Goal: Task Accomplishment & Management: Manage account settings

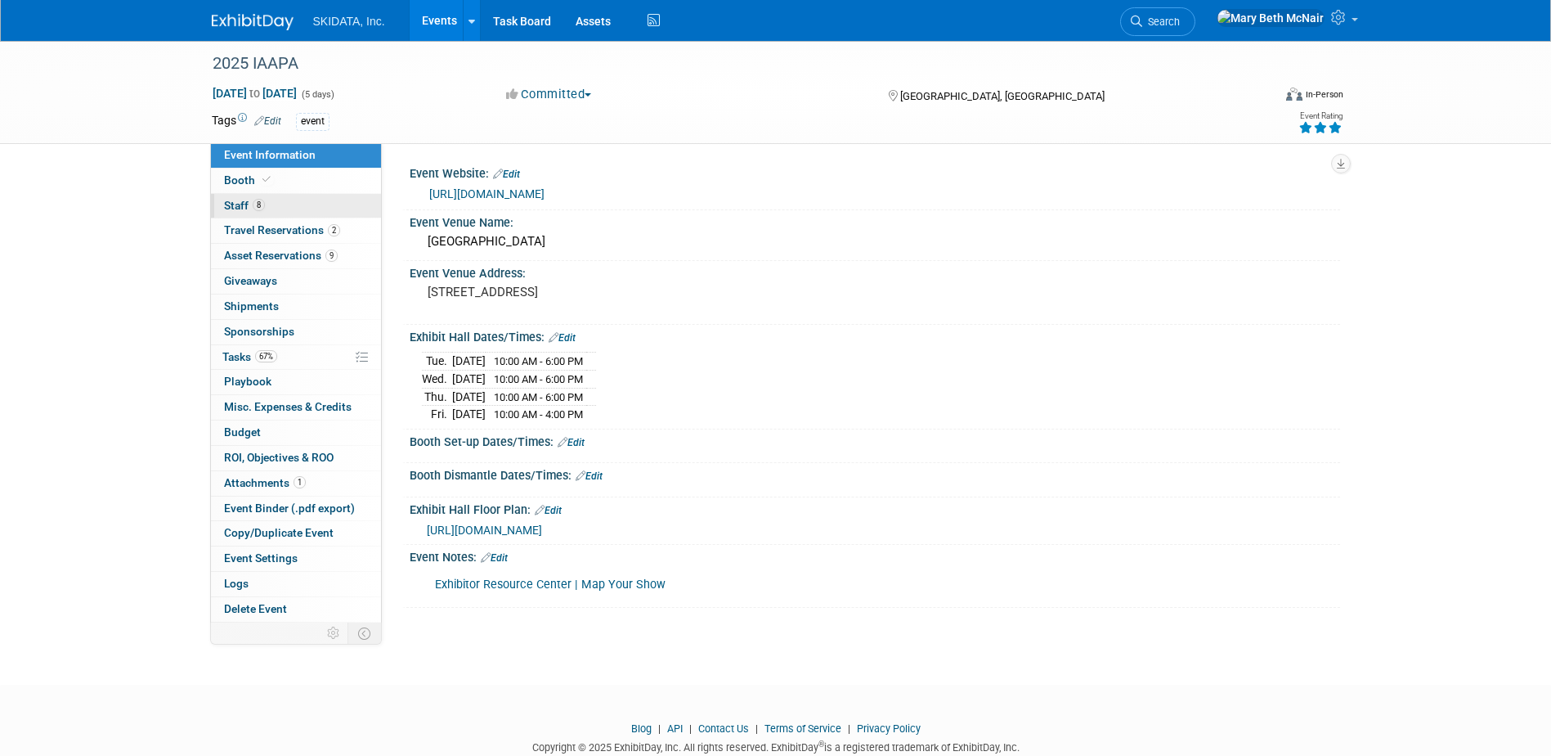
click at [236, 204] on span "Staff 8" at bounding box center [244, 205] width 41 height 13
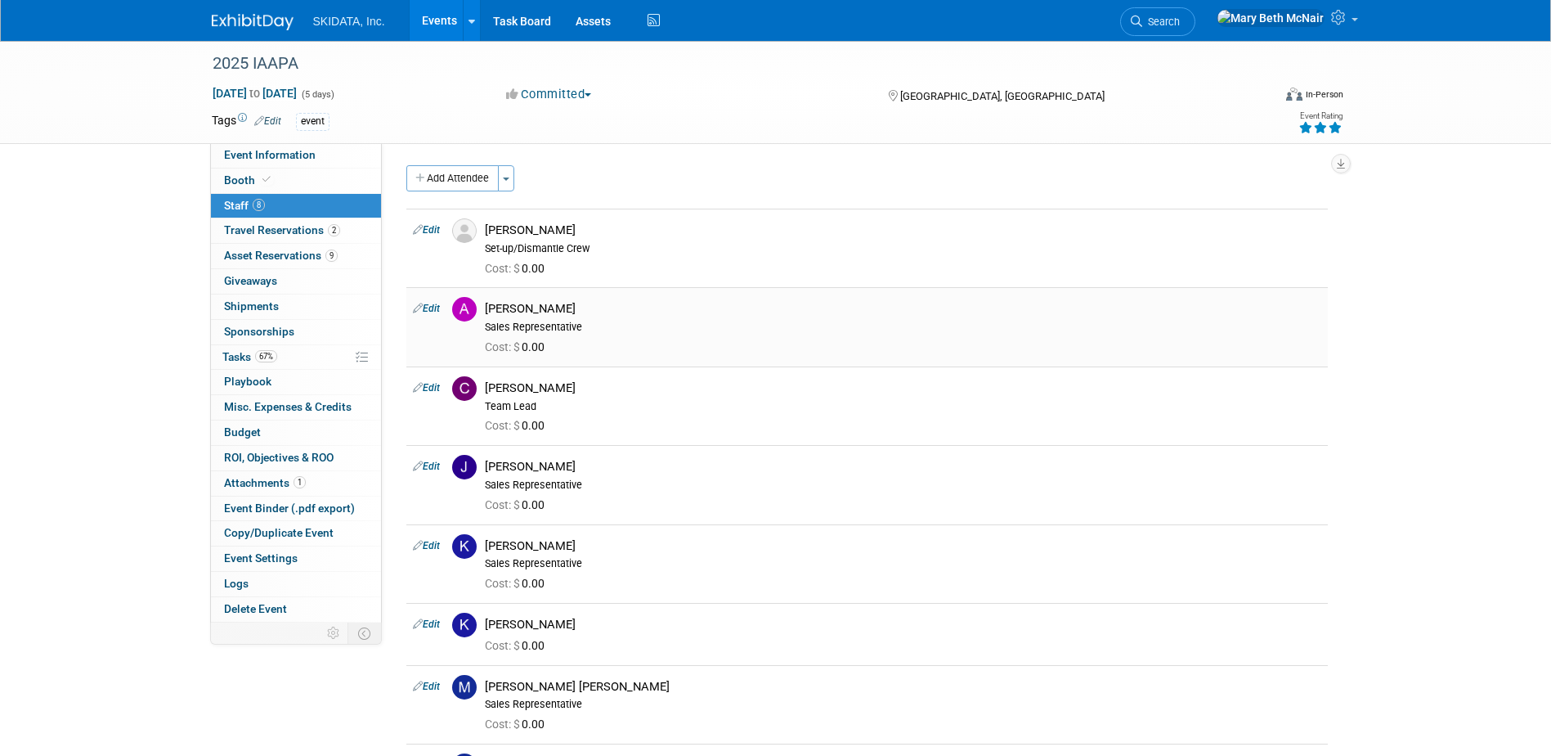
click at [436, 312] on link "Edit" at bounding box center [426, 308] width 27 height 11
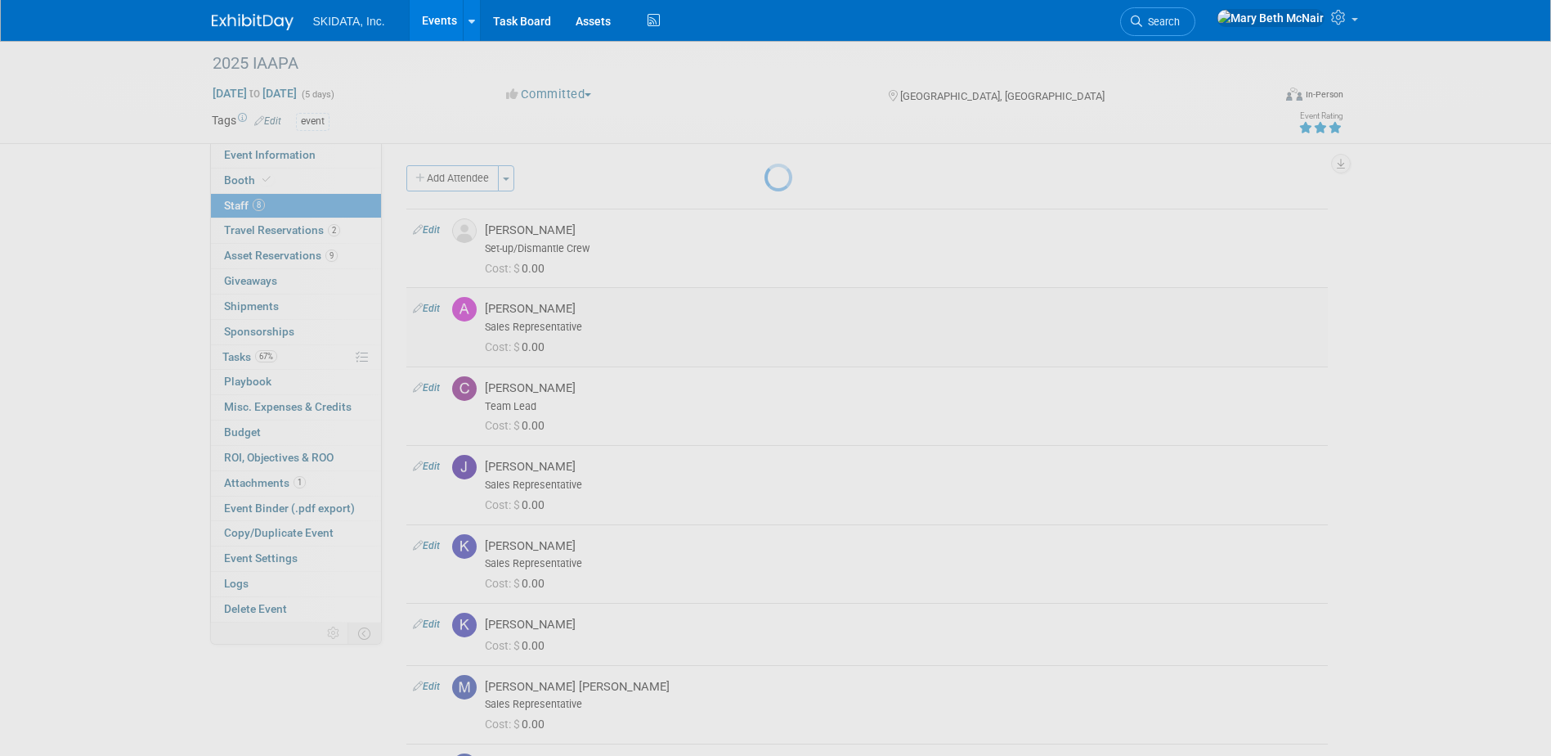
select select "e2ce23c3-c989-4f80-aa2d-c203cc810774"
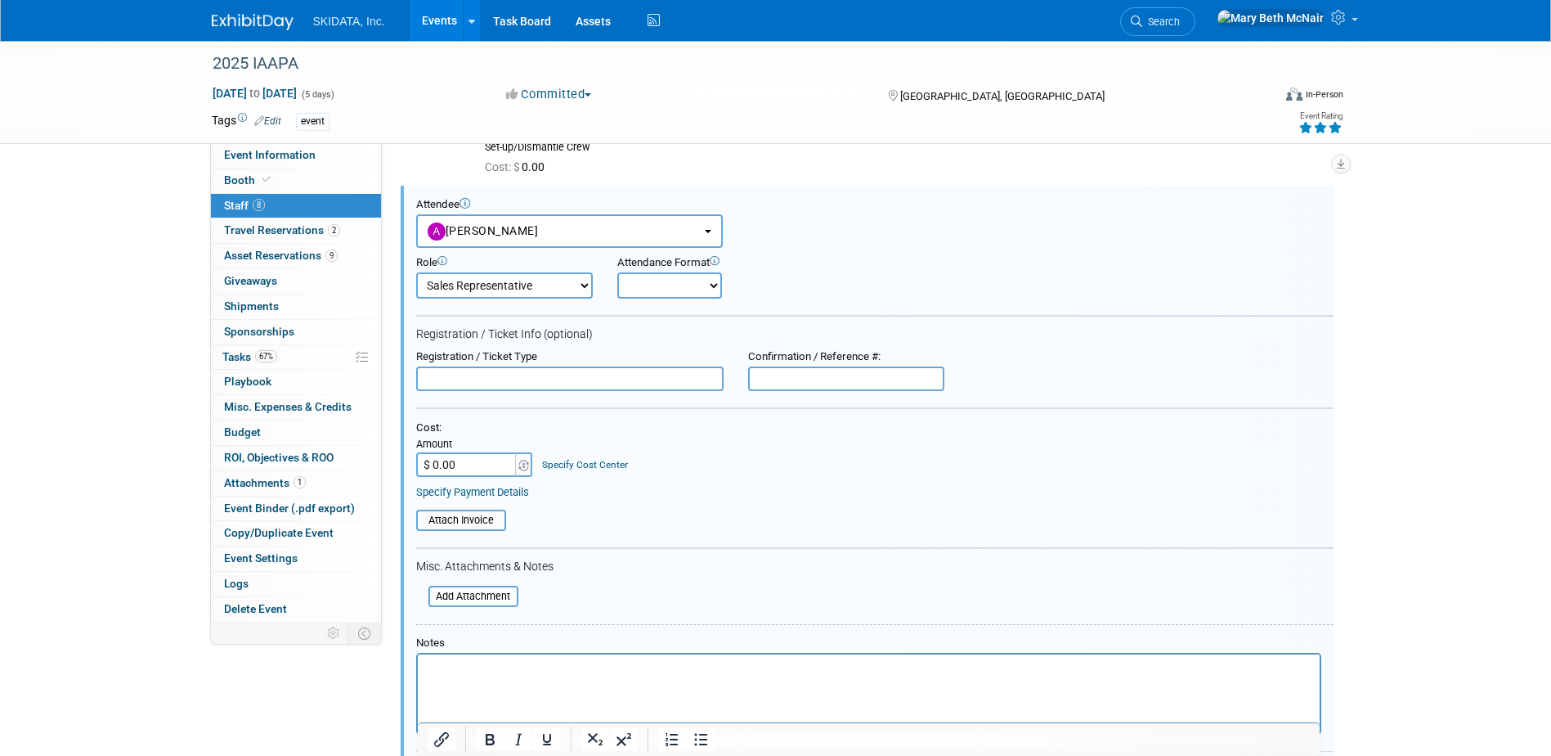
click at [695, 295] on select "Onsite Remote" at bounding box center [669, 285] width 105 height 26
select select "1"
click at [617, 272] on select "Onsite Remote" at bounding box center [669, 285] width 105 height 26
click at [629, 371] on input "text" at bounding box center [569, 378] width 307 height 25
type input "Booth Staff"
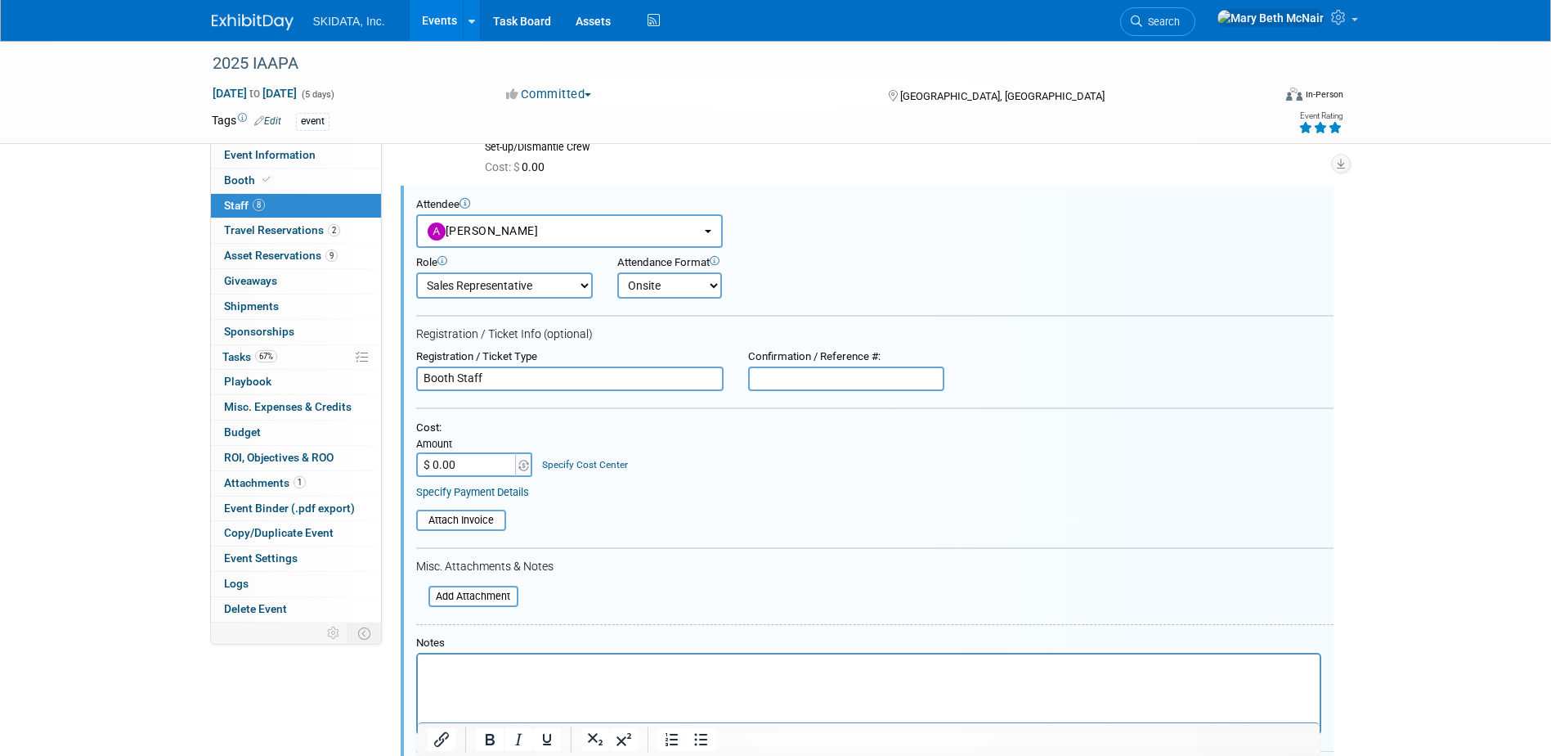
click at [822, 377] on input "text" at bounding box center [846, 378] width 196 height 25
paste input "NWNNVR2YM4G"
type input "NWNNVR2YM4G"
click at [497, 498] on link "Specify Payment Details" at bounding box center [472, 492] width 113 height 12
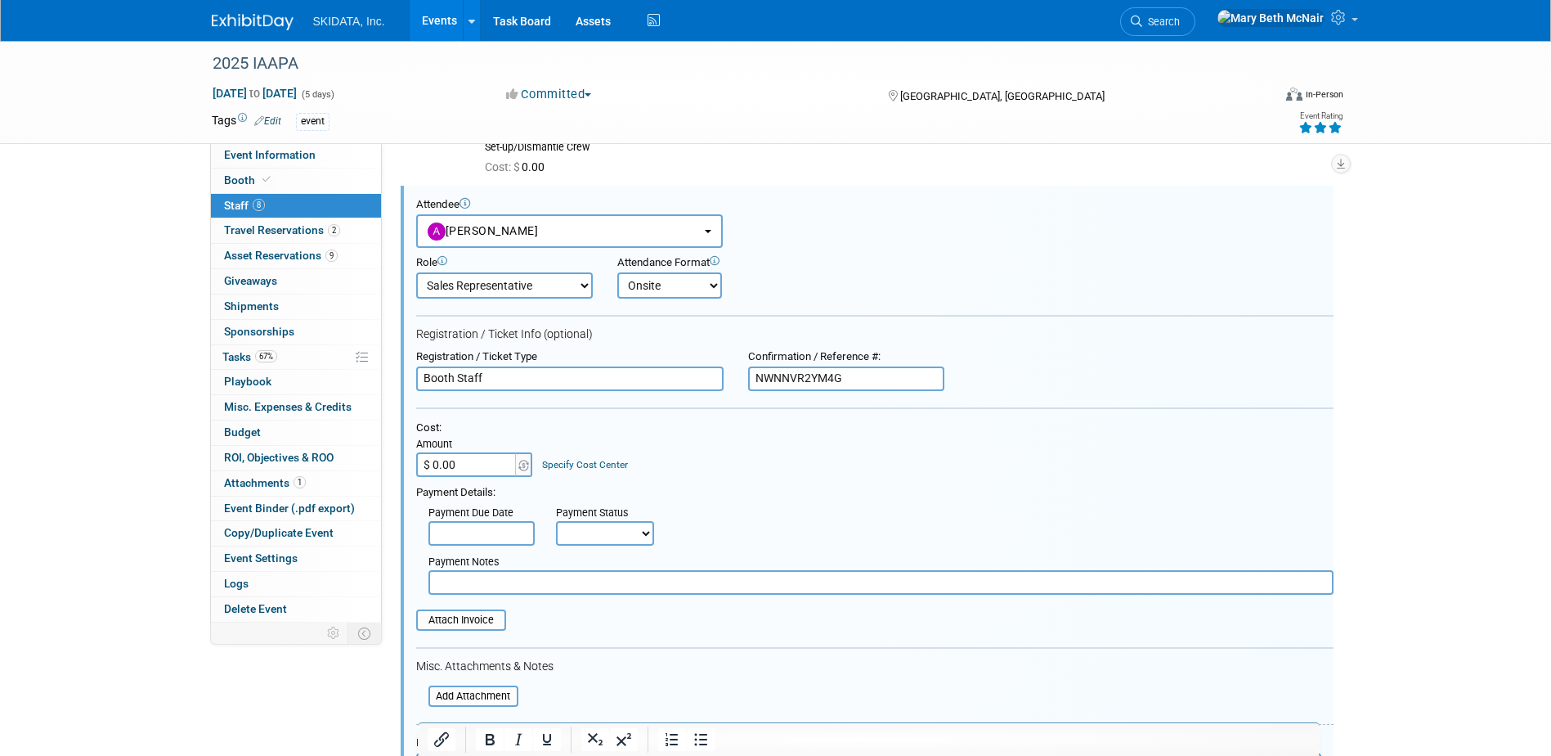
click at [577, 526] on select "Not Paid Yet Partially Paid Paid in Full" at bounding box center [605, 533] width 98 height 25
select select "1"
click at [556, 522] on select "Not Paid Yet Partially Paid Paid in Full" at bounding box center [605, 533] width 98 height 25
click at [508, 584] on input "text" at bounding box center [880, 582] width 905 height 25
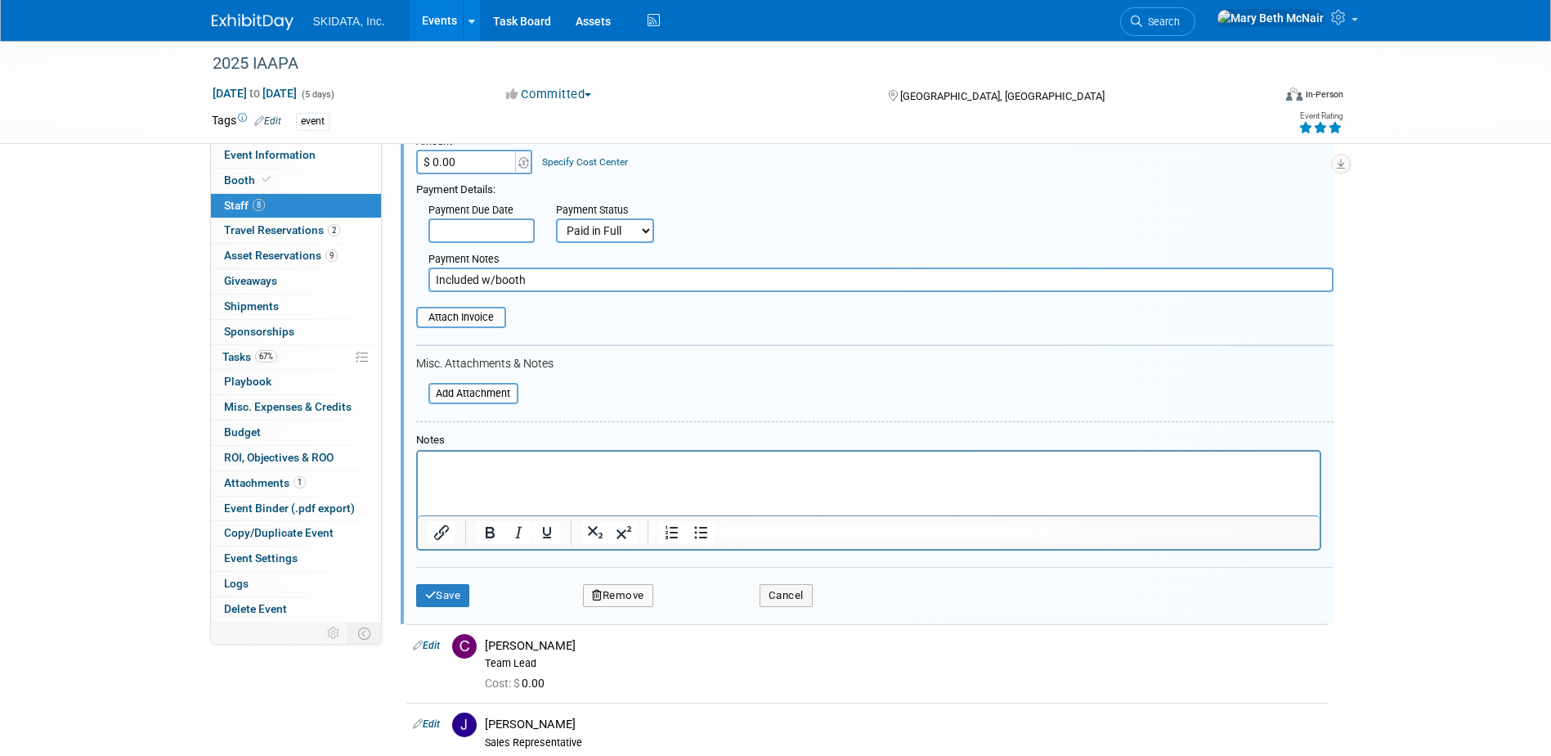
scroll to position [428, 0]
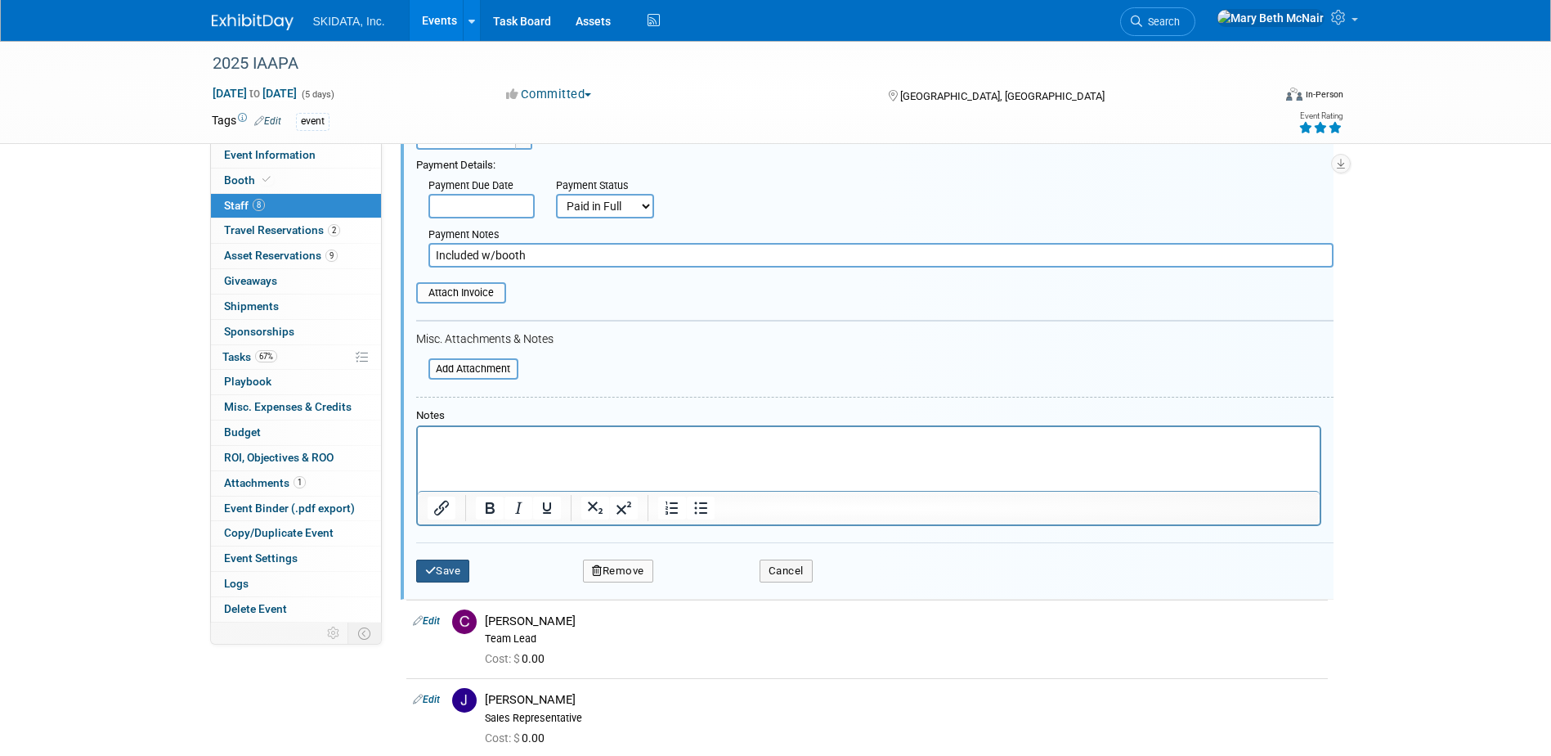
type input "Included w/booth"
click at [467, 577] on button "Save" at bounding box center [443, 570] width 54 height 23
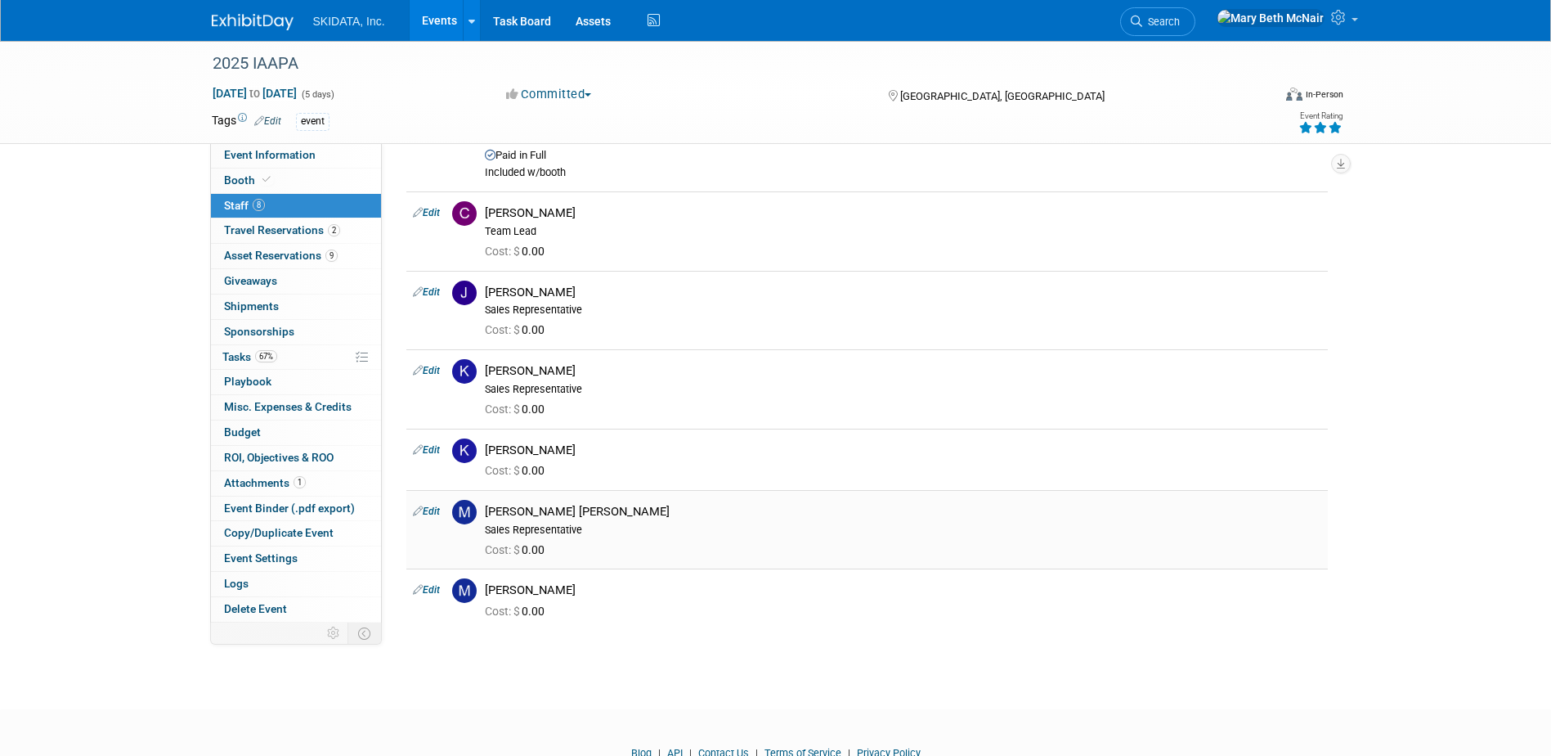
scroll to position [245, 0]
click at [434, 454] on link "Edit" at bounding box center [426, 448] width 27 height 11
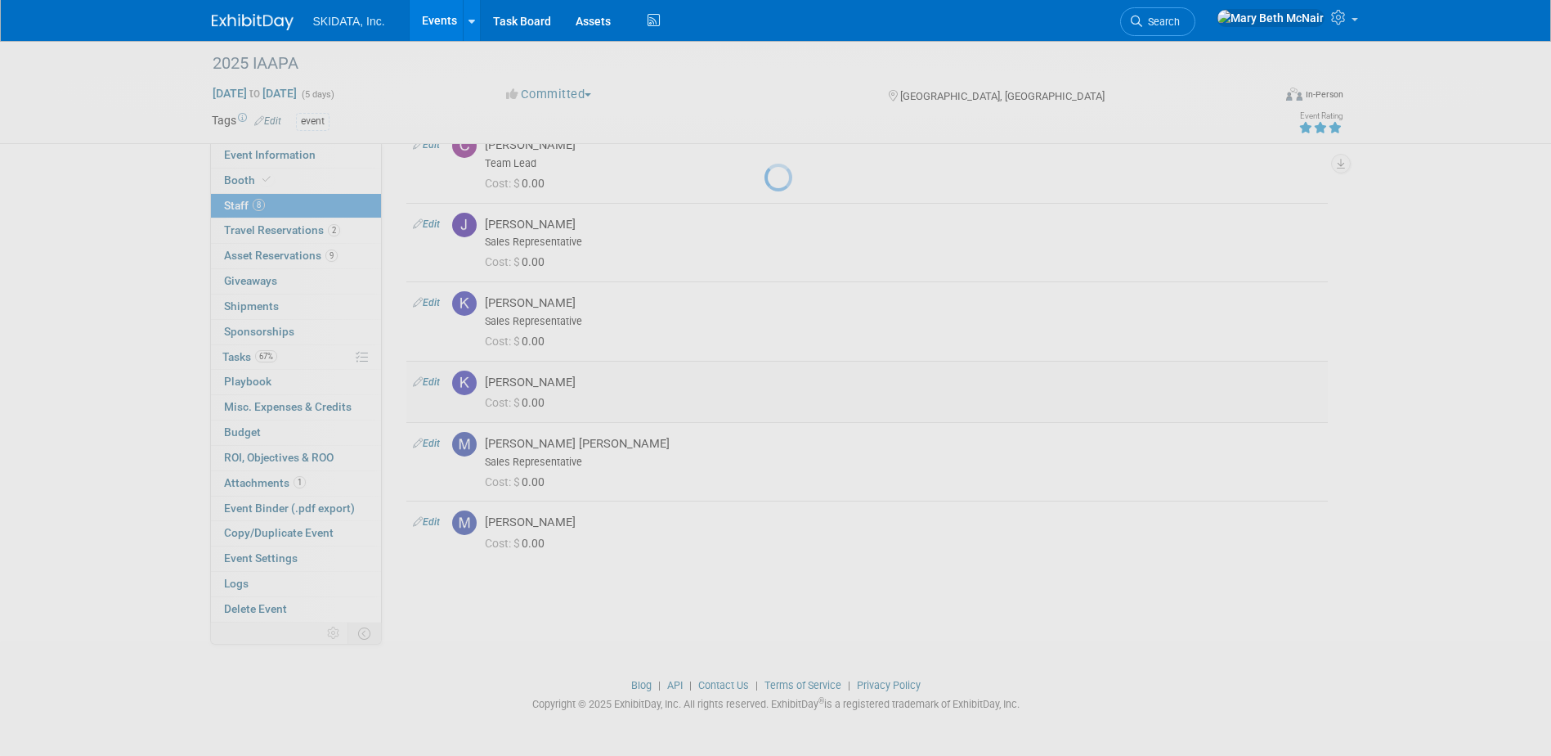
select select "f7525b23-255f-4fad-8e6e-412fb2f78fbc"
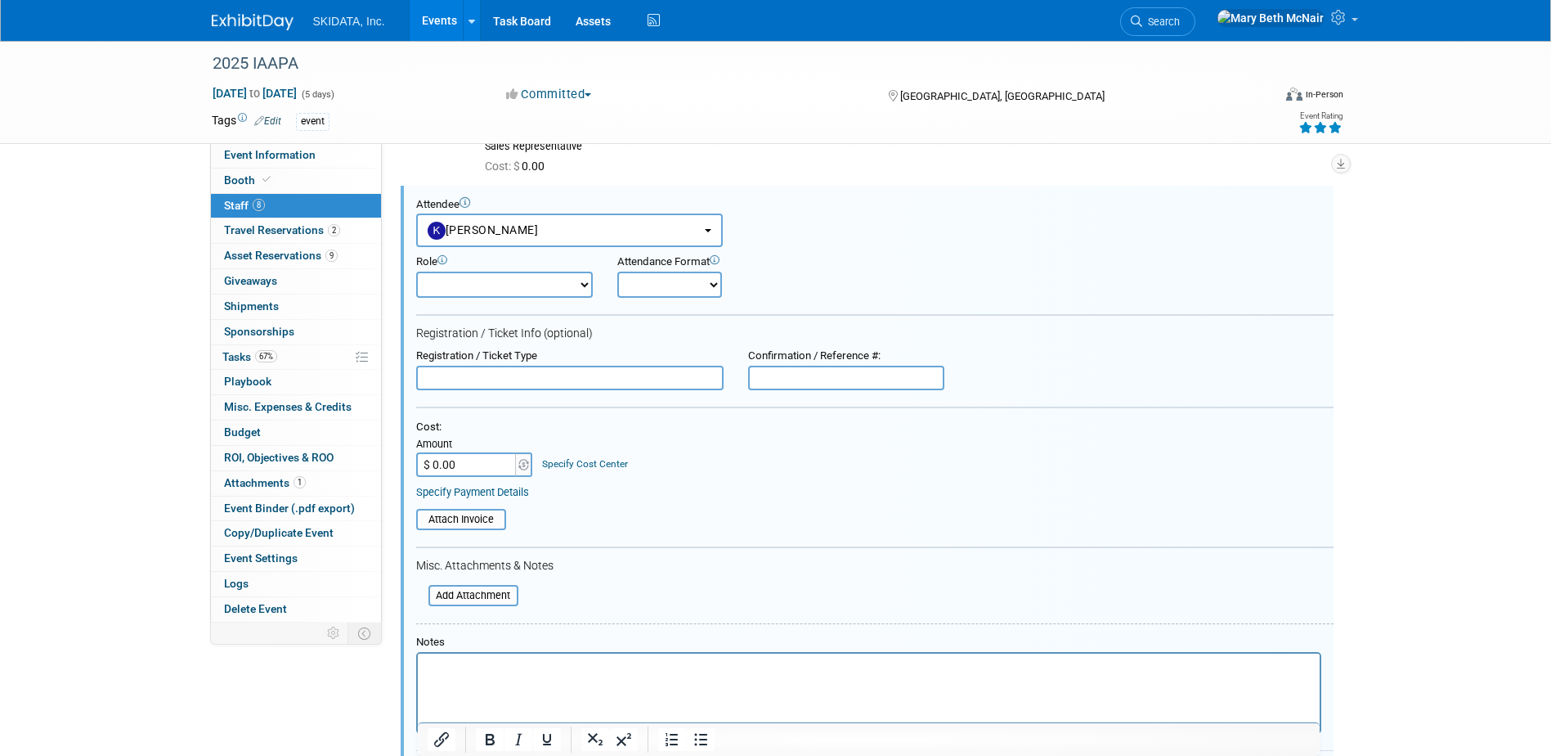
scroll to position [0, 0]
click at [466, 283] on select "Demonstrator Host Planner Presenter Pre-show Administration Sales Representative" at bounding box center [504, 284] width 177 height 26
select select "6"
click at [416, 271] on select "Demonstrator Host Planner Presenter Pre-show Administration Sales Representative" at bounding box center [504, 284] width 177 height 26
click at [654, 294] on select "Onsite Remote" at bounding box center [669, 284] width 105 height 26
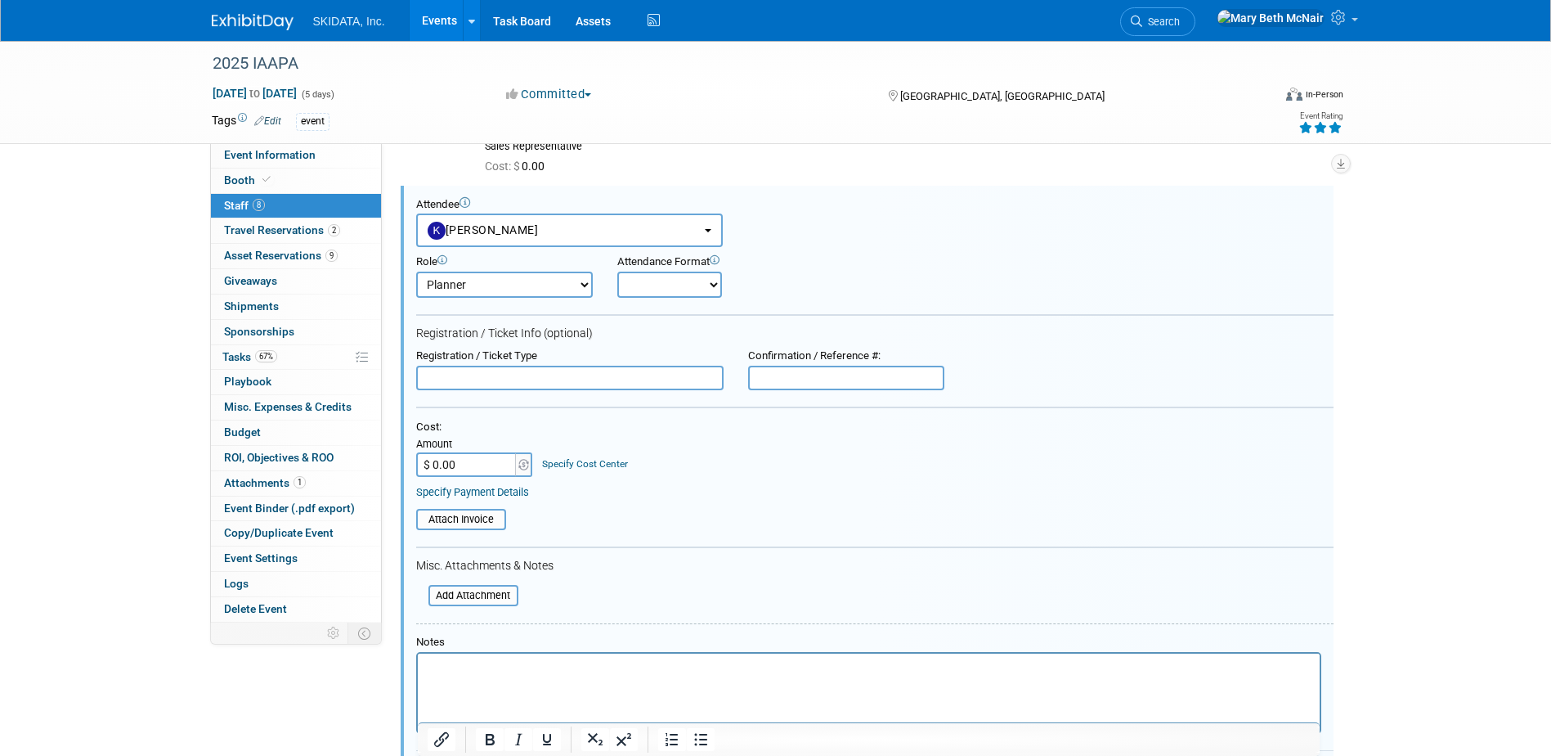
select select "1"
click at [617, 271] on select "Onsite Remote" at bounding box center [669, 284] width 105 height 26
click at [628, 367] on input "text" at bounding box center [569, 378] width 307 height 25
type input "Booth Staff"
click at [801, 382] on input "text" at bounding box center [846, 378] width 196 height 25
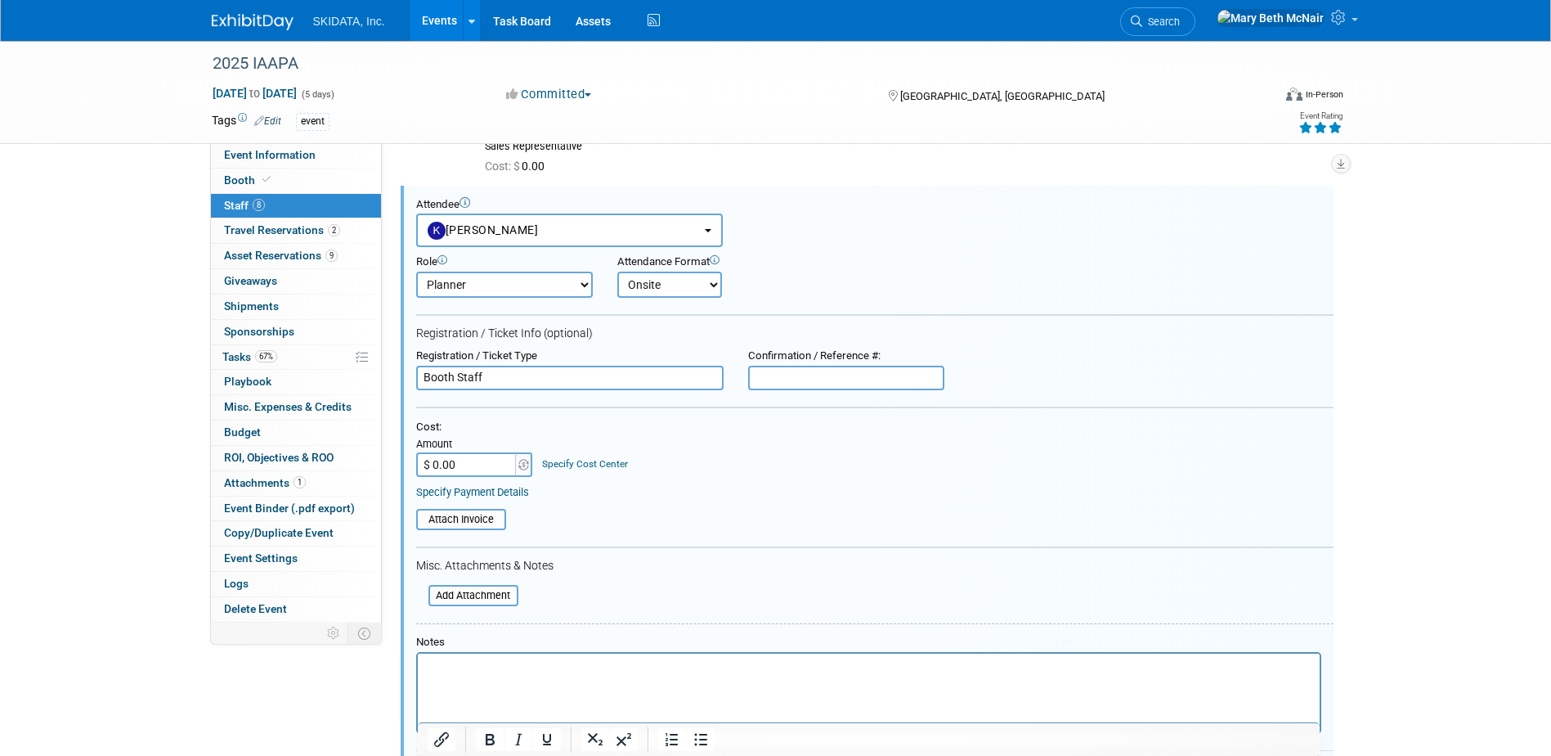
paste input "L5NG54GFWD7"
type input "L5NG54GFWD7"
click at [503, 493] on link "Specify Payment Details" at bounding box center [472, 492] width 113 height 12
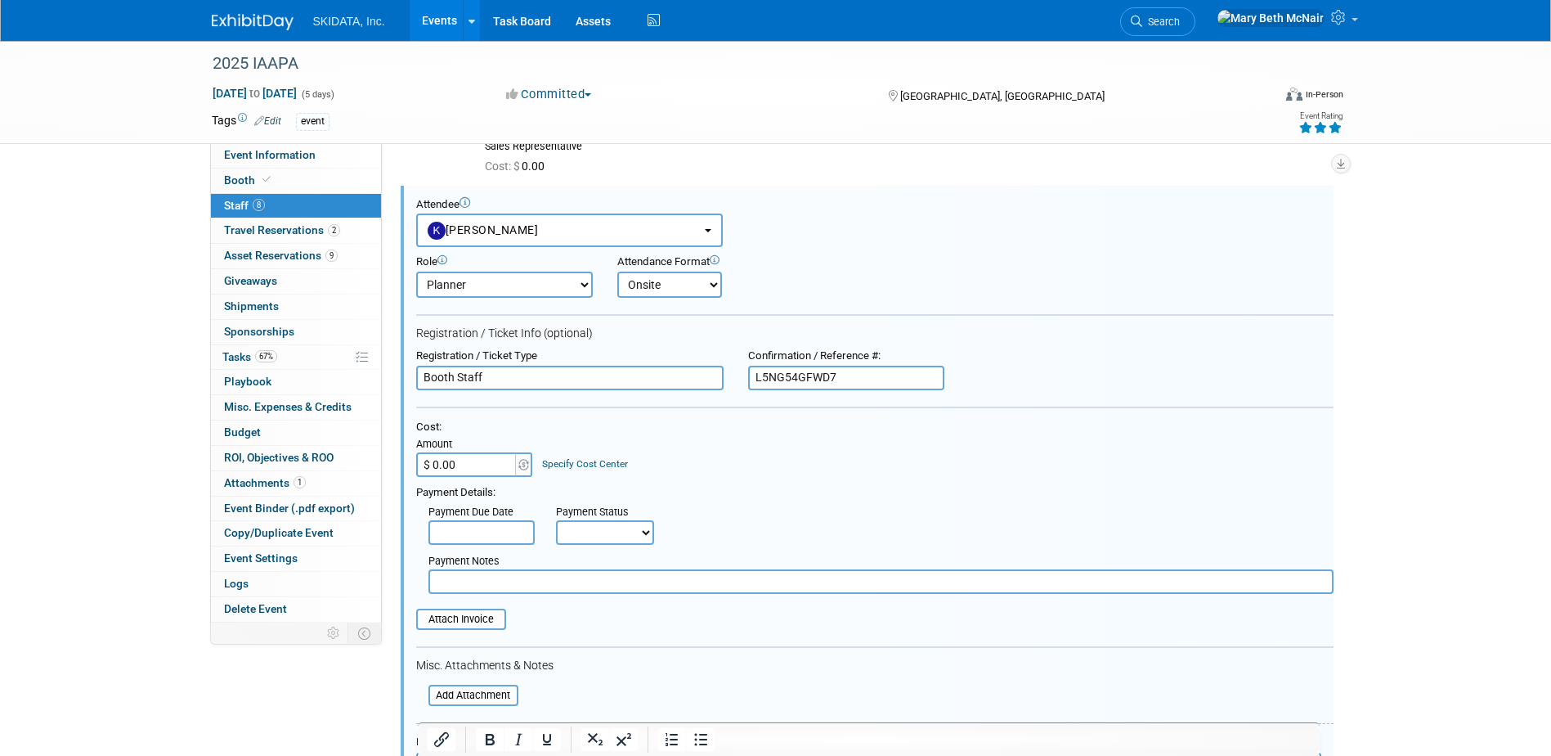
click at [575, 525] on select "Not Paid Yet Partially Paid Paid in Full" at bounding box center [605, 532] width 98 height 25
select select "1"
click at [556, 521] on select "Not Paid Yet Partially Paid Paid in Full" at bounding box center [605, 532] width 98 height 25
click at [511, 575] on input "text" at bounding box center [880, 581] width 905 height 25
type input "included w/booth"
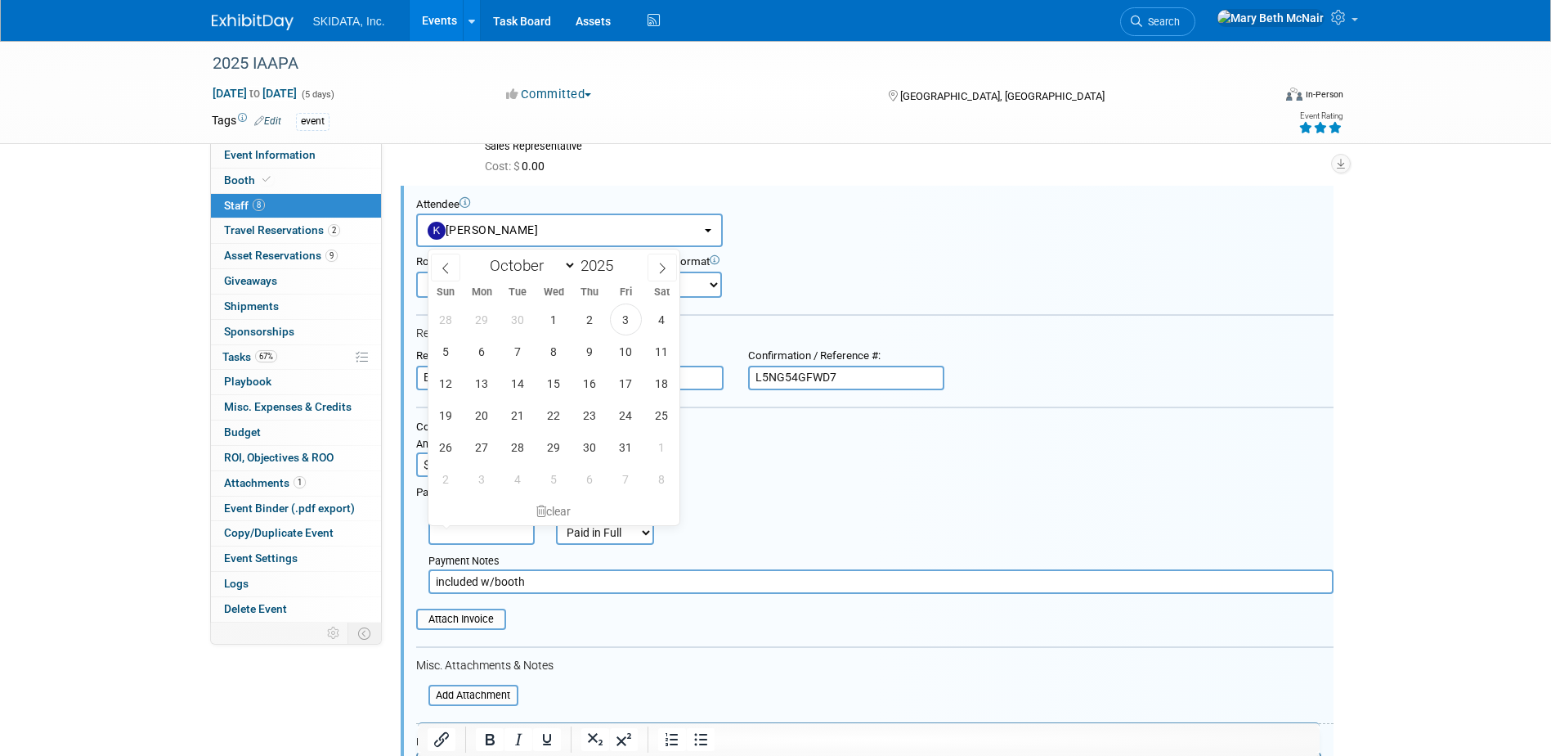
click at [514, 532] on input "text" at bounding box center [481, 532] width 106 height 25
click at [633, 318] on span "3" at bounding box center [626, 319] width 32 height 32
type input "[DATE]"
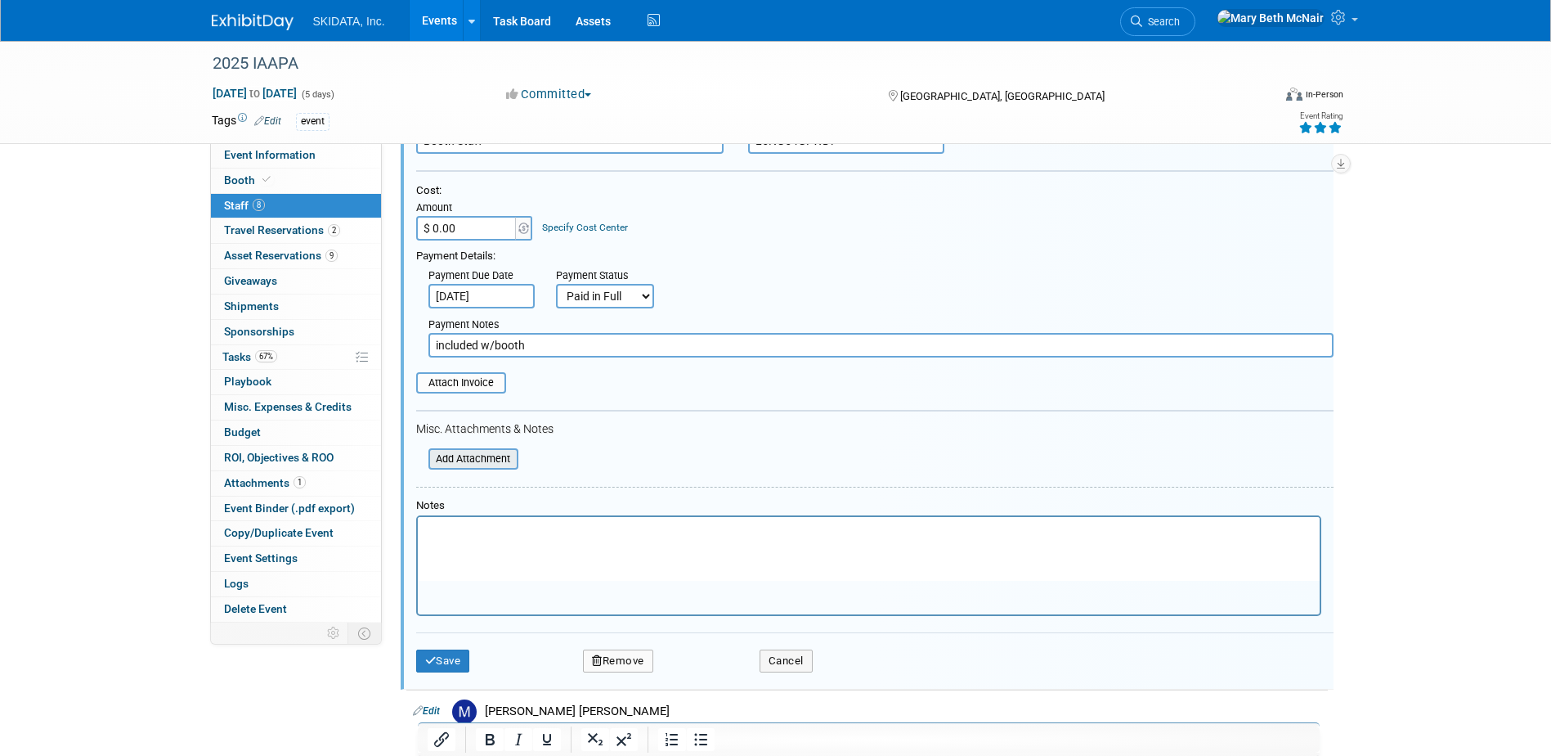
scroll to position [733, 0]
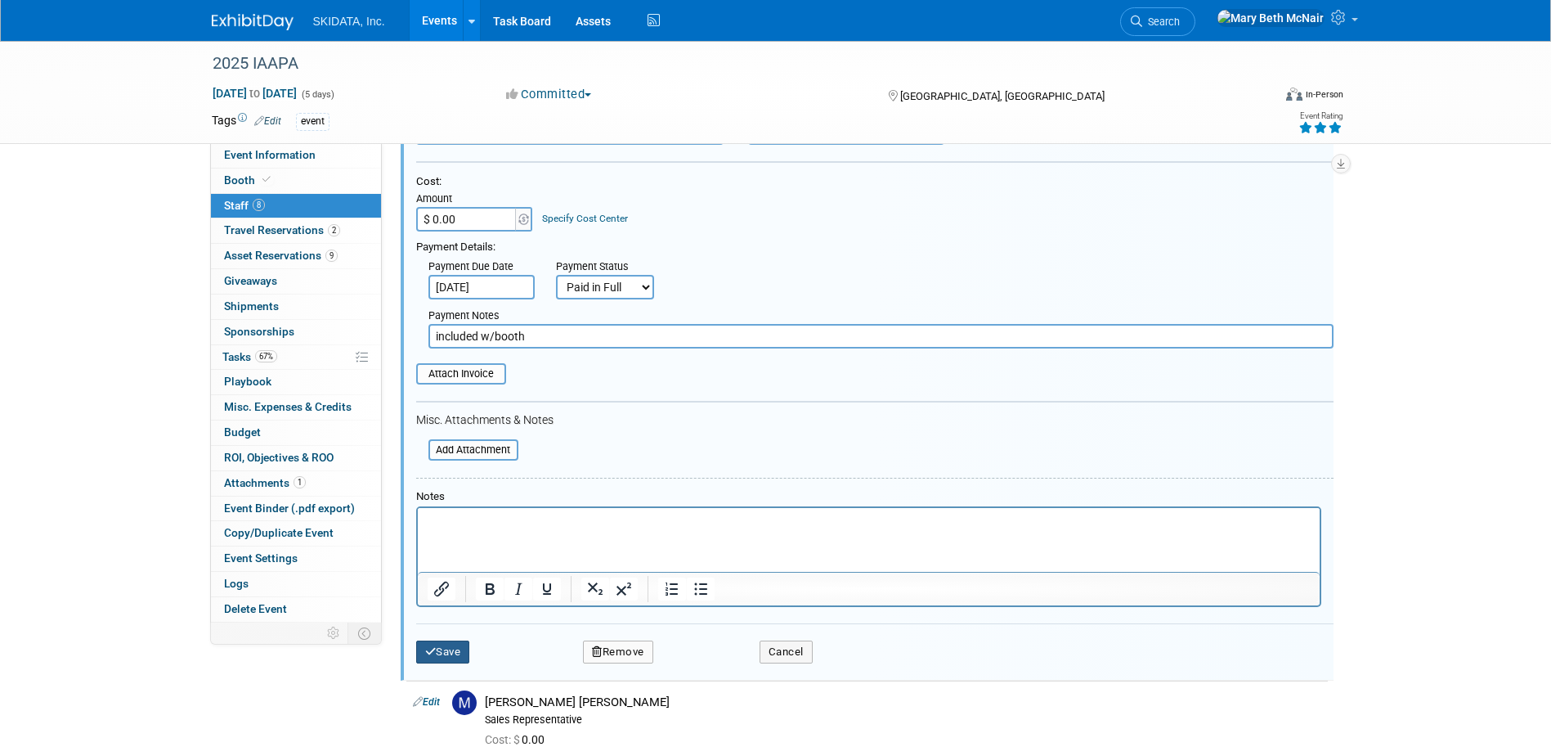
click at [456, 650] on button "Save" at bounding box center [443, 651] width 54 height 23
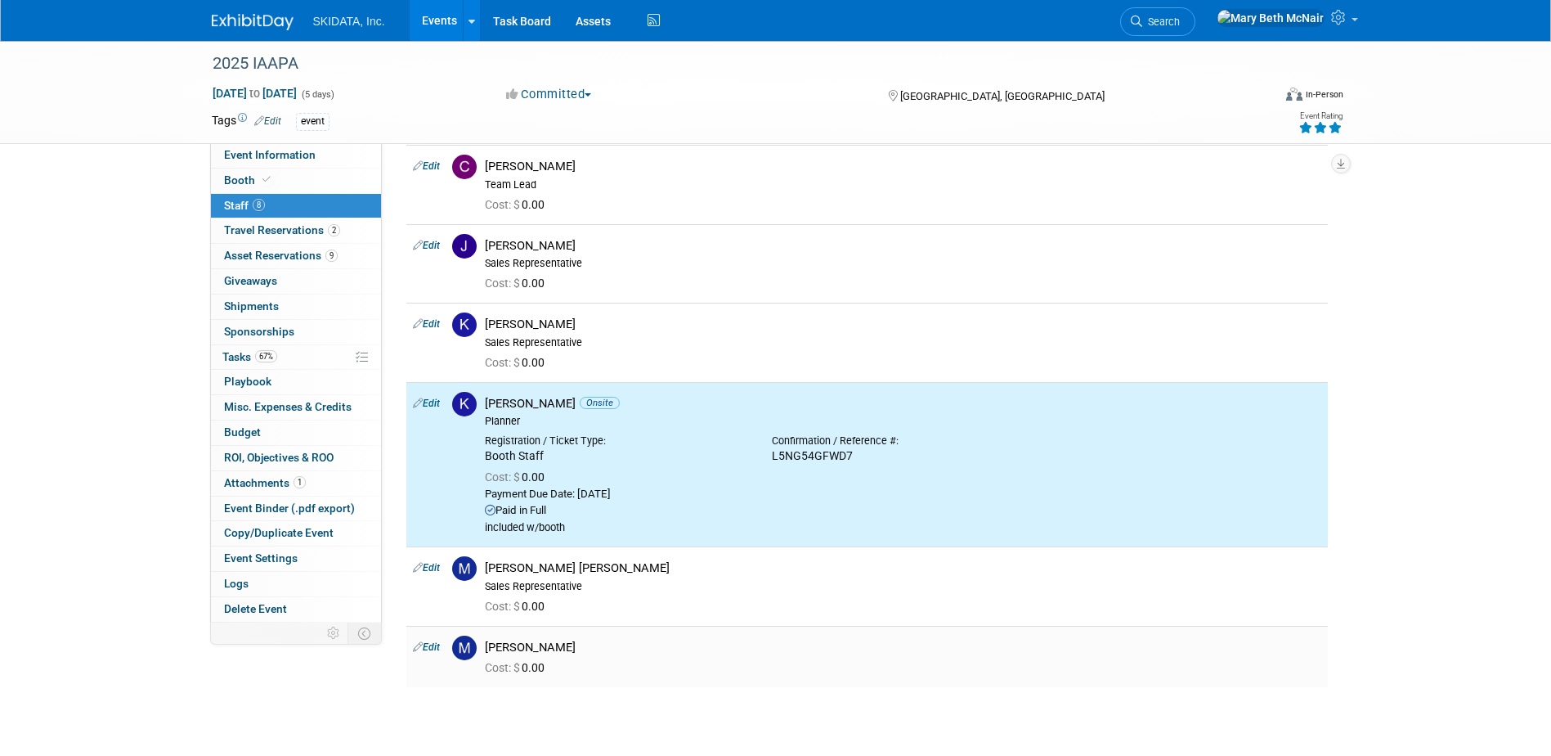
scroll to position [0, 0]
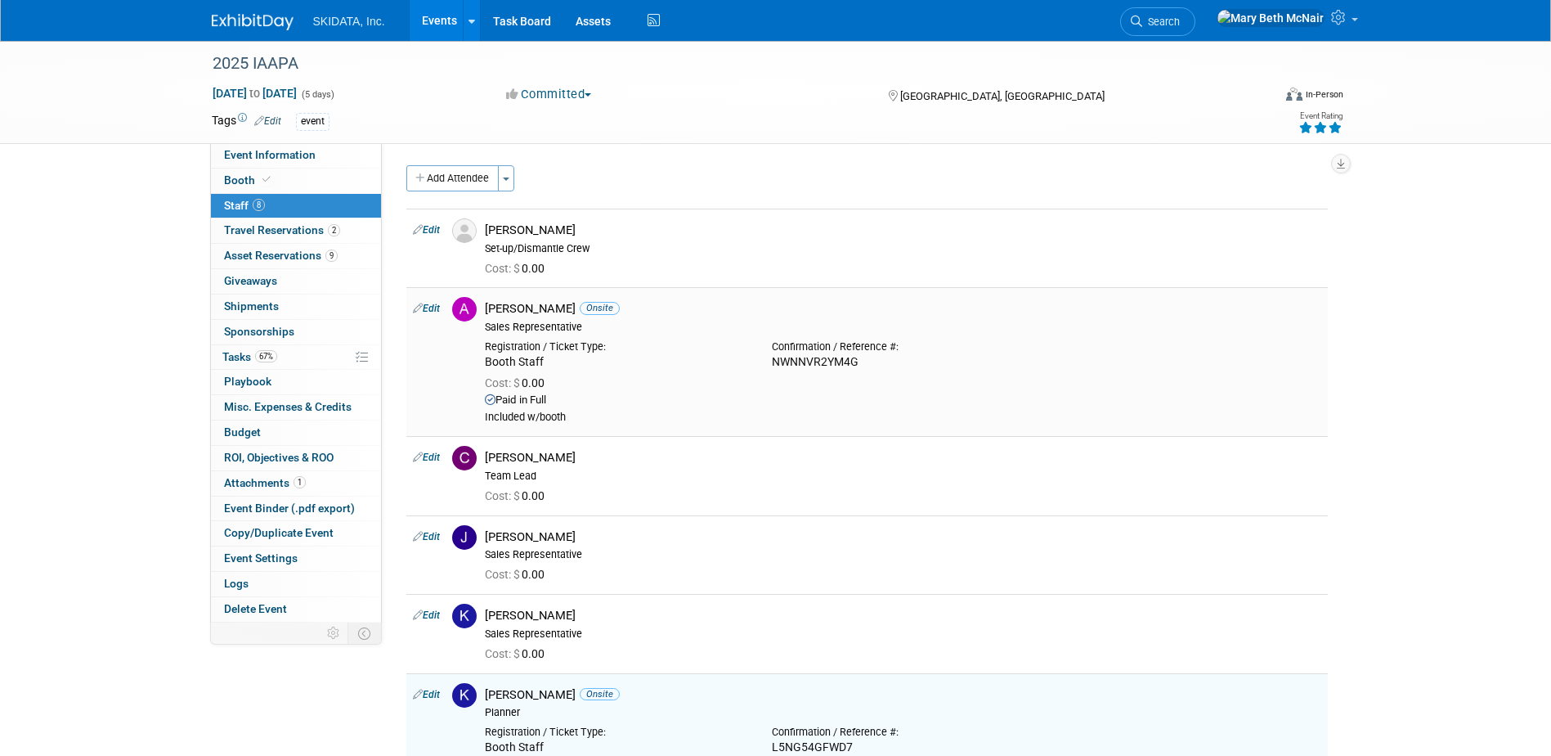
click at [425, 310] on link "Edit" at bounding box center [426, 308] width 27 height 11
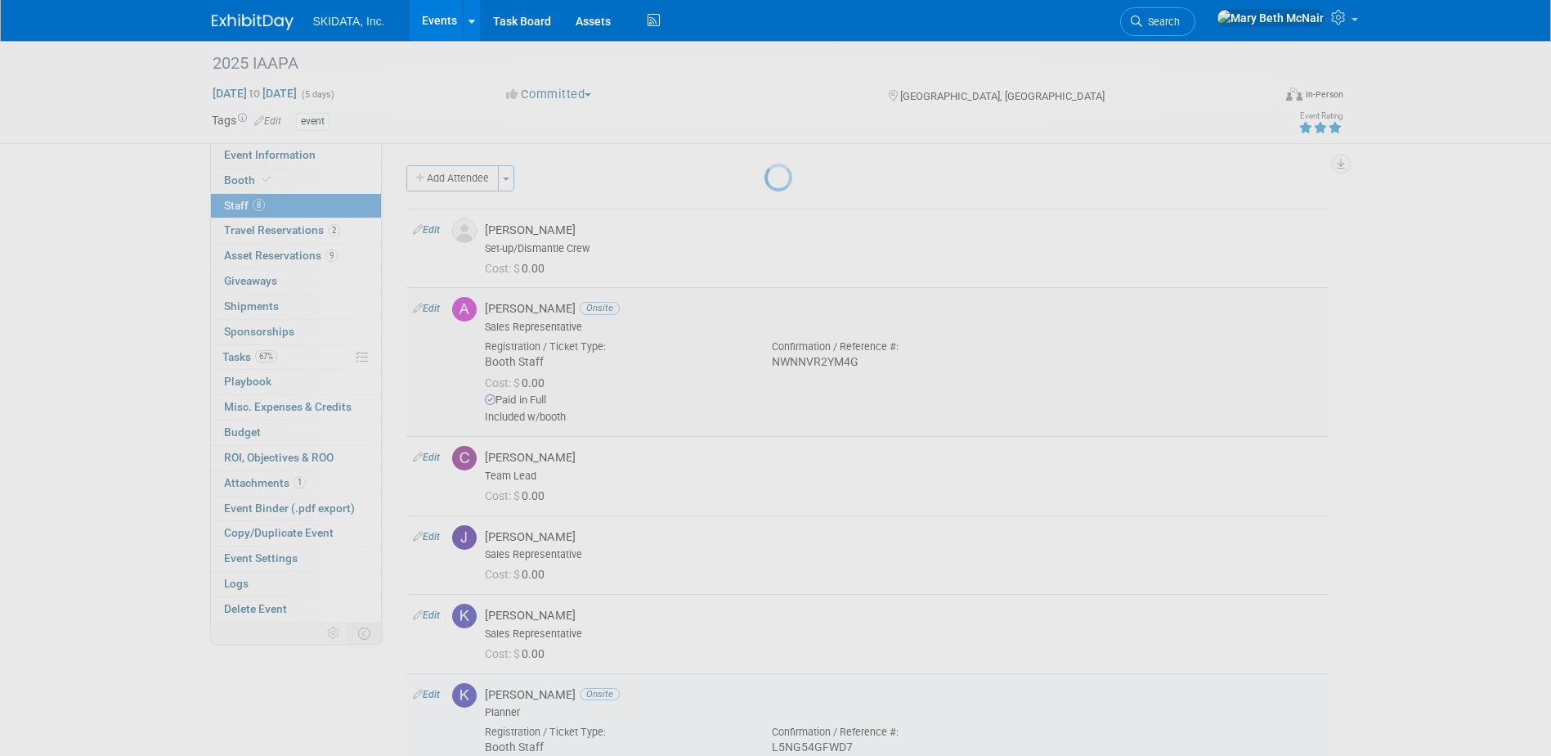
select select "e2ce23c3-c989-4f80-aa2d-c203cc810774"
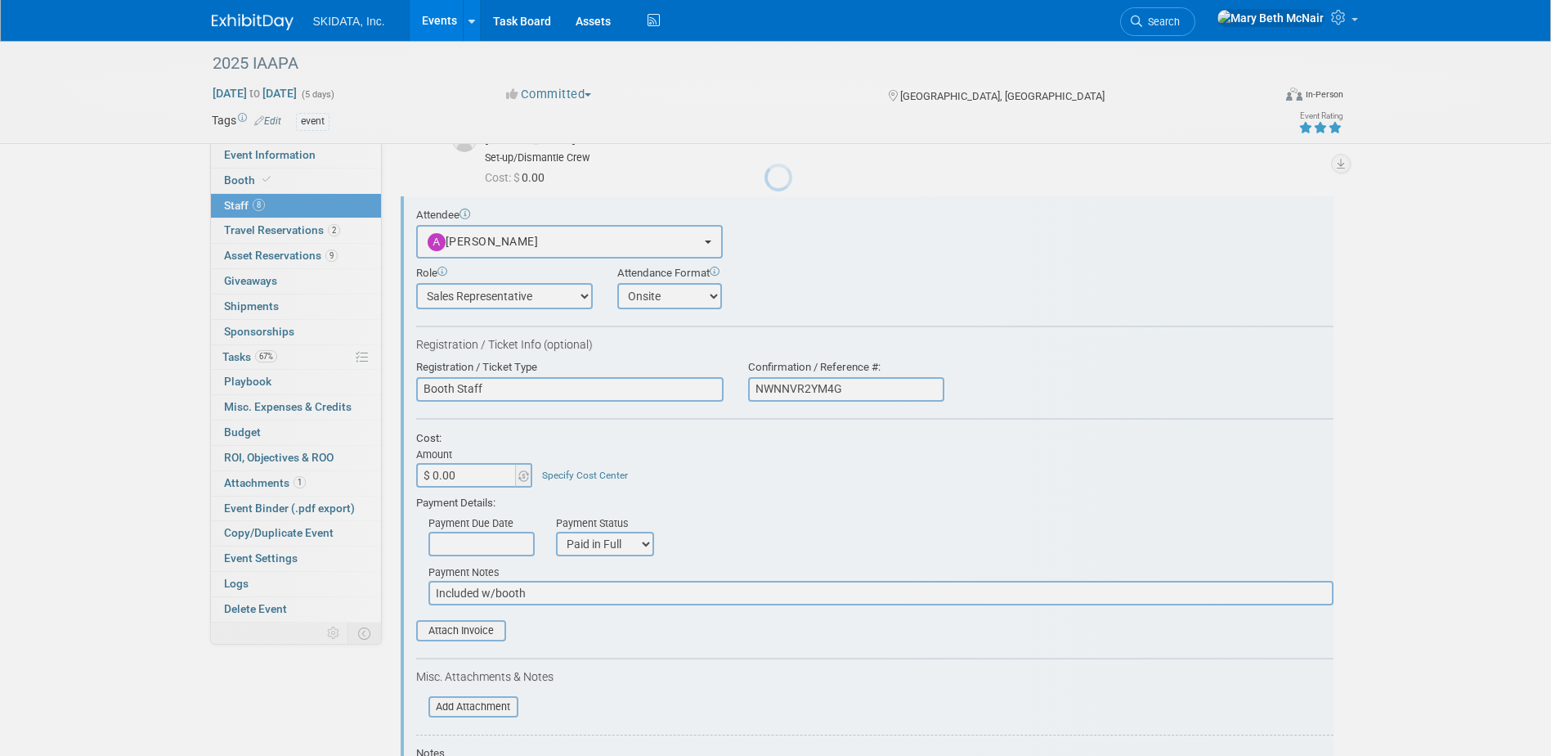
scroll to position [101, 0]
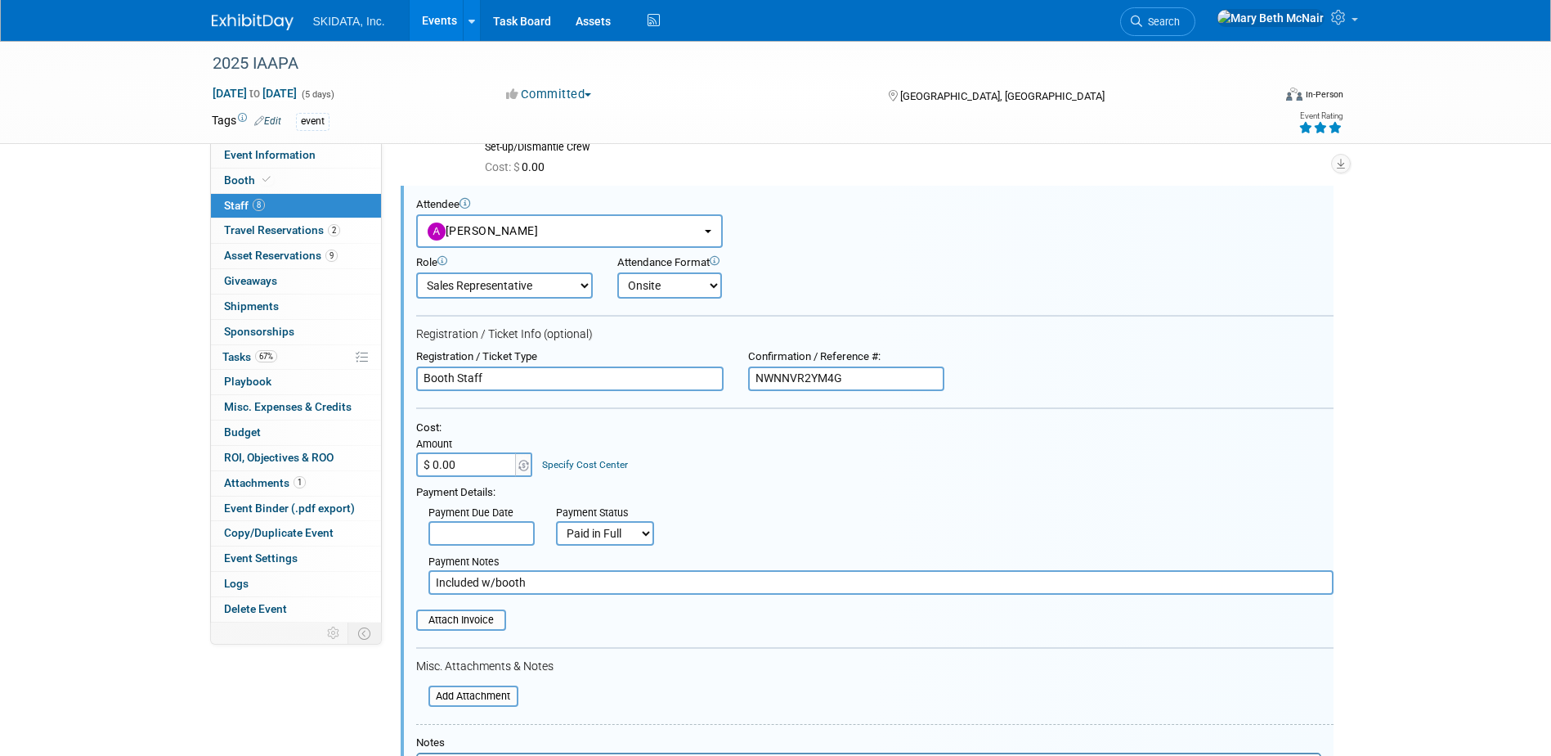
click at [481, 528] on input "text" at bounding box center [481, 533] width 106 height 25
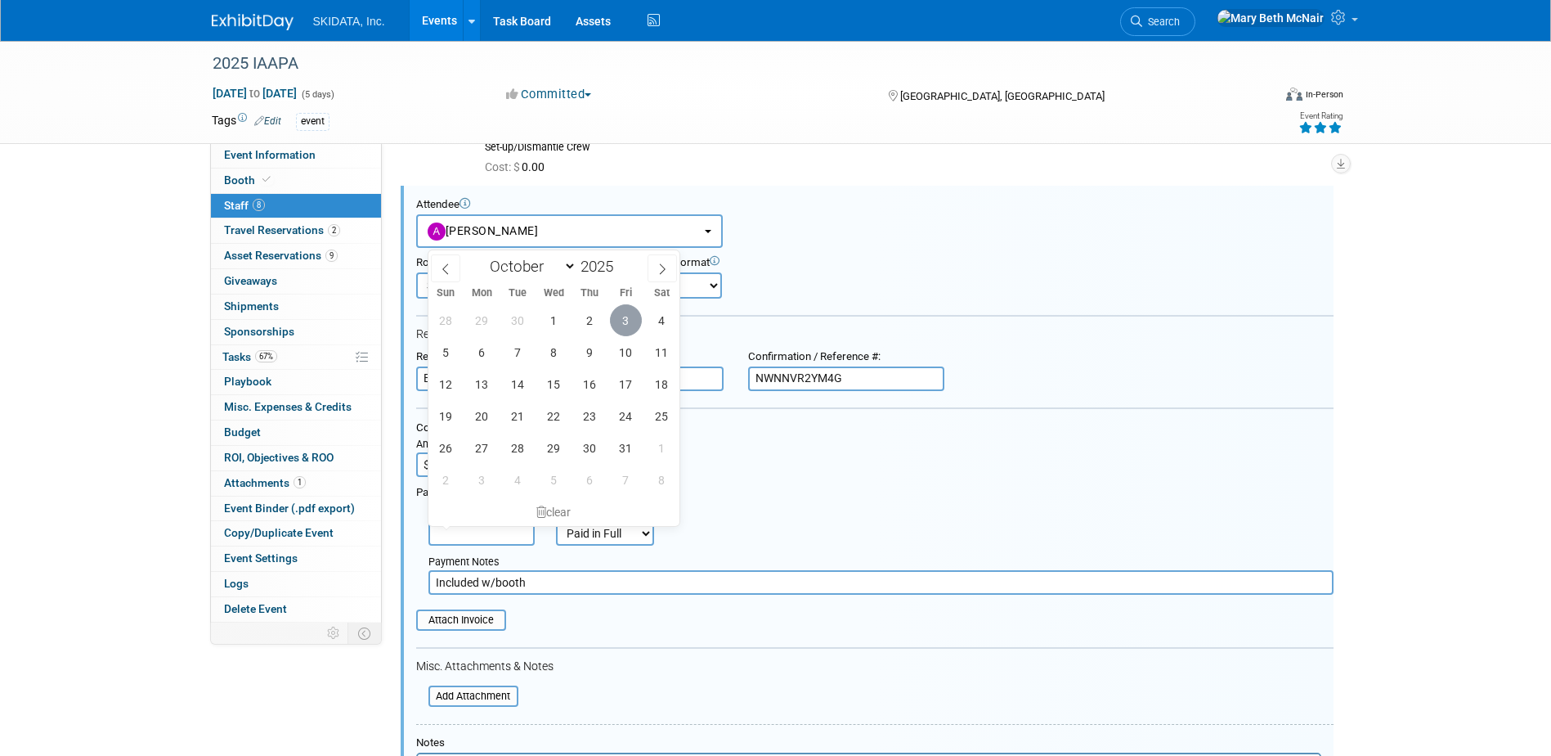
click at [635, 316] on span "3" at bounding box center [626, 320] width 32 height 32
type input "[DATE]"
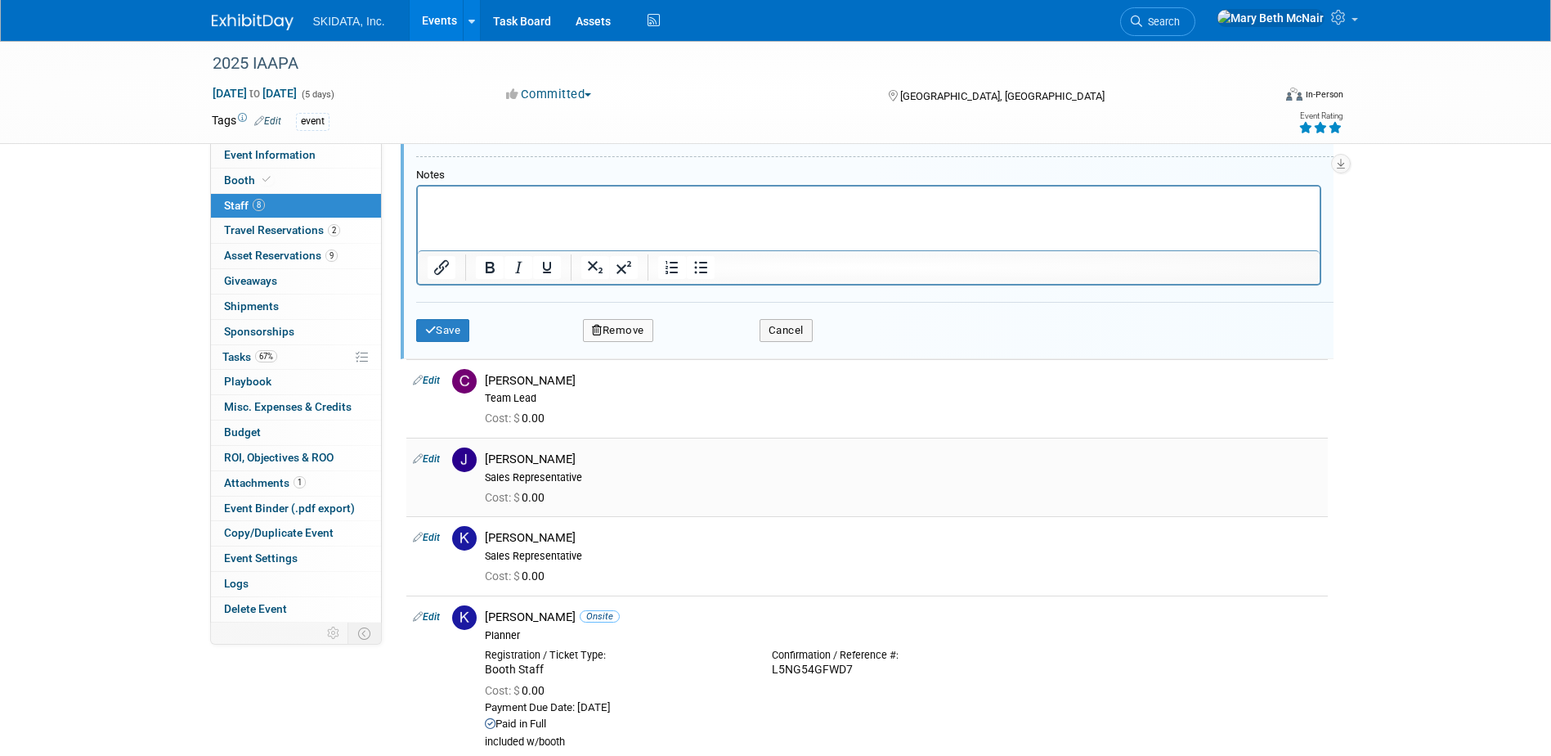
scroll to position [674, 0]
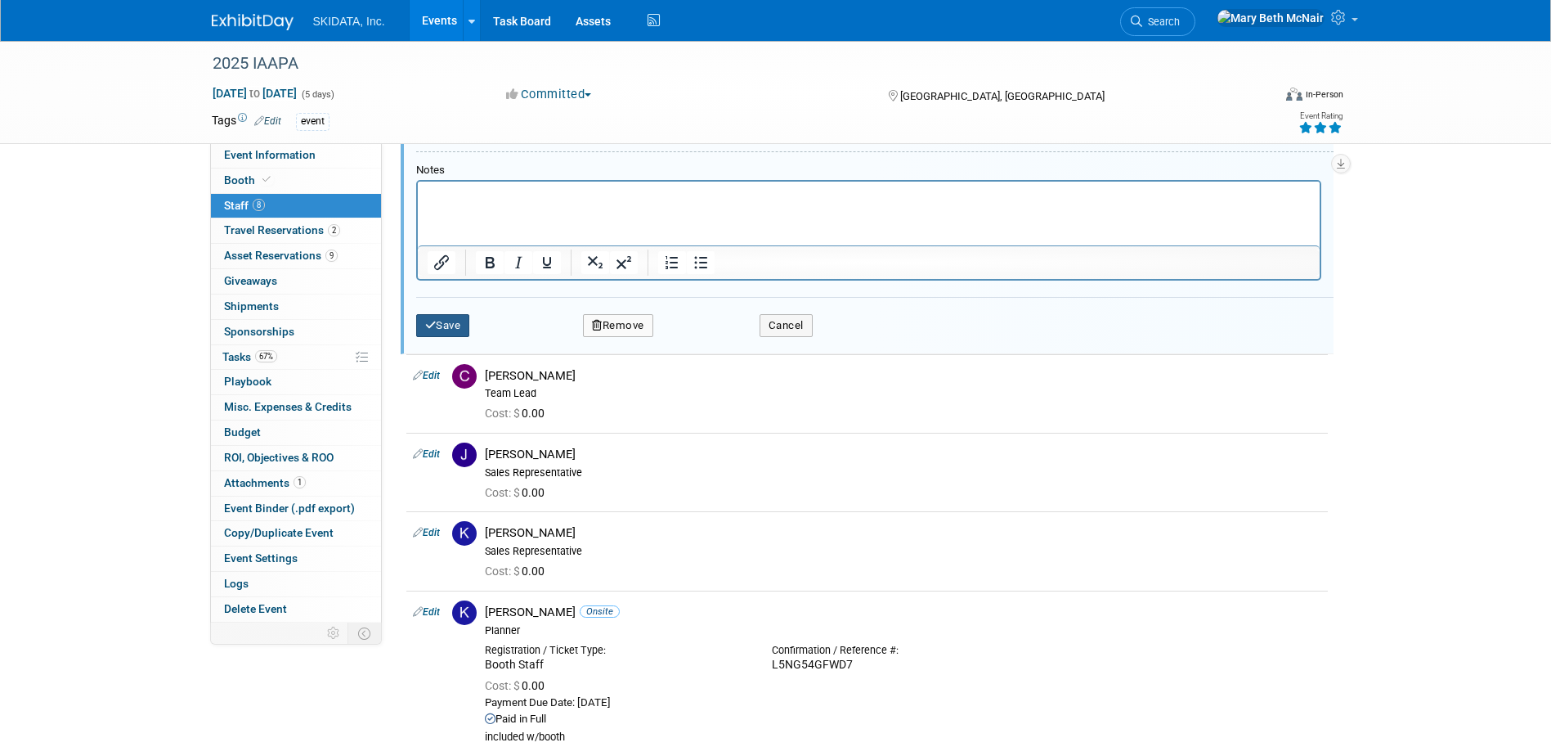
click at [443, 321] on button "Save" at bounding box center [443, 325] width 54 height 23
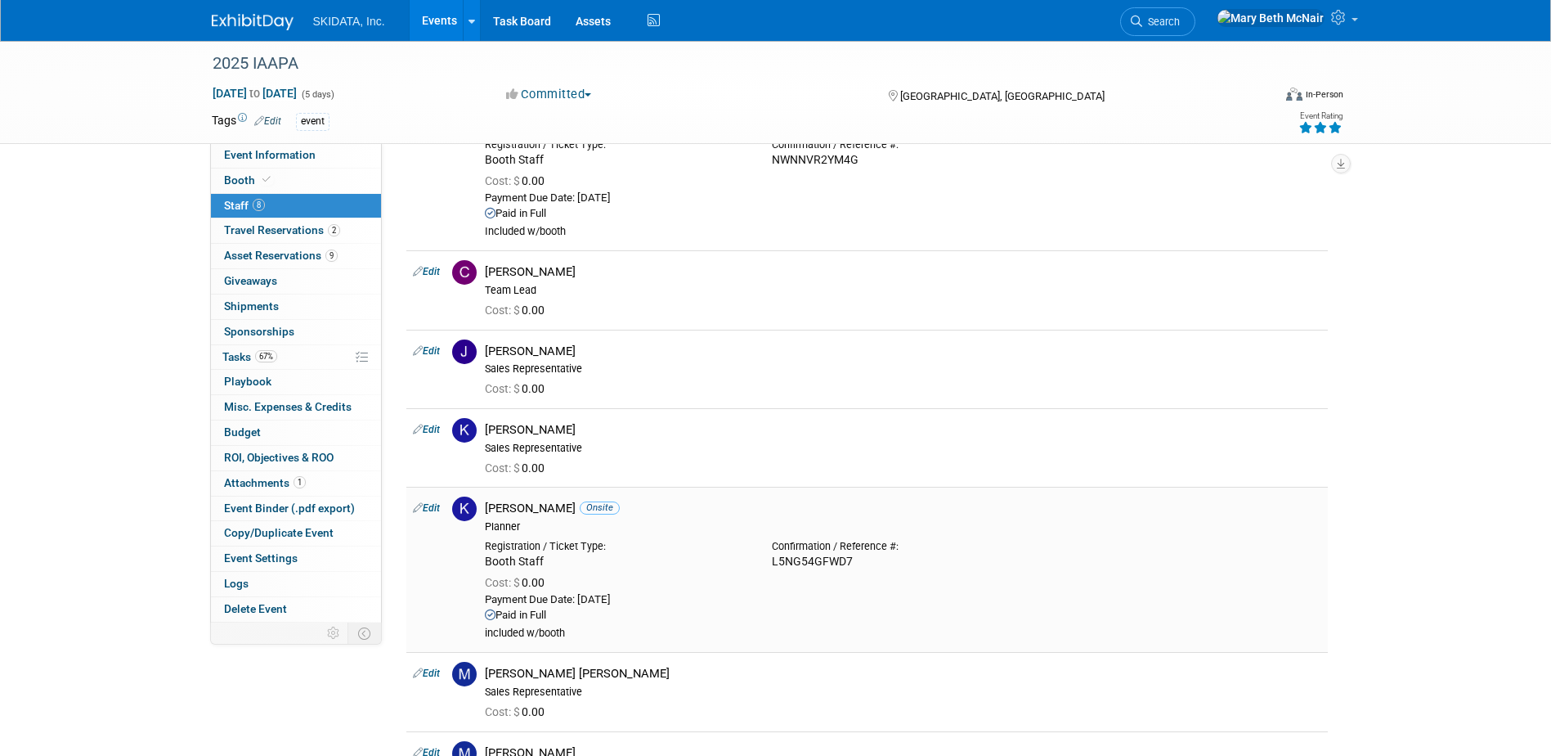
scroll to position [245, 0]
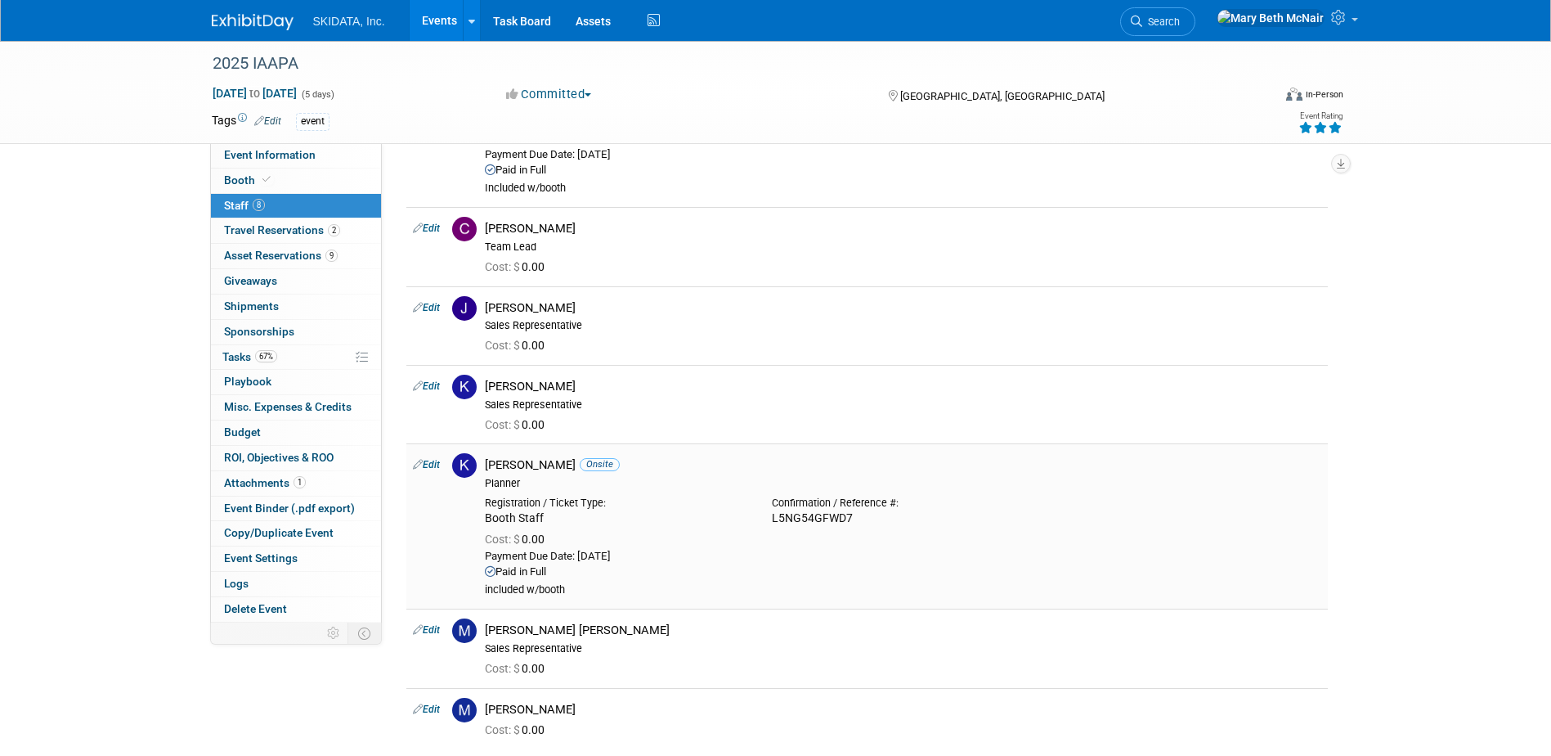
drag, startPoint x: 851, startPoint y: 517, endPoint x: 769, endPoint y: 518, distance: 81.8
click at [769, 518] on div "Confirmation / Reference #: L5NG54GFWD7" at bounding box center [903, 508] width 287 height 36
copy div "L5NG54GFWD7"
click at [426, 460] on link "Edit" at bounding box center [426, 464] width 27 height 11
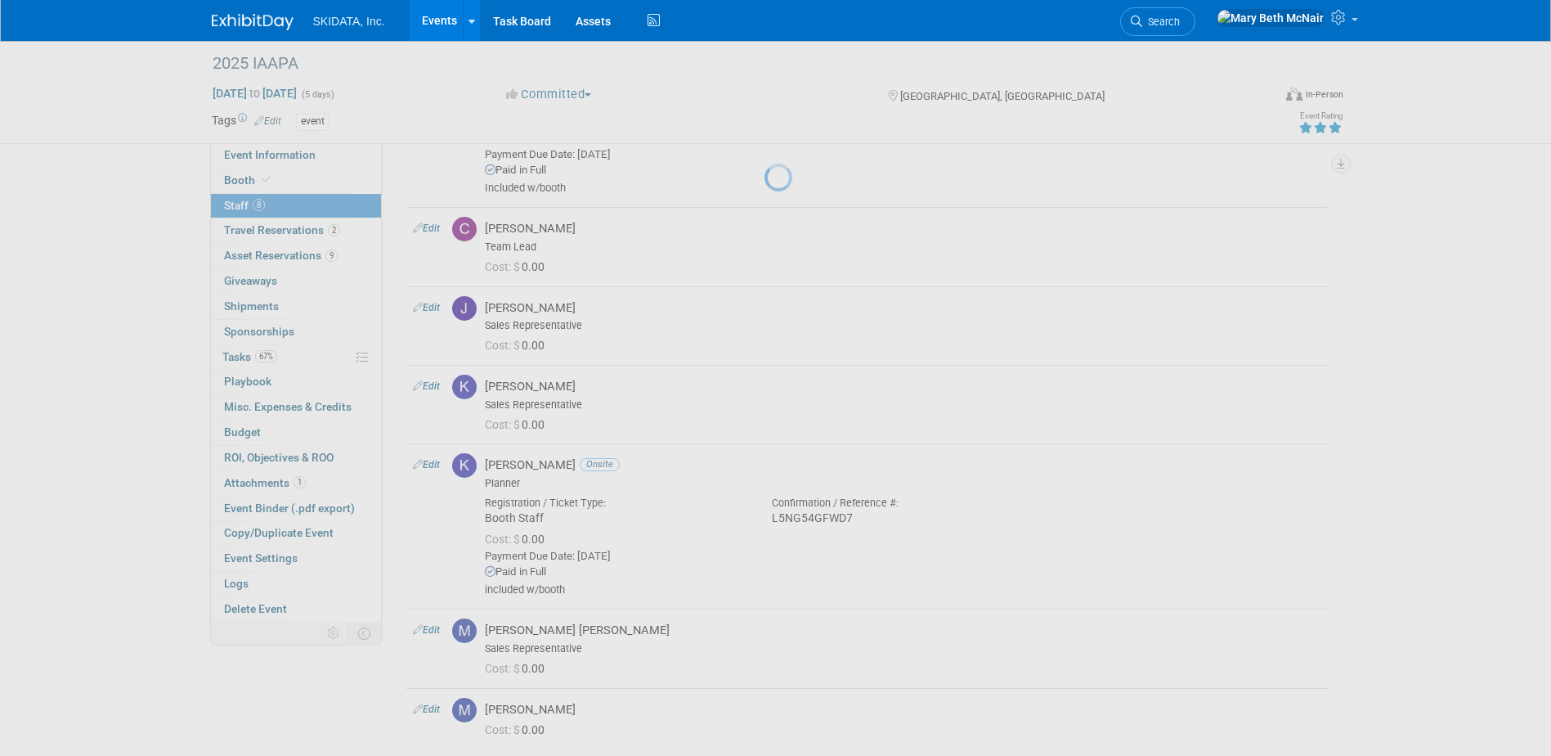
select select "f7525b23-255f-4fad-8e6e-412fb2f78fbc"
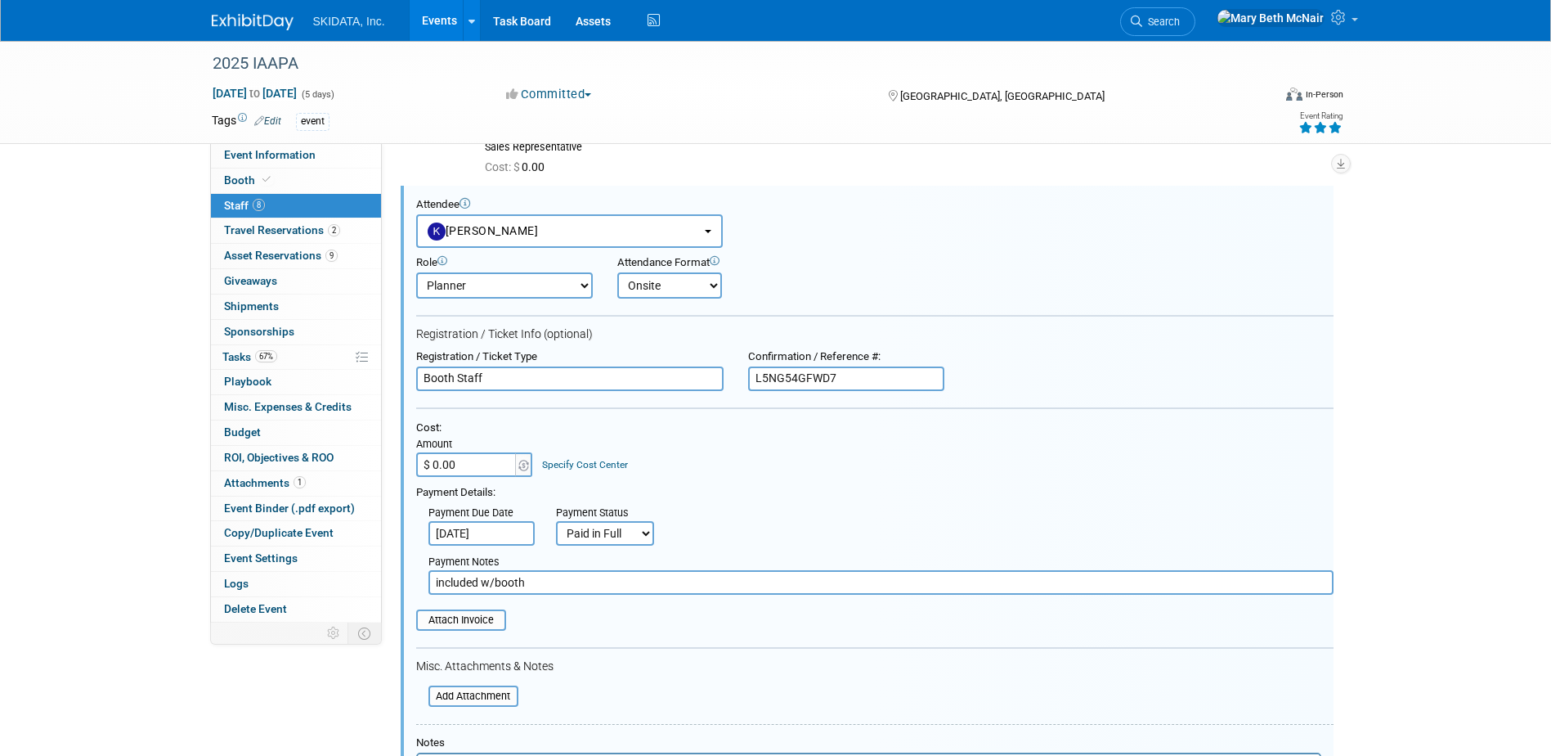
scroll to position [830, 0]
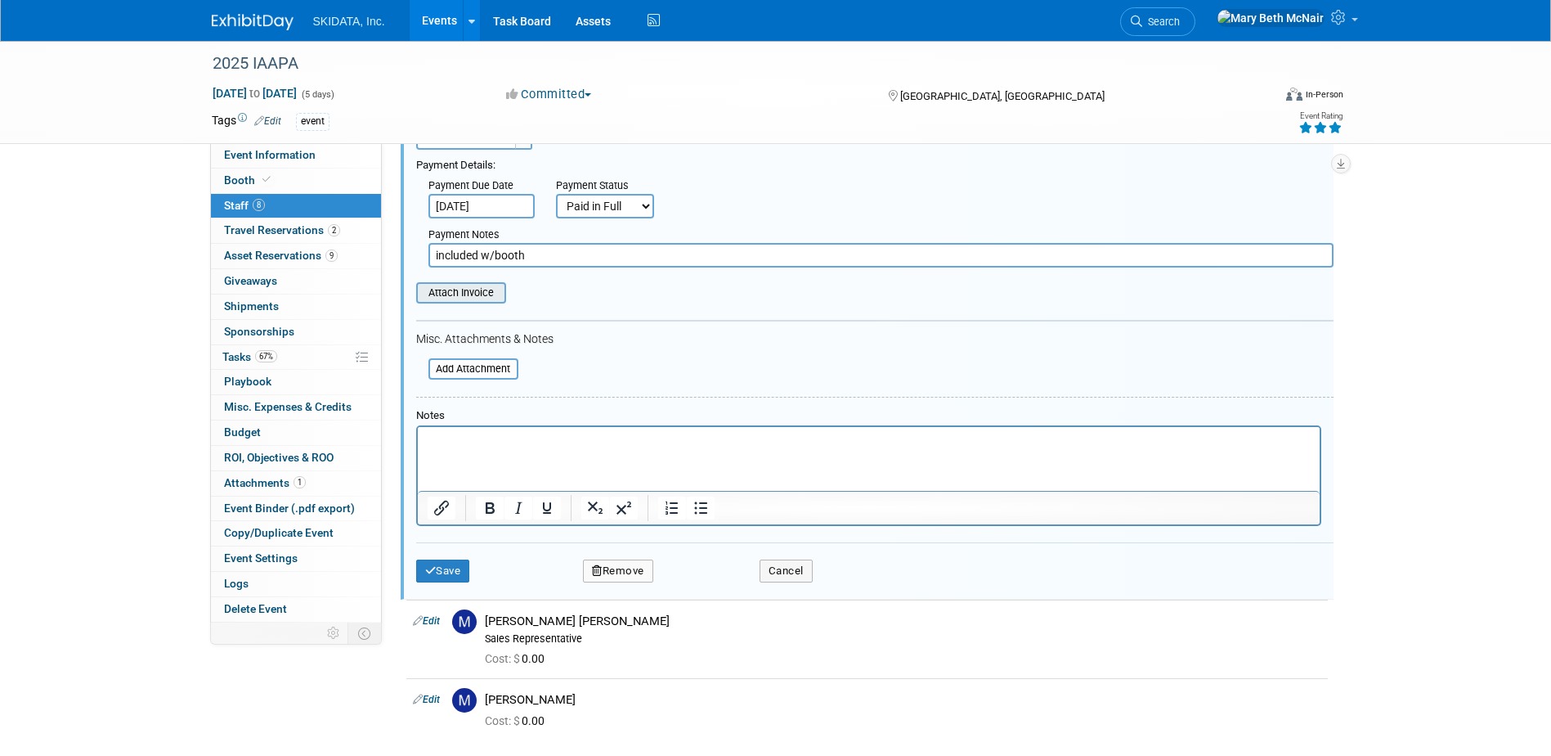
click at [465, 295] on input "file" at bounding box center [407, 293] width 195 height 18
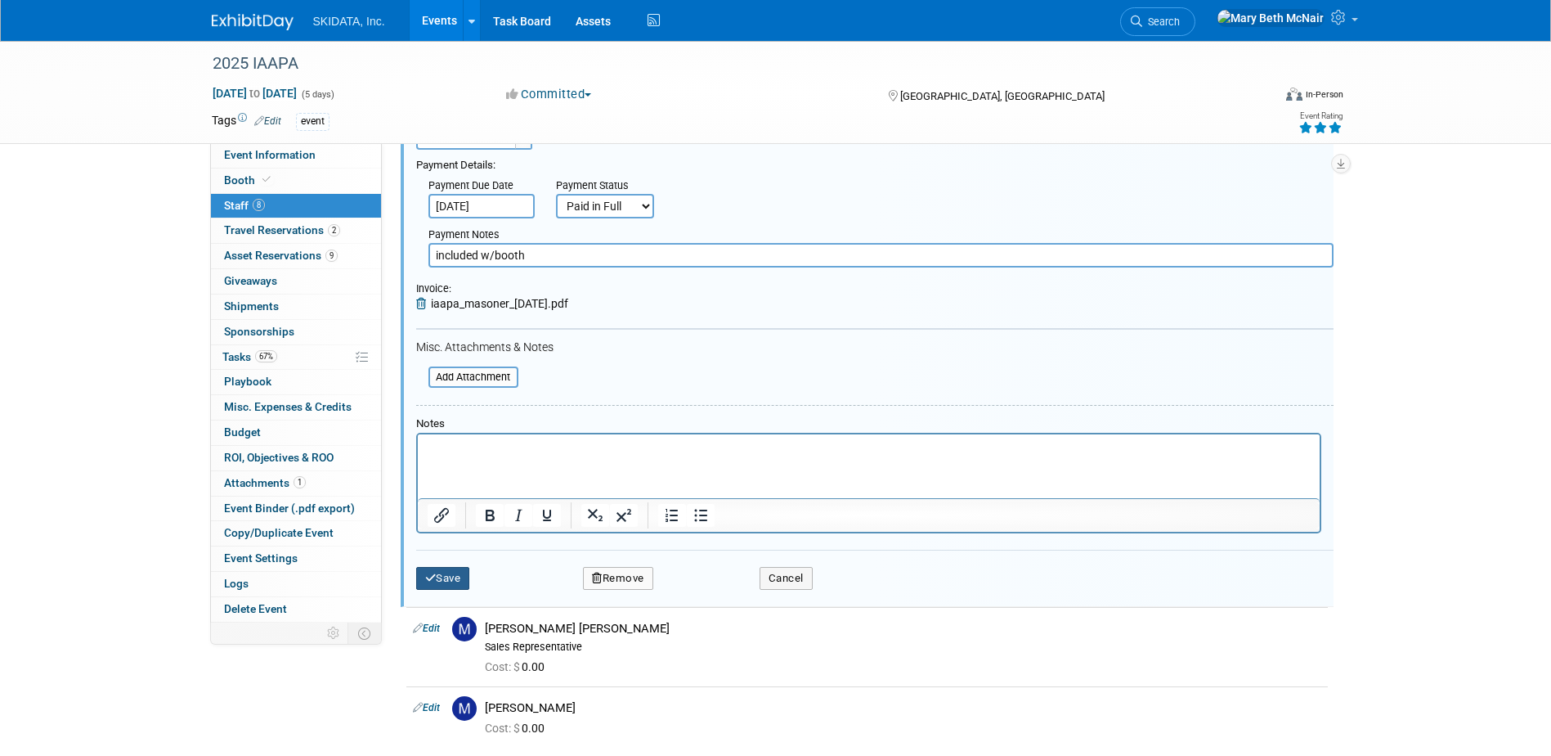
click at [464, 584] on button "Save" at bounding box center [443, 578] width 54 height 23
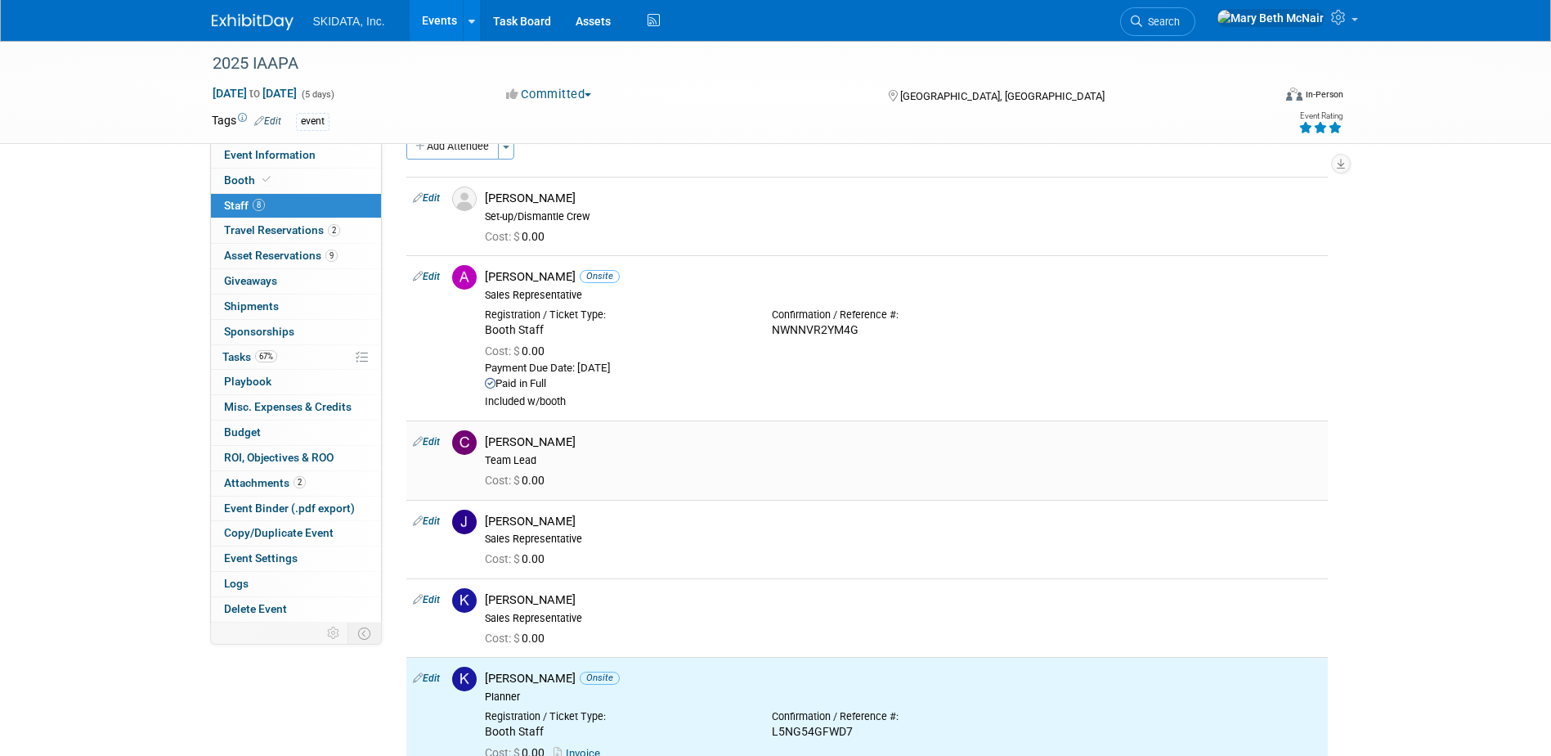
scroll to position [23, 0]
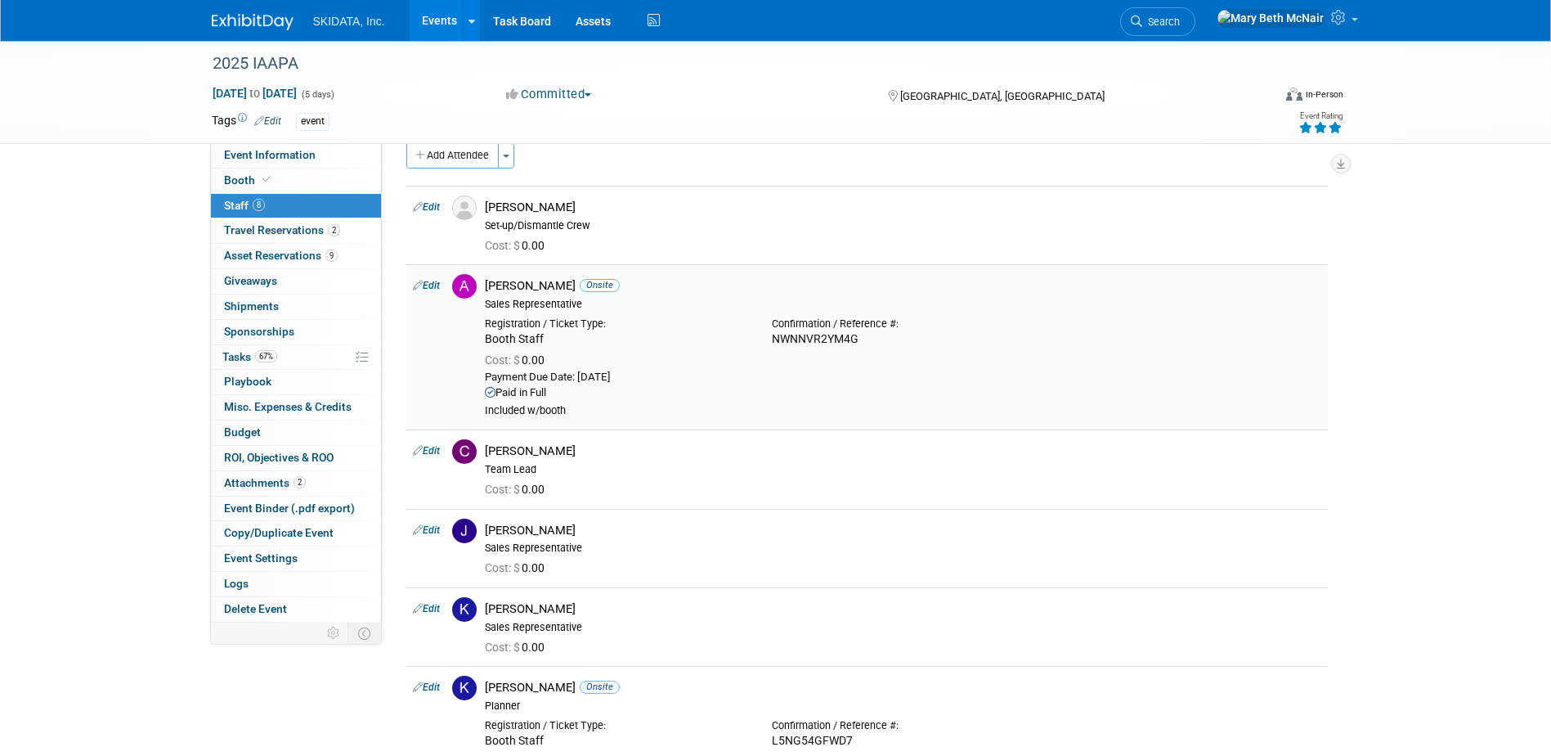
click at [422, 283] on icon at bounding box center [418, 284] width 10 height 17
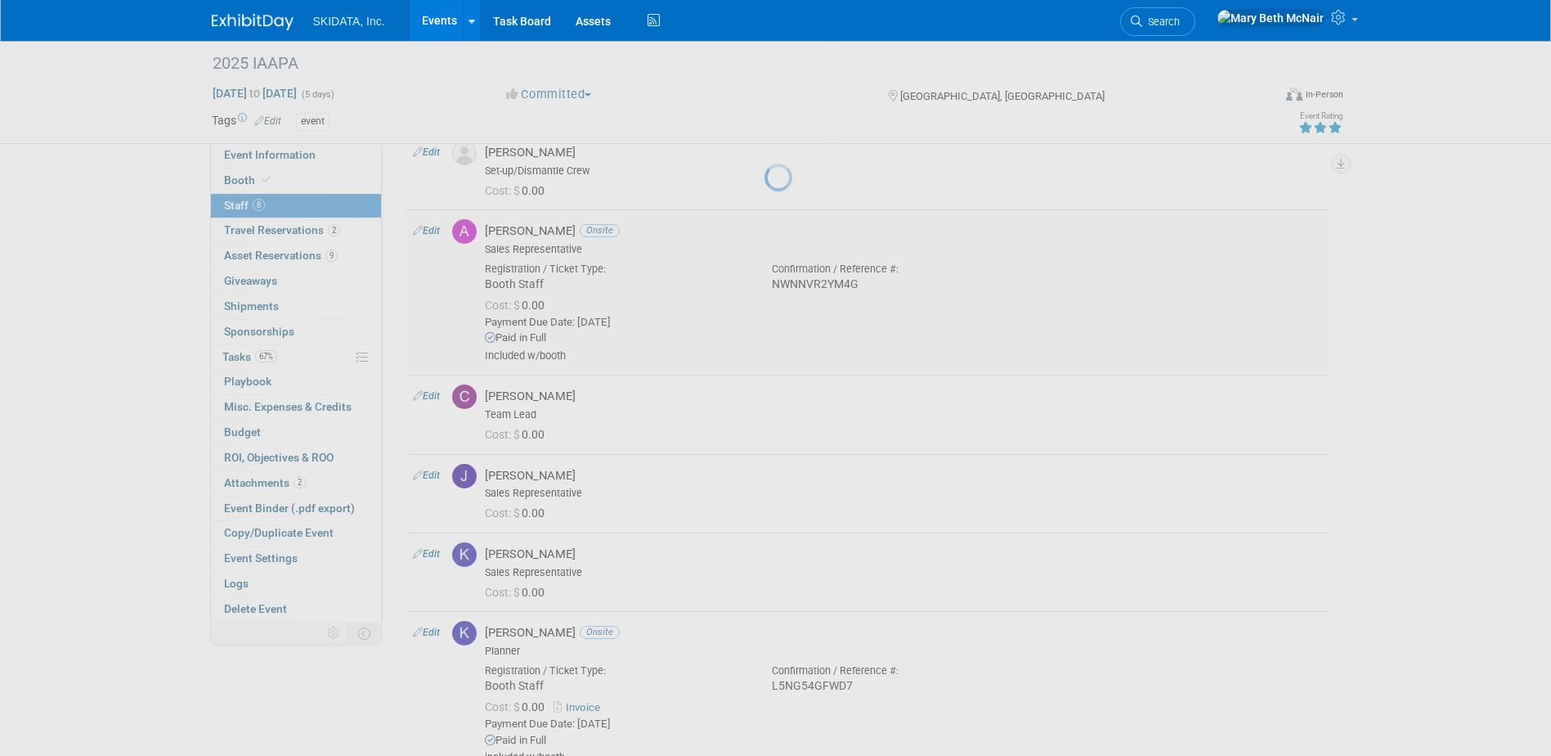
select select "e2ce23c3-c989-4f80-aa2d-c203cc810774"
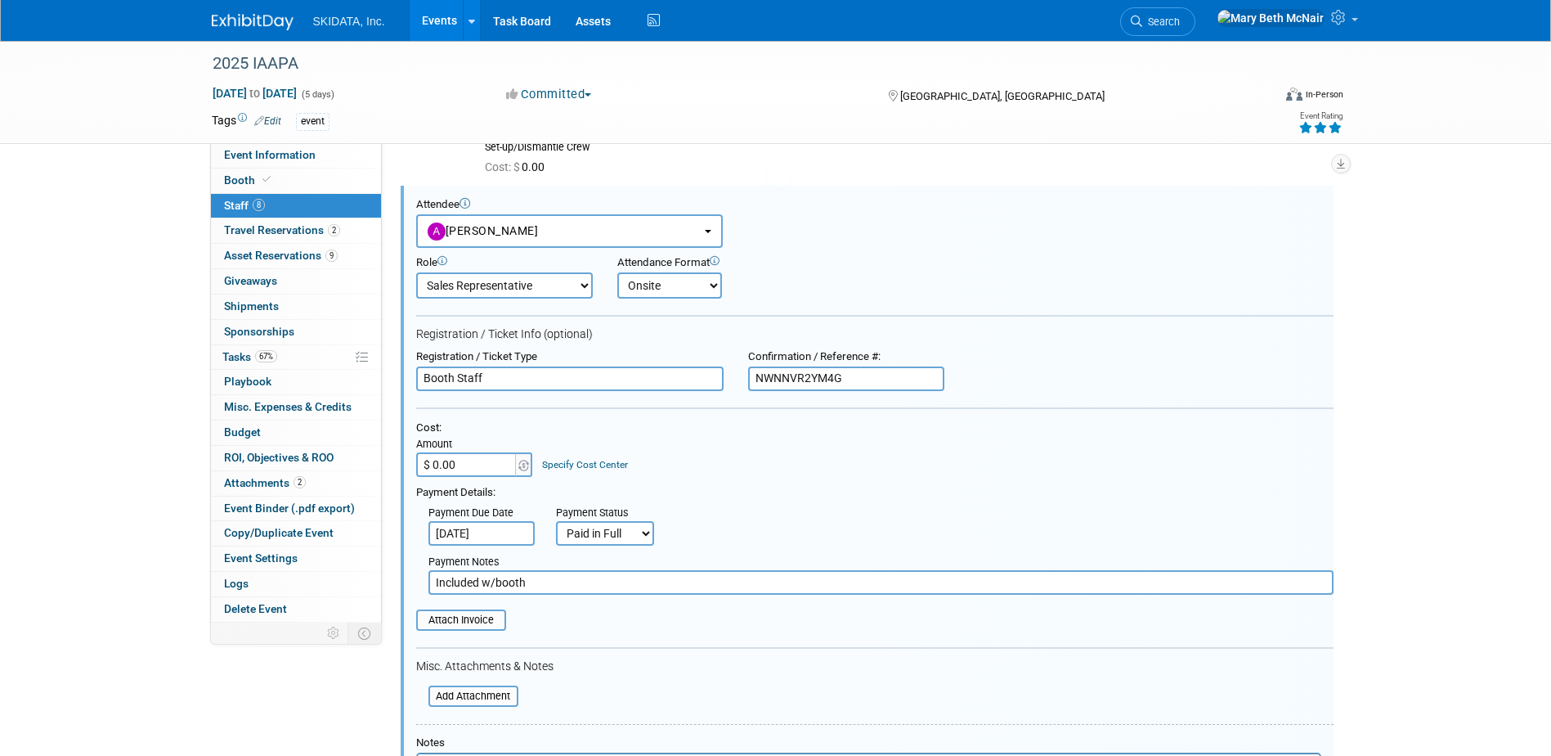
scroll to position [0, 0]
click at [475, 620] on input "file" at bounding box center [407, 620] width 195 height 18
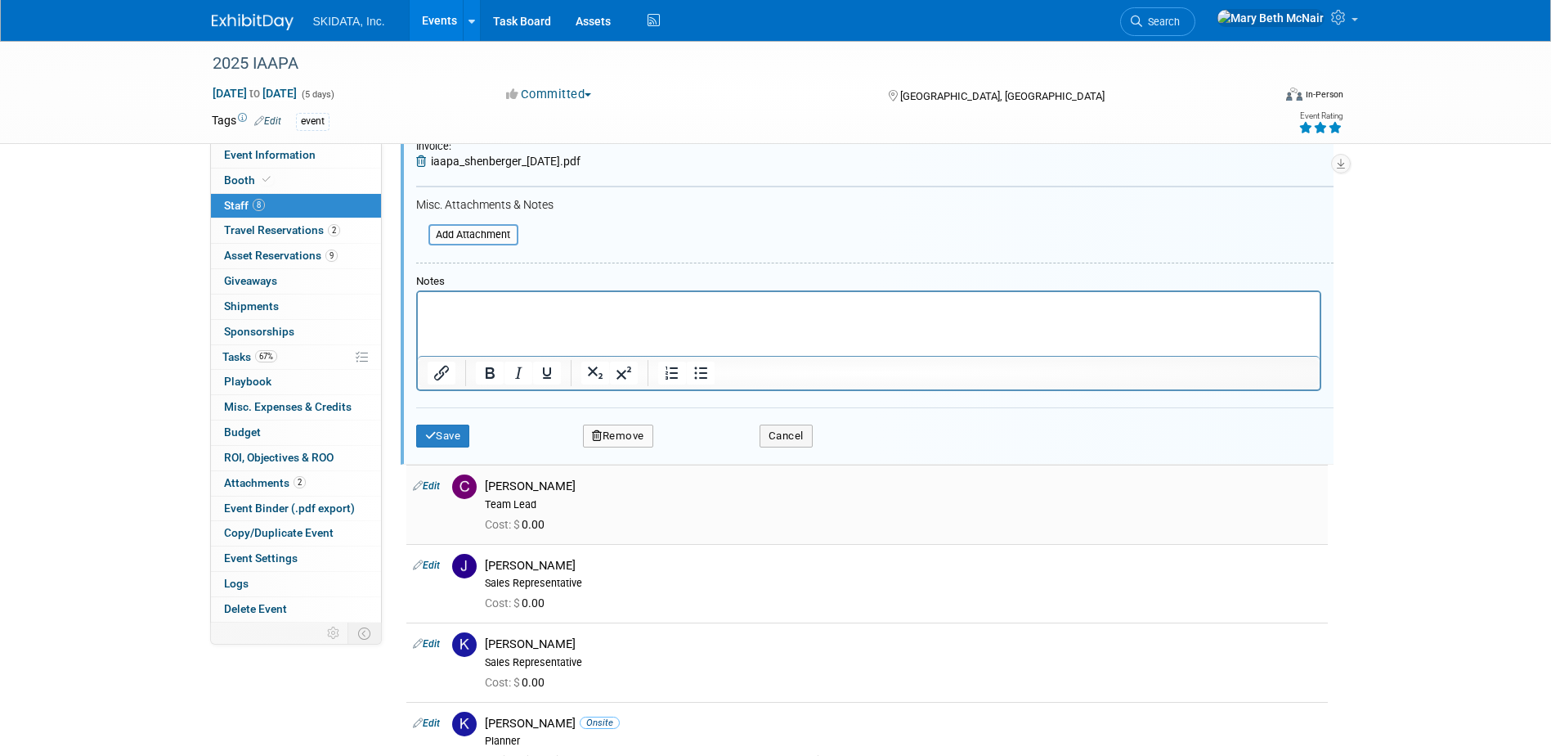
scroll to position [592, 0]
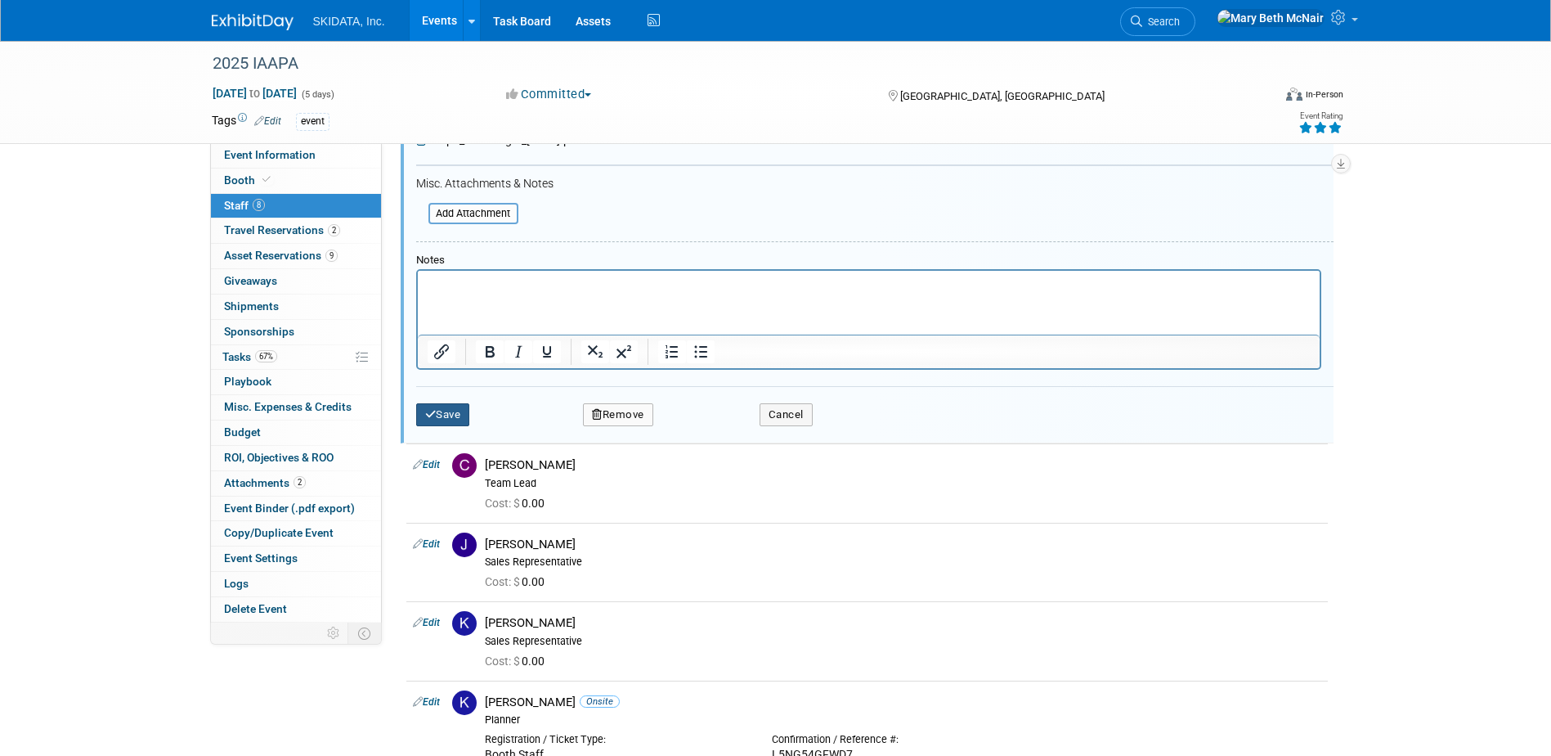
click at [446, 425] on button "Save" at bounding box center [443, 414] width 54 height 23
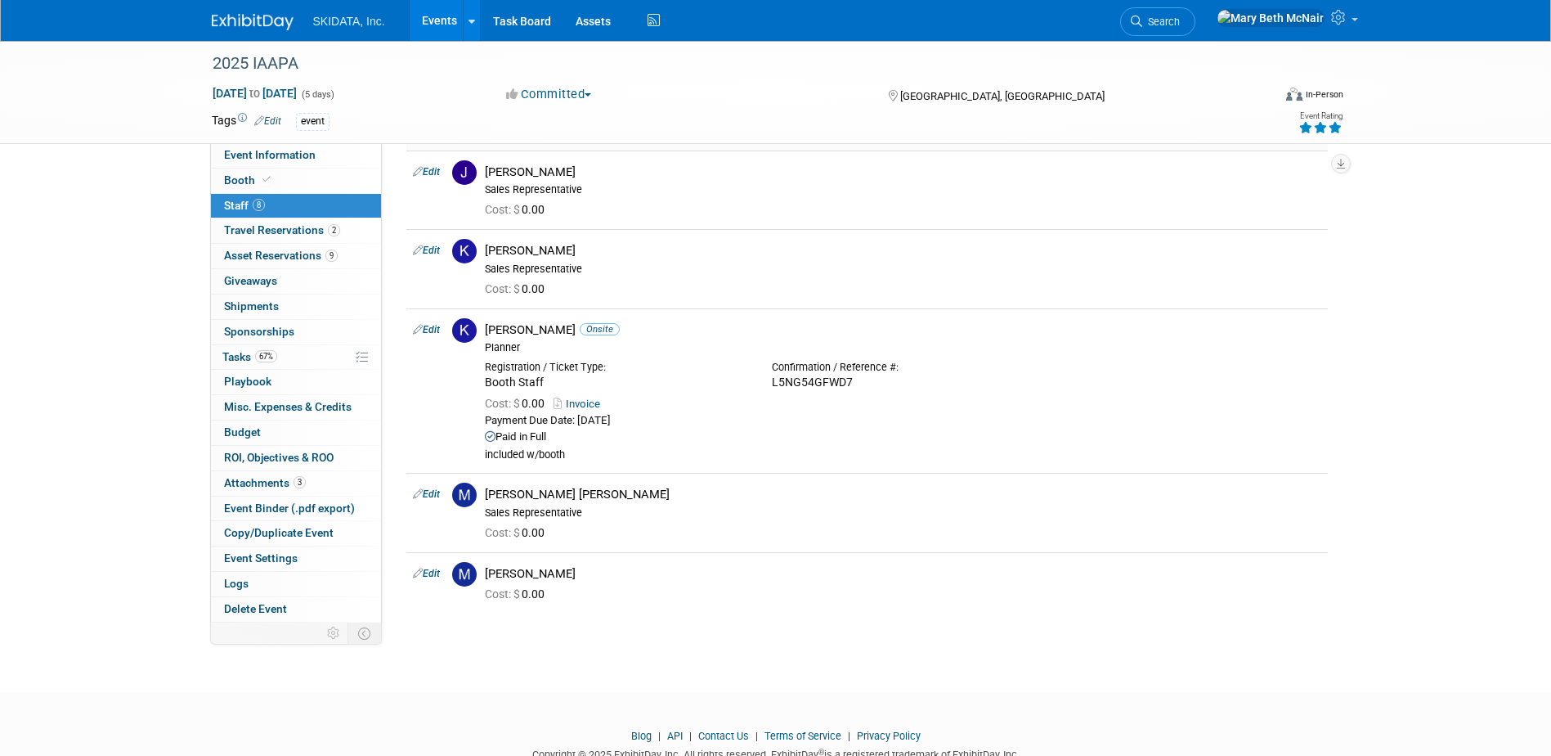
scroll to position [432, 0]
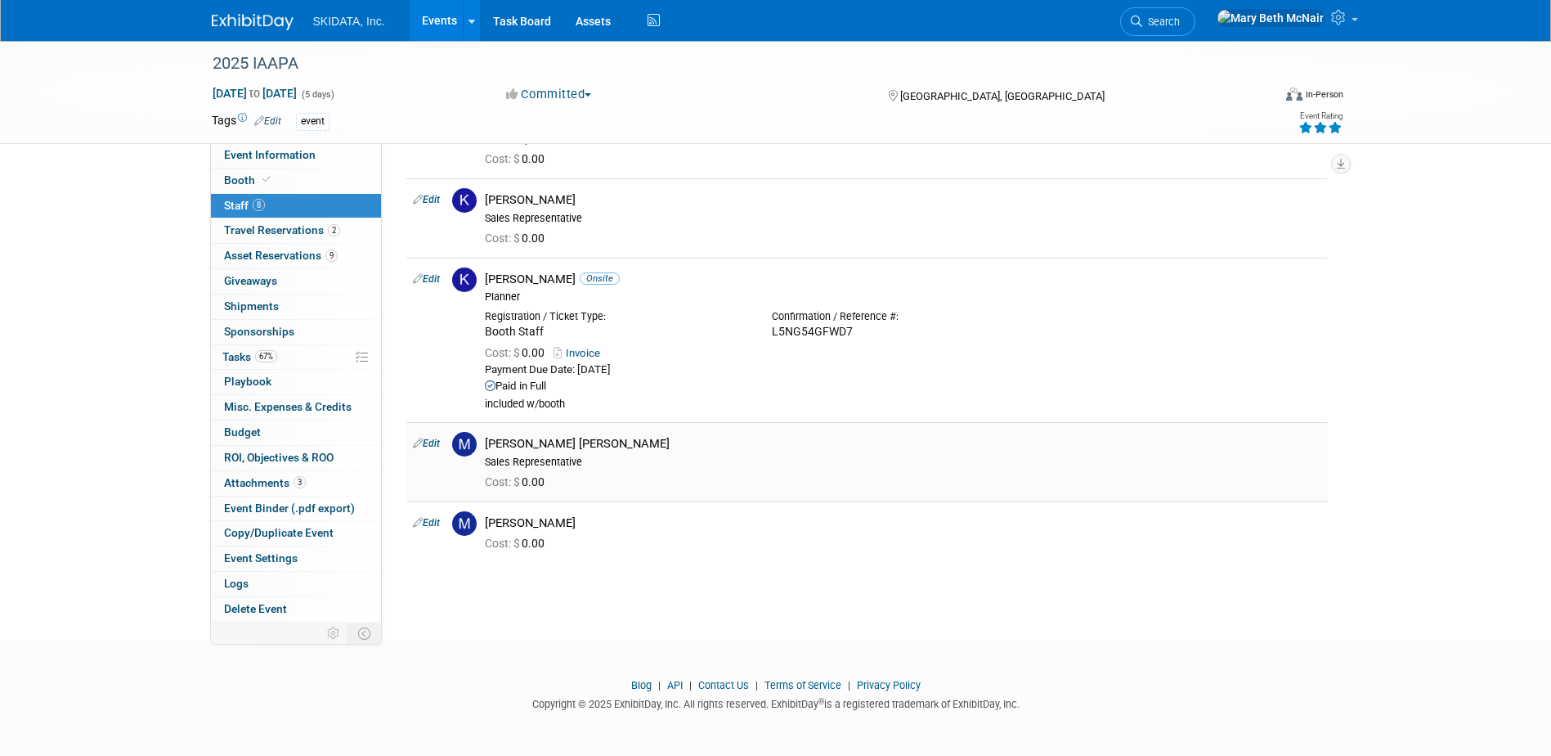
click at [440, 442] on link "Edit" at bounding box center [426, 442] width 27 height 11
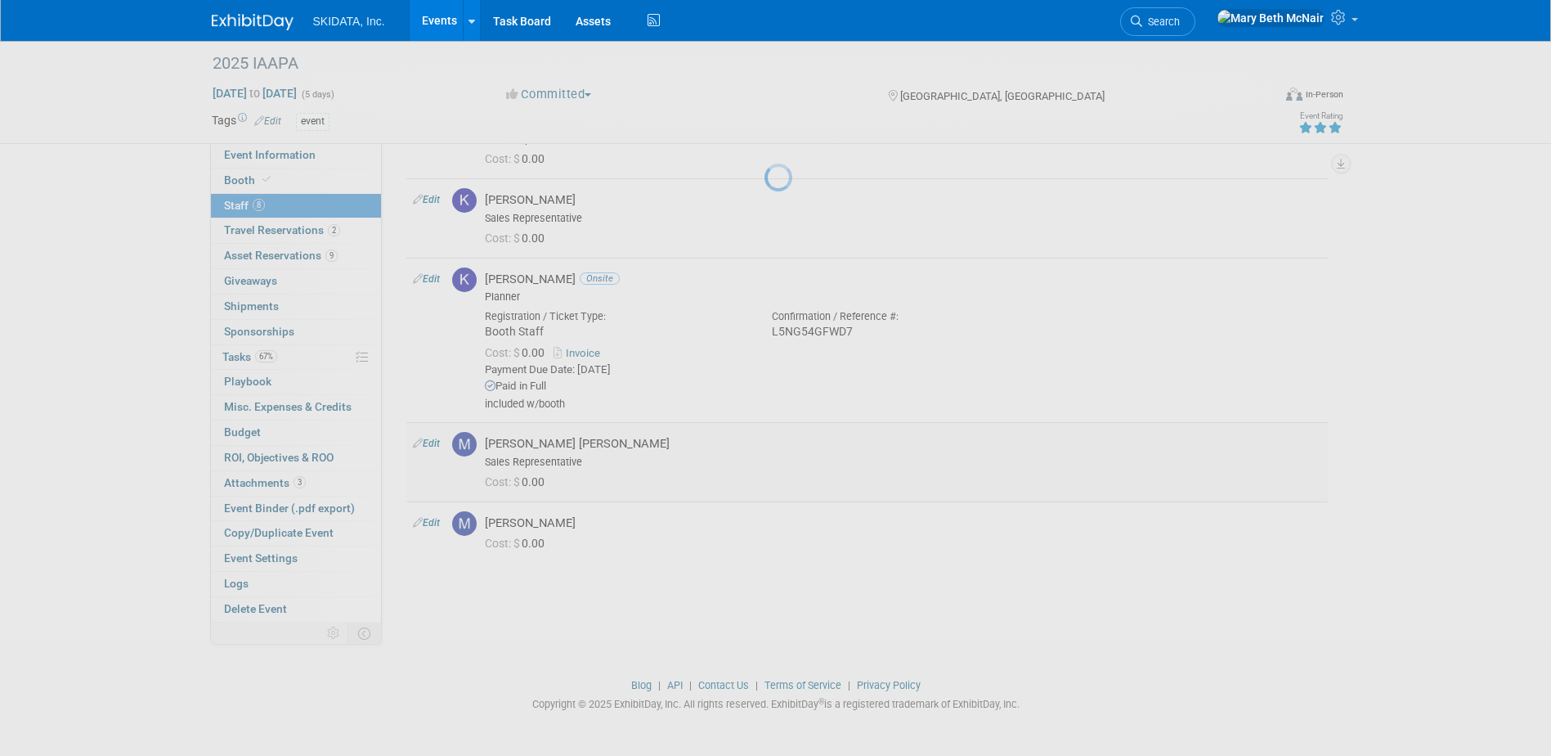
select select "0f3782e5-e300-4886-835e-092f1c97042b"
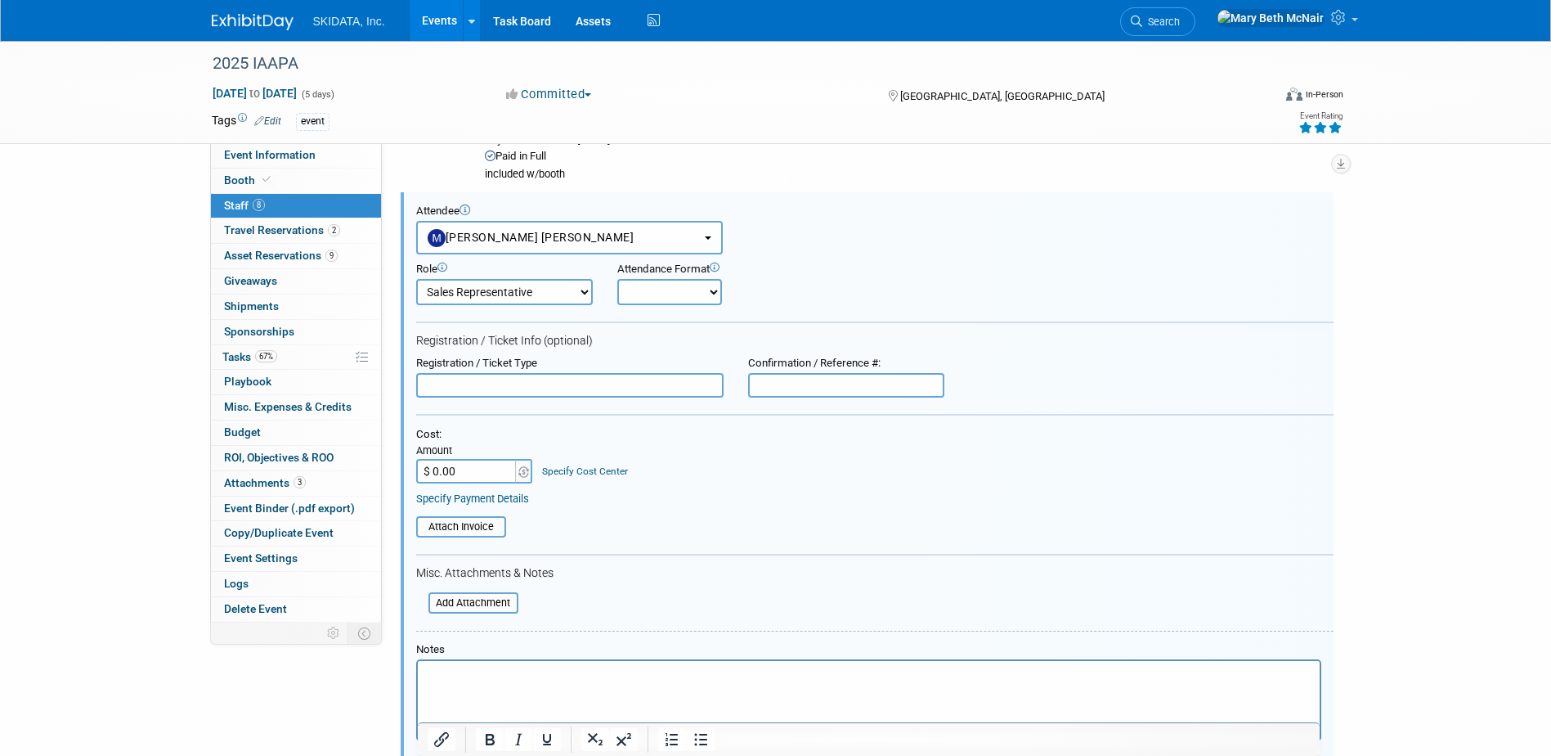
scroll to position [0, 0]
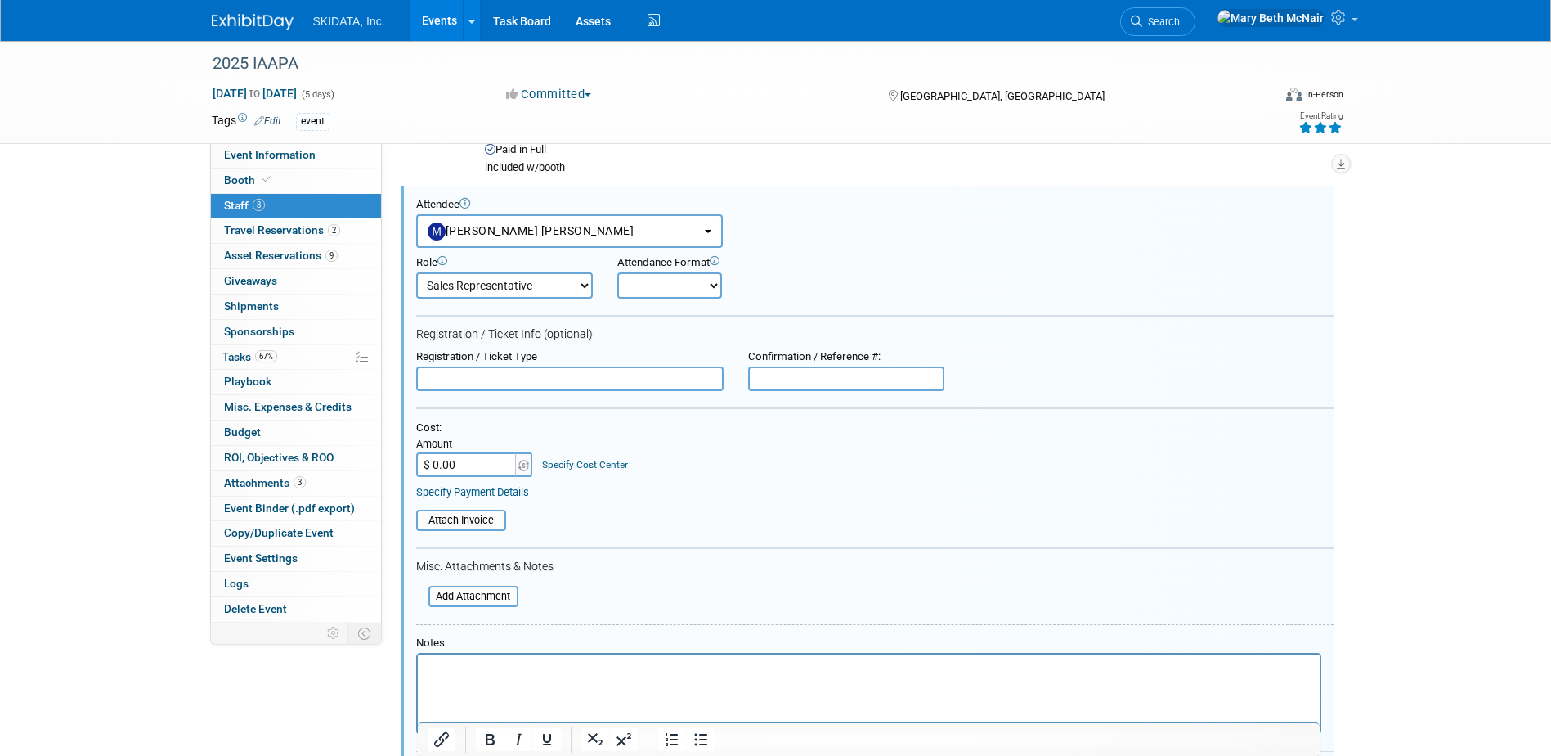
click at [827, 385] on input "text" at bounding box center [846, 378] width 196 height 25
paste input "B4N57XCGKBN"
type input "B4N57XCGKBN"
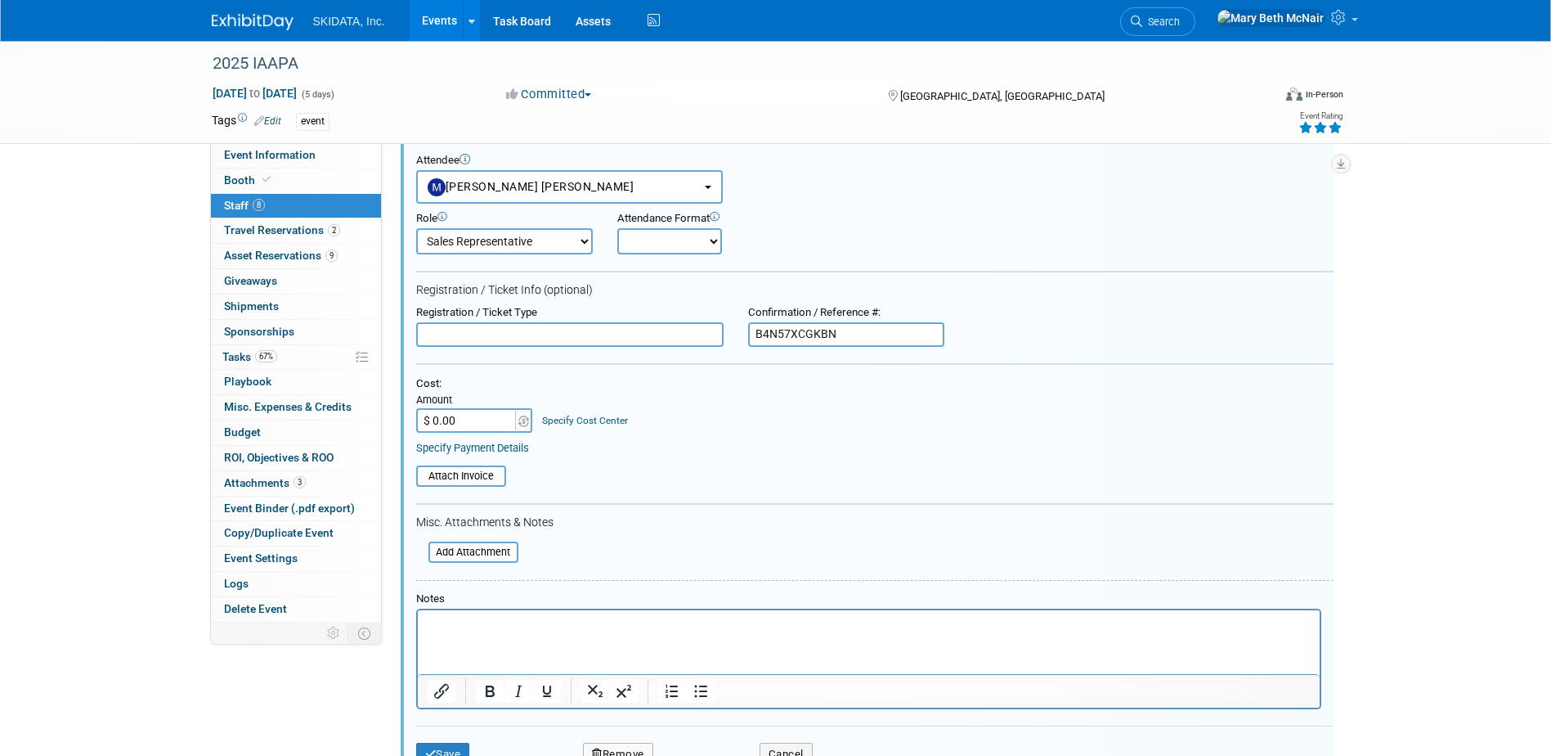
scroll to position [750, 0]
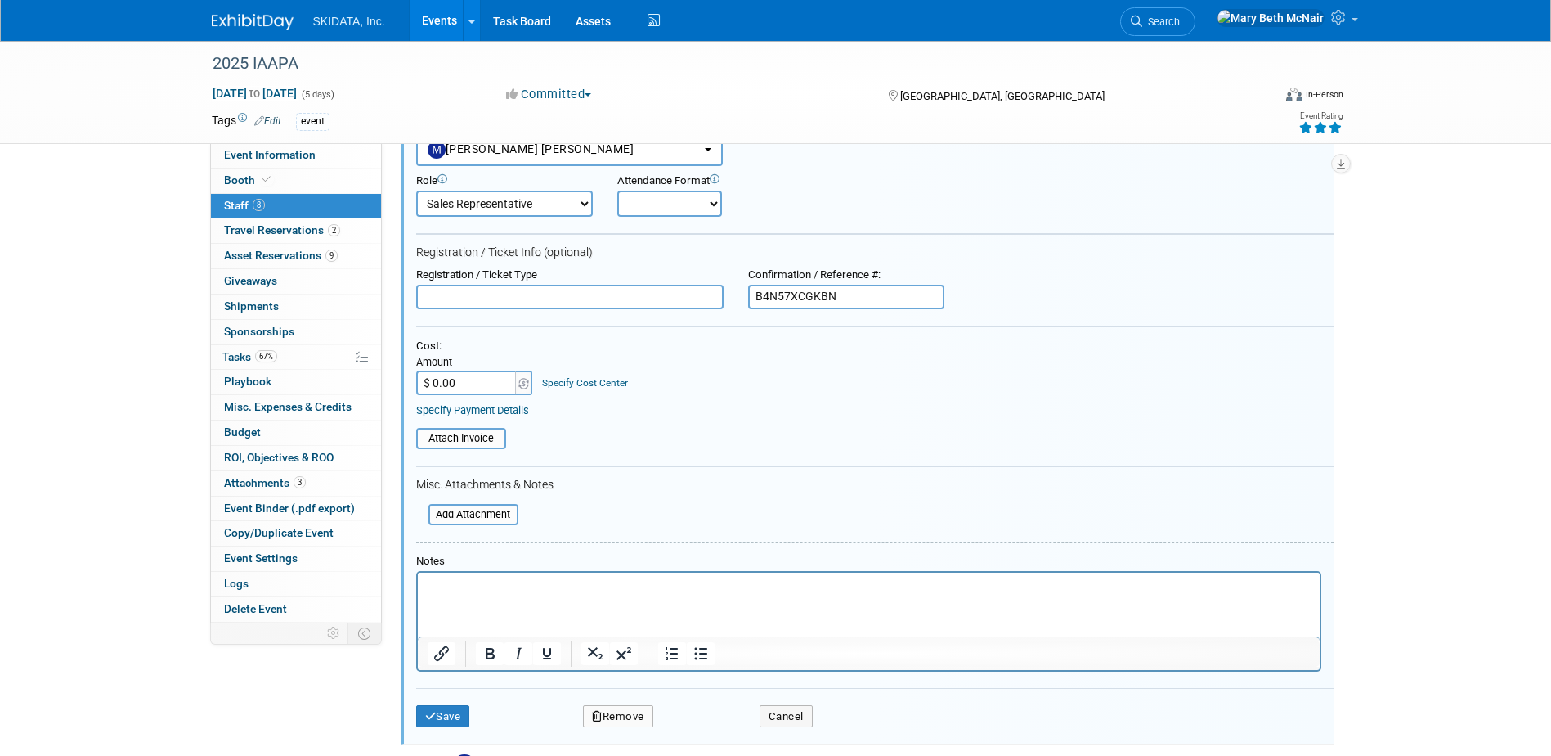
click at [544, 296] on input "text" at bounding box center [569, 297] width 307 height 25
type input "Booth Staff"
click at [666, 201] on select "Onsite Remote" at bounding box center [669, 204] width 105 height 26
select select "1"
click at [617, 191] on select "Onsite Remote" at bounding box center [669, 204] width 105 height 26
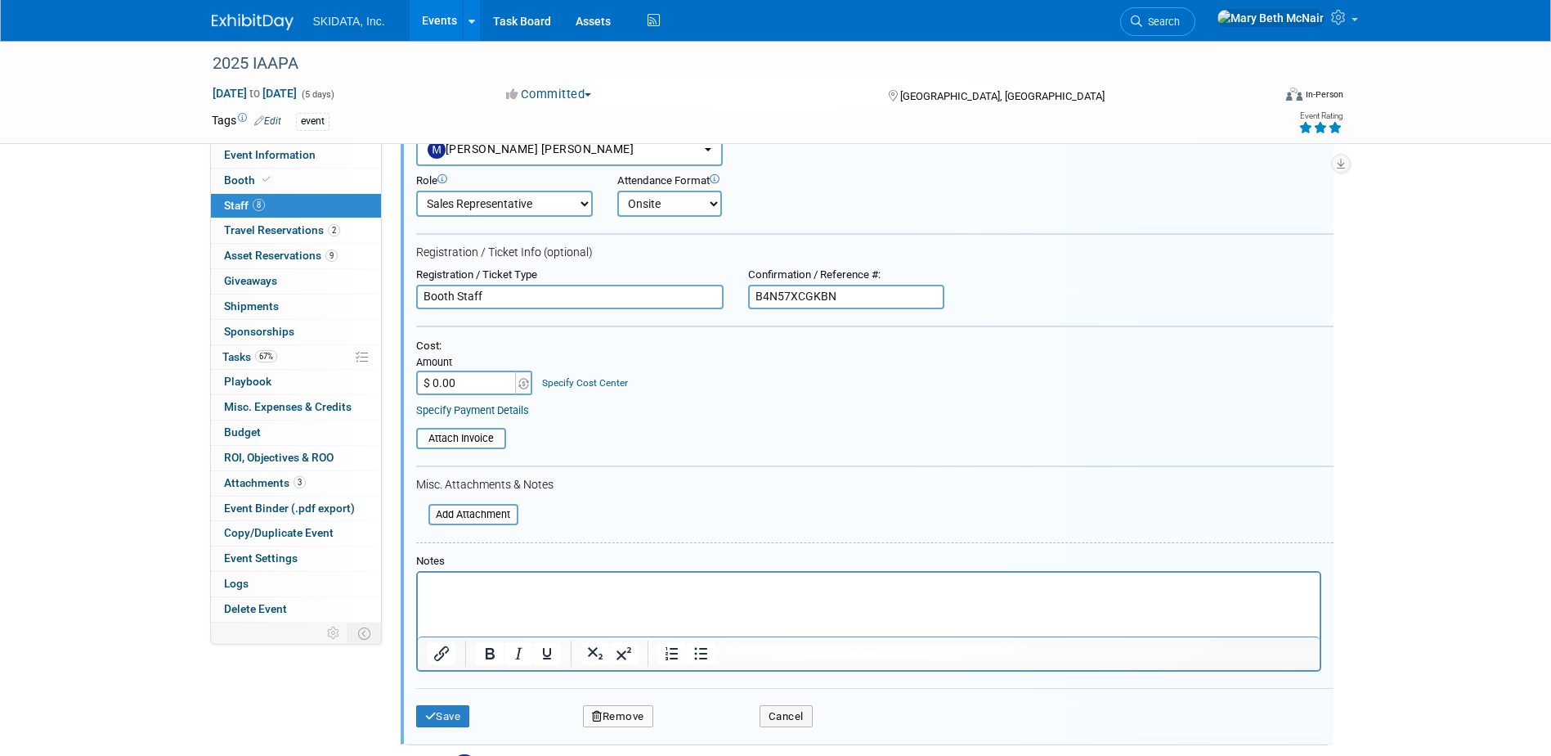
click at [520, 408] on link "Specify Payment Details" at bounding box center [472, 410] width 113 height 12
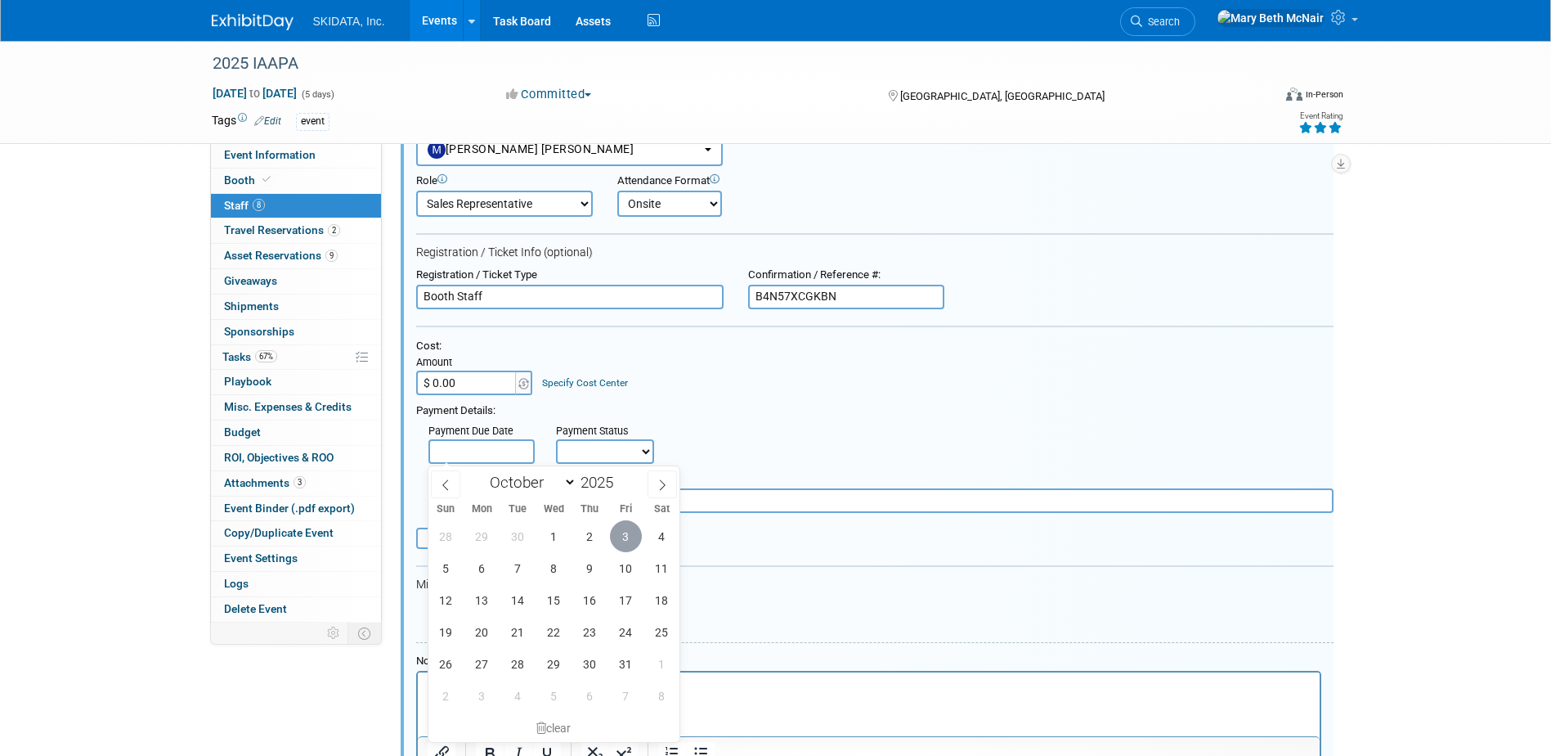
click at [626, 533] on span "3" at bounding box center [626, 536] width 32 height 32
type input "[DATE]"
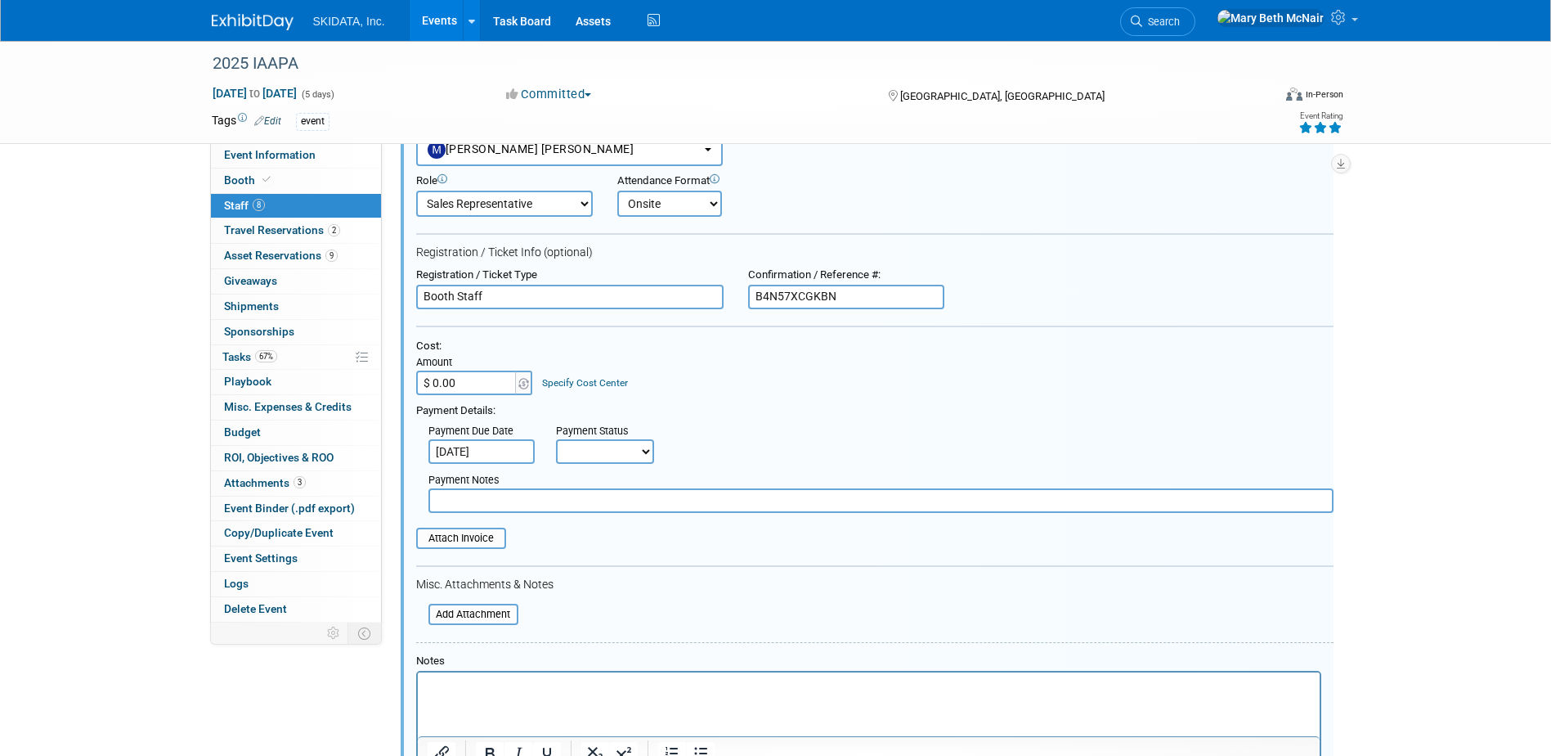
click at [594, 457] on select "Not Paid Yet Partially Paid Paid in Full" at bounding box center [605, 451] width 98 height 25
select select "1"
click at [556, 440] on select "Not Paid Yet Partially Paid Paid in Full" at bounding box center [605, 451] width 98 height 25
click at [574, 500] on input "text" at bounding box center [880, 500] width 905 height 25
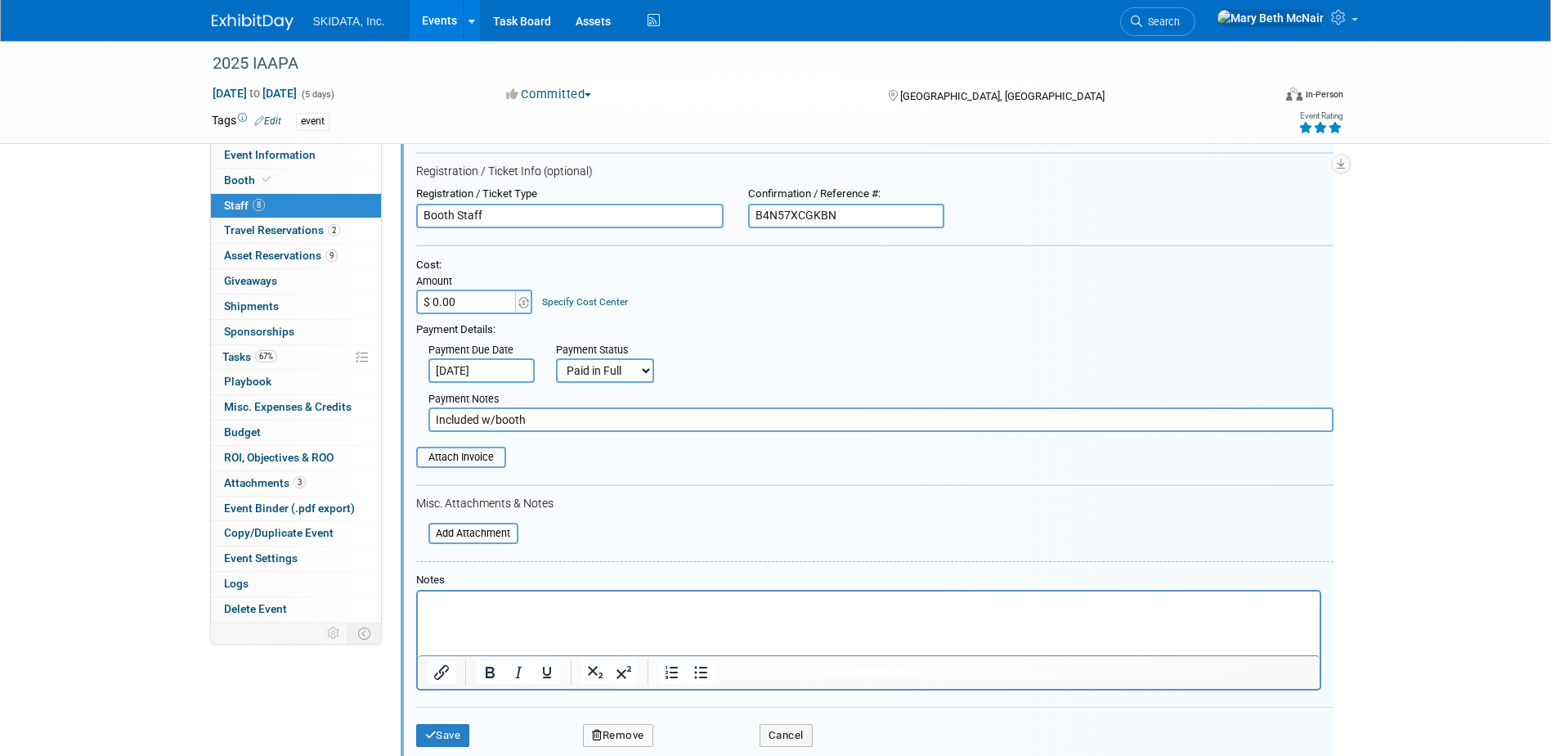
scroll to position [832, 0]
type input "Included w/booth"
click at [486, 455] on input "file" at bounding box center [407, 456] width 195 height 18
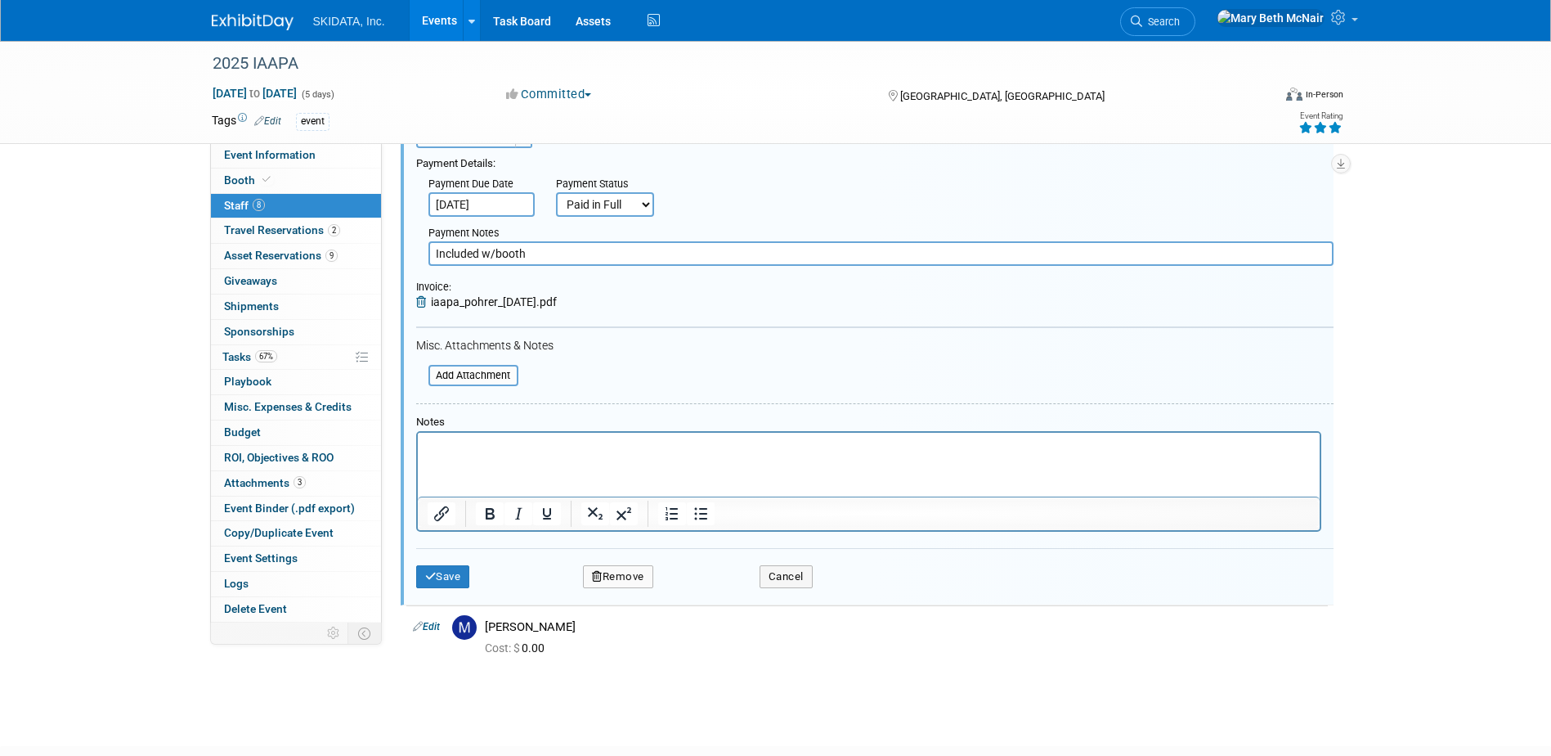
scroll to position [1077, 0]
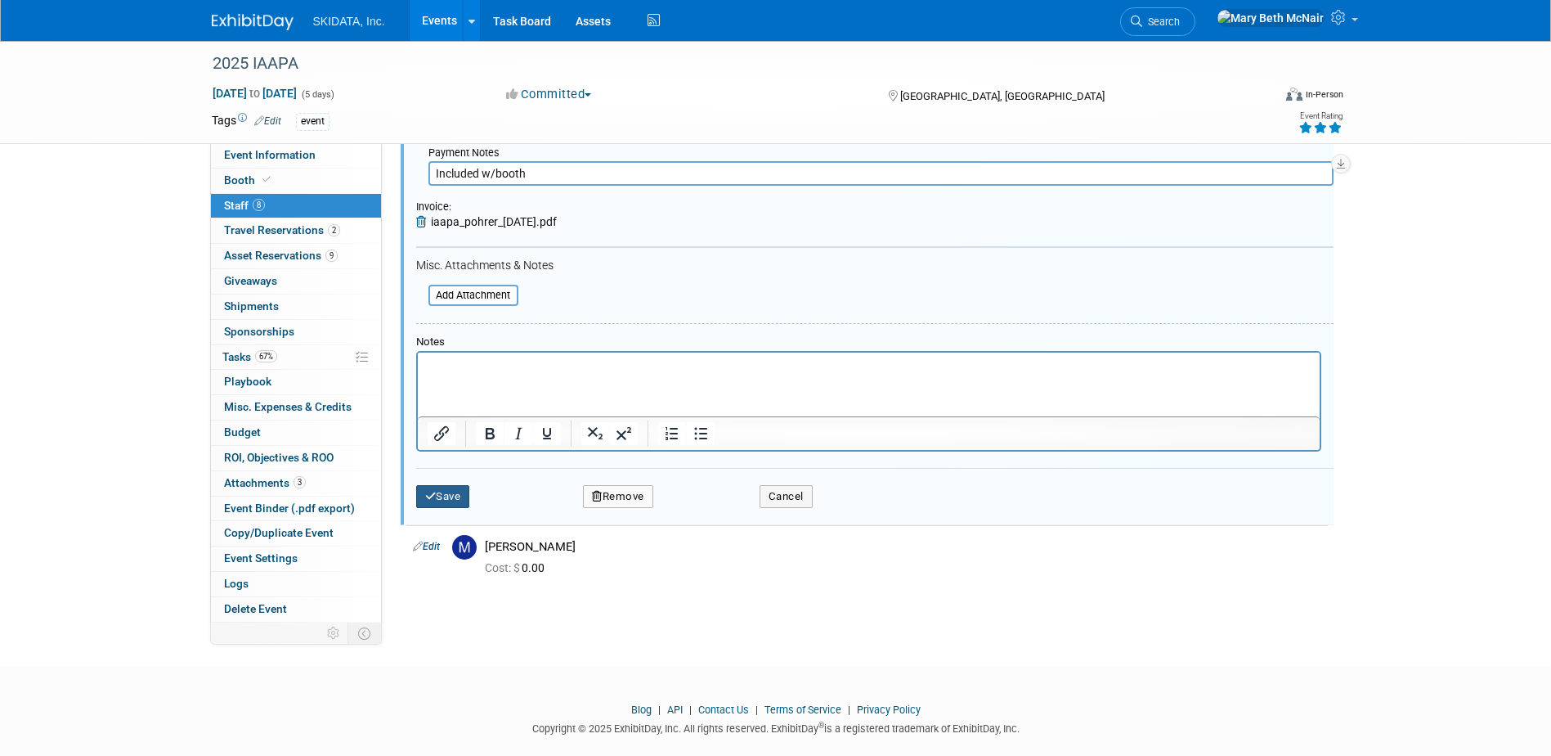
click at [456, 496] on button "Save" at bounding box center [443, 496] width 54 height 23
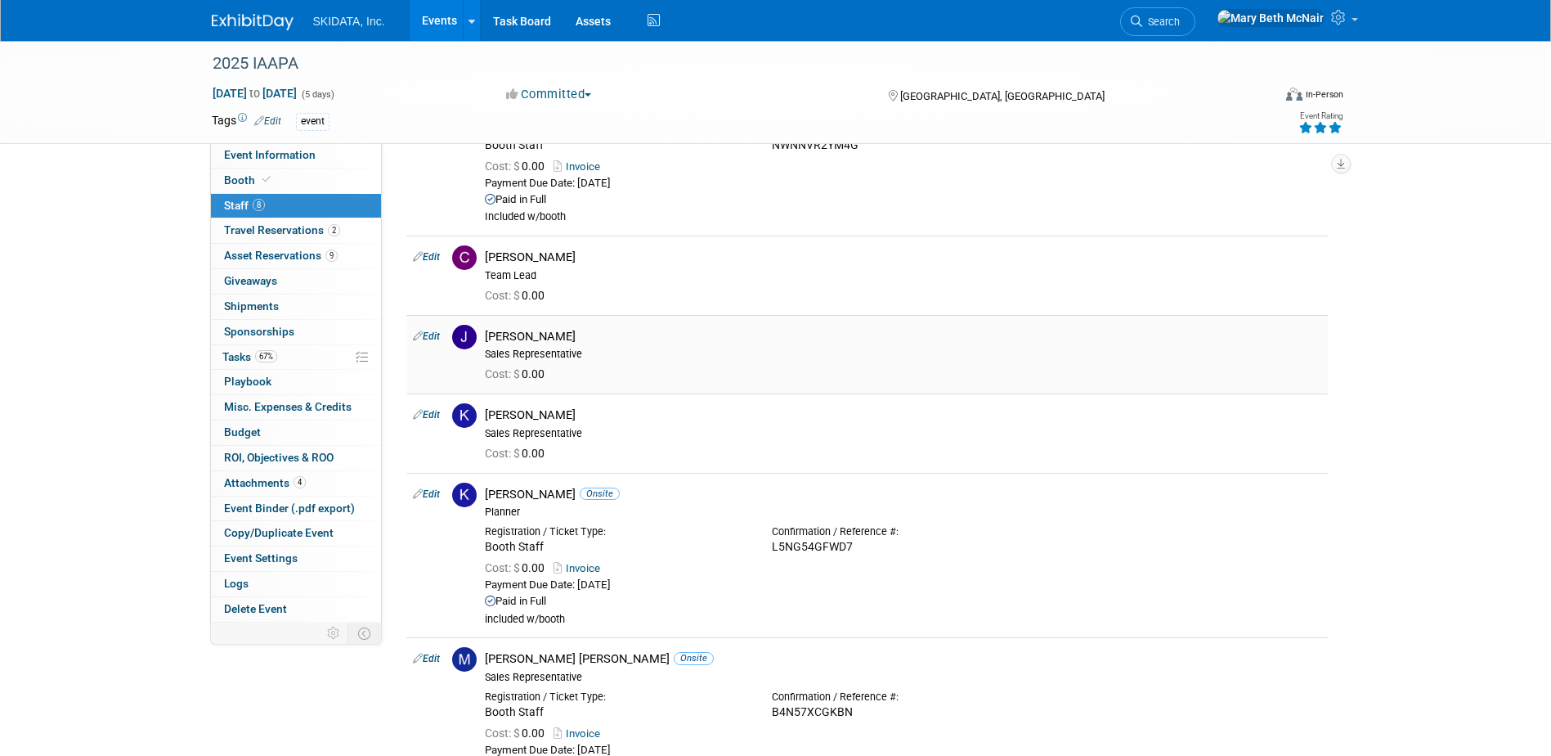
scroll to position [245, 0]
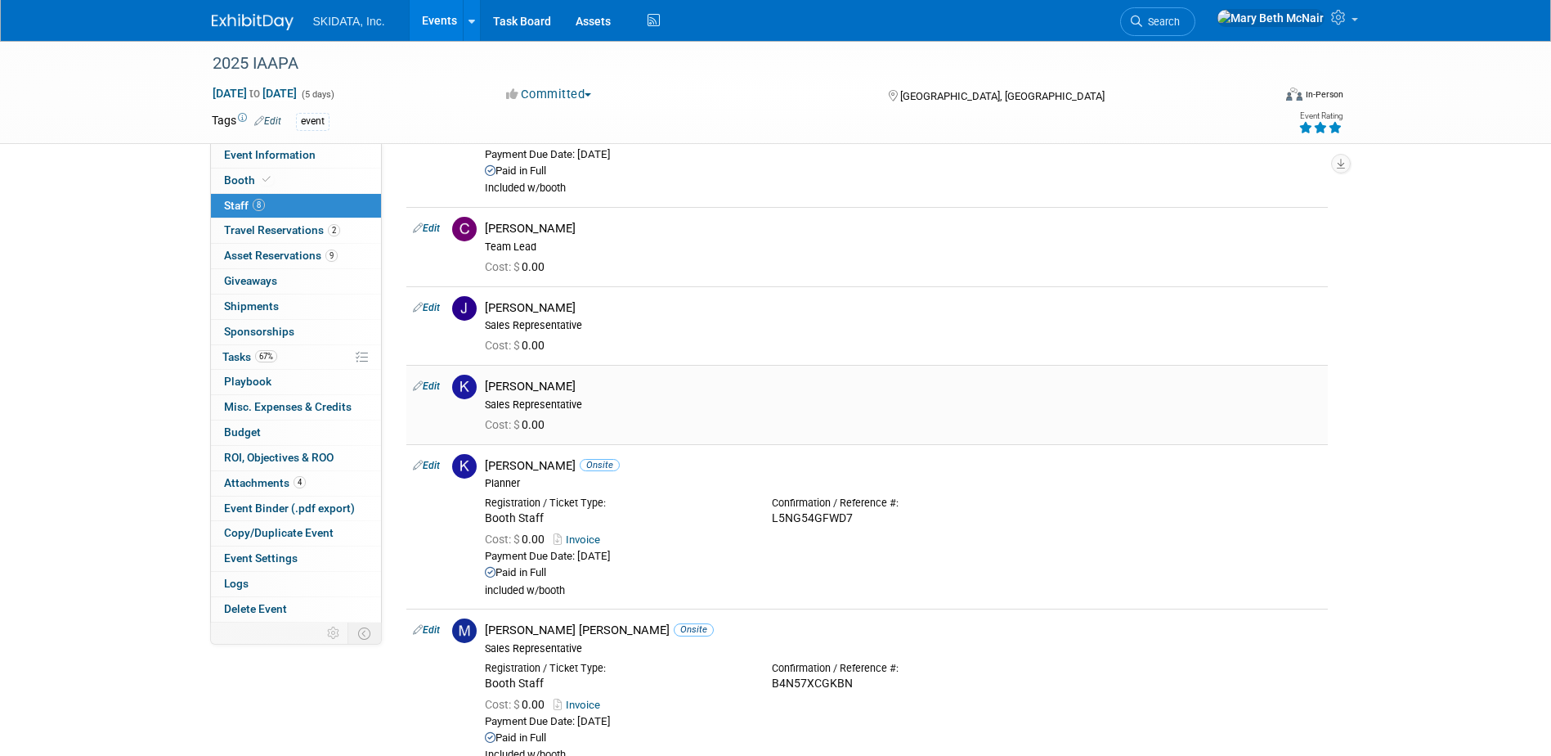
click at [586, 402] on div "Sales Representative" at bounding box center [903, 404] width 837 height 13
click at [436, 388] on link "Edit" at bounding box center [426, 385] width 27 height 11
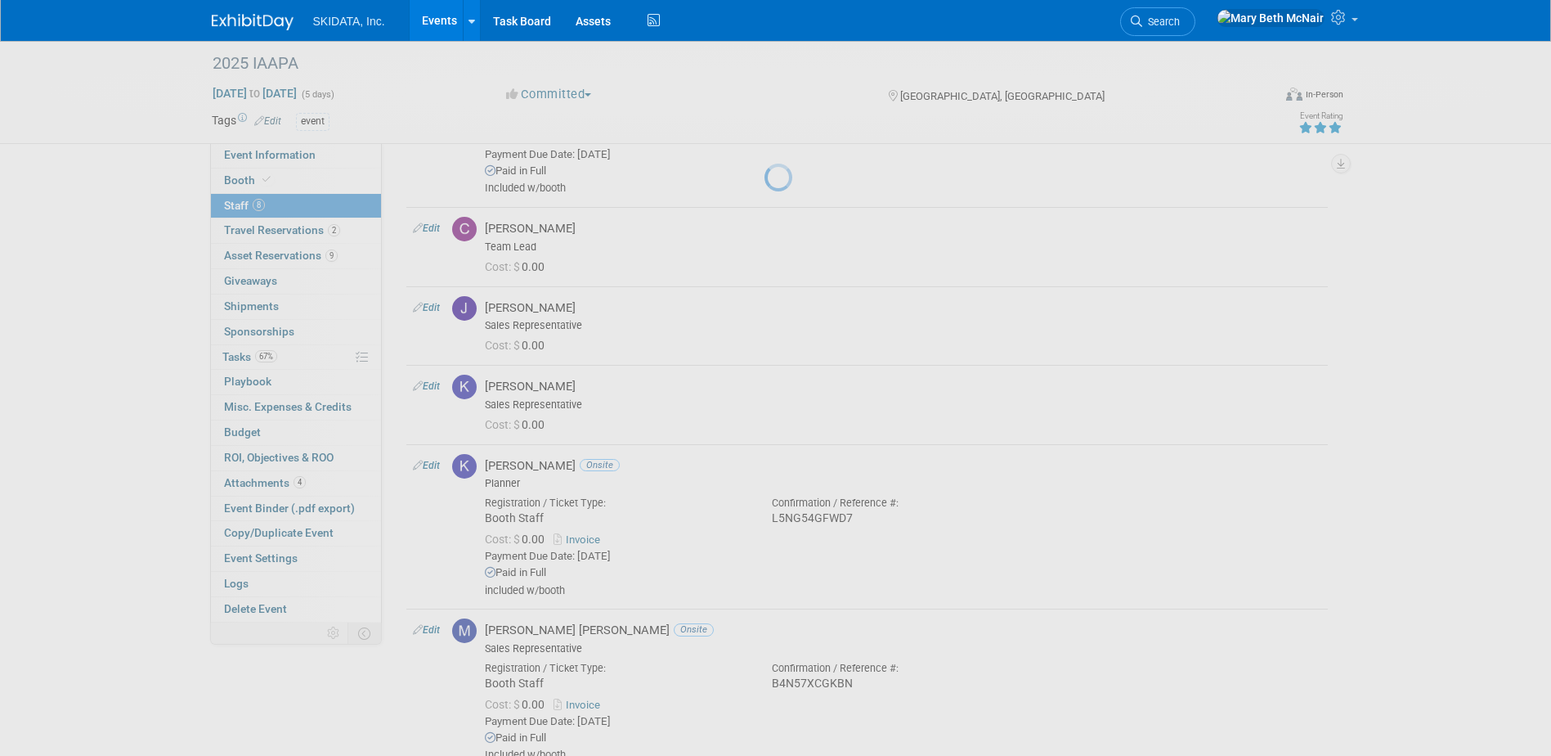
select select "4ba0b437-21dc-453c-9693-427c8e98878c"
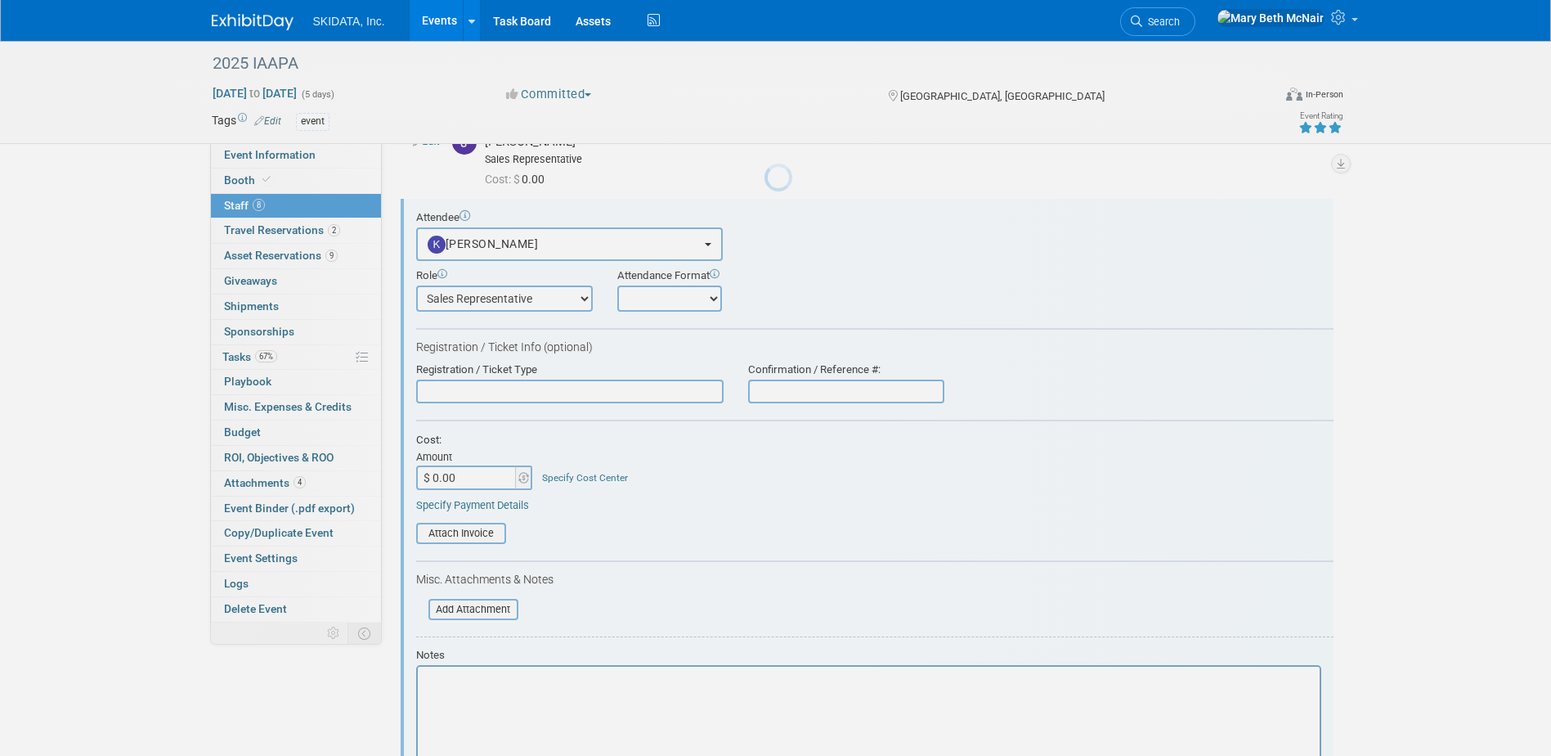
scroll to position [424, 0]
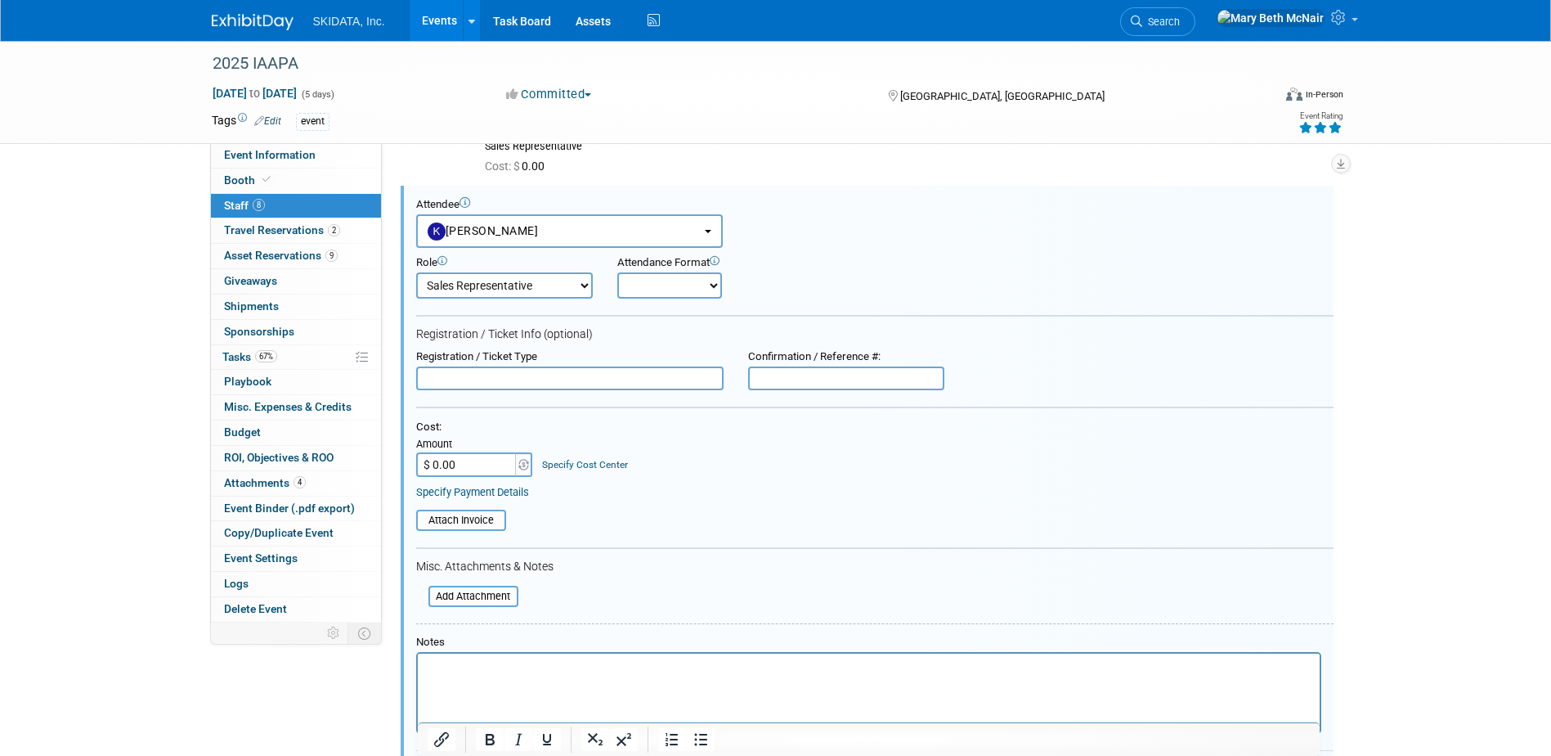
click at [696, 282] on select "Onsite Remote" at bounding box center [669, 285] width 105 height 26
select select "1"
click at [617, 272] on select "Onsite Remote" at bounding box center [669, 285] width 105 height 26
click at [835, 360] on div "Confirmation / Reference #:" at bounding box center [846, 357] width 196 height 14
click at [826, 370] on input "text" at bounding box center [846, 378] width 196 height 25
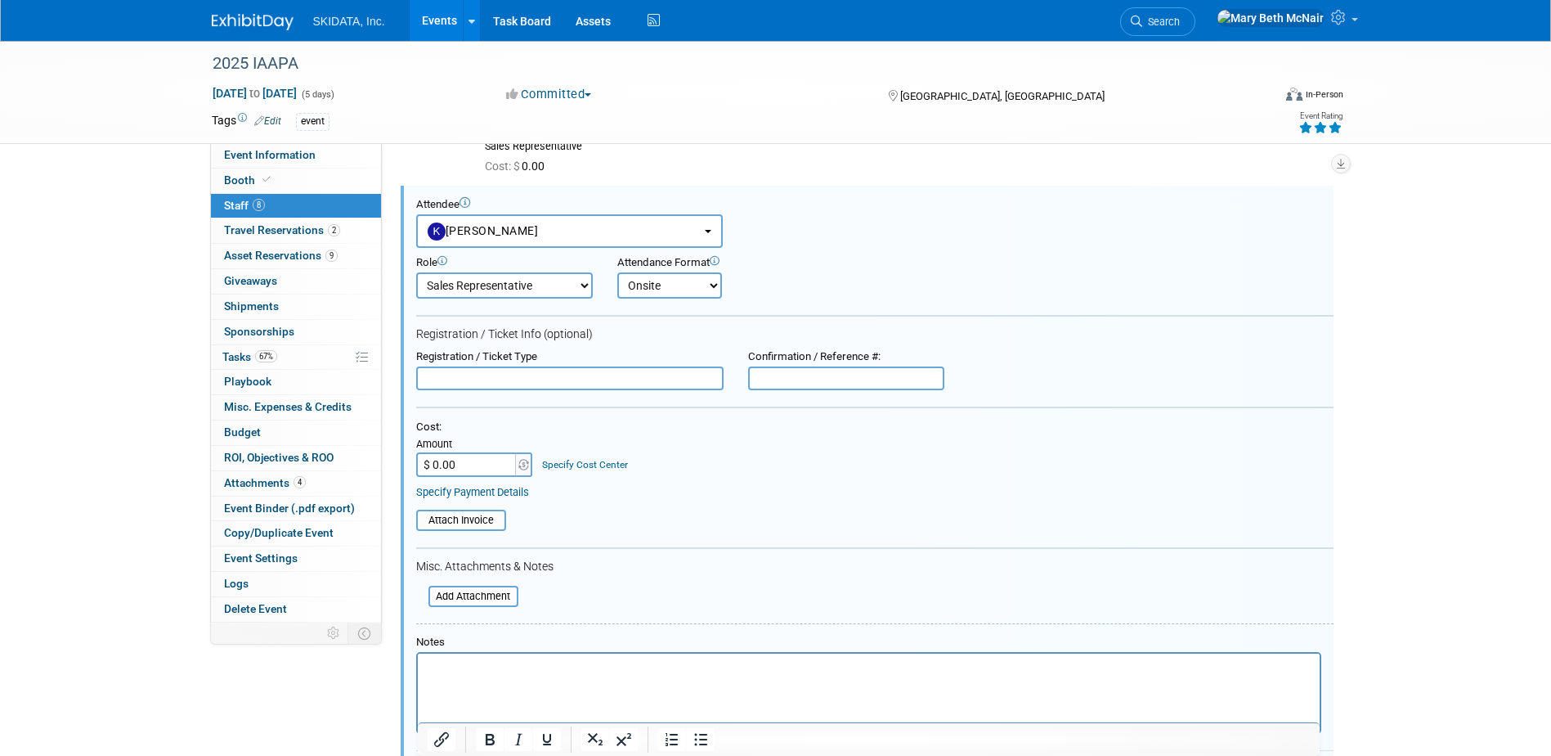
paste input "MPNH8SSZBX3"
type input "MPNH8SSZBX3"
click at [656, 373] on input "text" at bounding box center [569, 378] width 307 height 25
type input "Booth Staff"
click at [489, 495] on link "Specify Payment Details" at bounding box center [472, 492] width 113 height 12
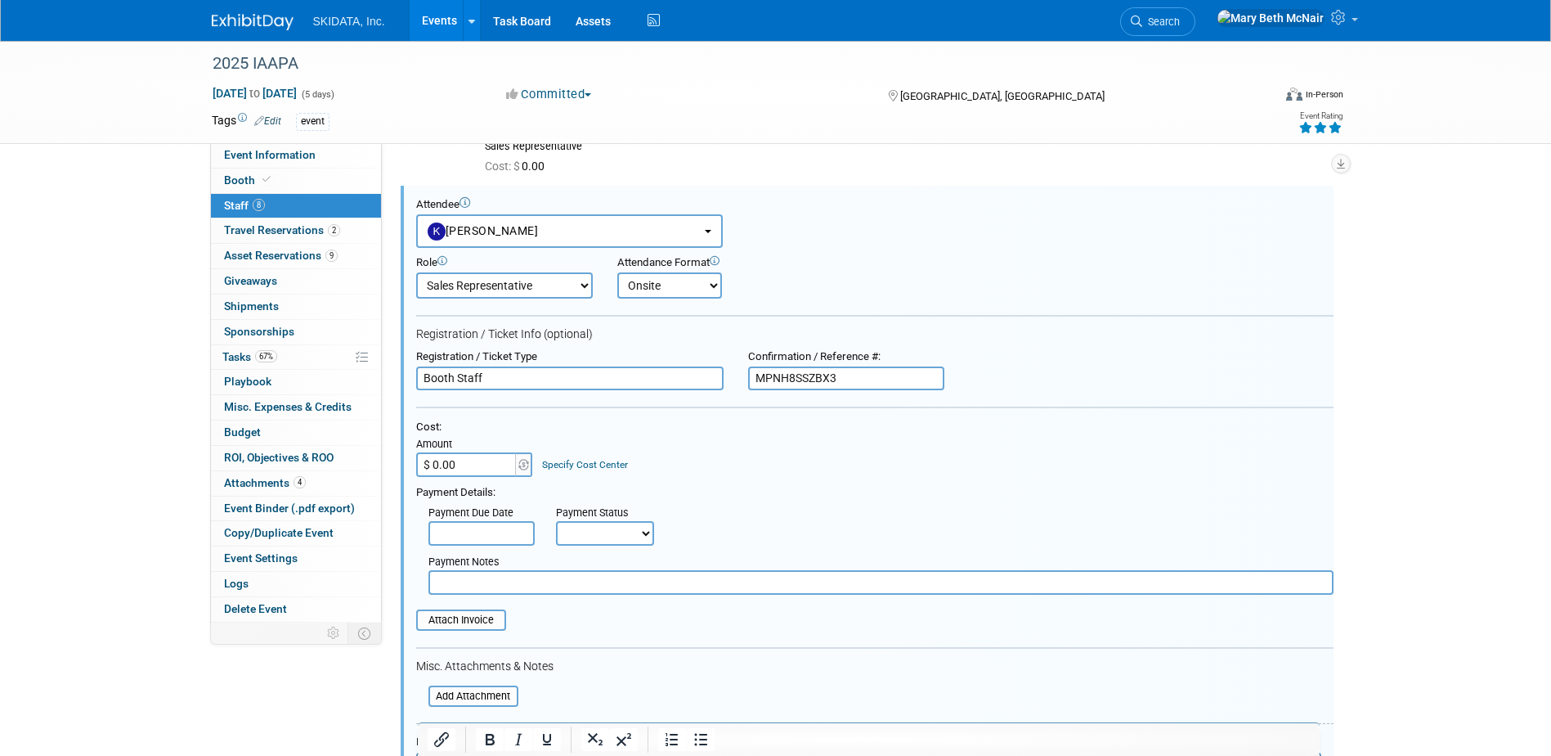
click at [514, 536] on input "text" at bounding box center [481, 533] width 106 height 25
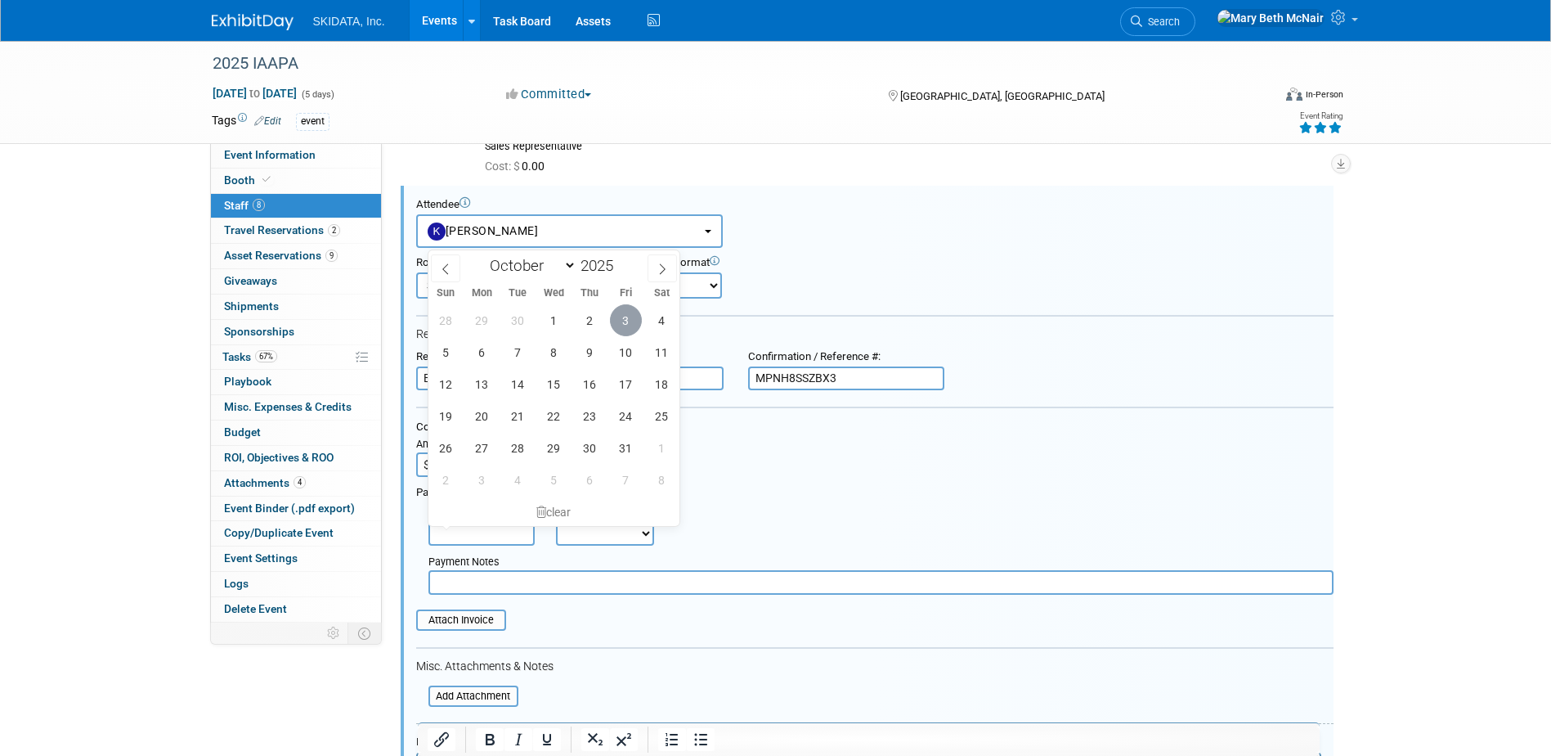
click at [623, 325] on span "3" at bounding box center [626, 320] width 32 height 32
type input "[DATE]"
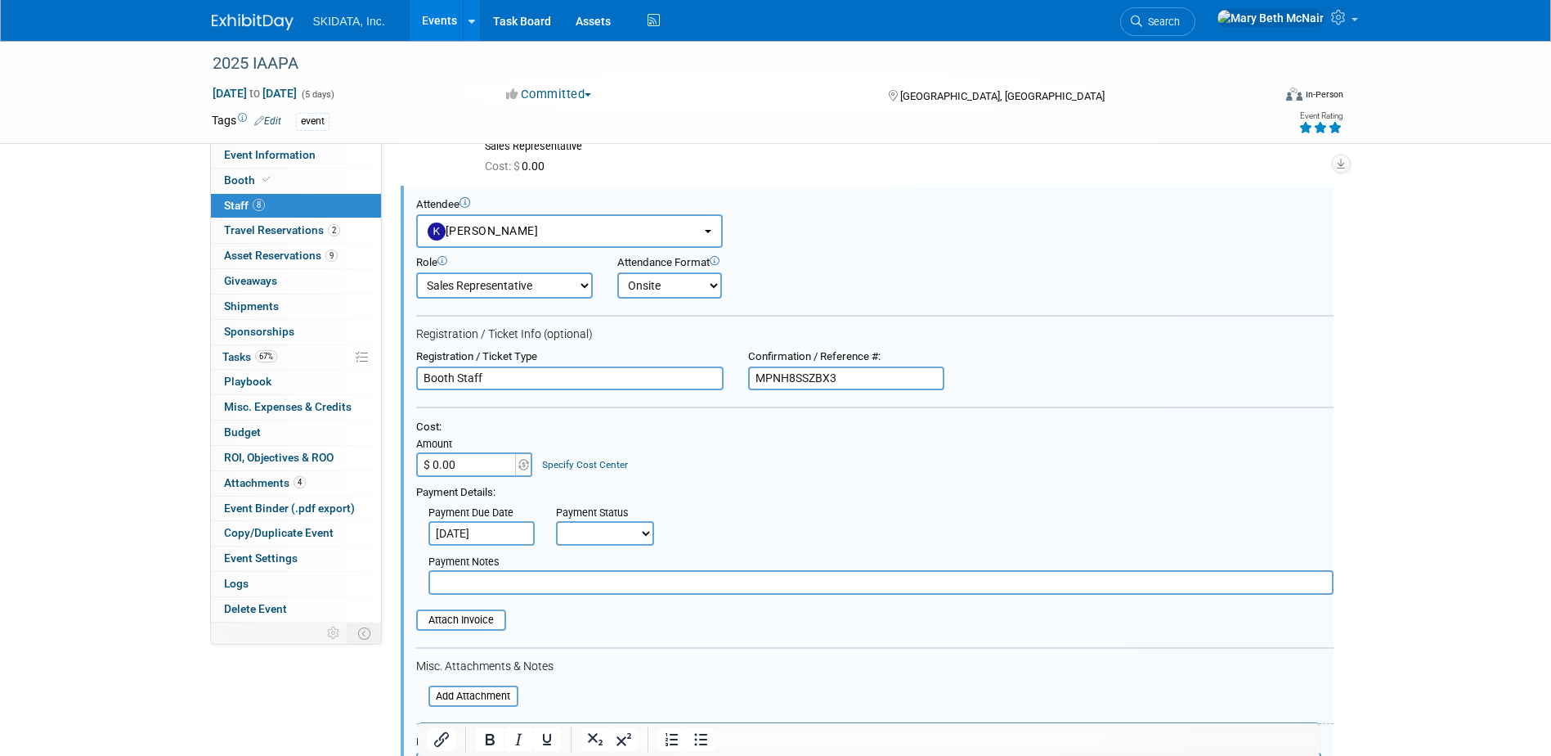
click at [604, 529] on select "Not Paid Yet Partially Paid Paid in Full" at bounding box center [605, 533] width 98 height 25
select select "1"
click at [556, 521] on select "Not Paid Yet Partially Paid Paid in Full" at bounding box center [605, 533] width 98 height 25
click at [548, 585] on input "text" at bounding box center [880, 582] width 905 height 25
type input "included w/booth"
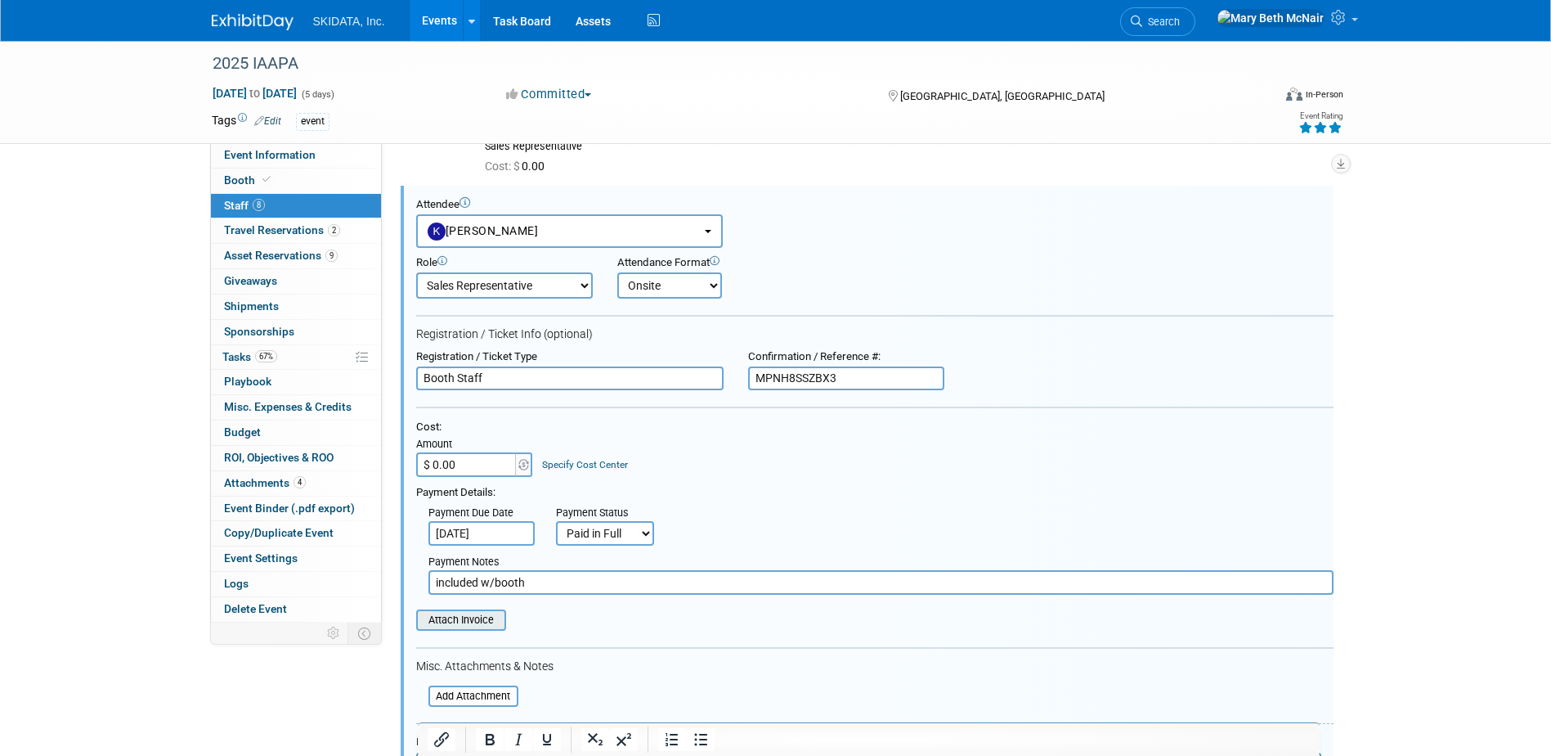
click at [490, 615] on input "file" at bounding box center [407, 620] width 195 height 18
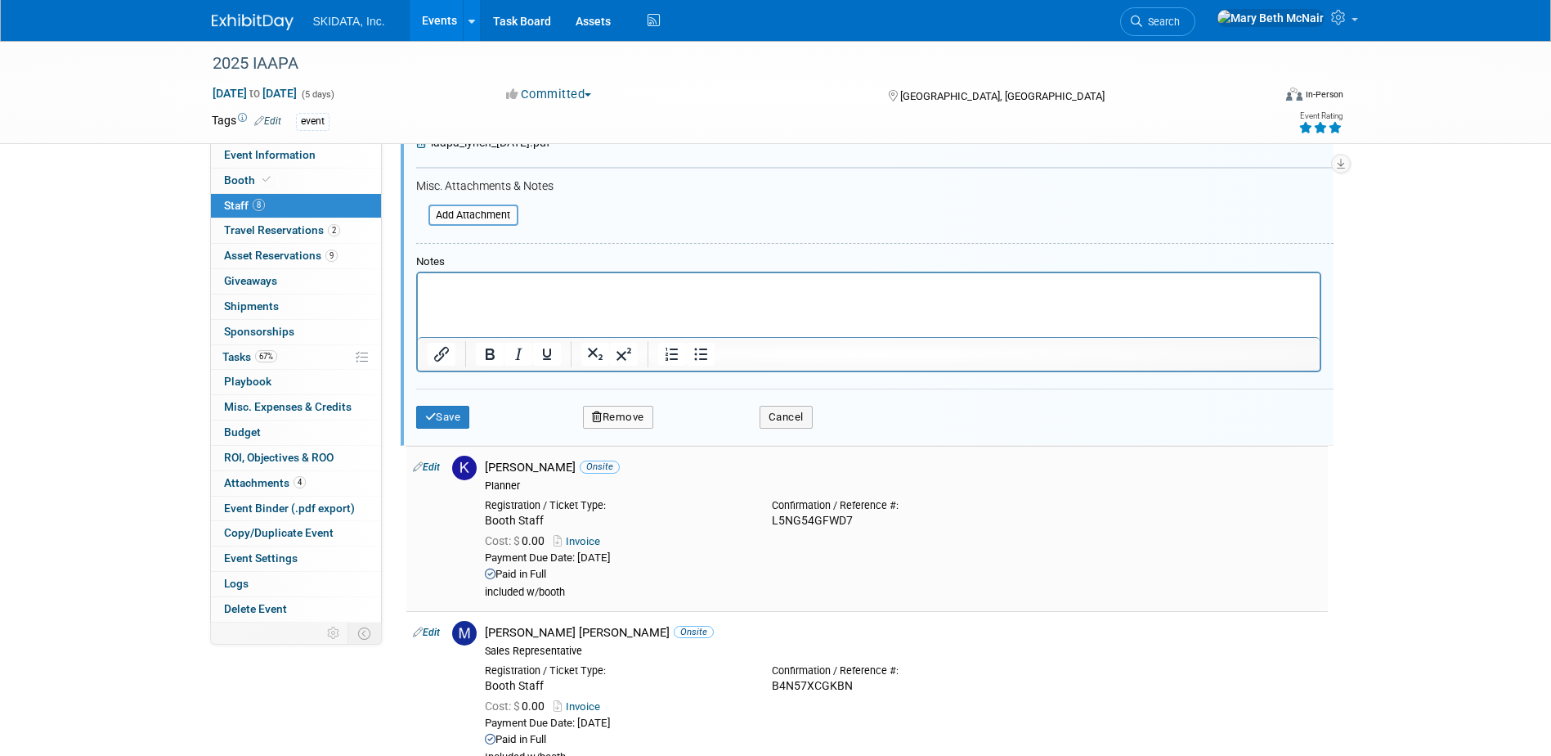
scroll to position [915, 0]
click at [455, 420] on button "Save" at bounding box center [443, 414] width 54 height 23
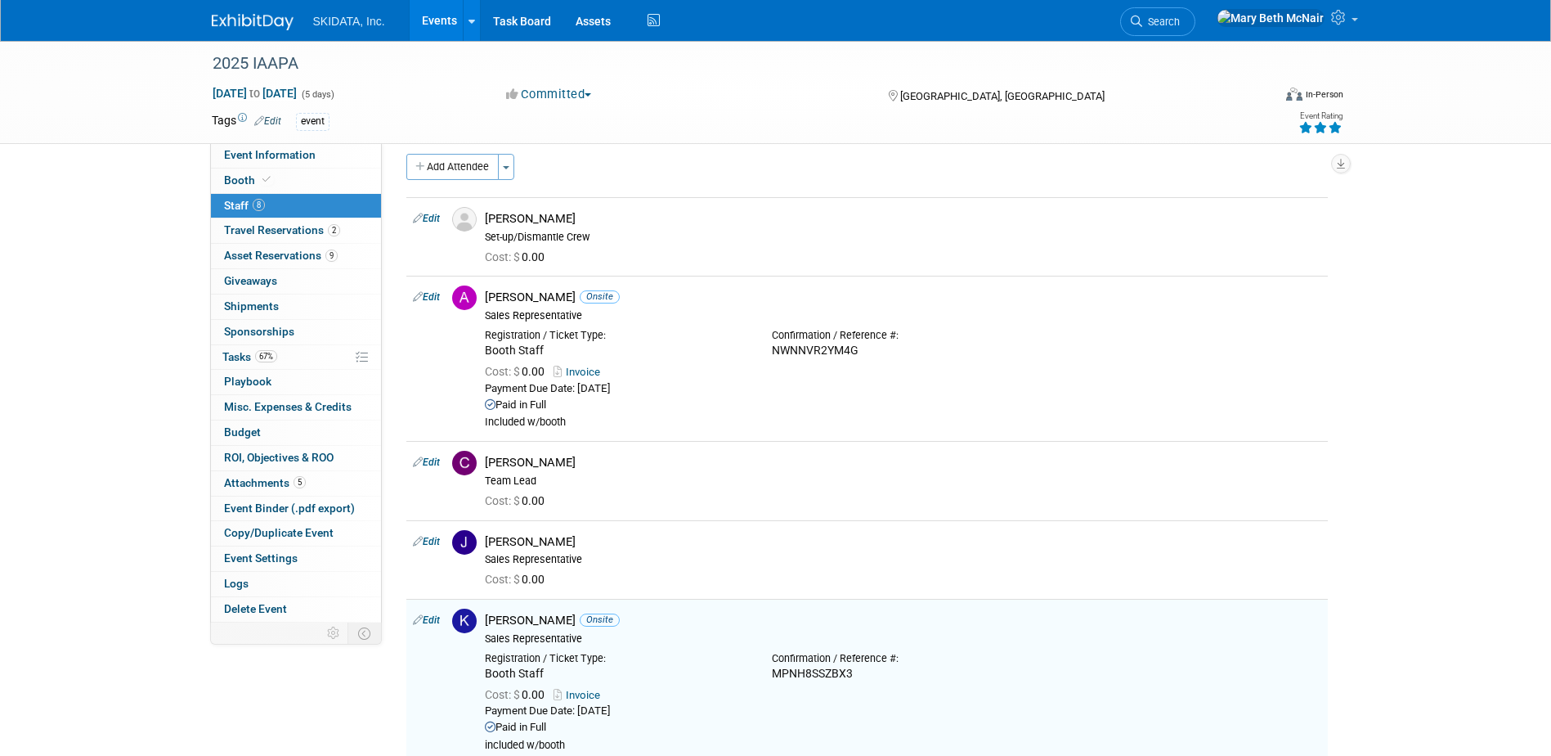
scroll to position [0, 0]
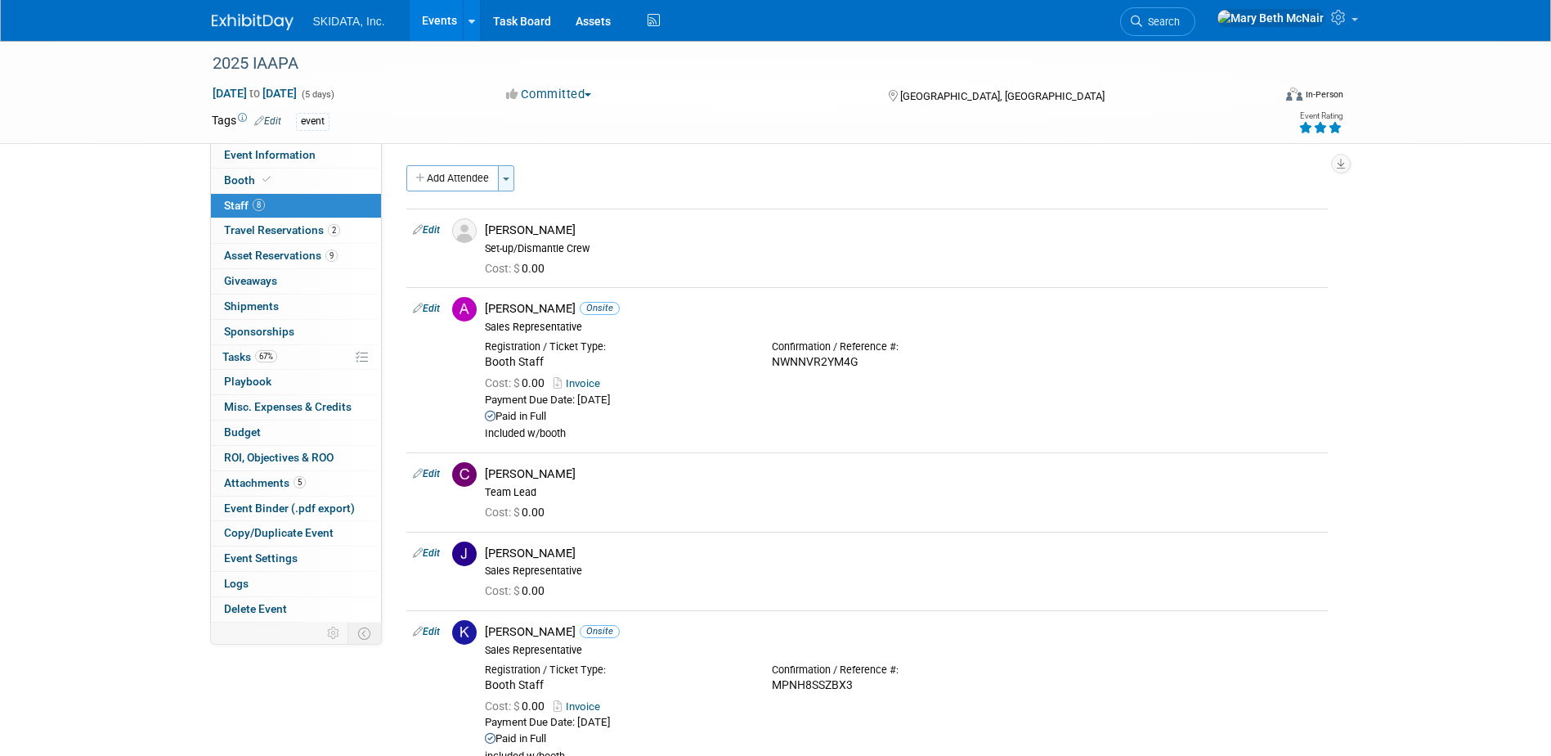
click at [513, 173] on button "Toggle Dropdown" at bounding box center [506, 178] width 16 height 26
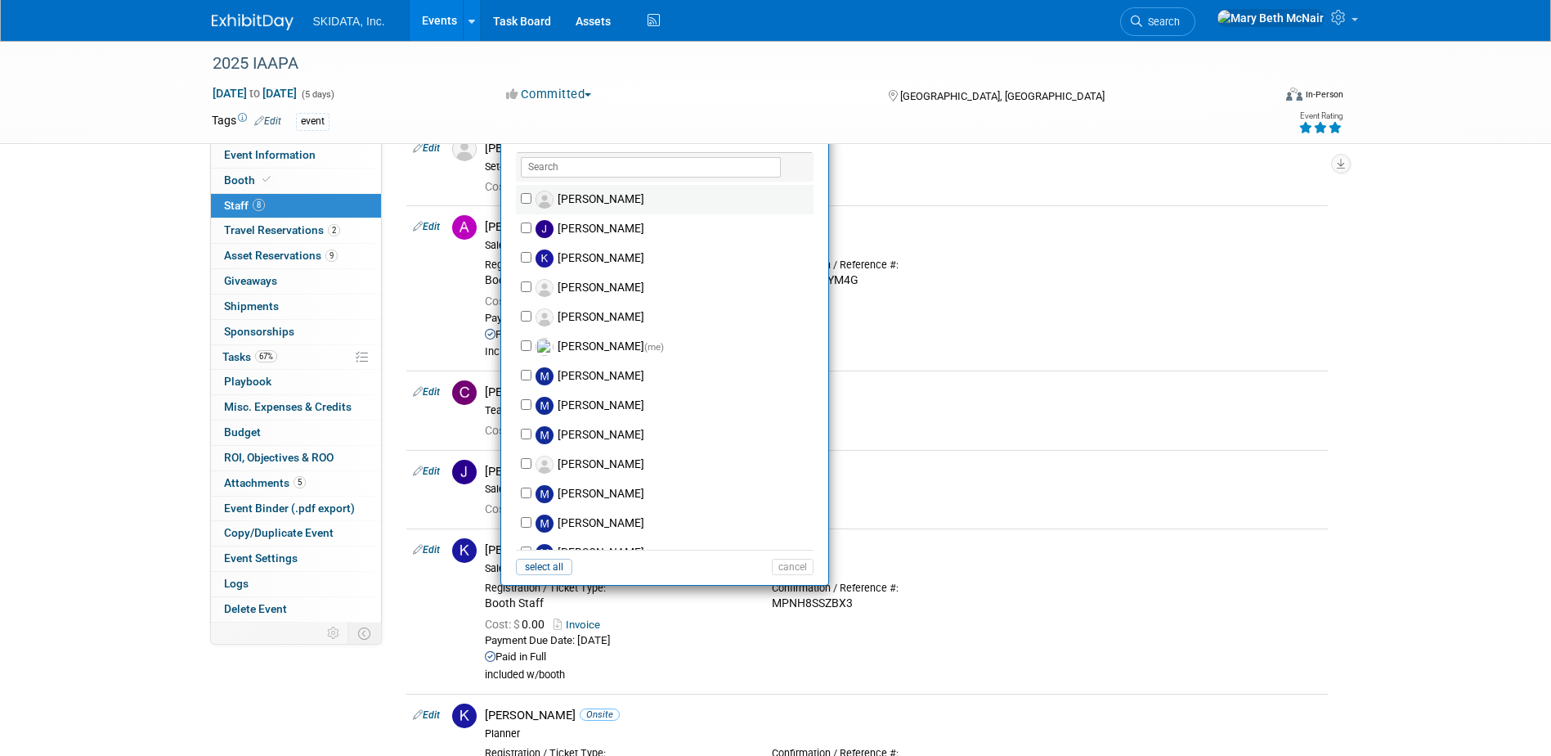
scroll to position [327, 0]
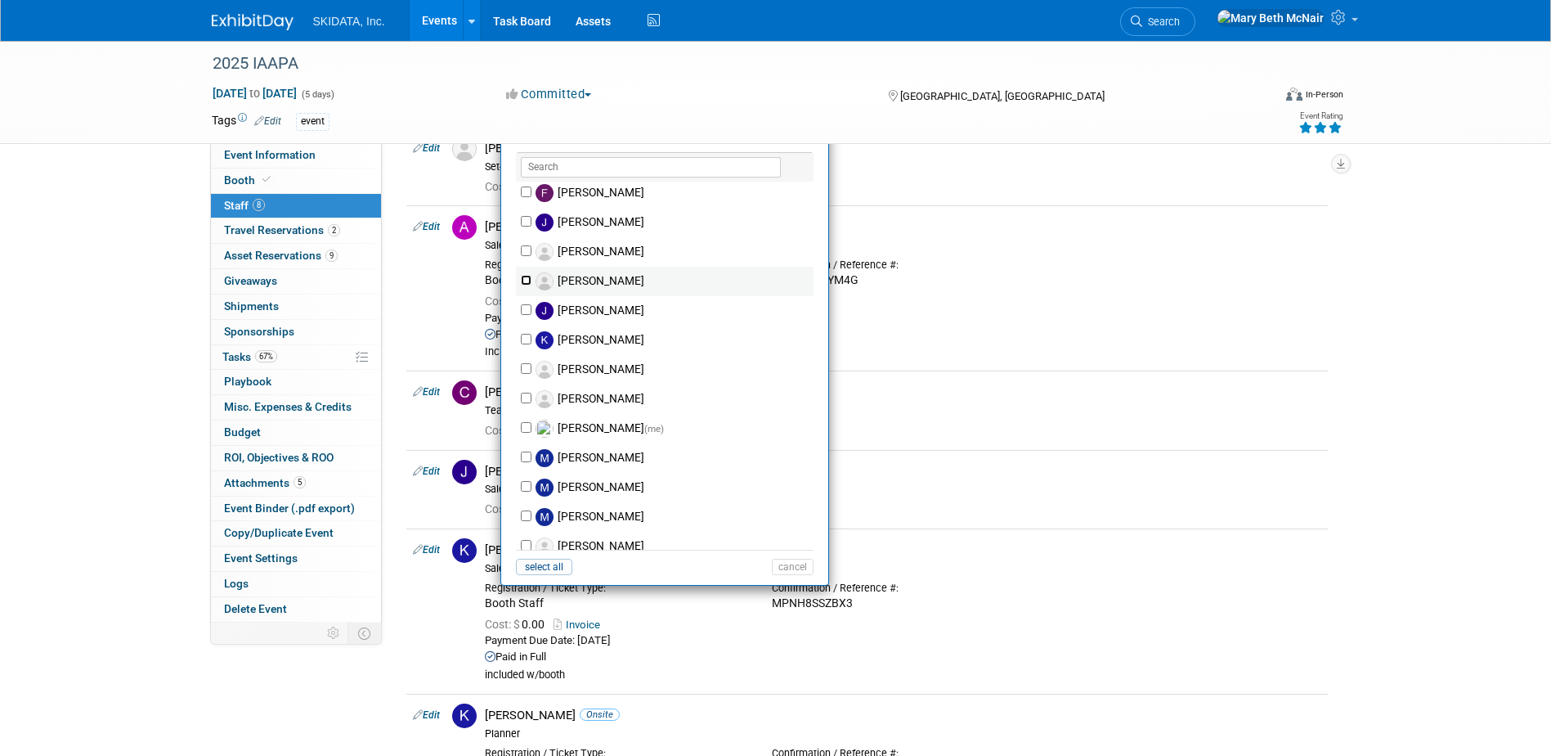
click at [523, 276] on input "[PERSON_NAME]" at bounding box center [526, 280] width 11 height 11
checkbox input "true"
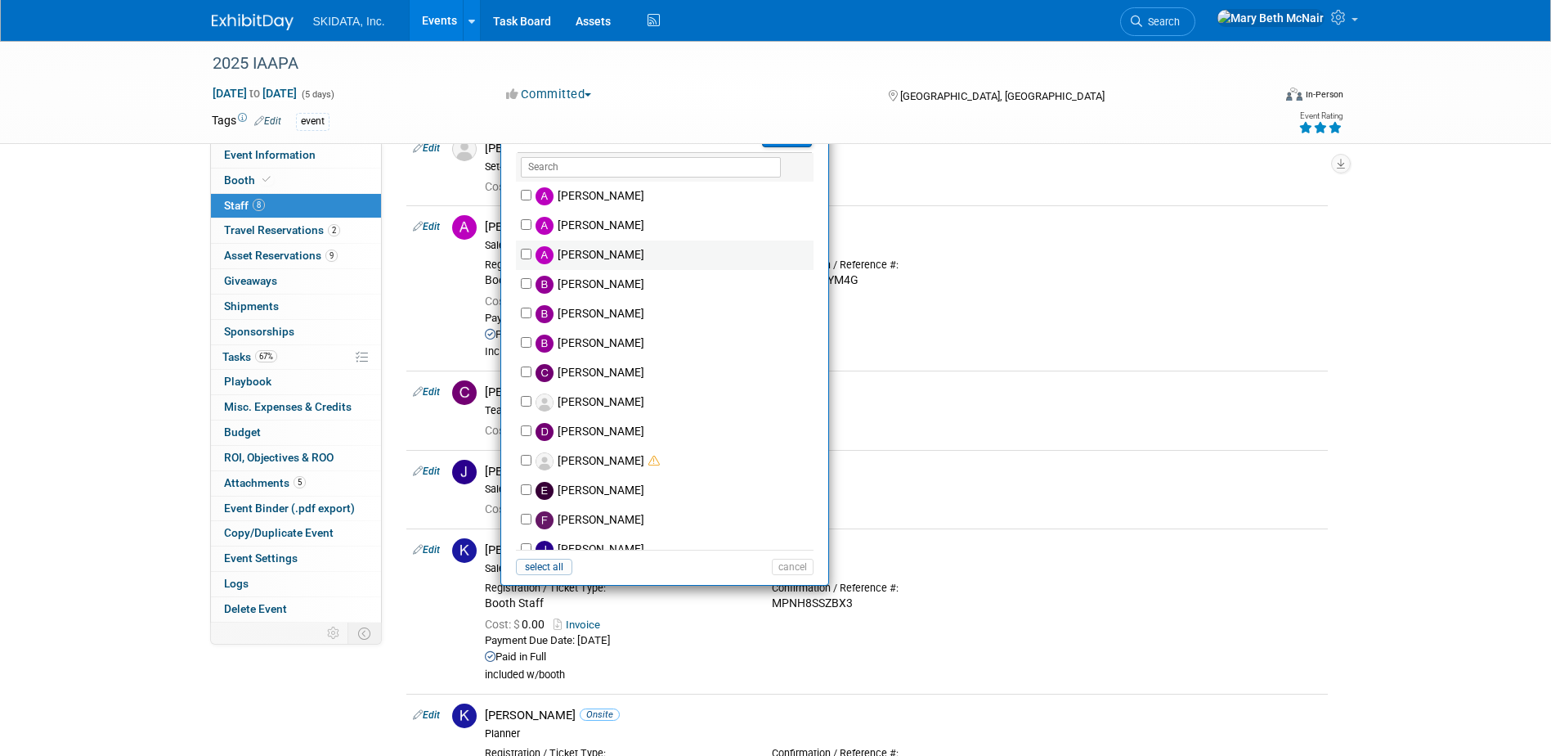
scroll to position [0, 0]
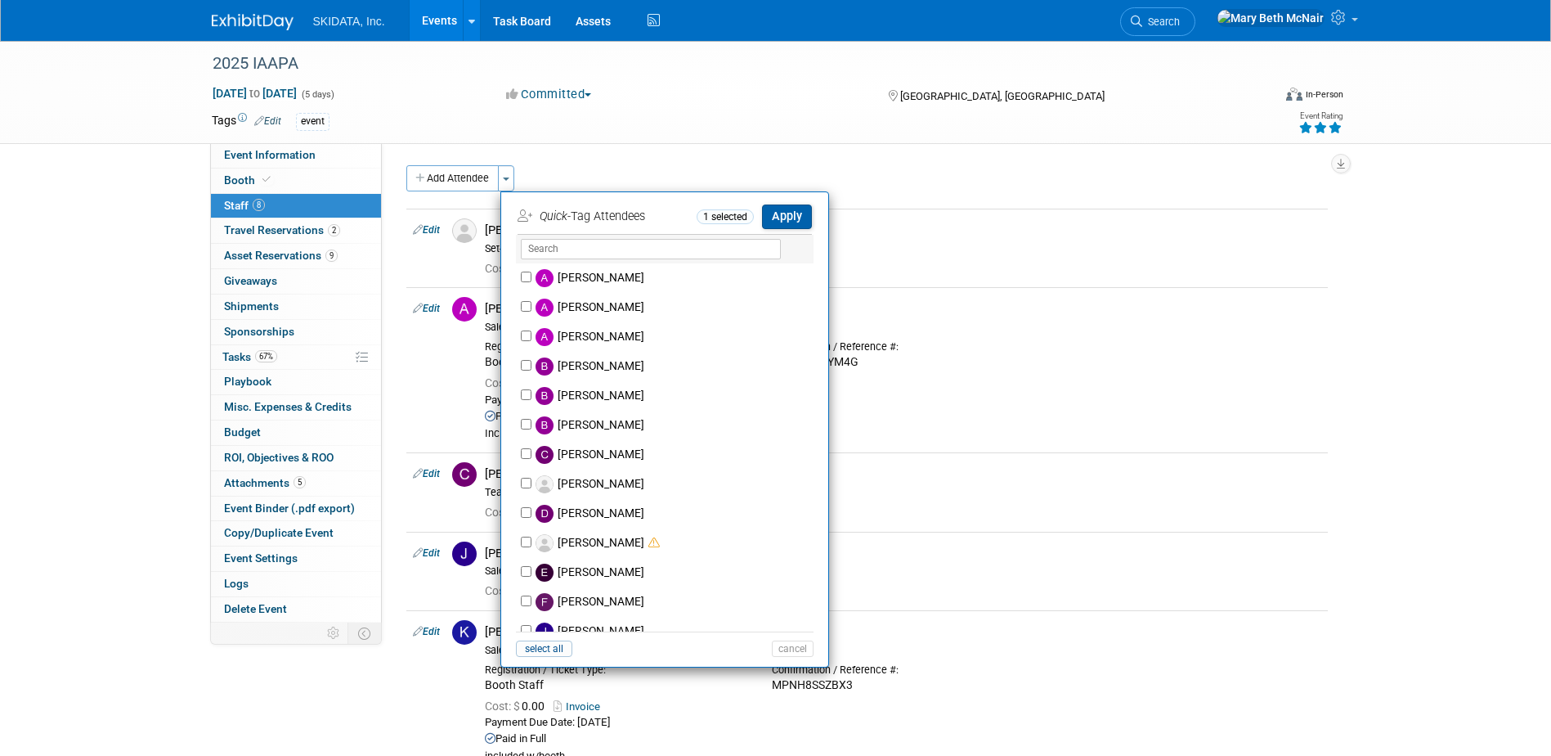
click at [787, 219] on button "Apply" at bounding box center [787, 216] width 50 height 24
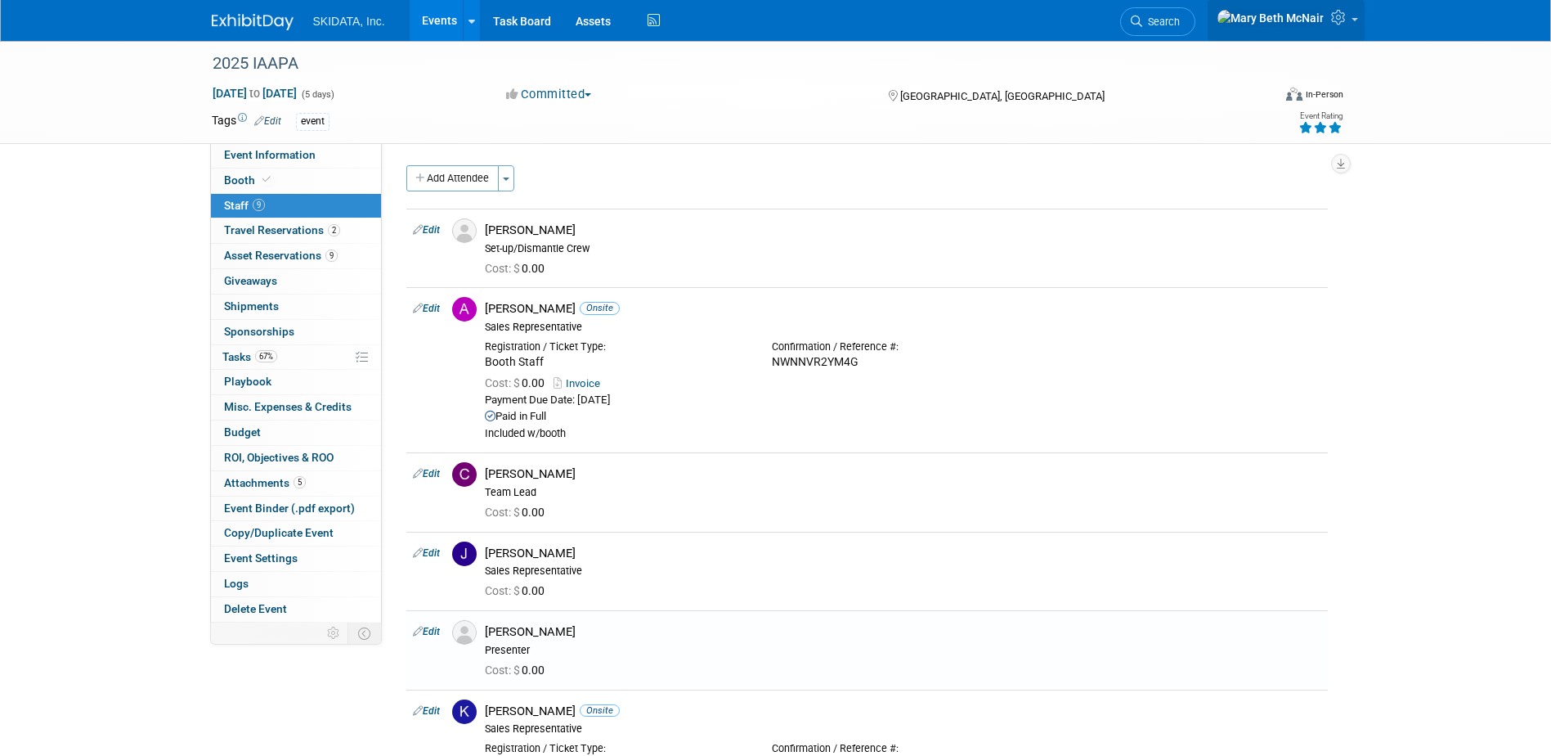
click at [1353, 21] on span at bounding box center [1355, 19] width 7 height 3
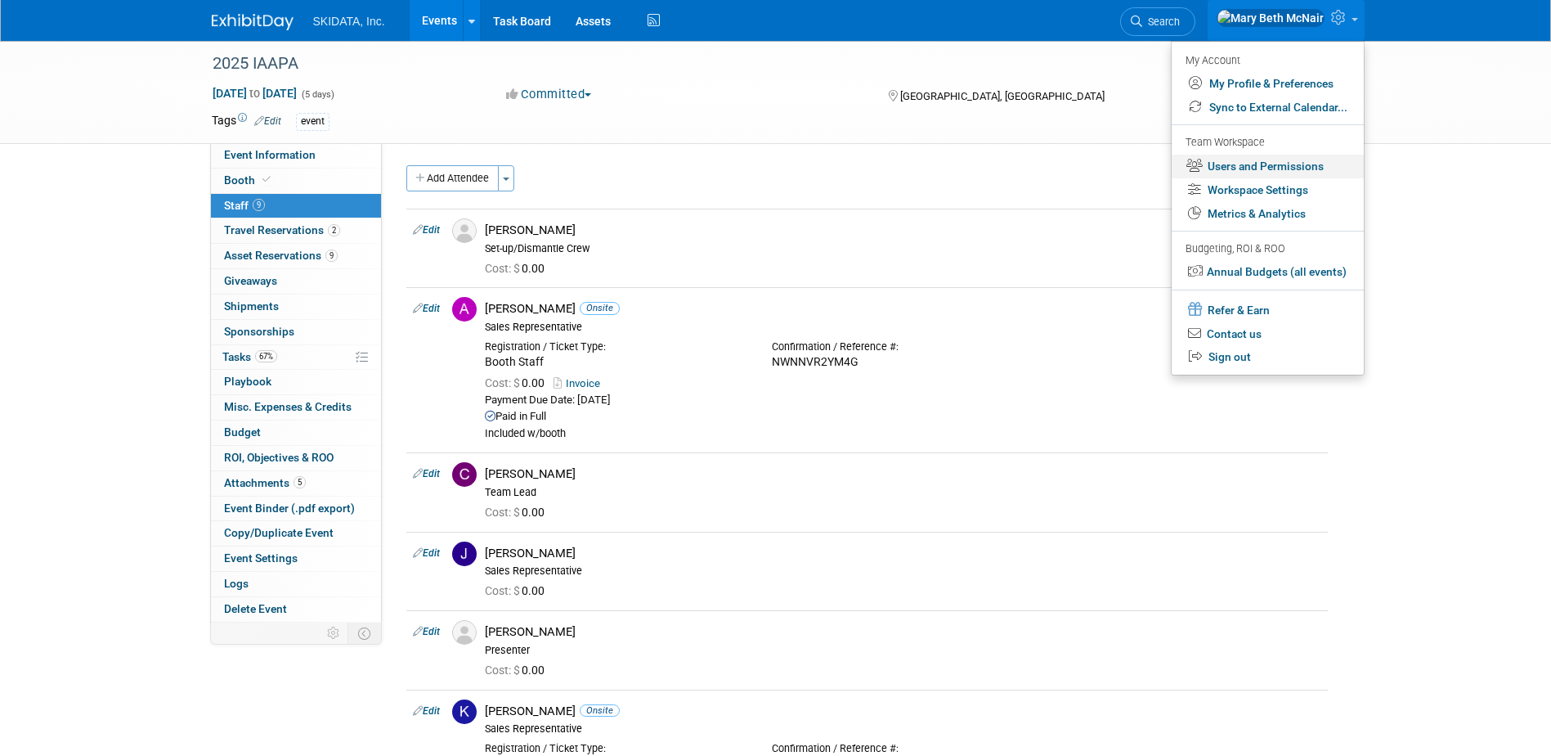
click at [1263, 172] on link "Users and Permissions" at bounding box center [1268, 167] width 192 height 24
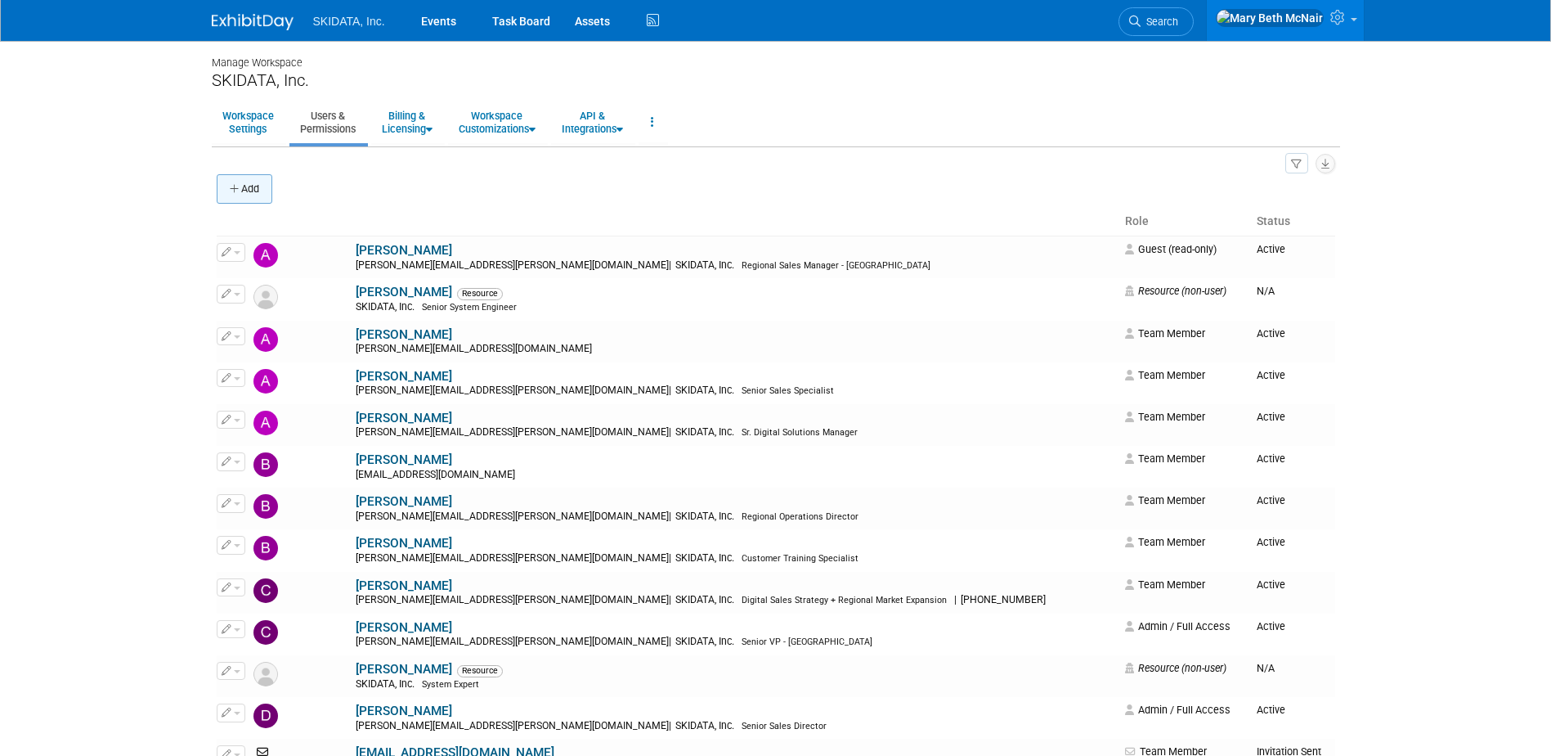
click at [238, 193] on icon "button" at bounding box center [235, 189] width 11 height 11
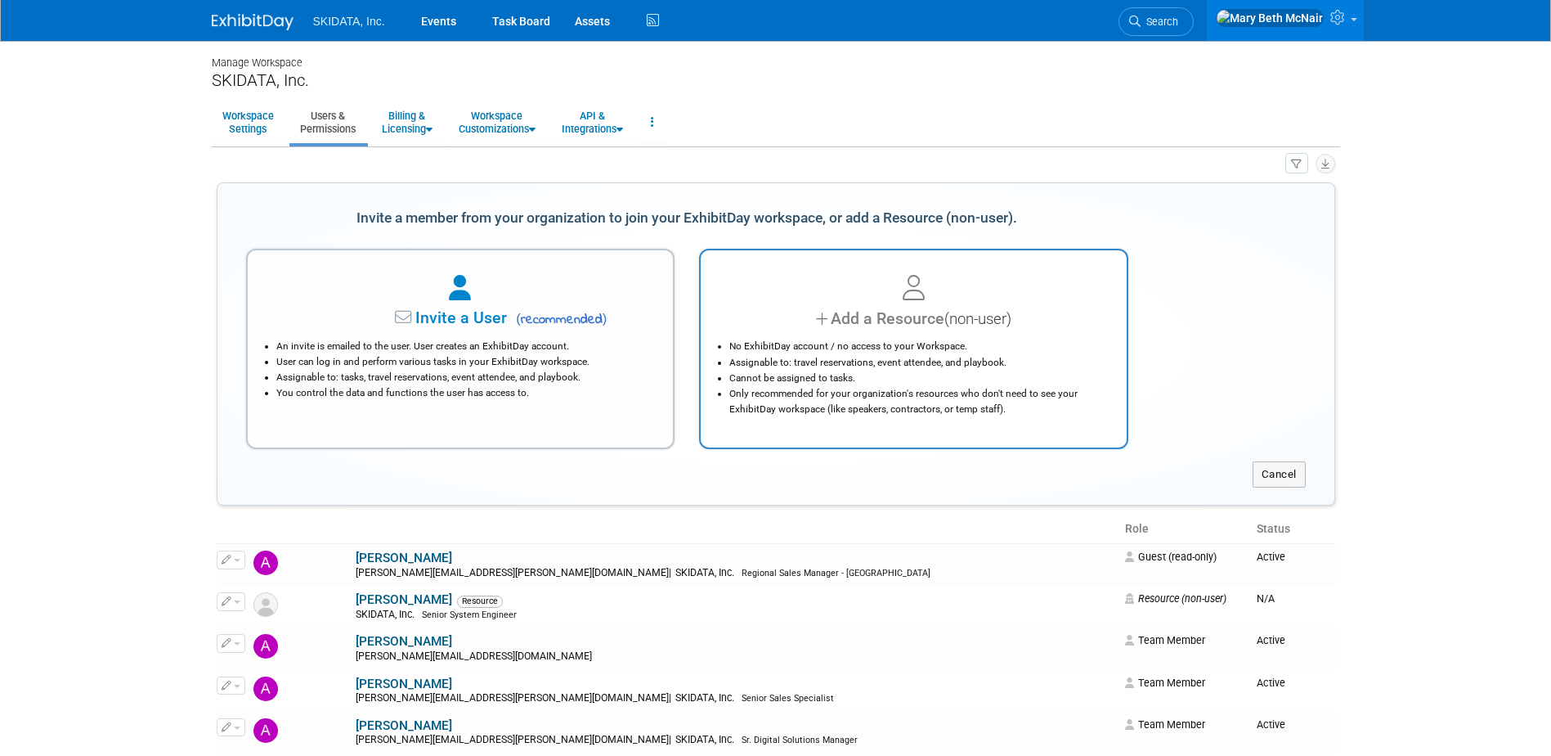
click at [837, 310] on div "Add a Resource (non-user)" at bounding box center [913, 319] width 385 height 24
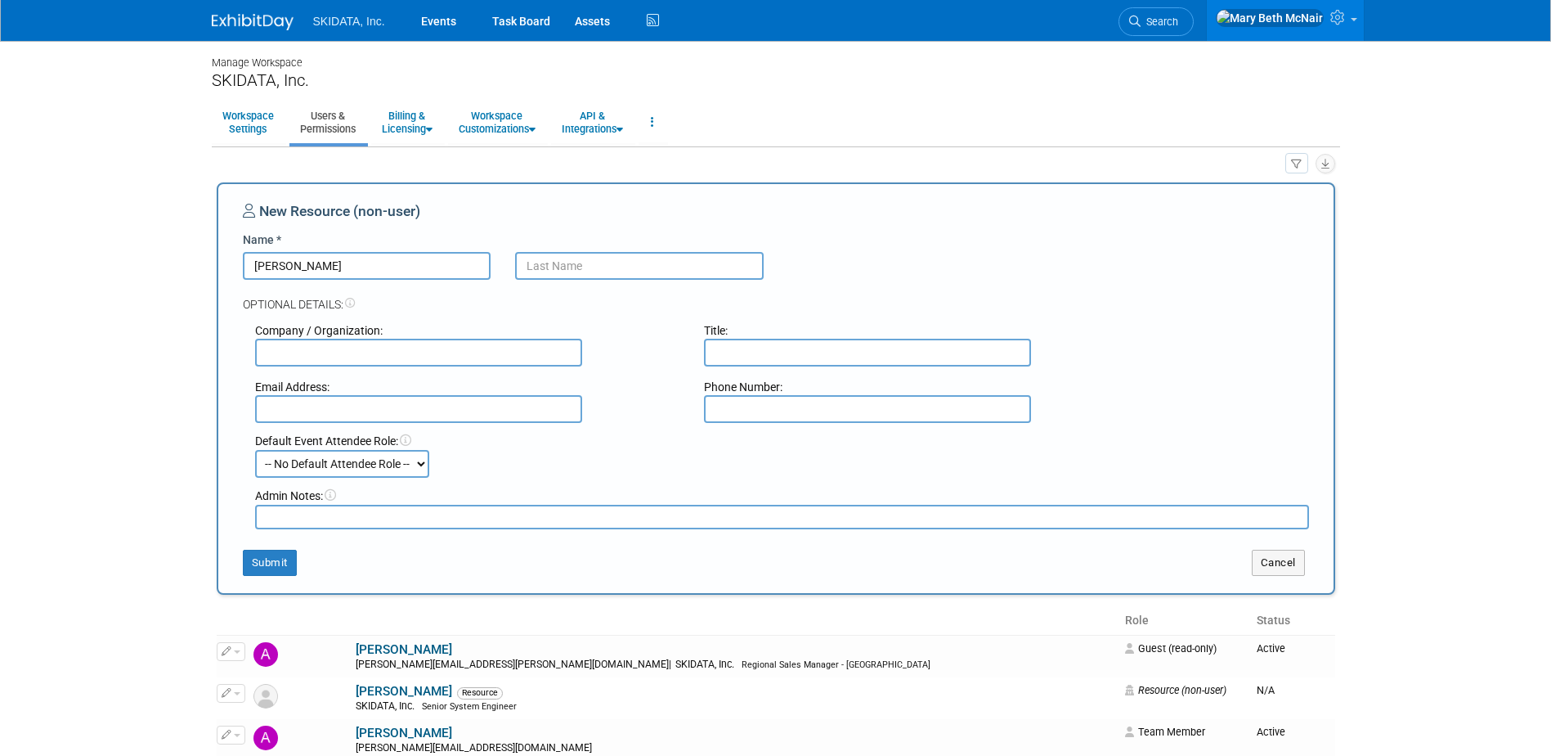
type input "Cesare"
click at [608, 271] on input "text" at bounding box center [639, 266] width 249 height 28
click at [589, 258] on input "text" at bounding box center [639, 266] width 249 height 28
type input "Paciello"
click at [448, 360] on input "text" at bounding box center [418, 353] width 327 height 28
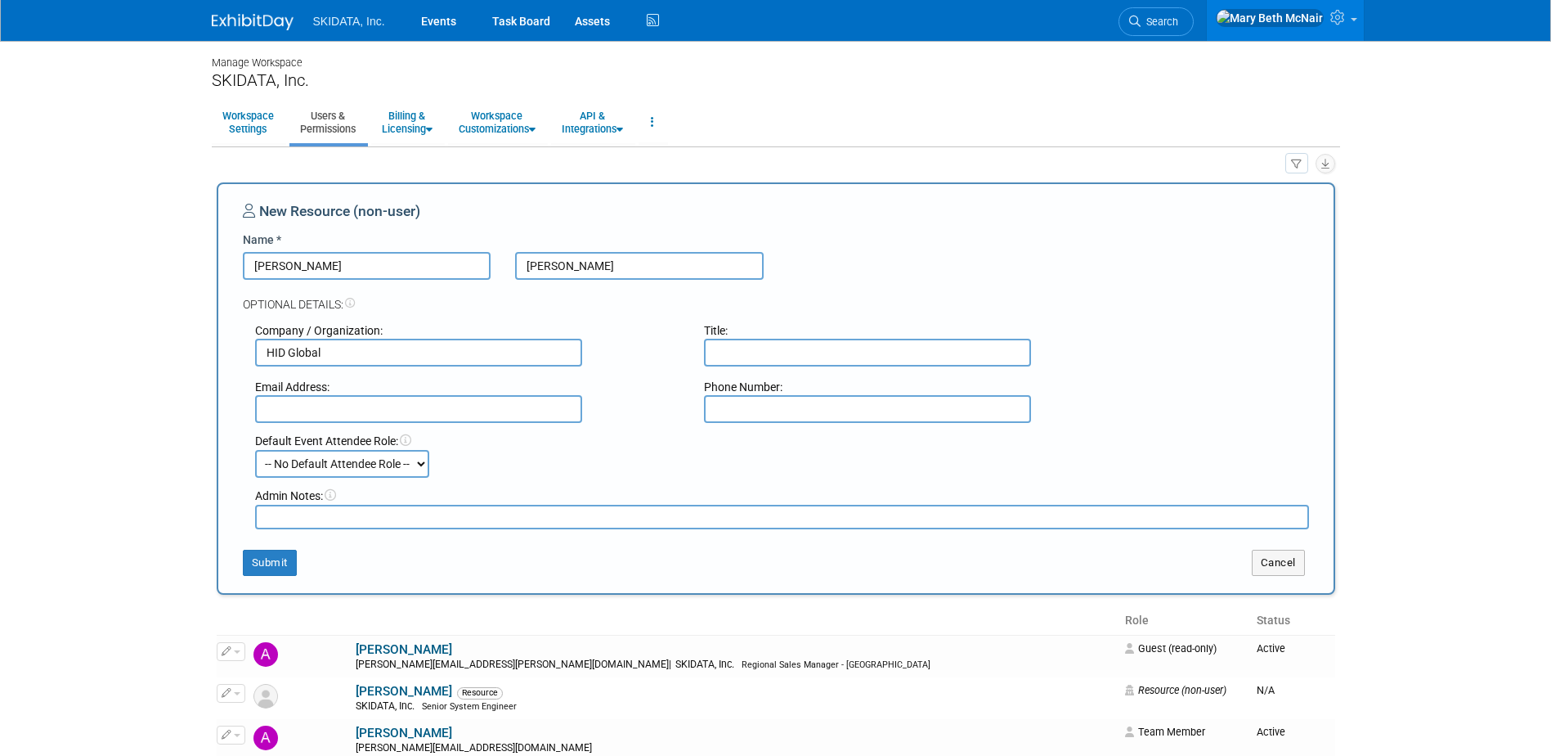
type input "HID Global"
click at [433, 404] on input "text" at bounding box center [418, 409] width 327 height 28
type input "caesare.paciello@hidglobal.com"
click at [769, 346] on input "text" at bounding box center [867, 353] width 327 height 28
click at [731, 342] on input "text" at bounding box center [867, 353] width 327 height 28
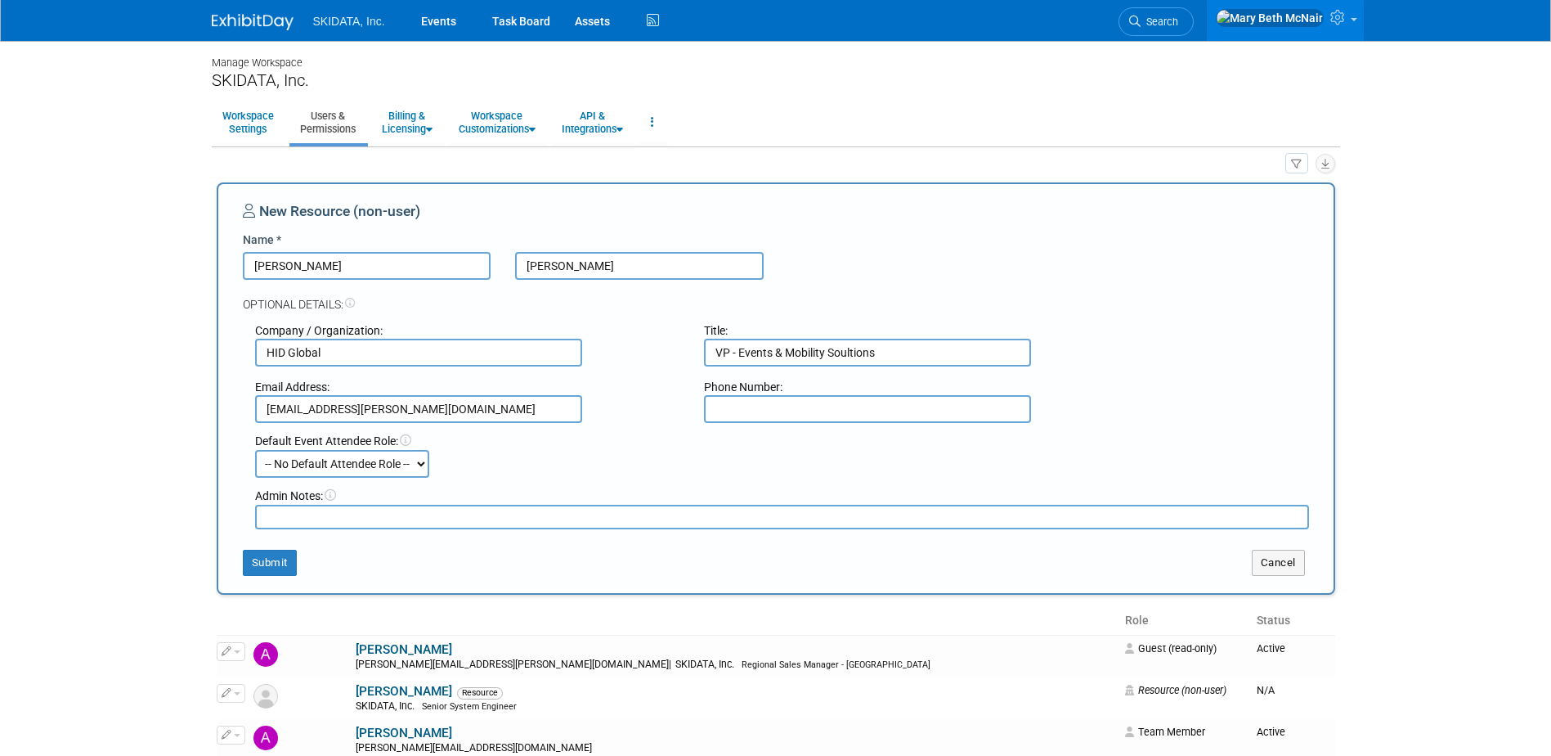
type input "VP - Events & Mobility Soultions"
click at [324, 471] on select "-- No Default Attendee Role -- Demonstrator Host Planner Presenter Pre-show Adm…" at bounding box center [342, 464] width 174 height 28
click at [255, 450] on select "-- No Default Attendee Role -- Demonstrator Host Planner Presenter Pre-show Adm…" at bounding box center [342, 464] width 174 height 28
click at [289, 569] on button "Submit" at bounding box center [270, 563] width 54 height 26
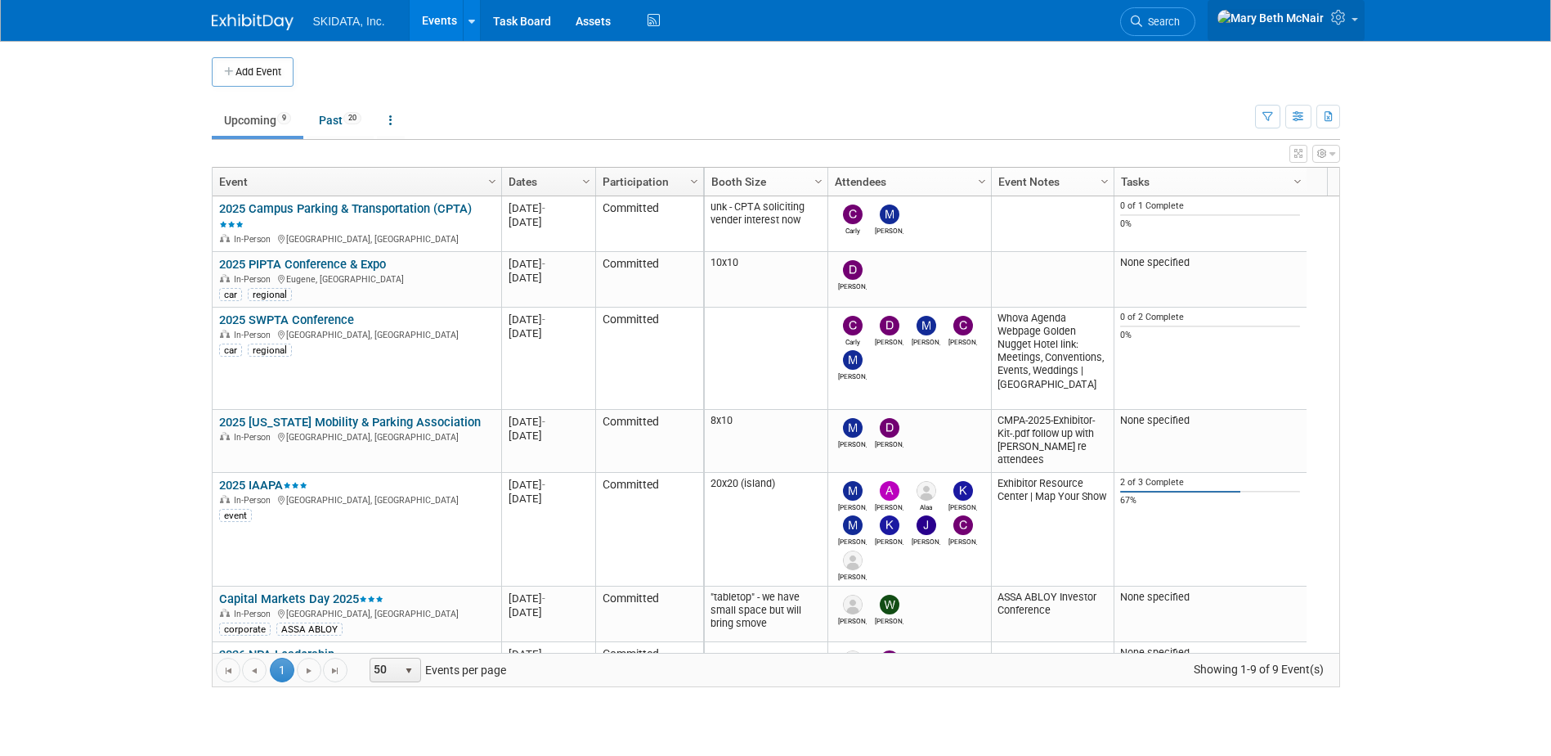
click at [1353, 21] on span at bounding box center [1355, 19] width 7 height 3
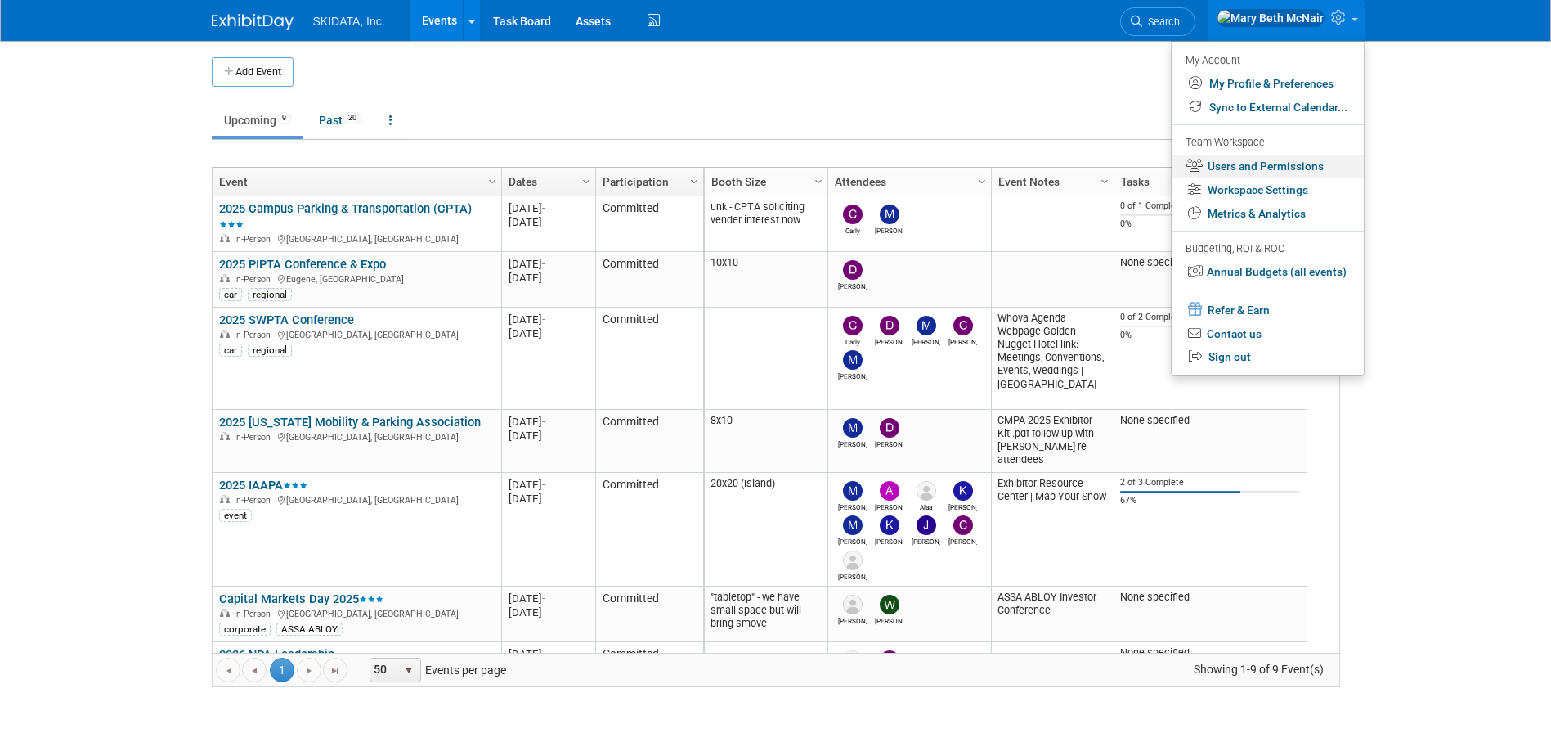
click at [1248, 168] on link "Users and Permissions" at bounding box center [1268, 167] width 192 height 24
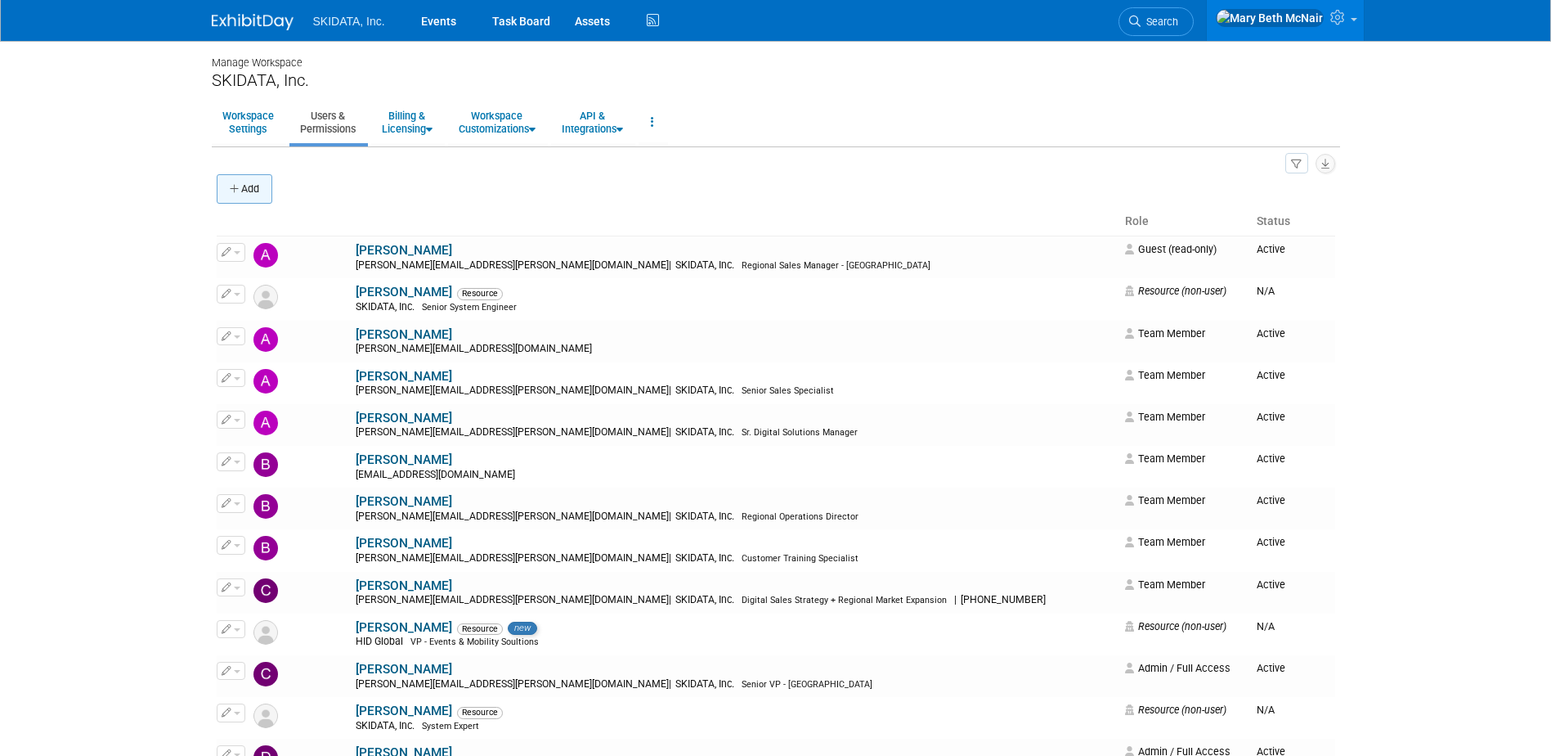
click at [236, 186] on icon "button" at bounding box center [235, 189] width 11 height 11
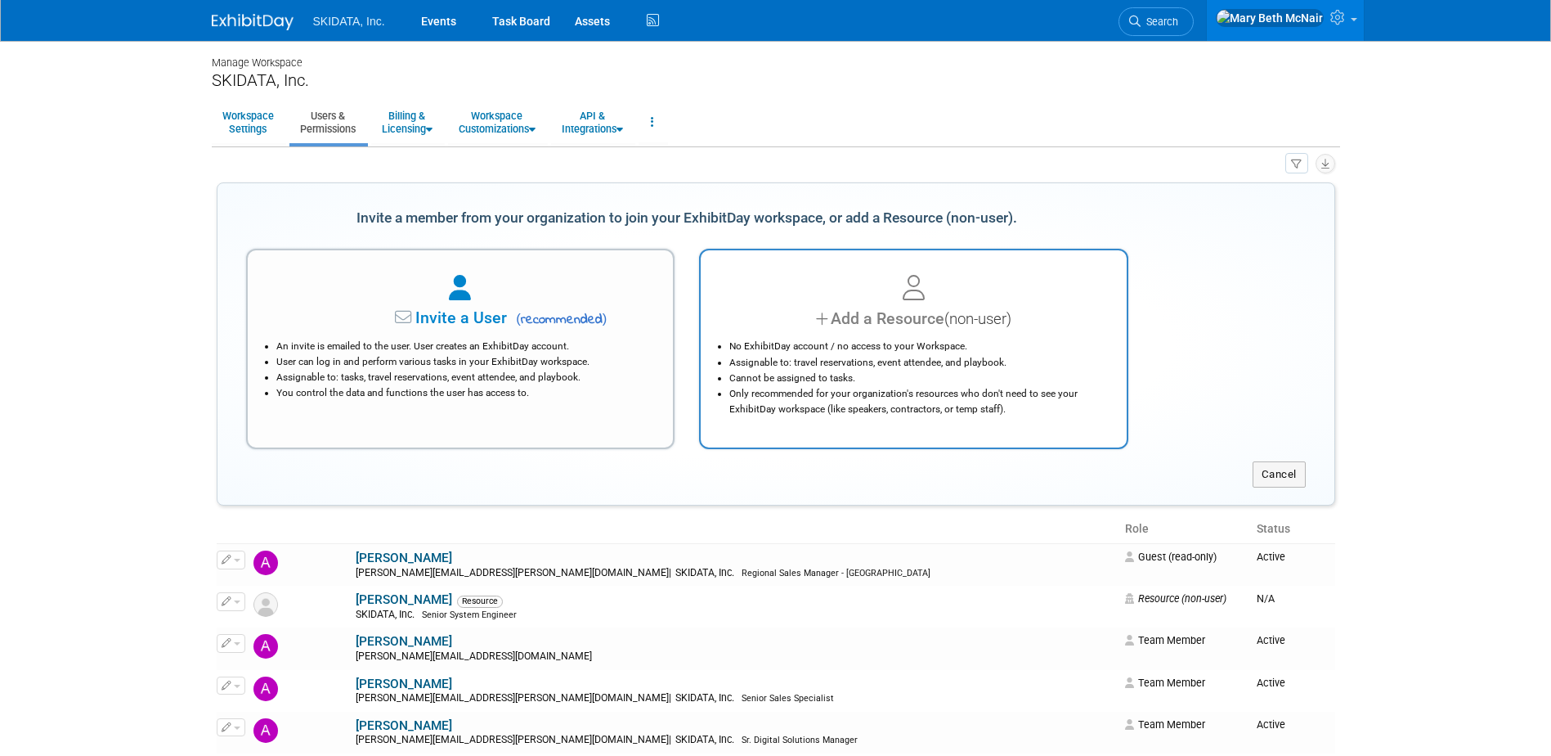
click at [904, 331] on div "No ExhibitDay account / no access to your Workspace. Assignable to: travel rese…" at bounding box center [913, 373] width 385 height 86
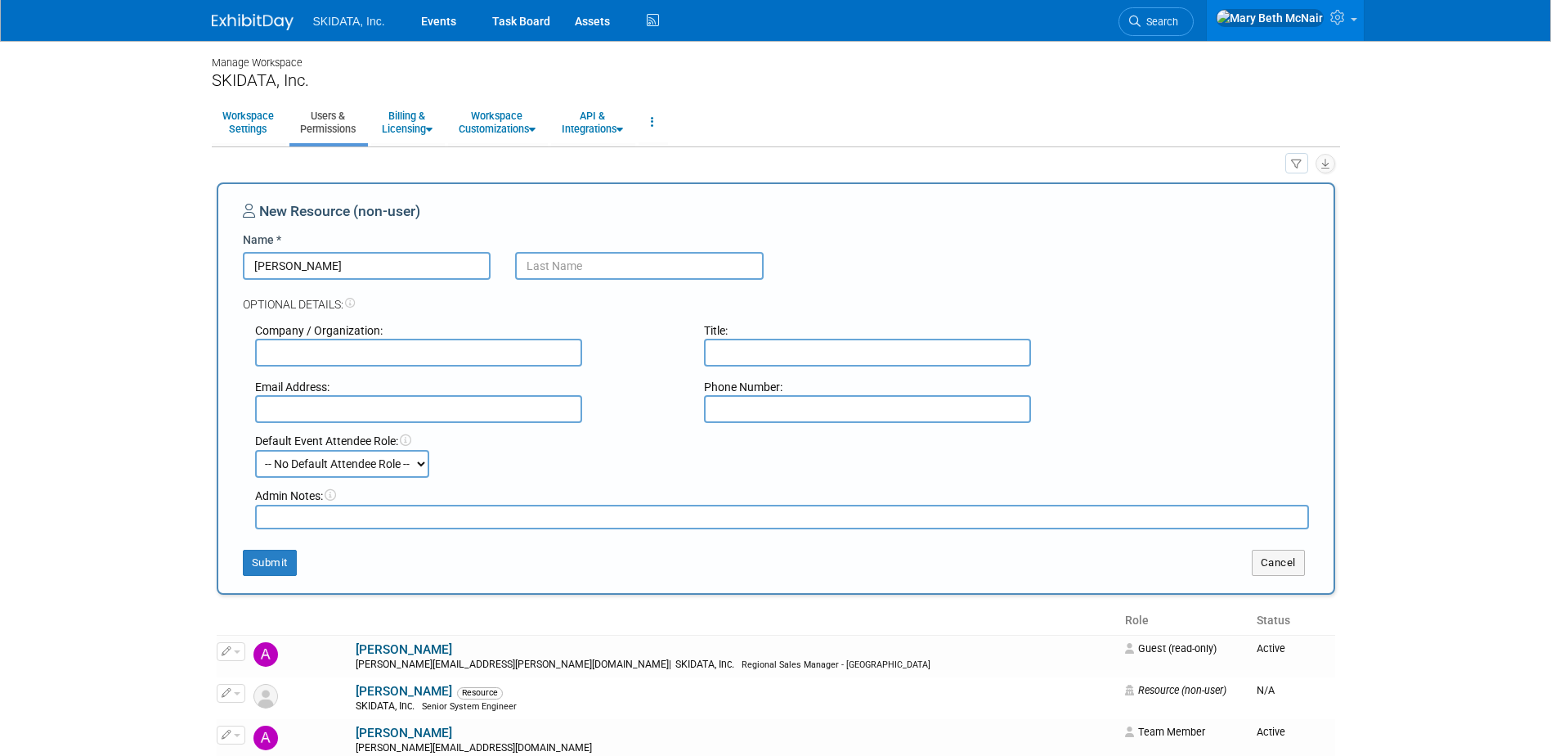
type input "Federico"
type input "Forlai"
type input "HID Global"
type input "federico.forlai@hidglobal.com"
click at [276, 571] on button "Submit" at bounding box center [270, 563] width 54 height 26
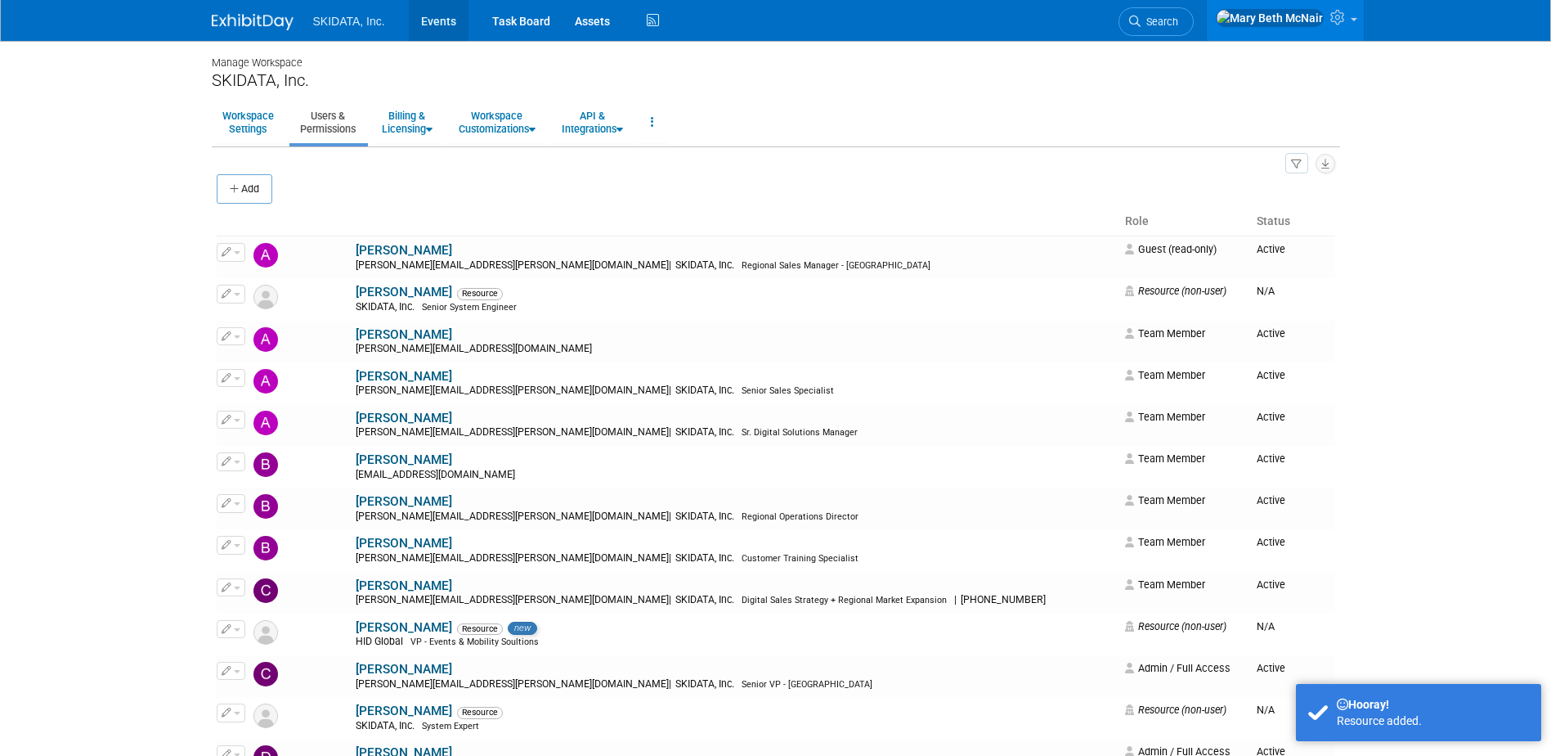
click at [429, 31] on link "Events" at bounding box center [439, 20] width 60 height 41
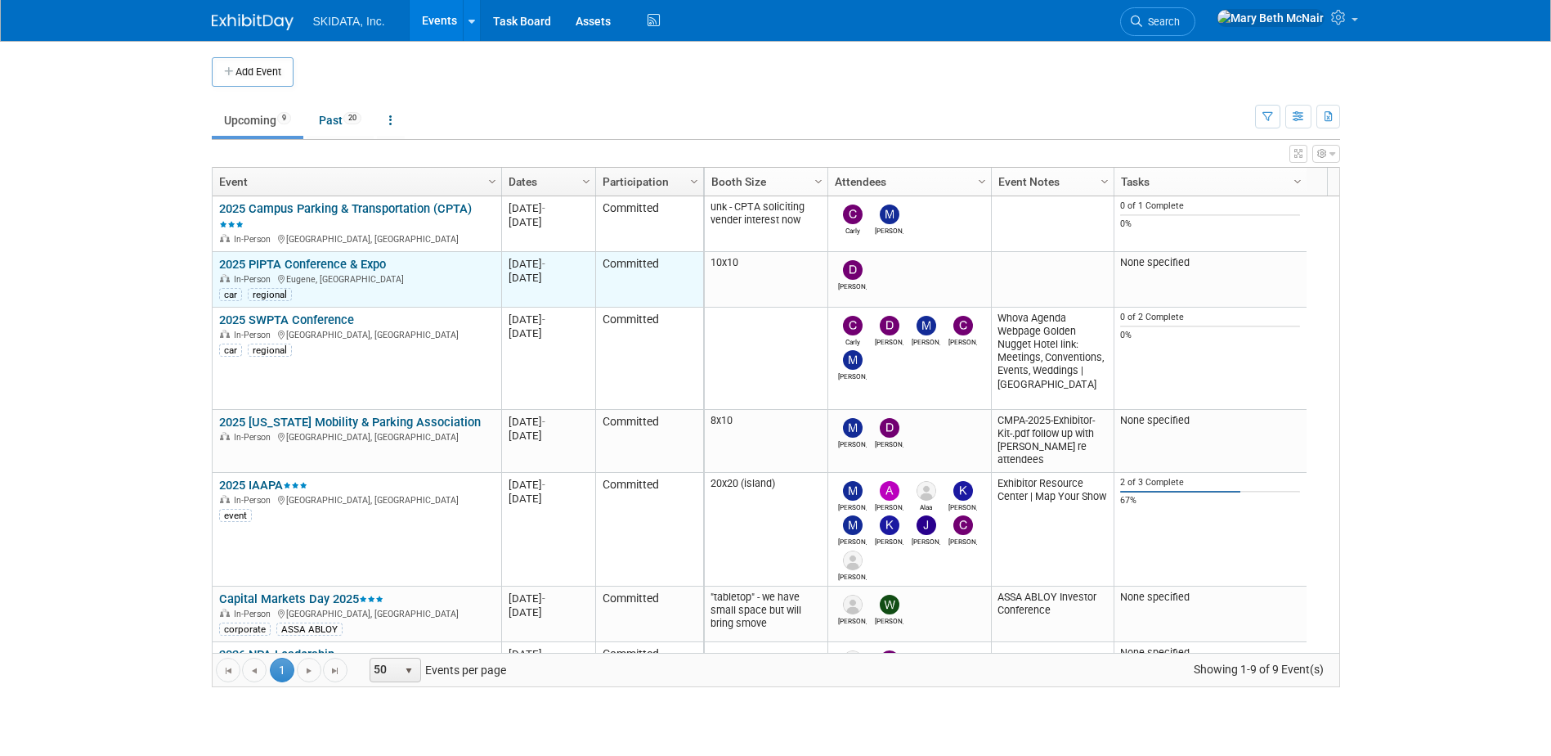
click at [343, 262] on link "2025 PIPTA Conference & Expo" at bounding box center [302, 264] width 167 height 15
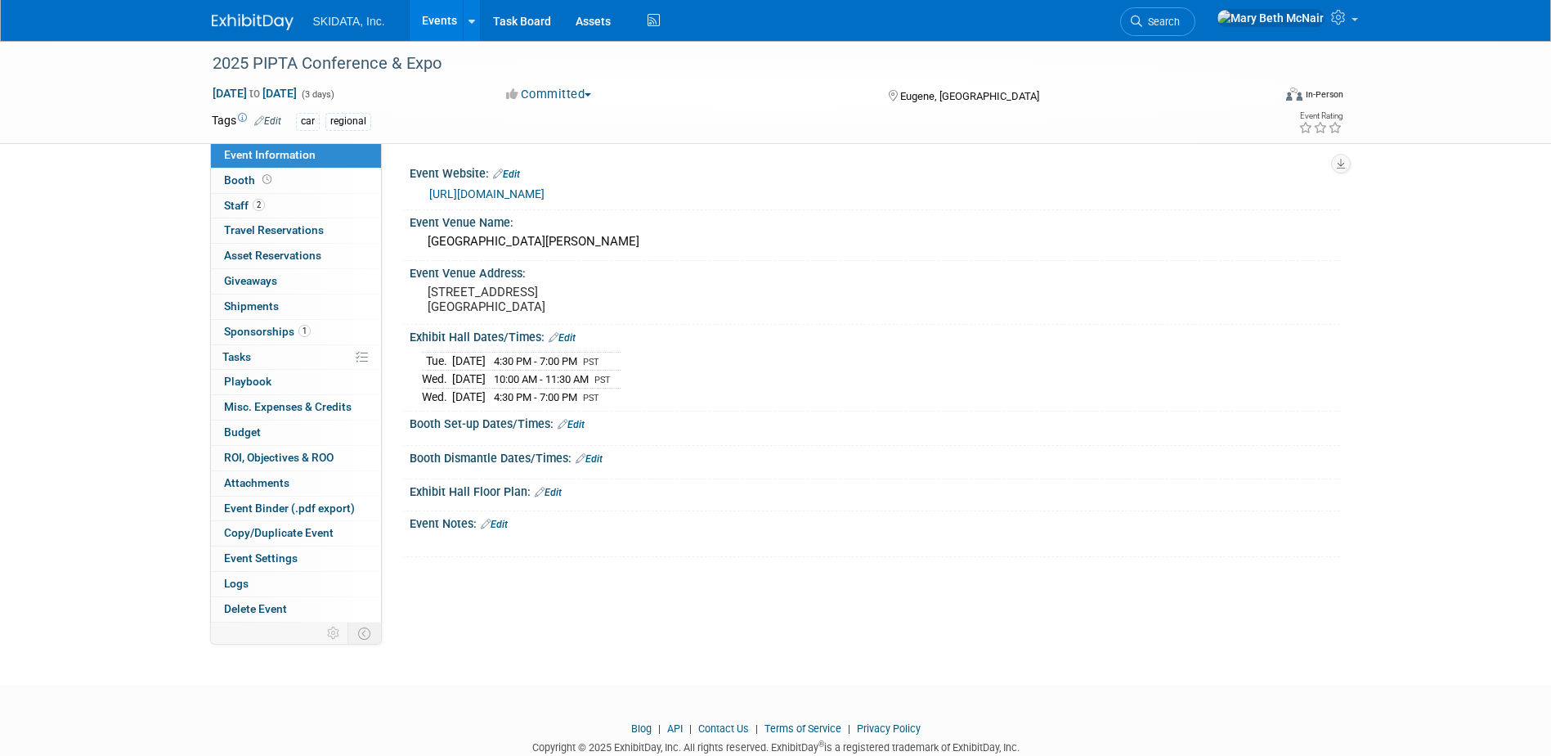
click at [514, 190] on link "[URL][DOMAIN_NAME]" at bounding box center [486, 193] width 115 height 13
click at [342, 25] on span "SKIDATA, Inc." at bounding box center [349, 21] width 72 height 13
click at [334, 22] on span "SKIDATA, Inc." at bounding box center [349, 21] width 72 height 13
click at [432, 22] on link "Events" at bounding box center [440, 20] width 60 height 41
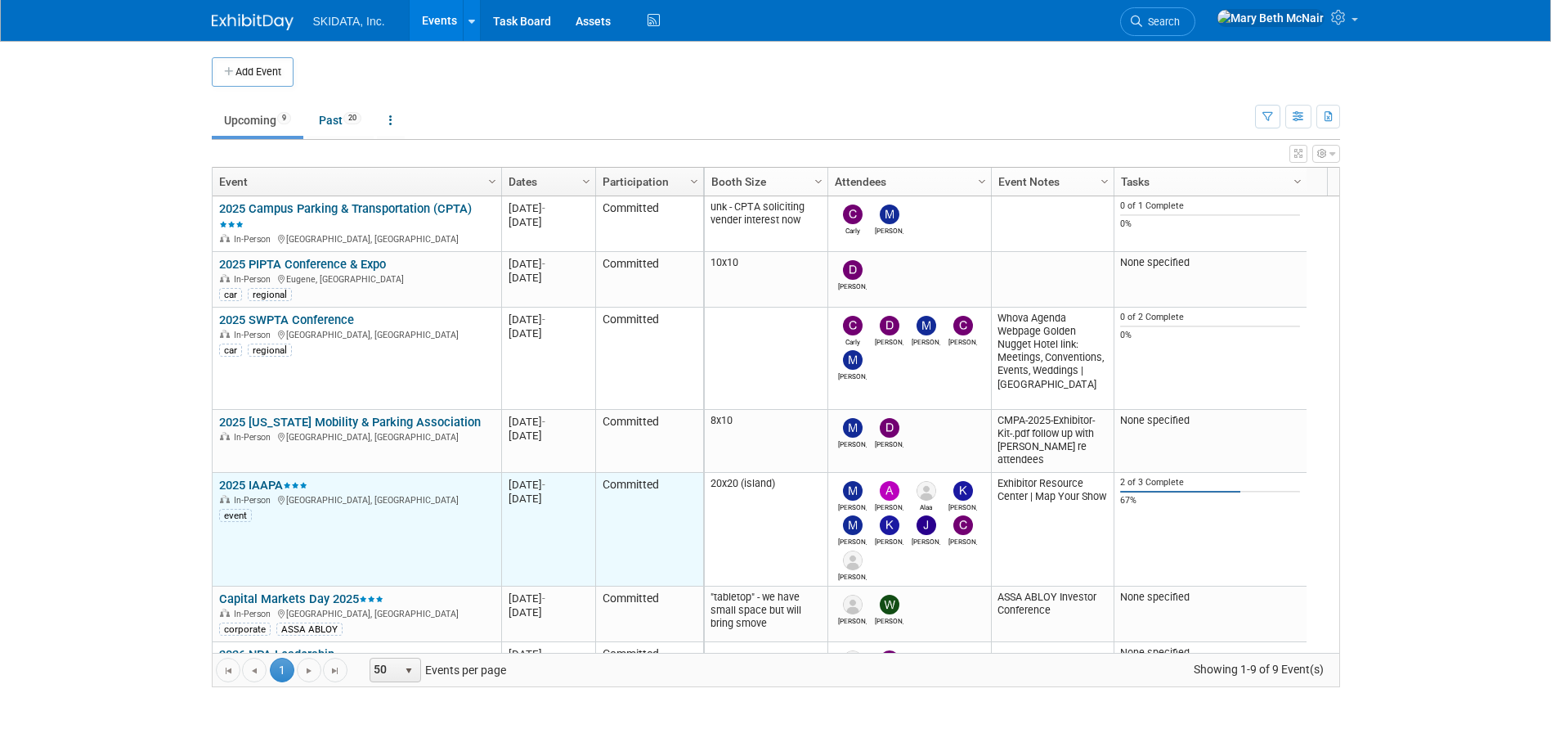
click at [249, 484] on link "2025 IAAPA" at bounding box center [263, 485] width 88 height 15
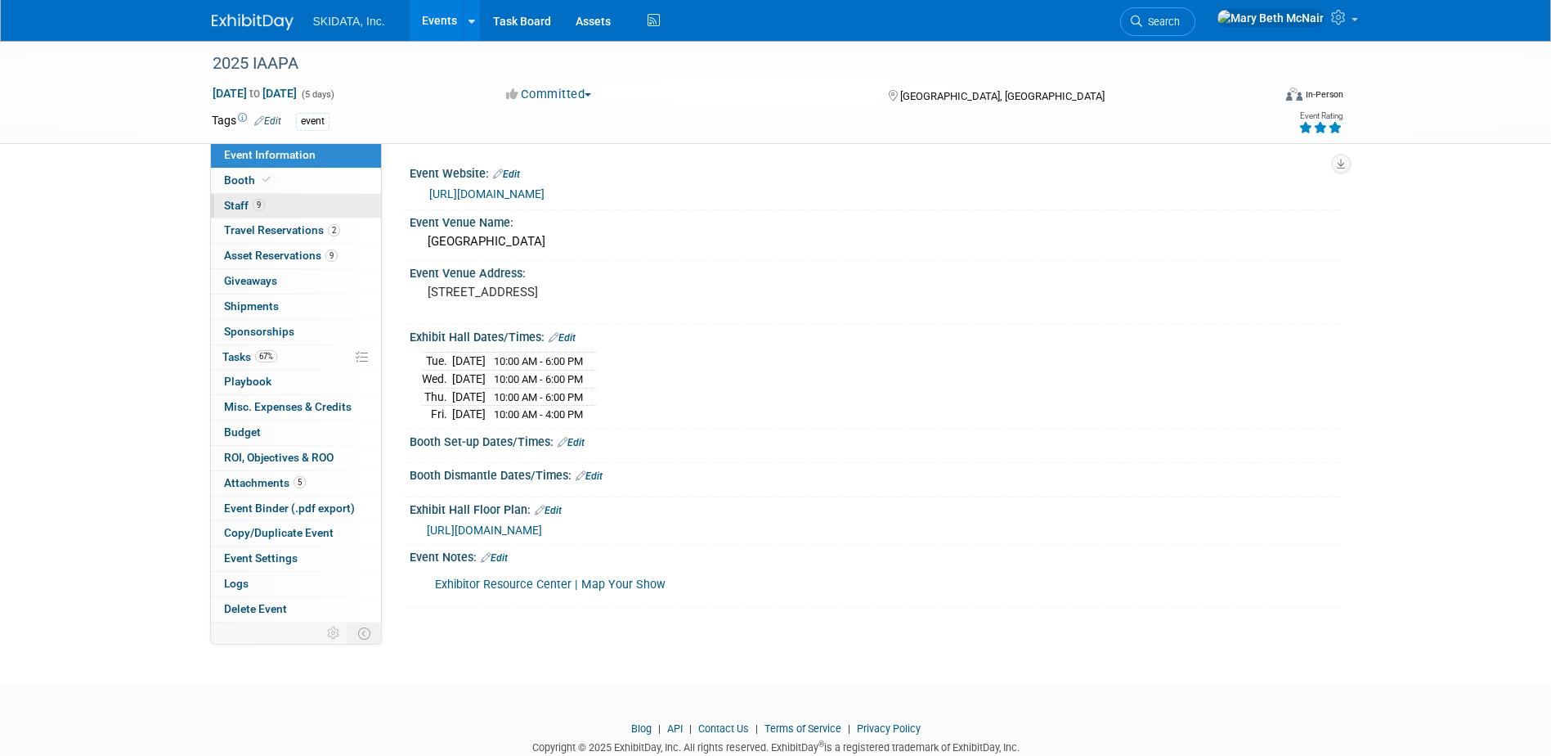
click at [240, 203] on span "Staff 9" at bounding box center [244, 205] width 41 height 13
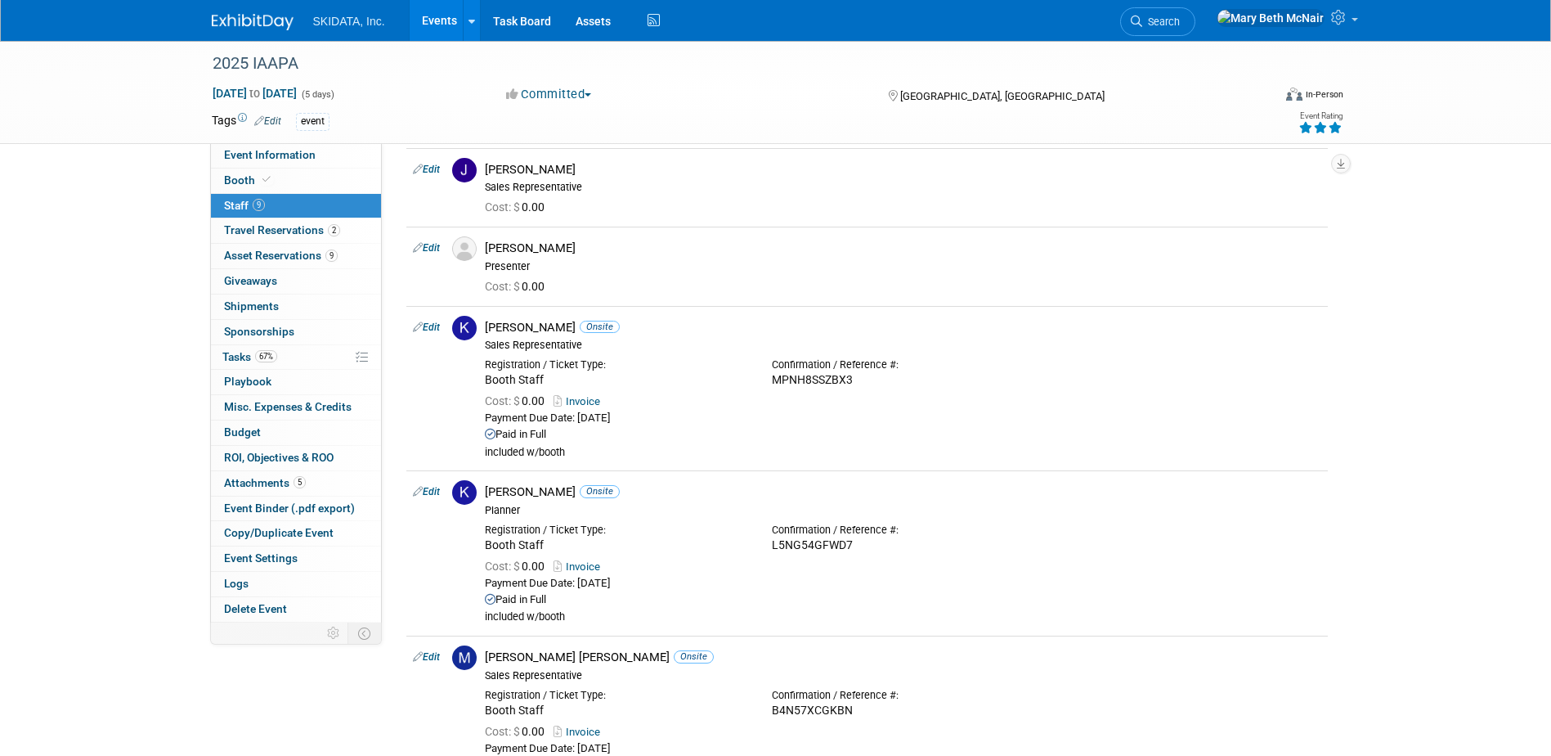
scroll to position [356, 0]
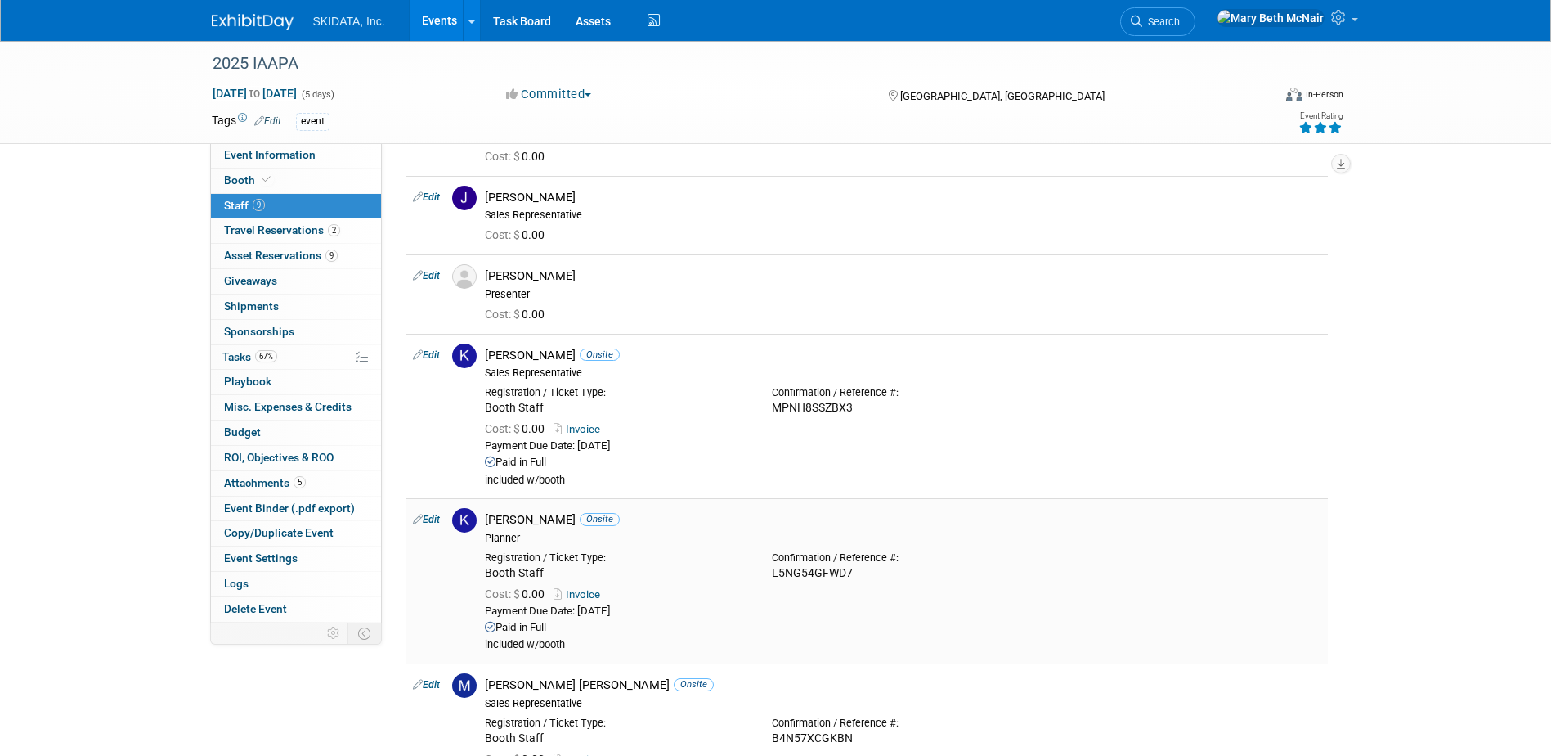
click at [588, 594] on link "Invoice" at bounding box center [580, 594] width 53 height 12
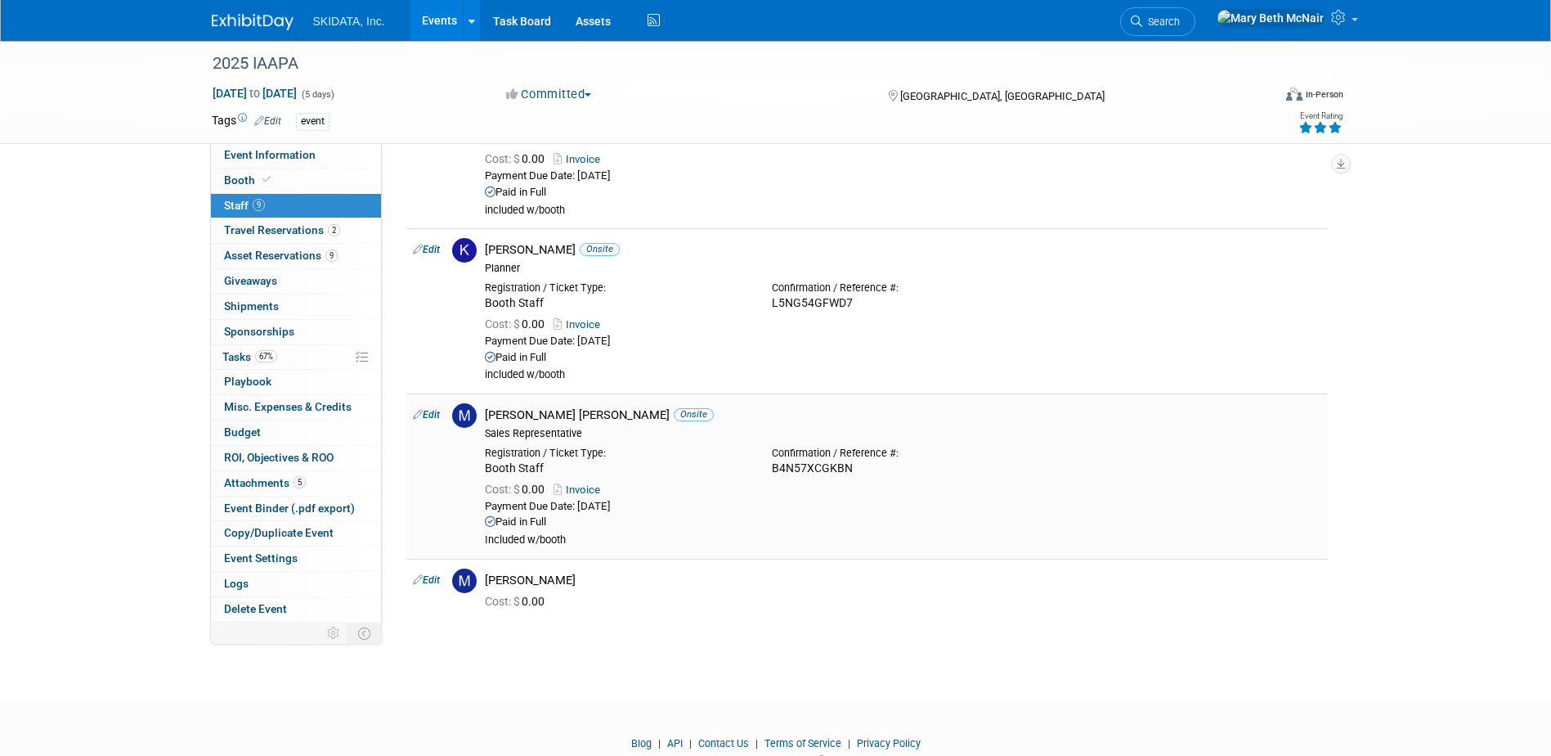
scroll to position [683, 0]
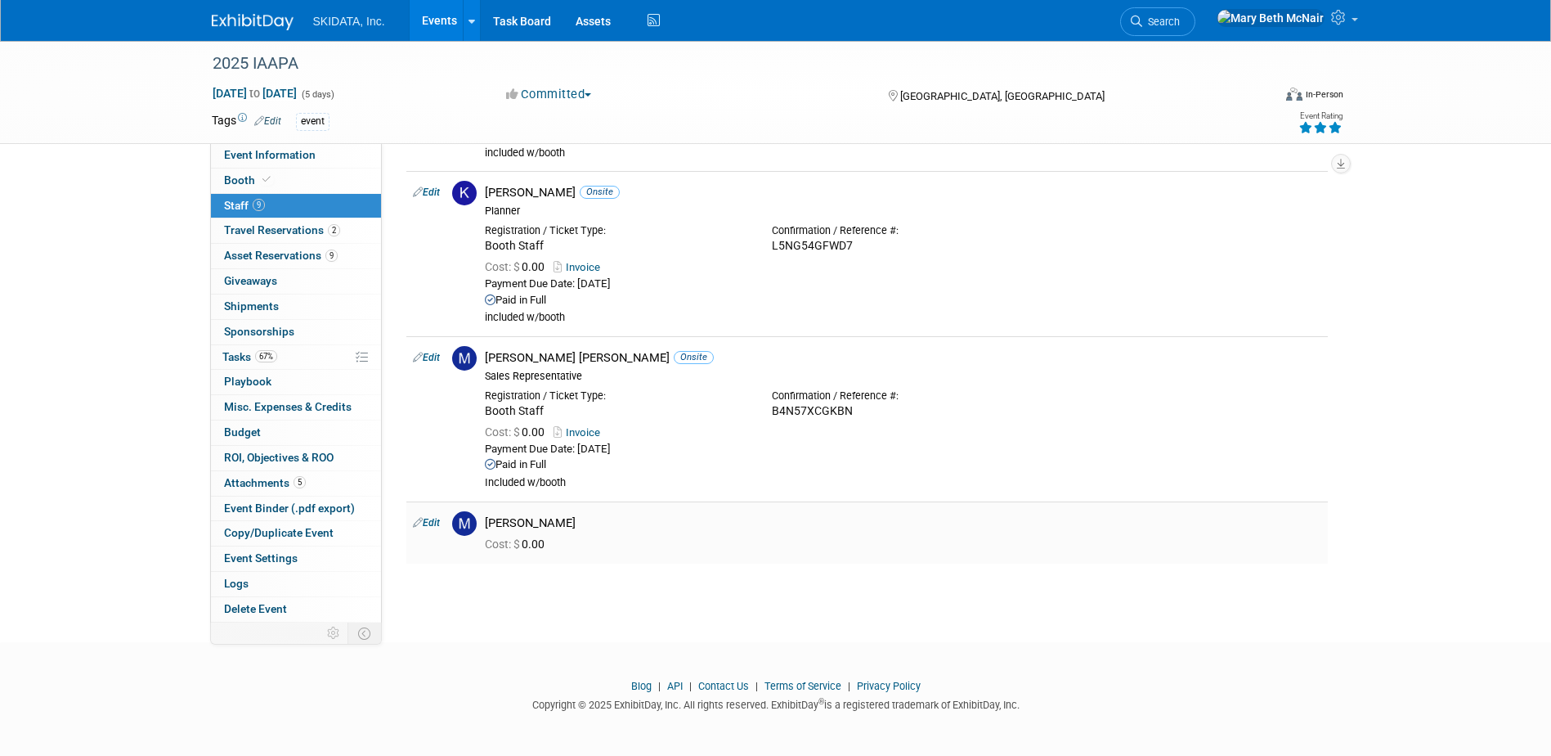
click at [560, 514] on div "[PERSON_NAME]" at bounding box center [903, 521] width 861 height 20
click at [436, 517] on link "Edit" at bounding box center [426, 522] width 27 height 11
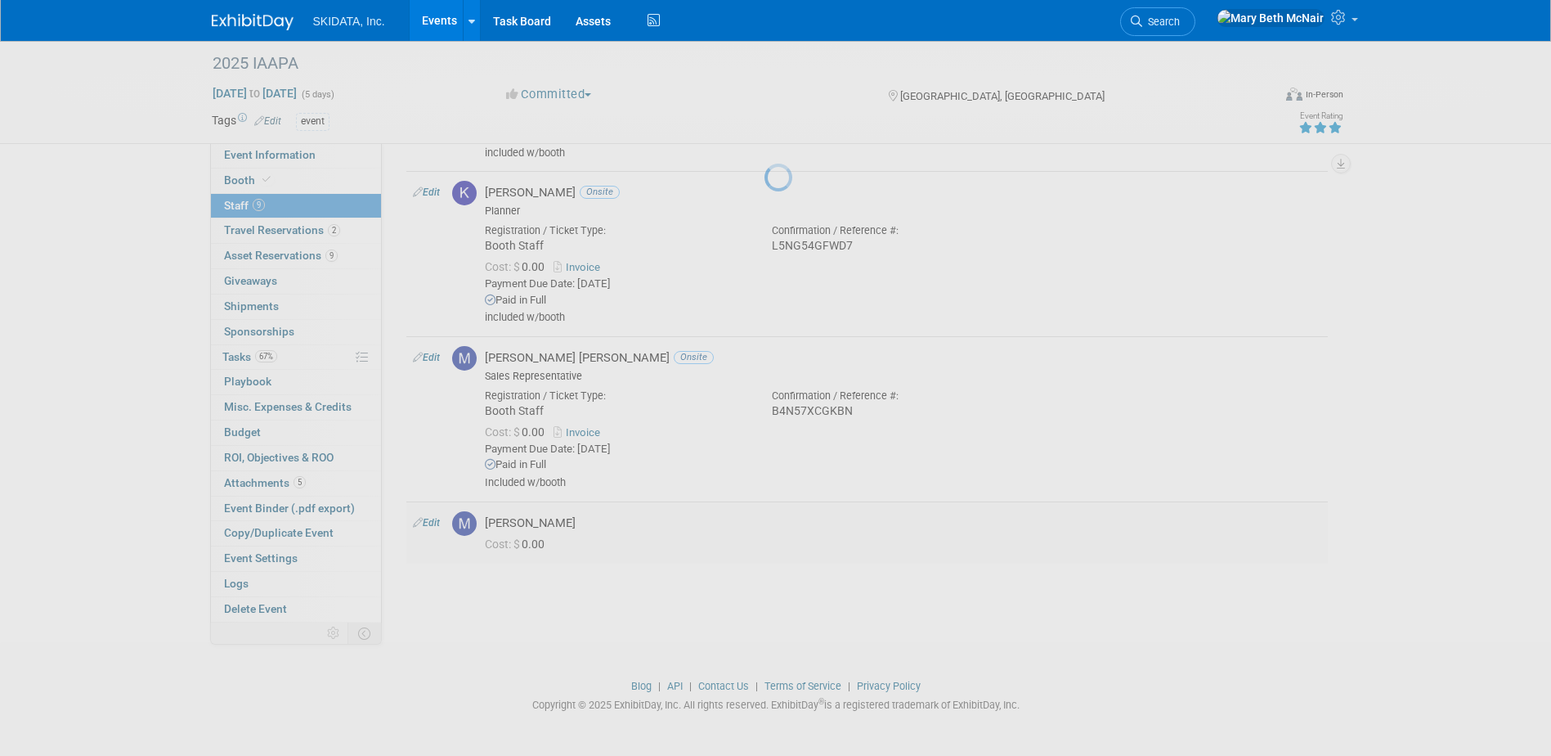
select select "b7952820-85f5-48c7-97bf-d3d4f0397cf2"
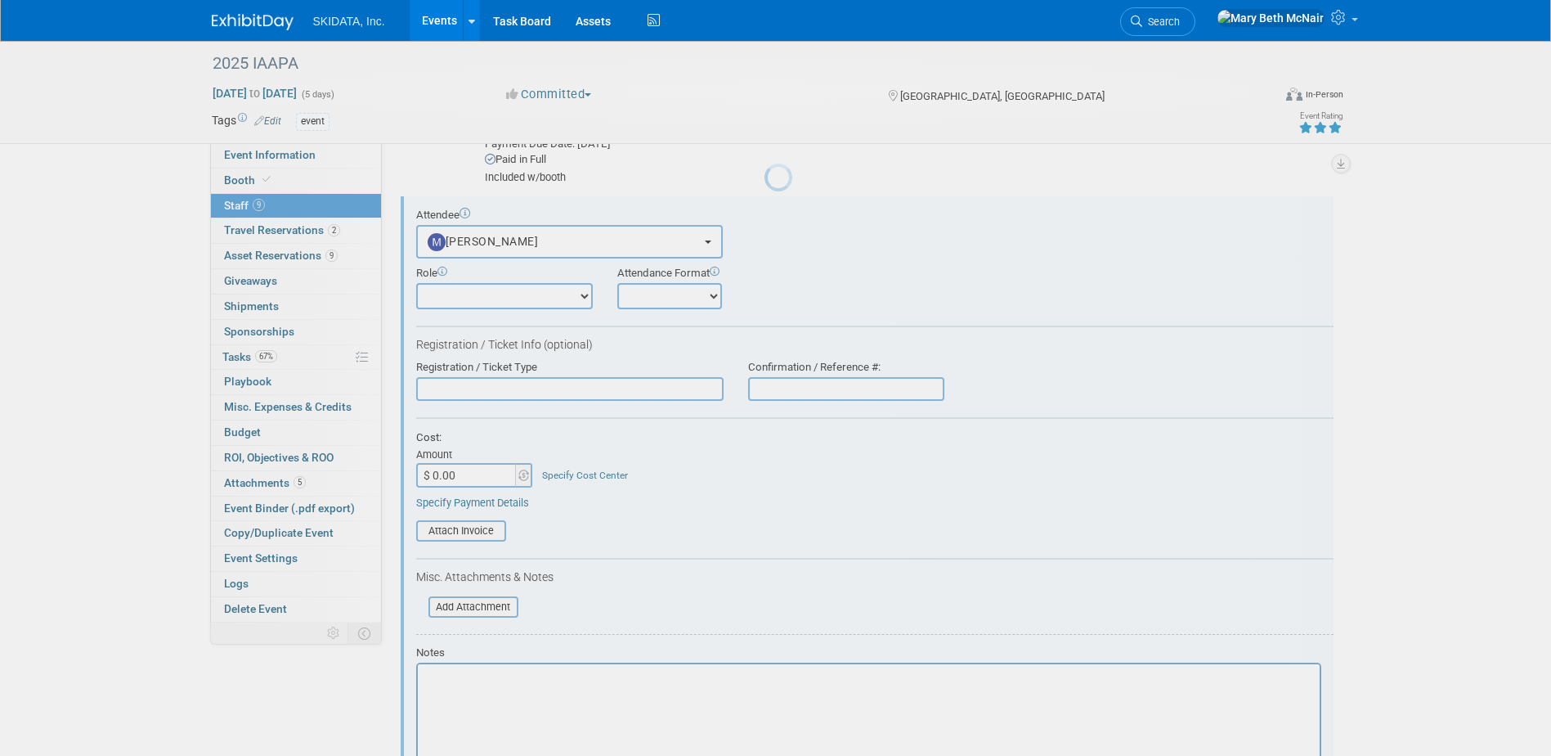
scroll to position [998, 0]
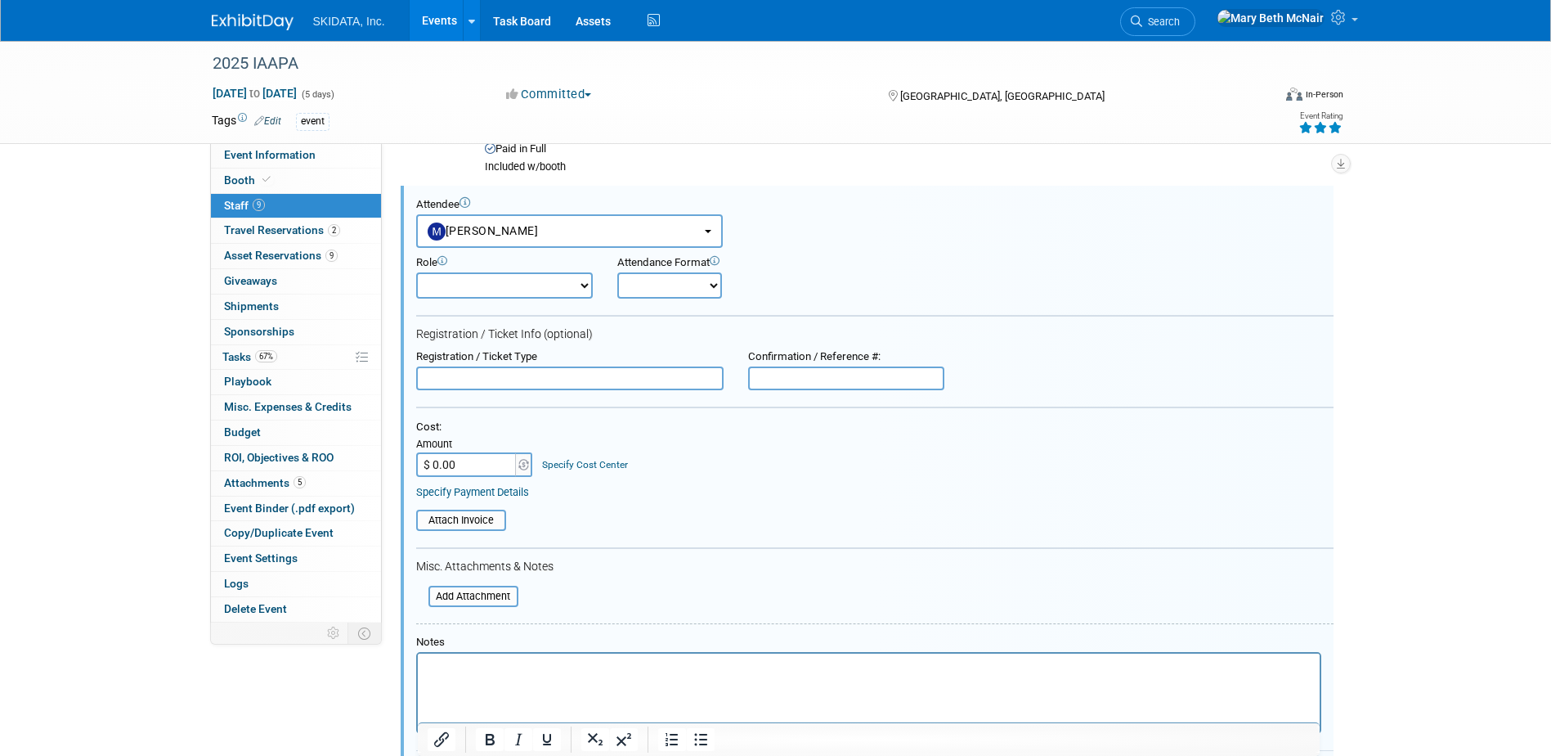
click at [810, 366] on div "Confirmation / Reference #:" at bounding box center [846, 370] width 221 height 41
click at [806, 378] on input "text" at bounding box center [846, 378] width 196 height 25
paste input "TRNGGWSJPPF"
type input "TRNGGWSJPPF"
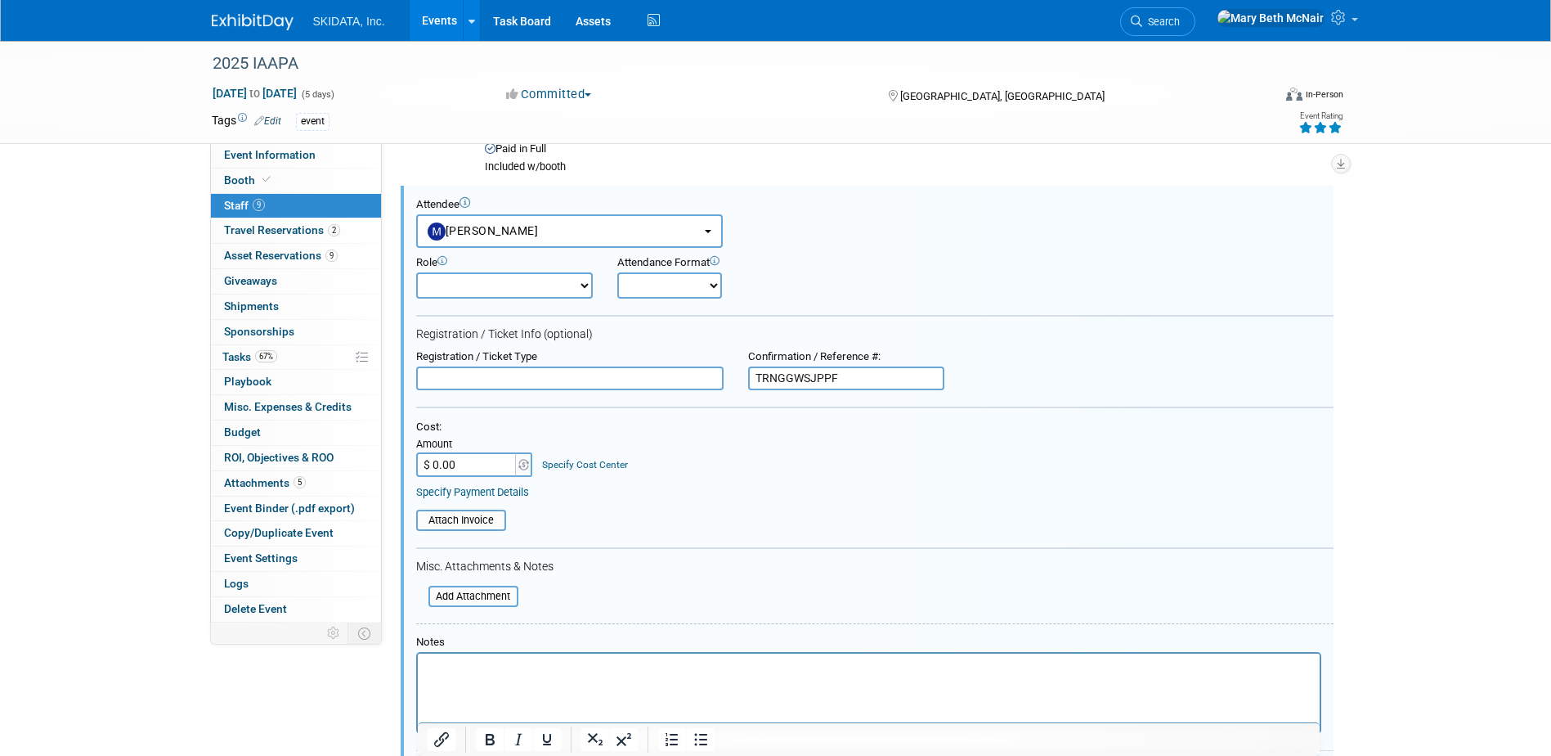
click at [667, 281] on select "Onsite Remote" at bounding box center [669, 285] width 105 height 26
select select "1"
click at [617, 272] on select "Onsite Remote" at bounding box center [669, 285] width 105 height 26
click at [513, 287] on select "Demonstrator Host Planner Presenter Pre-show Administration Sales Representative" at bounding box center [504, 285] width 177 height 26
select select "4"
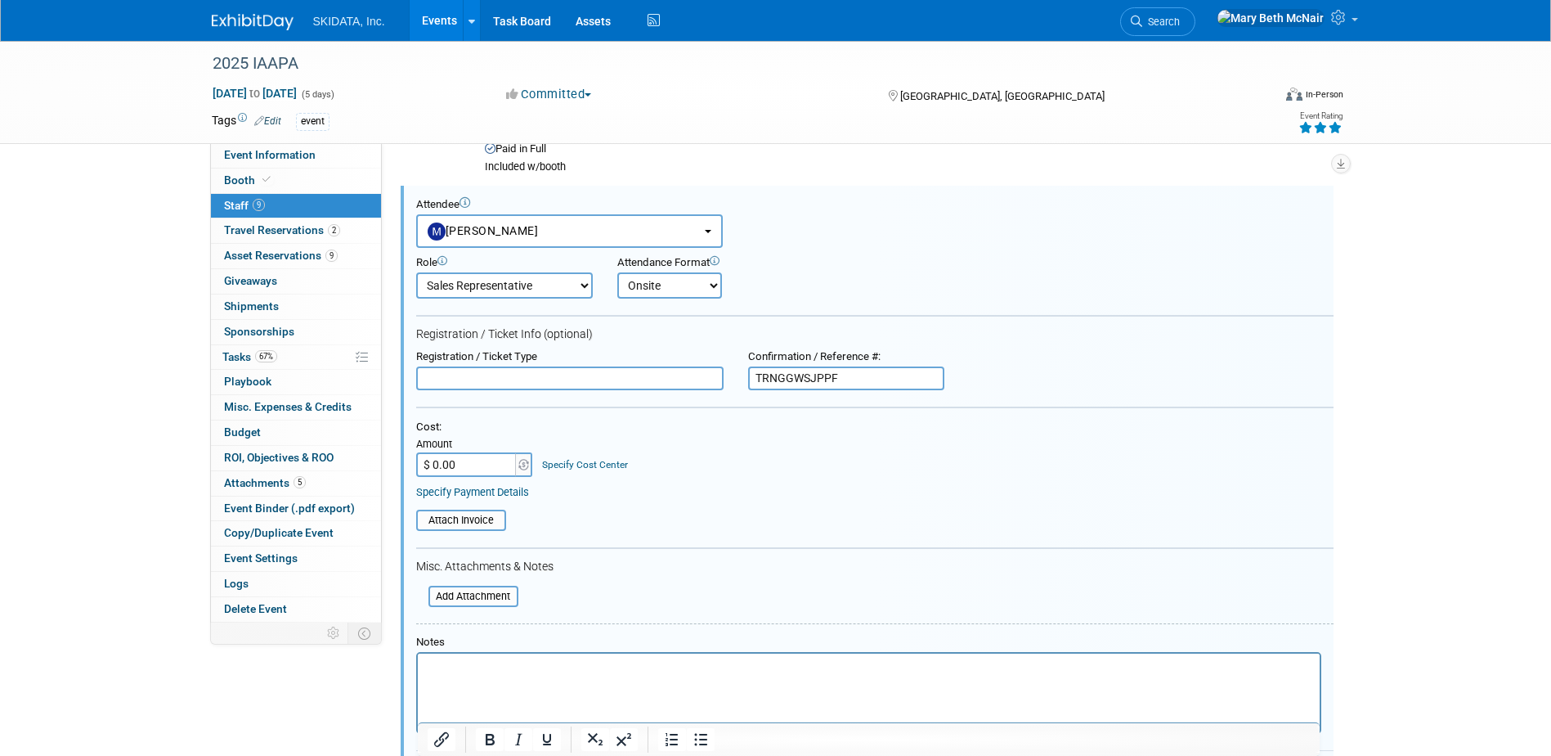
click at [416, 272] on select "Demonstrator Host Planner Presenter Pre-show Administration Sales Representative" at bounding box center [504, 285] width 177 height 26
click at [461, 380] on input "text" at bounding box center [569, 378] width 307 height 25
type input "Booth Staff"
click at [471, 495] on link "Specify Payment Details" at bounding box center [472, 492] width 113 height 12
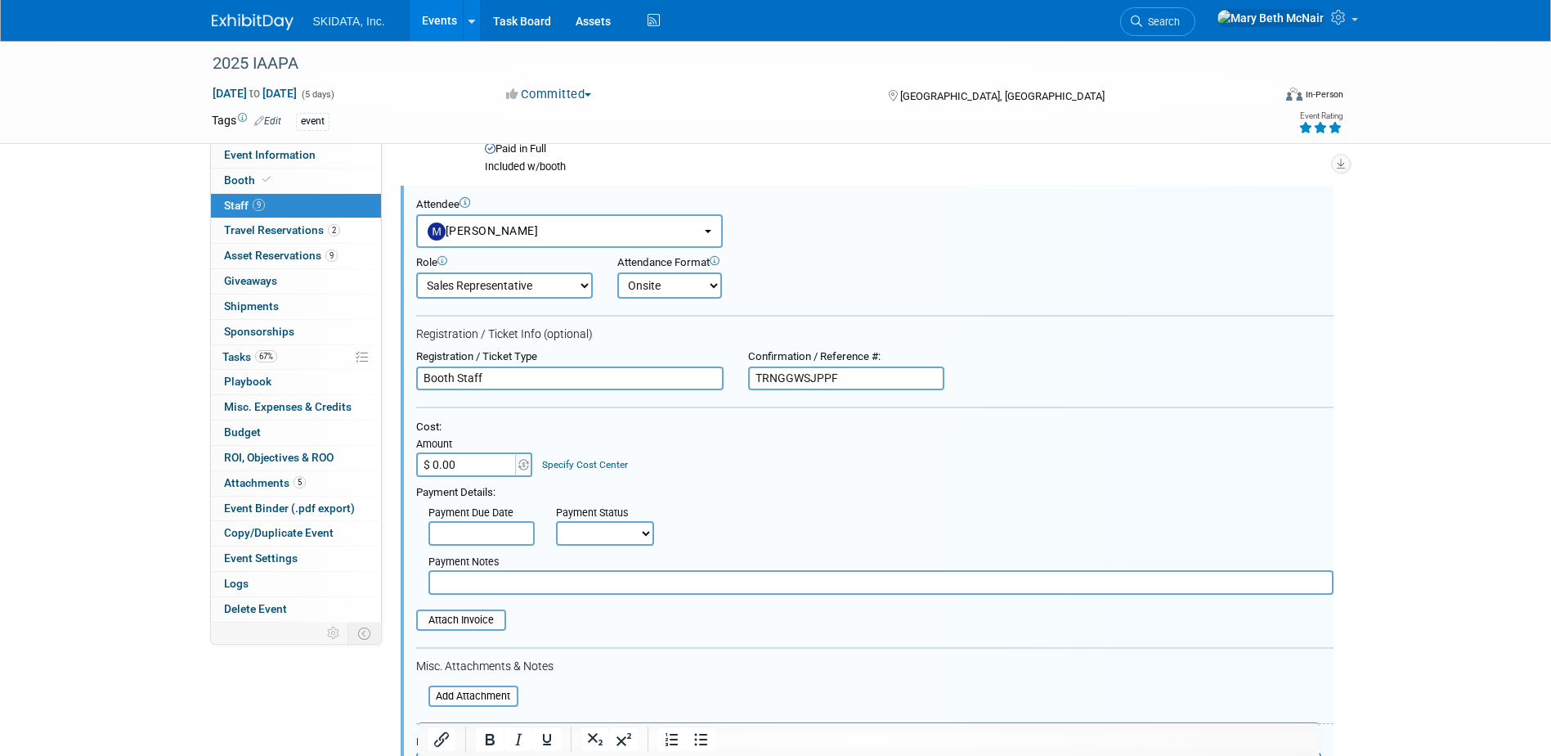
click at [500, 537] on input "text" at bounding box center [481, 533] width 106 height 25
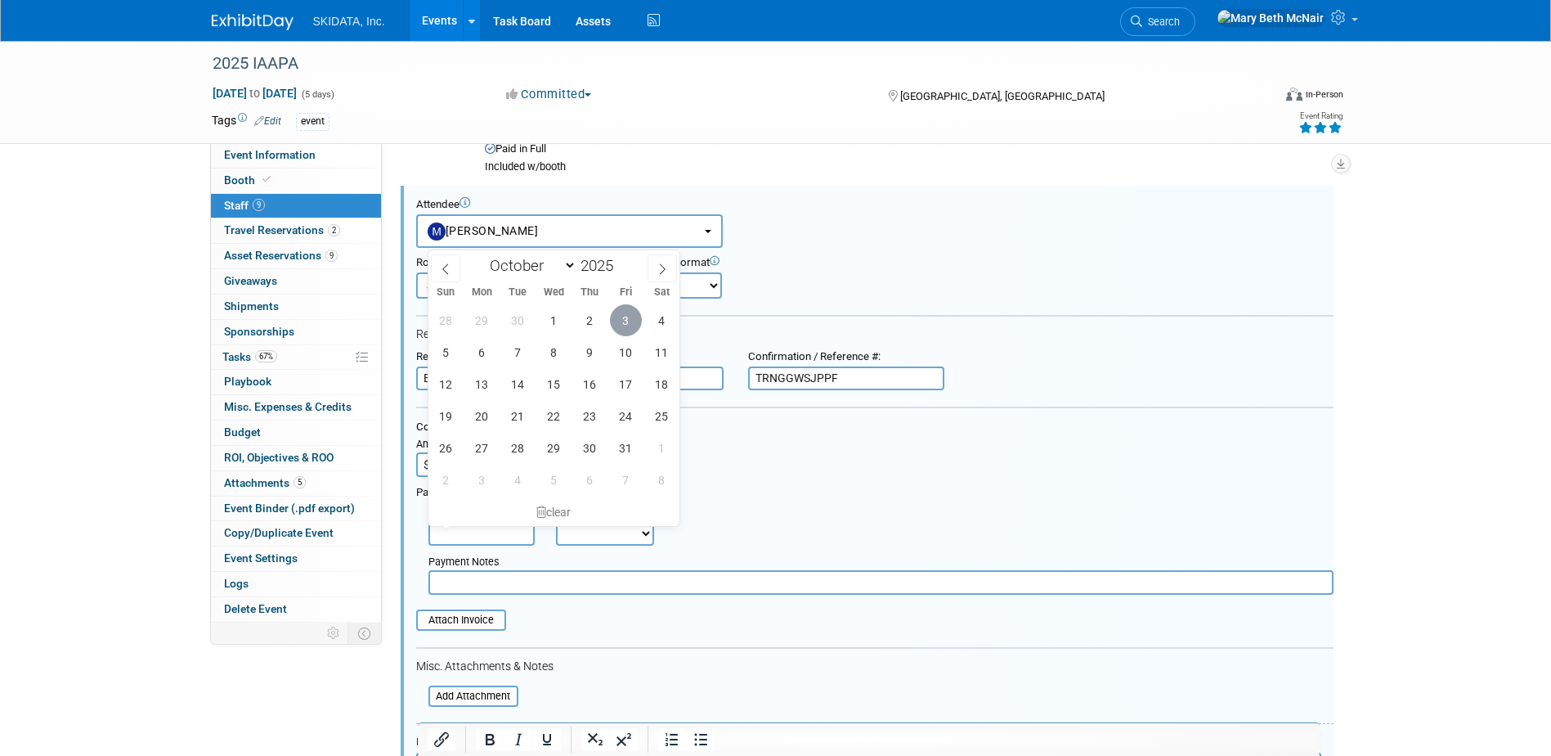
click at [629, 322] on span "3" at bounding box center [626, 320] width 32 height 32
type input "[DATE]"
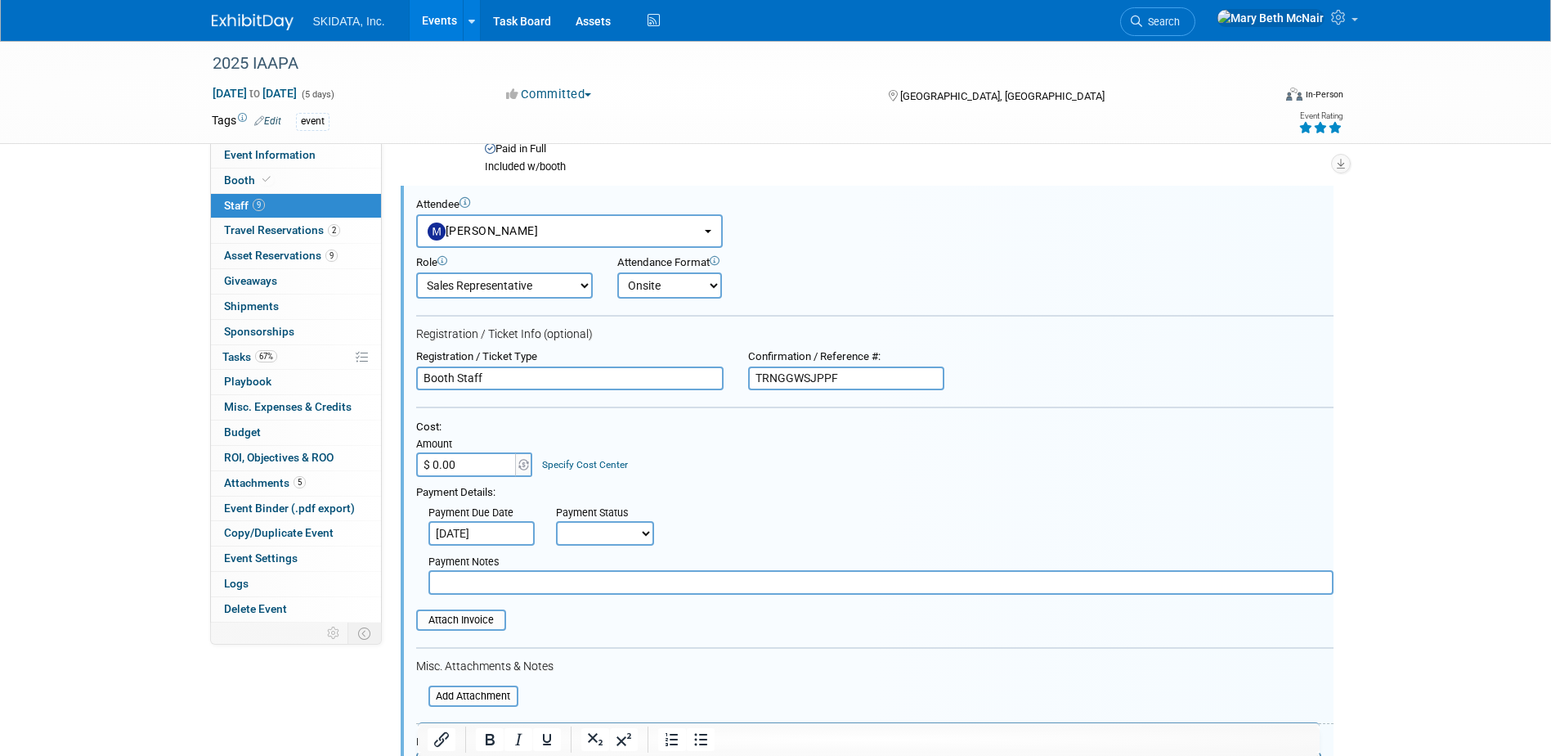
click at [600, 532] on select "Not Paid Yet Partially Paid Paid in Full" at bounding box center [605, 533] width 98 height 25
select select "1"
click at [556, 521] on select "Not Paid Yet Partially Paid Paid in Full" at bounding box center [605, 533] width 98 height 25
click at [551, 575] on input "text" at bounding box center [880, 582] width 905 height 25
type input "included w/booth"
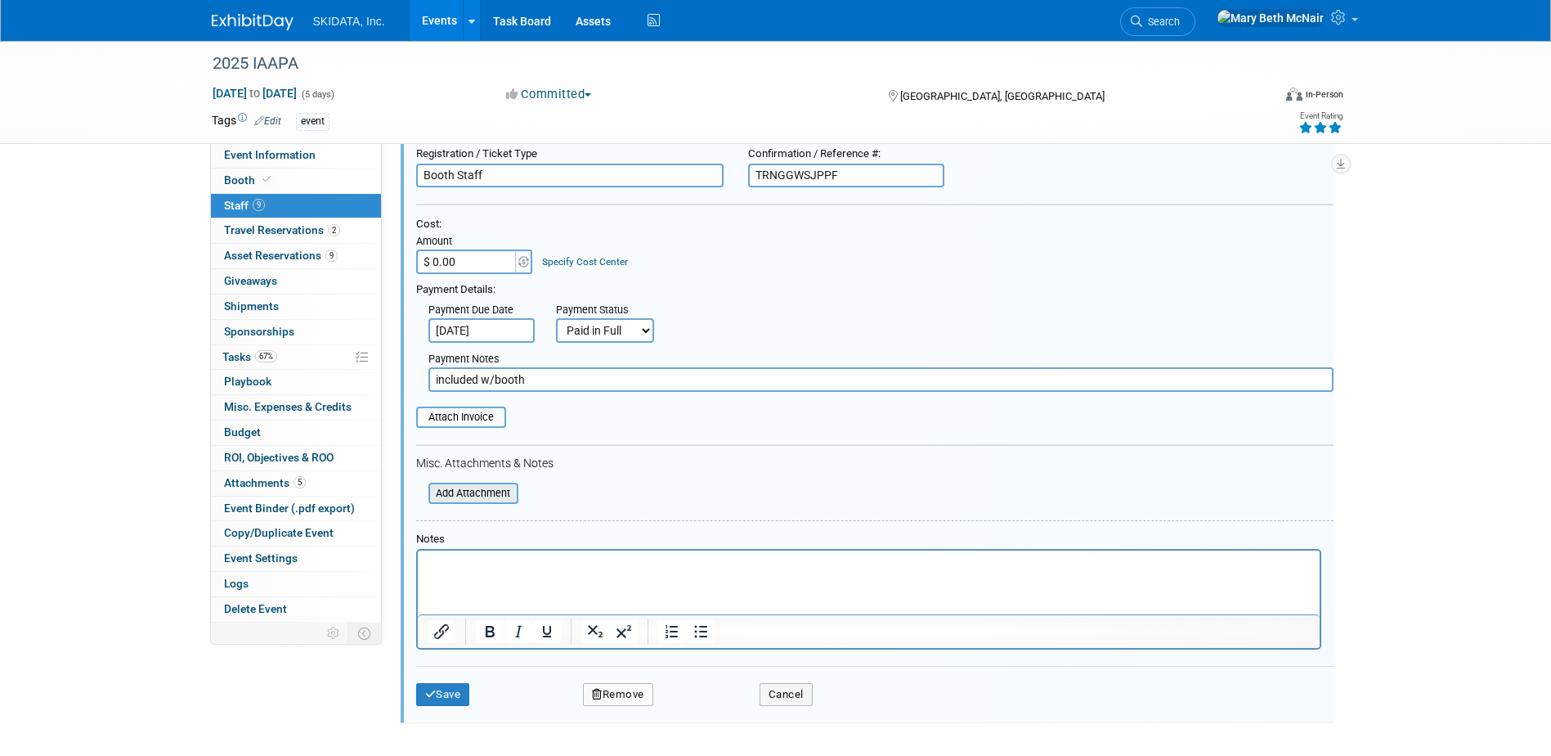
scroll to position [1244, 0]
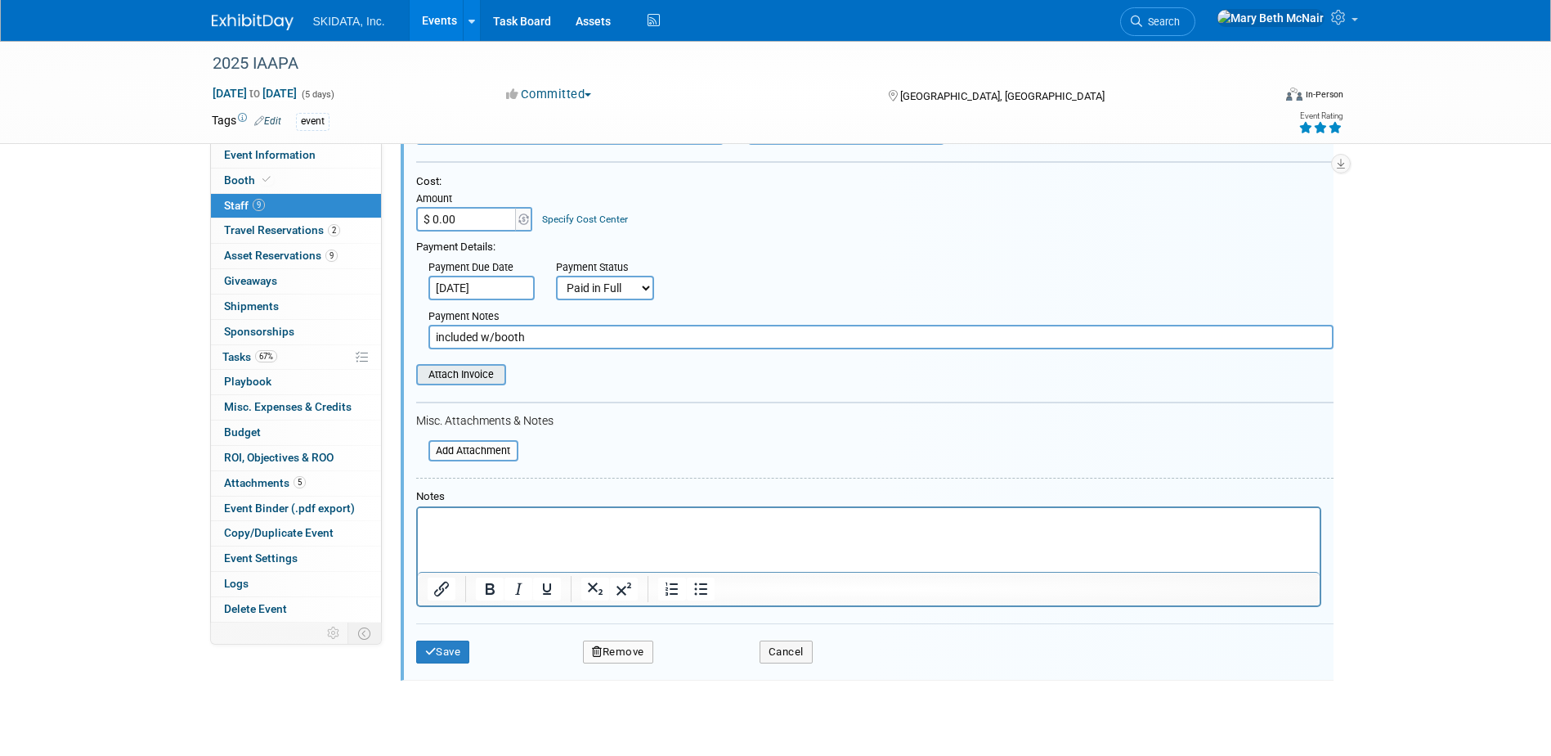
click at [464, 385] on div "Attach Invoice" at bounding box center [461, 374] width 90 height 21
click at [464, 380] on input "file" at bounding box center [407, 375] width 195 height 18
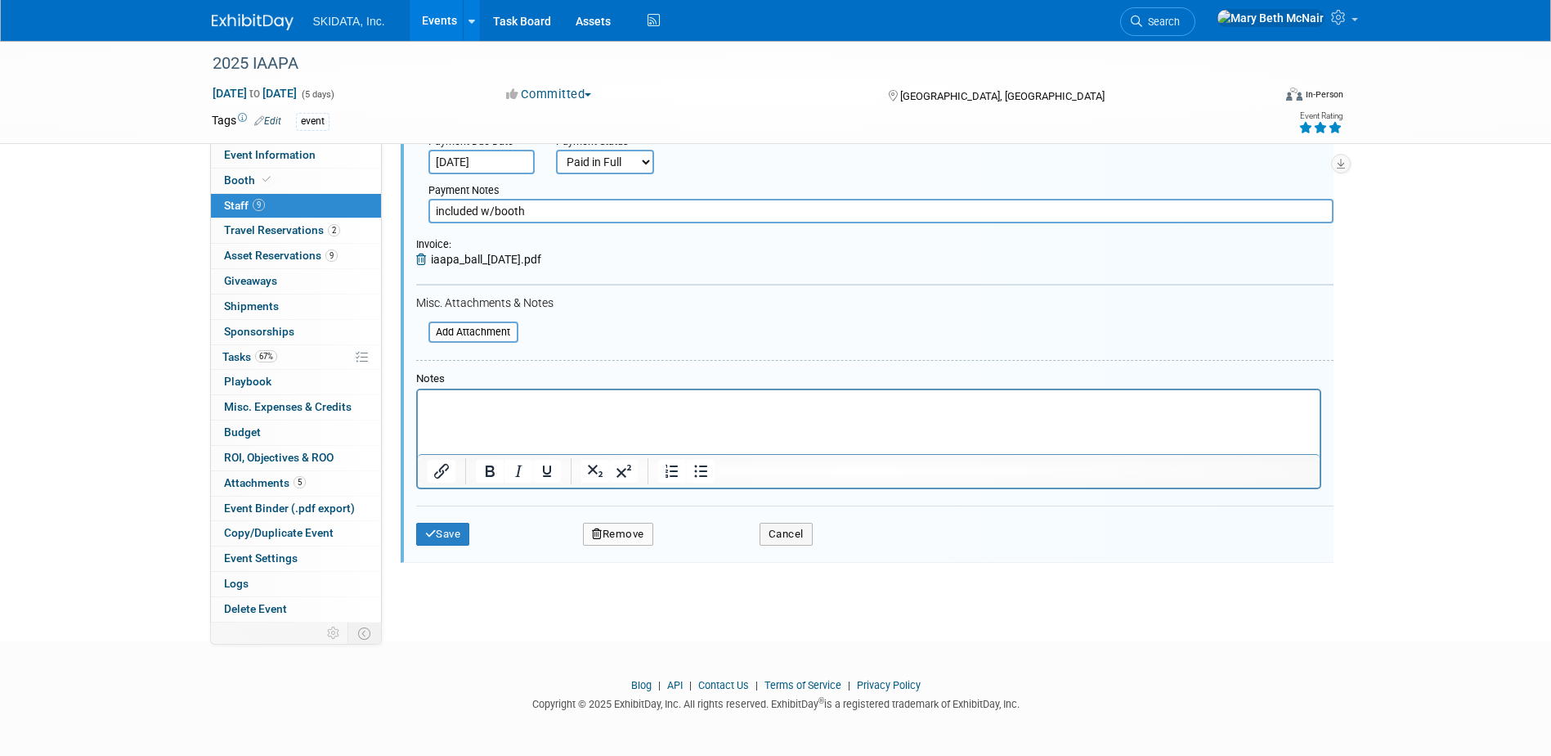
scroll to position [1371, 0]
click at [447, 537] on button "Save" at bounding box center [443, 534] width 54 height 23
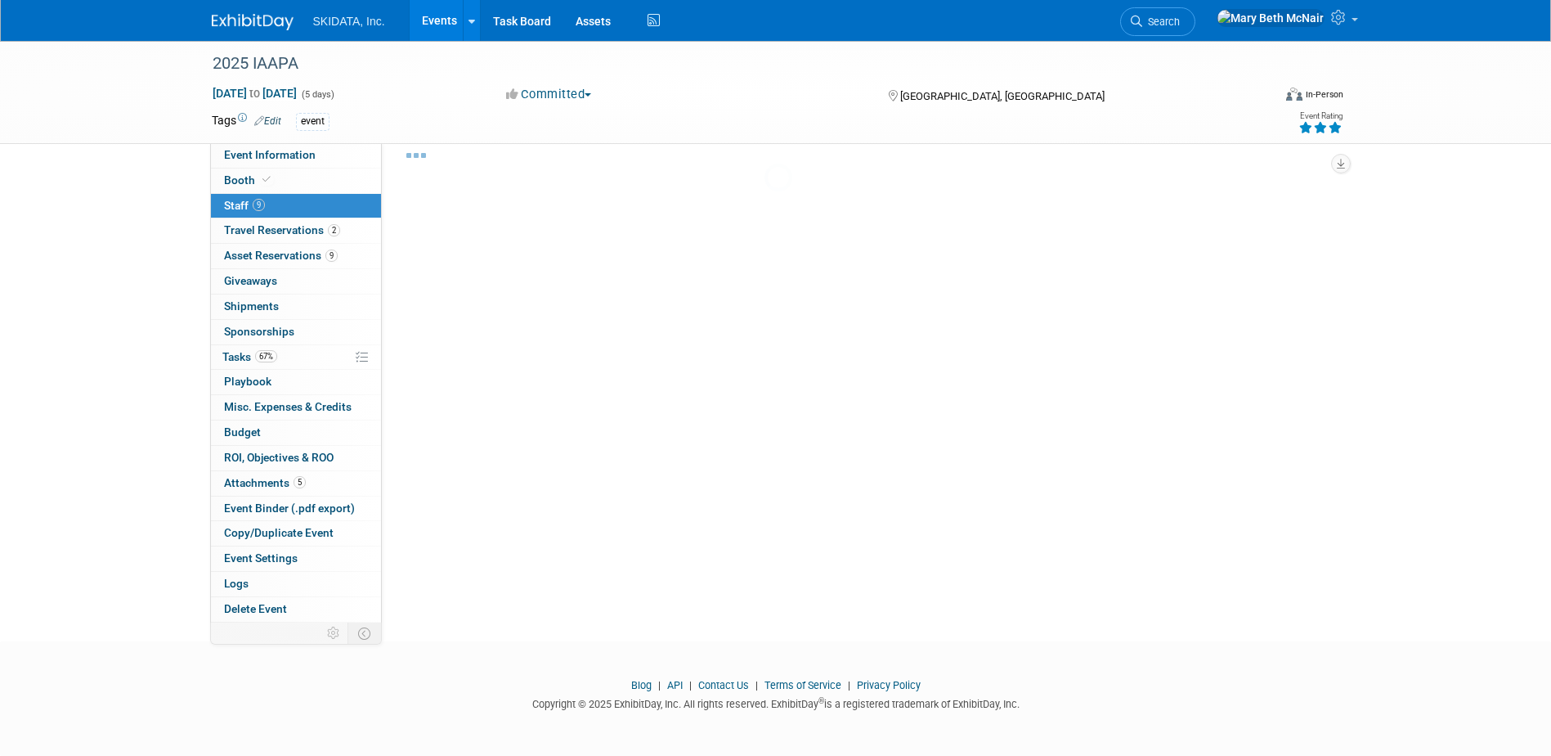
scroll to position [786, 0]
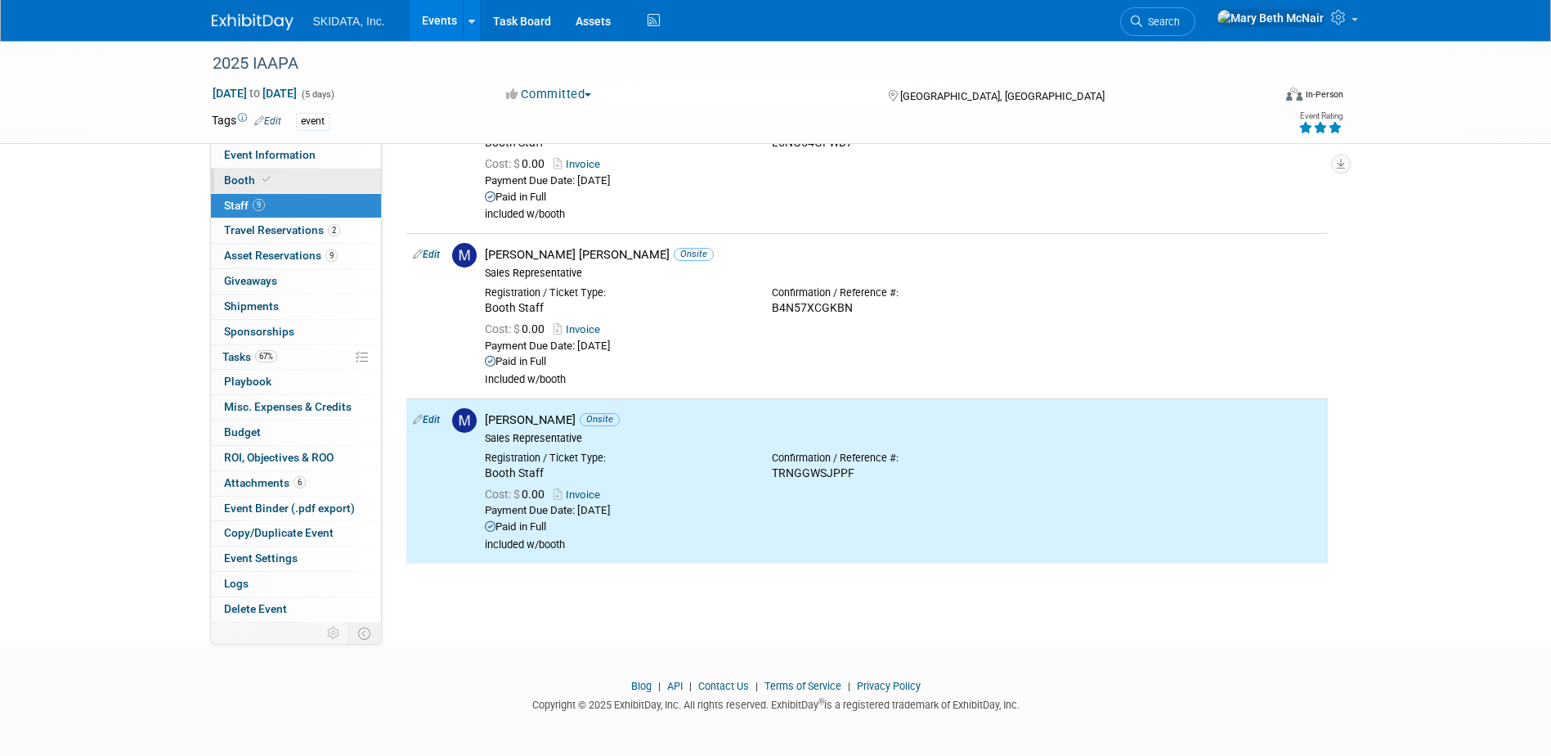
click at [236, 178] on span "Booth" at bounding box center [249, 179] width 50 height 13
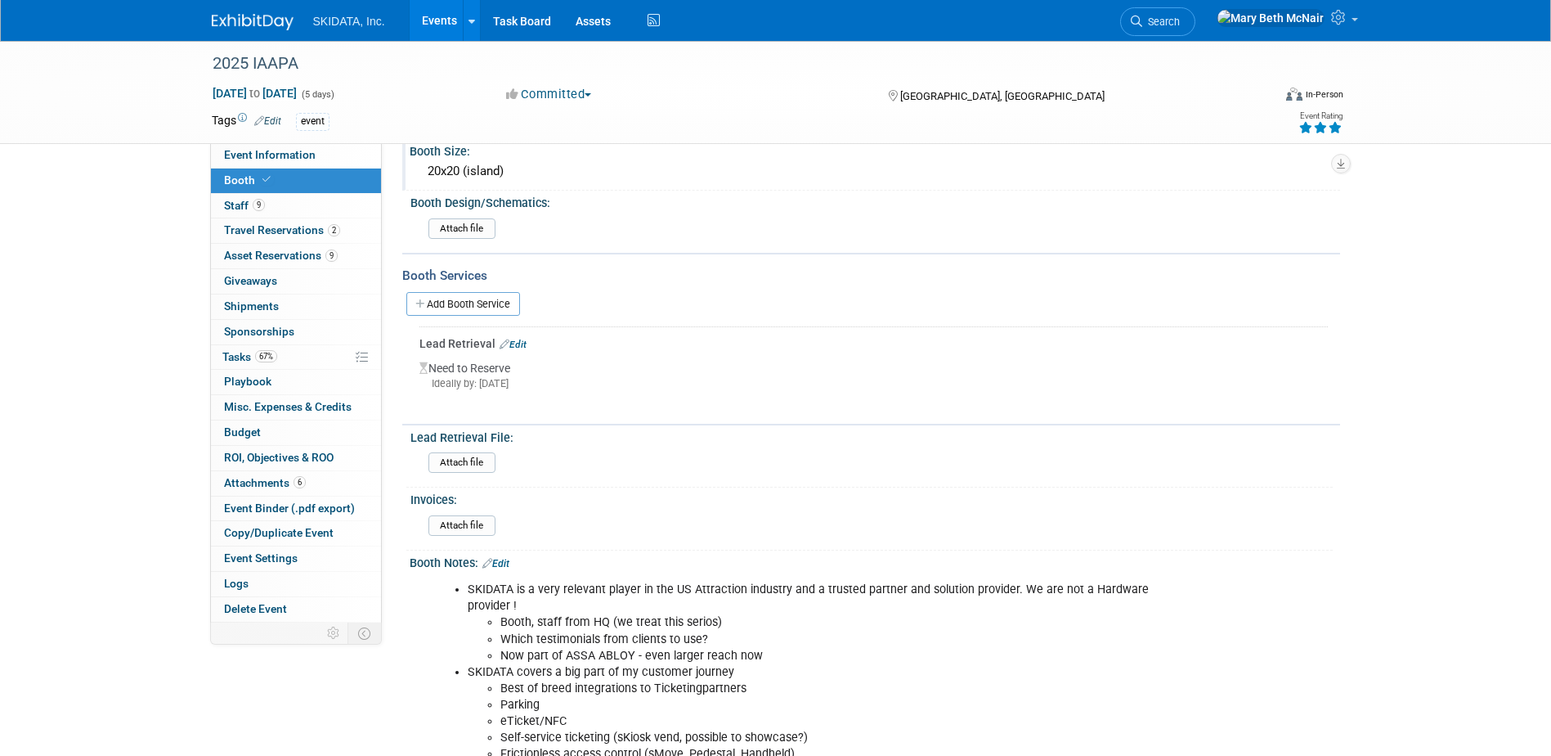
scroll to position [164, 0]
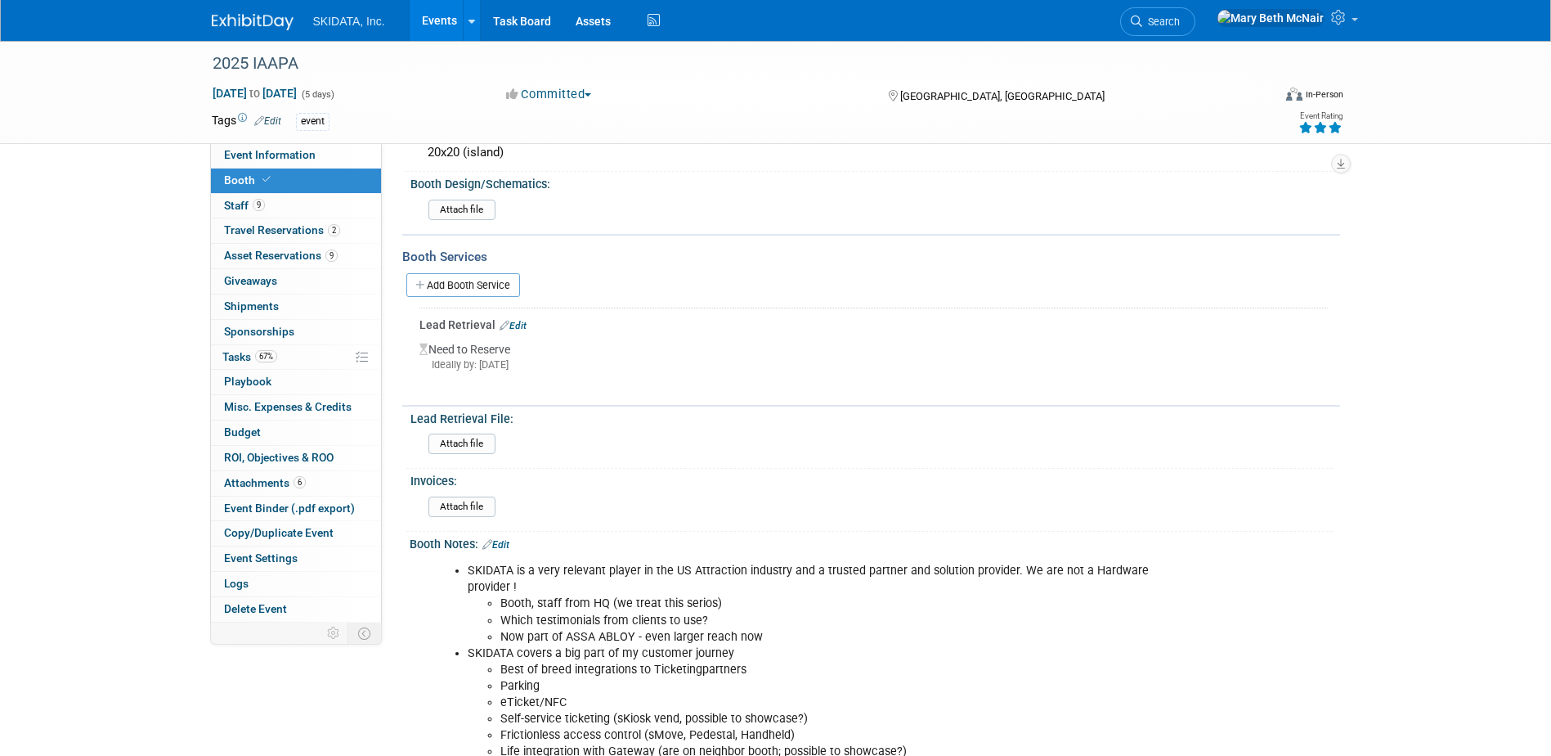
click at [519, 324] on link "Edit" at bounding box center [513, 325] width 27 height 11
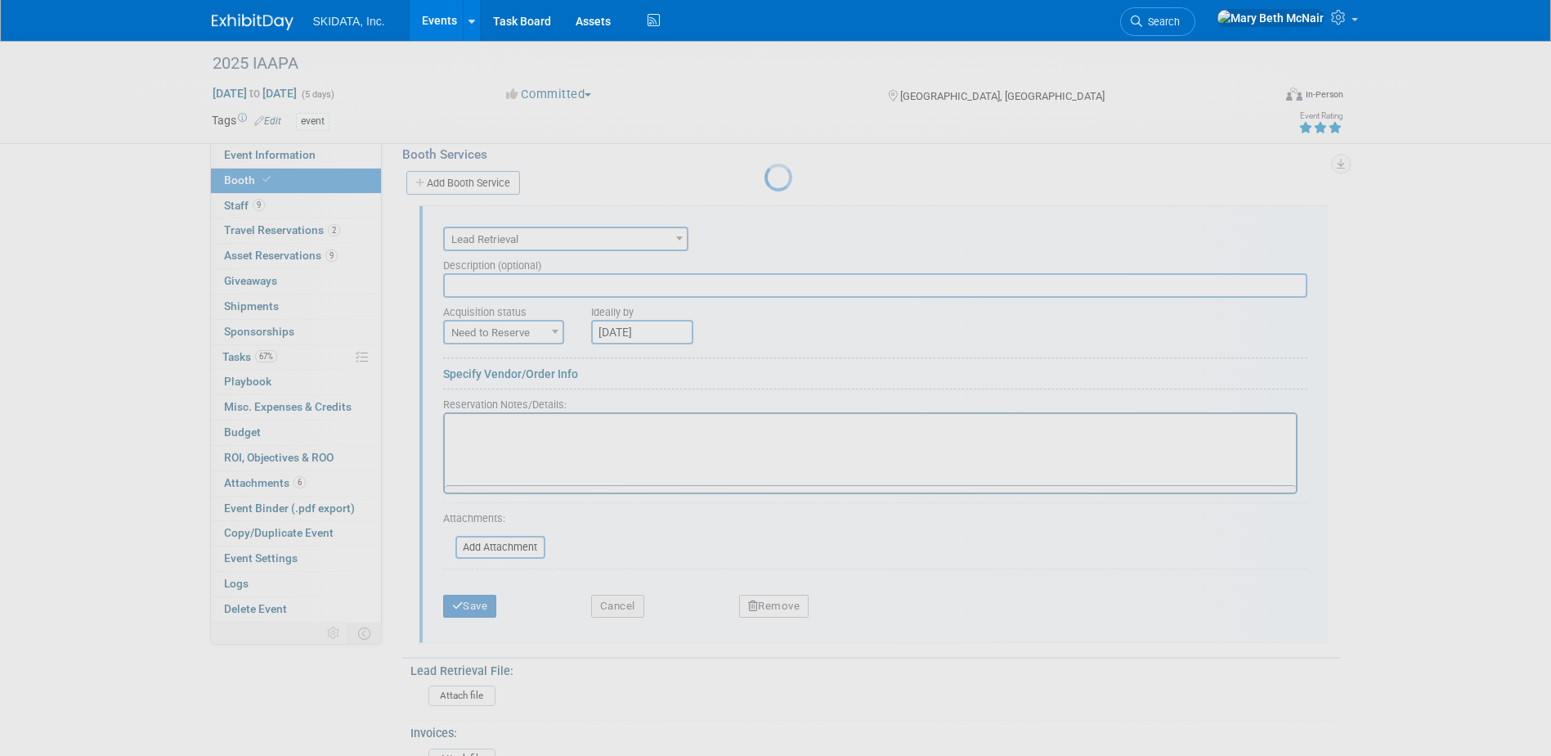
scroll to position [0, 0]
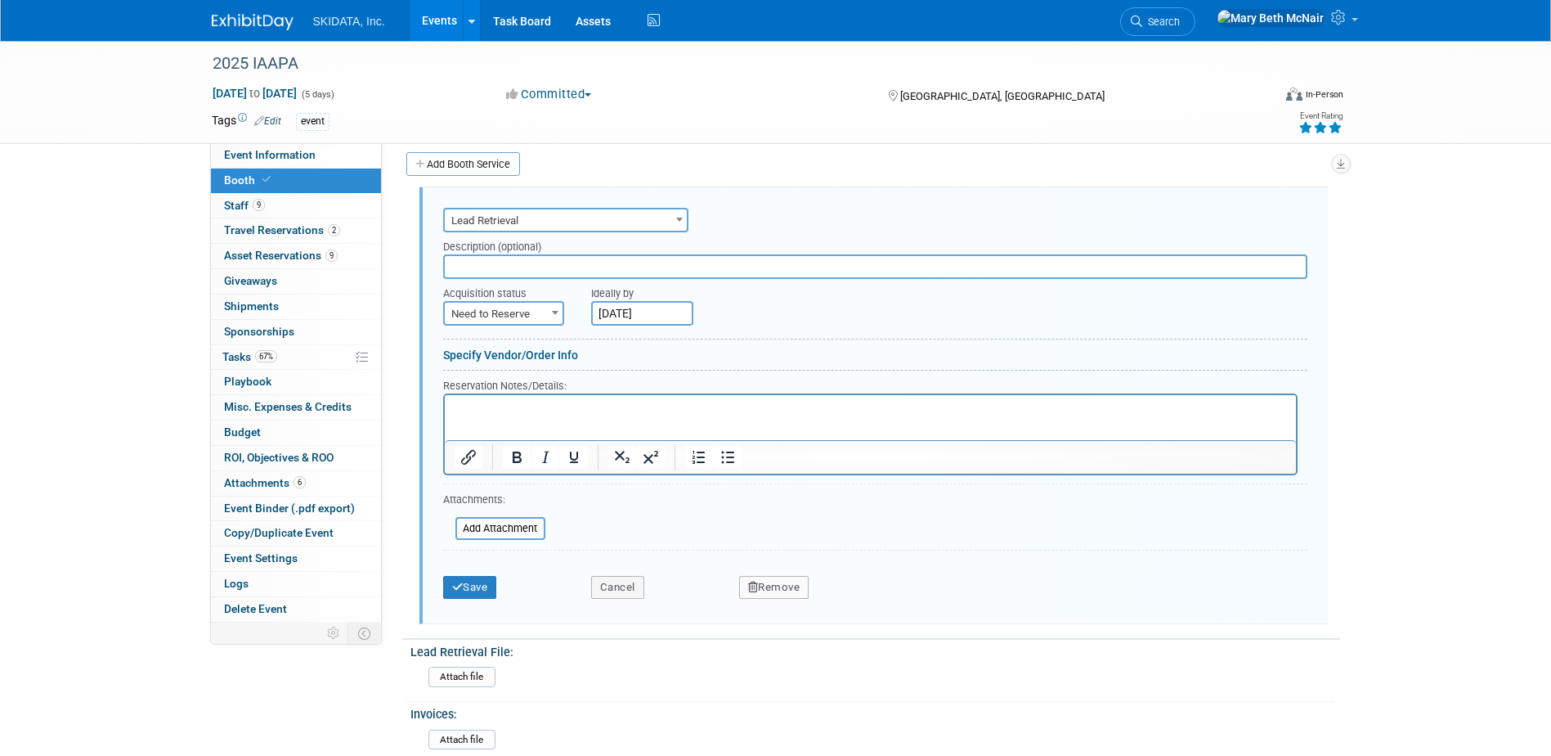
click at [496, 273] on input "text" at bounding box center [875, 266] width 864 height 25
click at [506, 316] on span "Need to Reserve" at bounding box center [504, 314] width 118 height 23
select select "2"
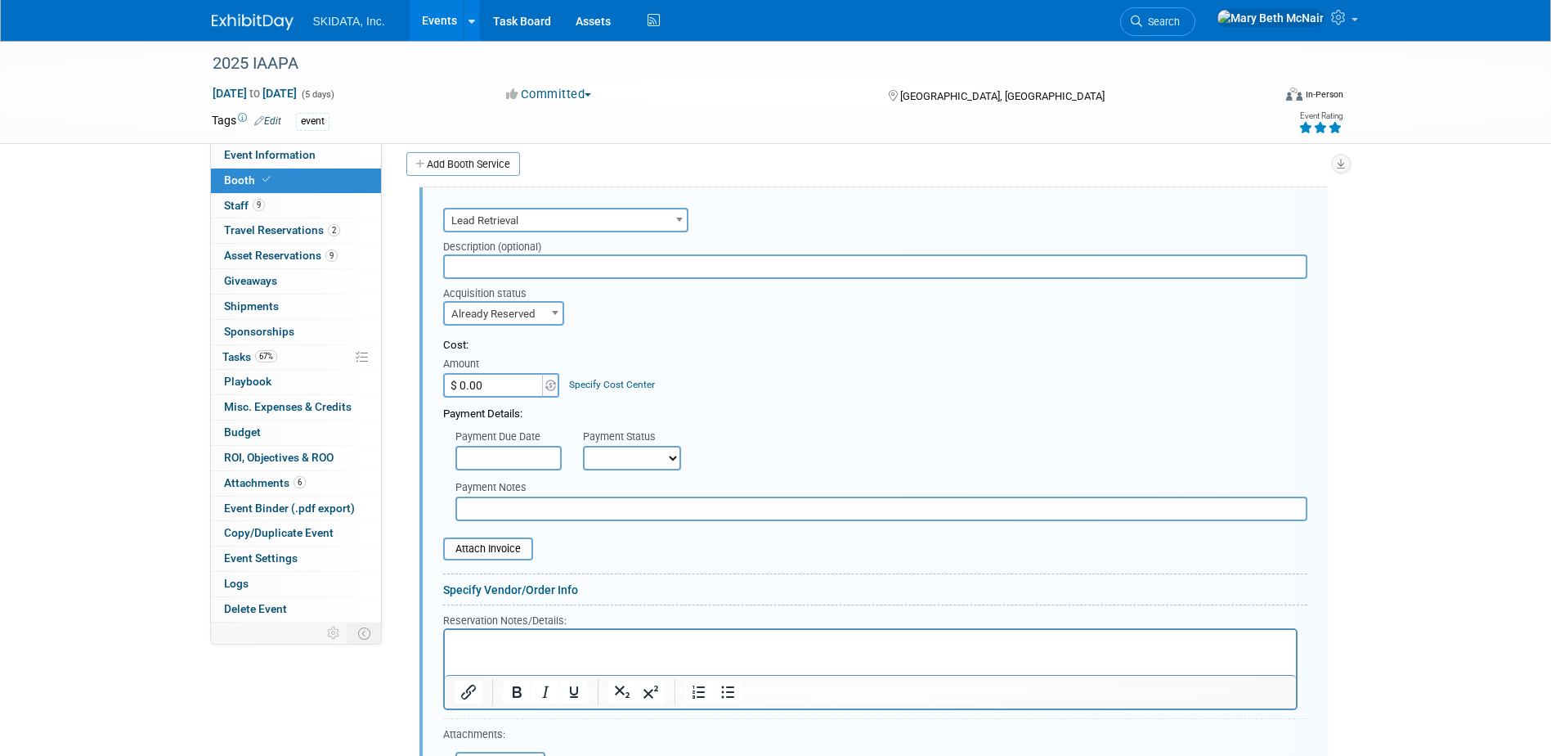
click at [554, 317] on span at bounding box center [555, 312] width 16 height 21
click at [513, 384] on input "$ 0.00" at bounding box center [494, 385] width 102 height 25
click at [512, 450] on input "text" at bounding box center [508, 458] width 106 height 25
click at [475, 377] on input "$ 0.00" at bounding box center [494, 385] width 102 height 25
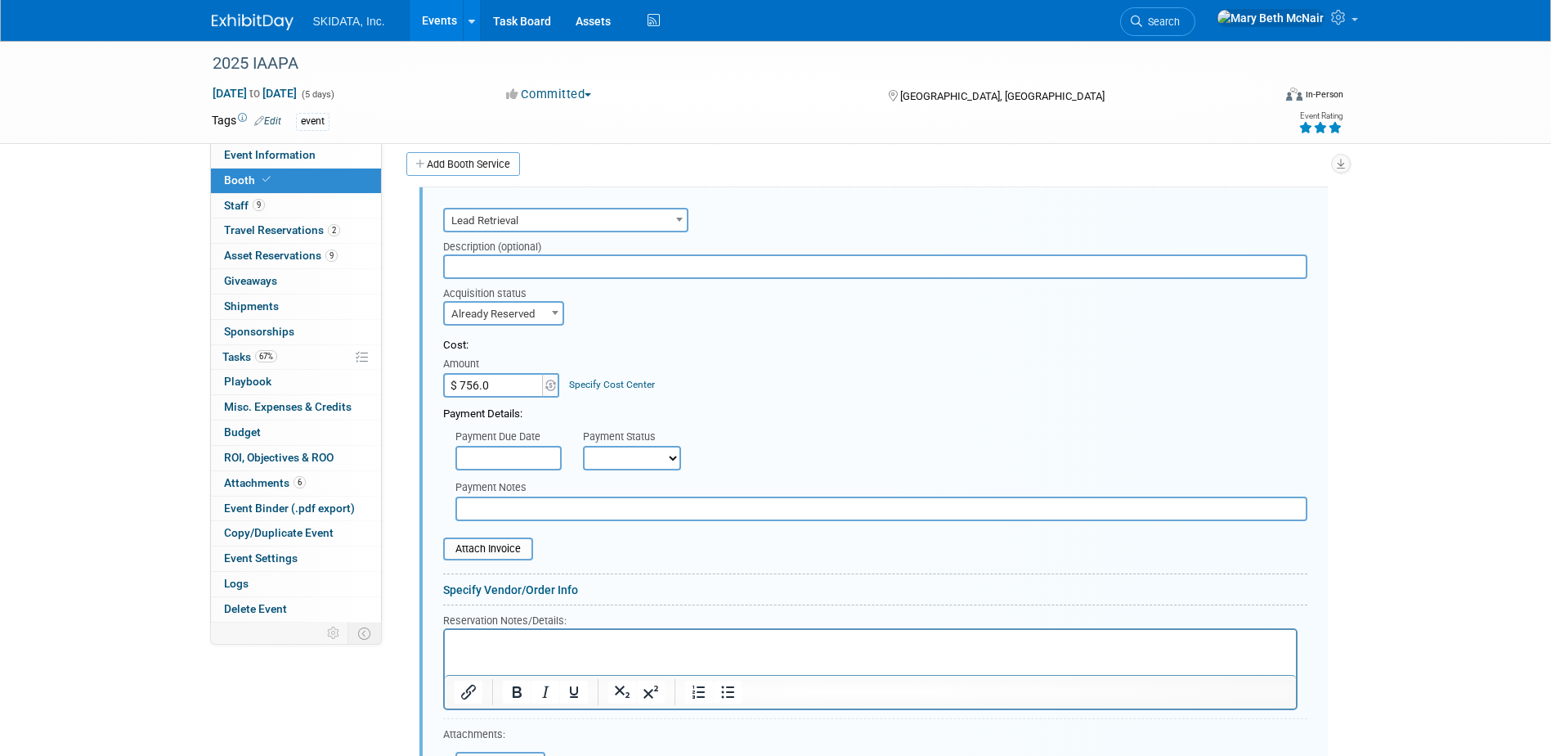
type input "$ 756.00"
click at [511, 464] on input "text" at bounding box center [508, 458] width 106 height 25
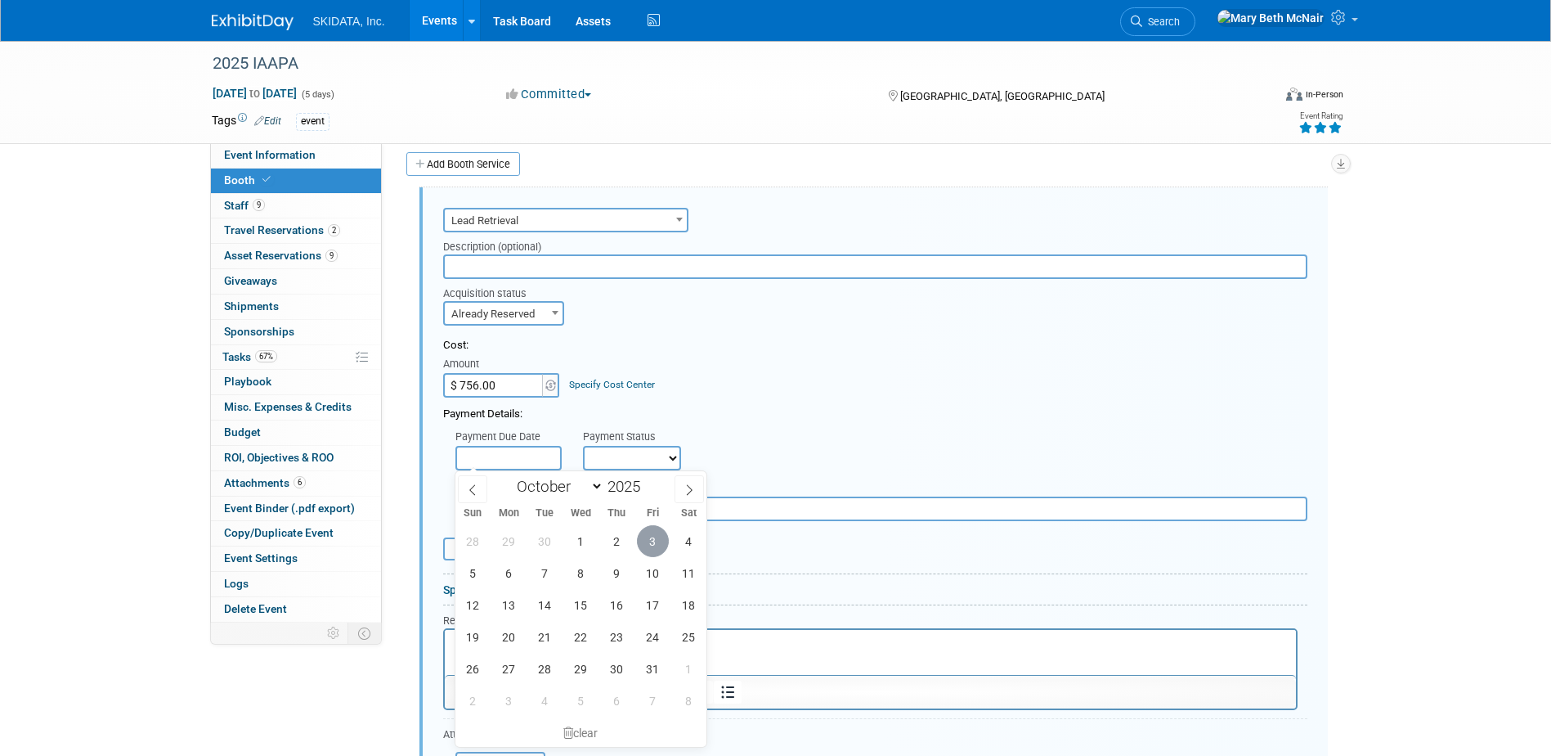
click at [647, 539] on span "3" at bounding box center [653, 541] width 32 height 32
type input "[DATE]"
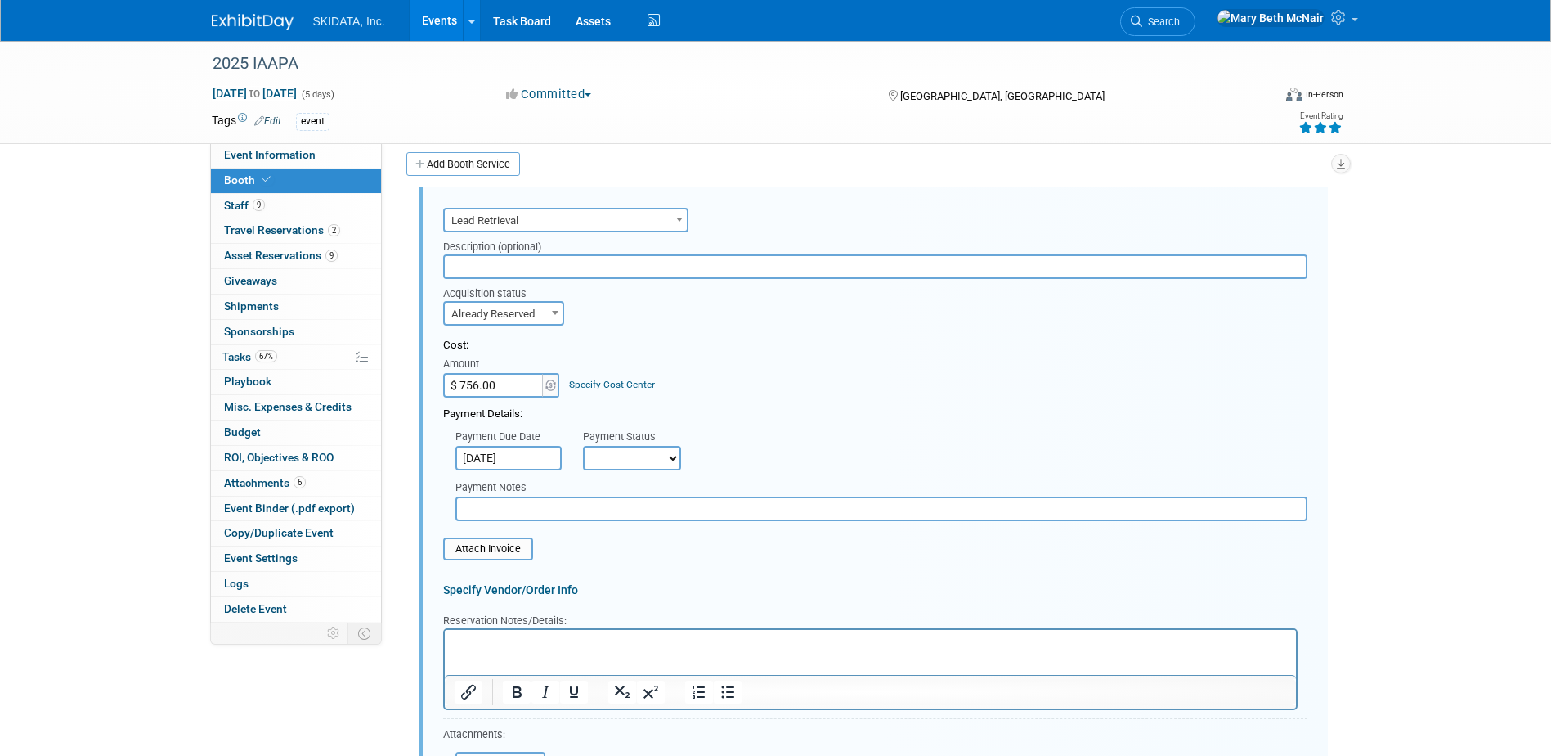
click at [621, 459] on select "Not Paid Yet Partially Paid Paid in Full" at bounding box center [632, 458] width 98 height 25
select select "1"
click at [583, 446] on select "Not Paid Yet Partially Paid Paid in Full" at bounding box center [632, 458] width 98 height 25
click at [514, 554] on input "file" at bounding box center [434, 549] width 195 height 20
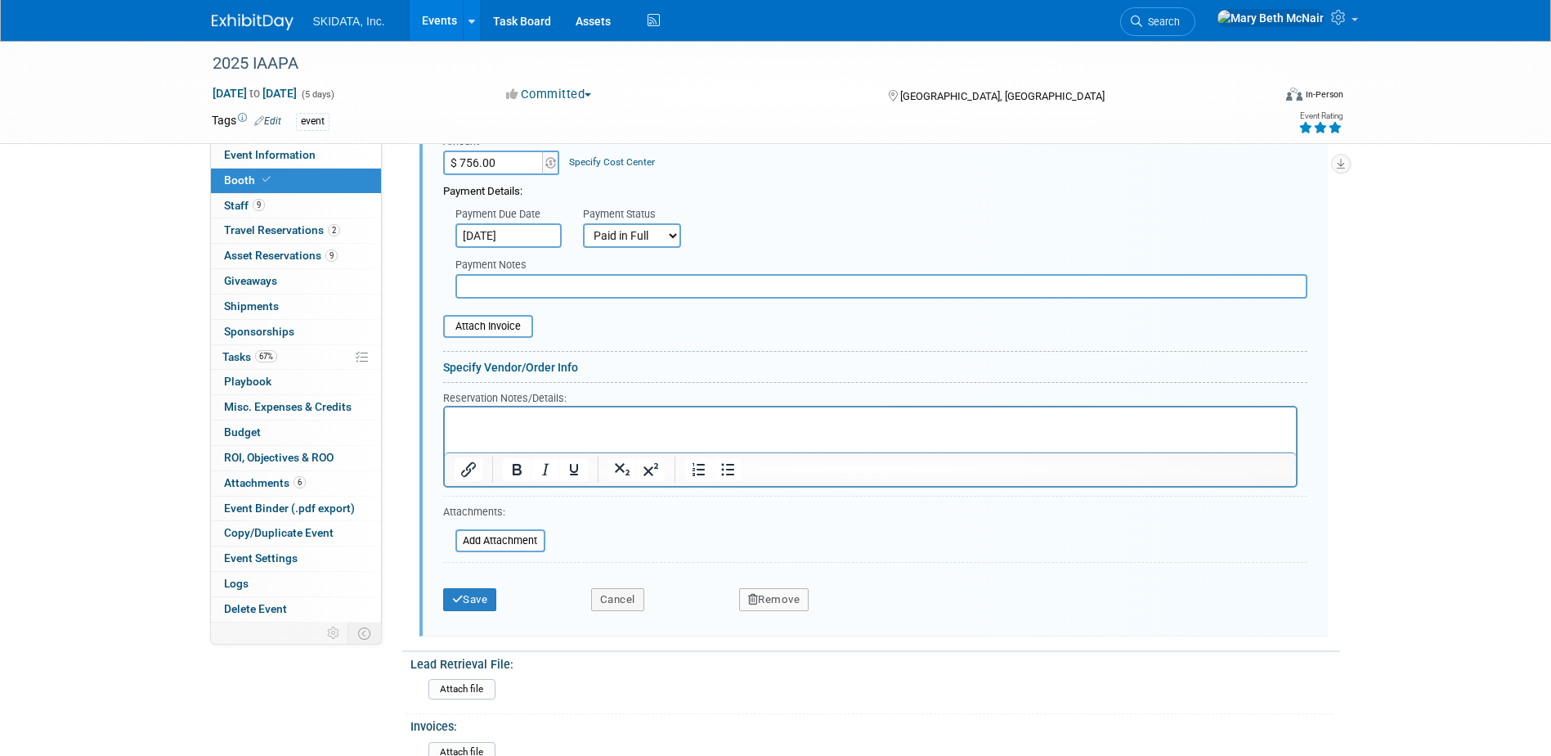
scroll to position [530, 0]
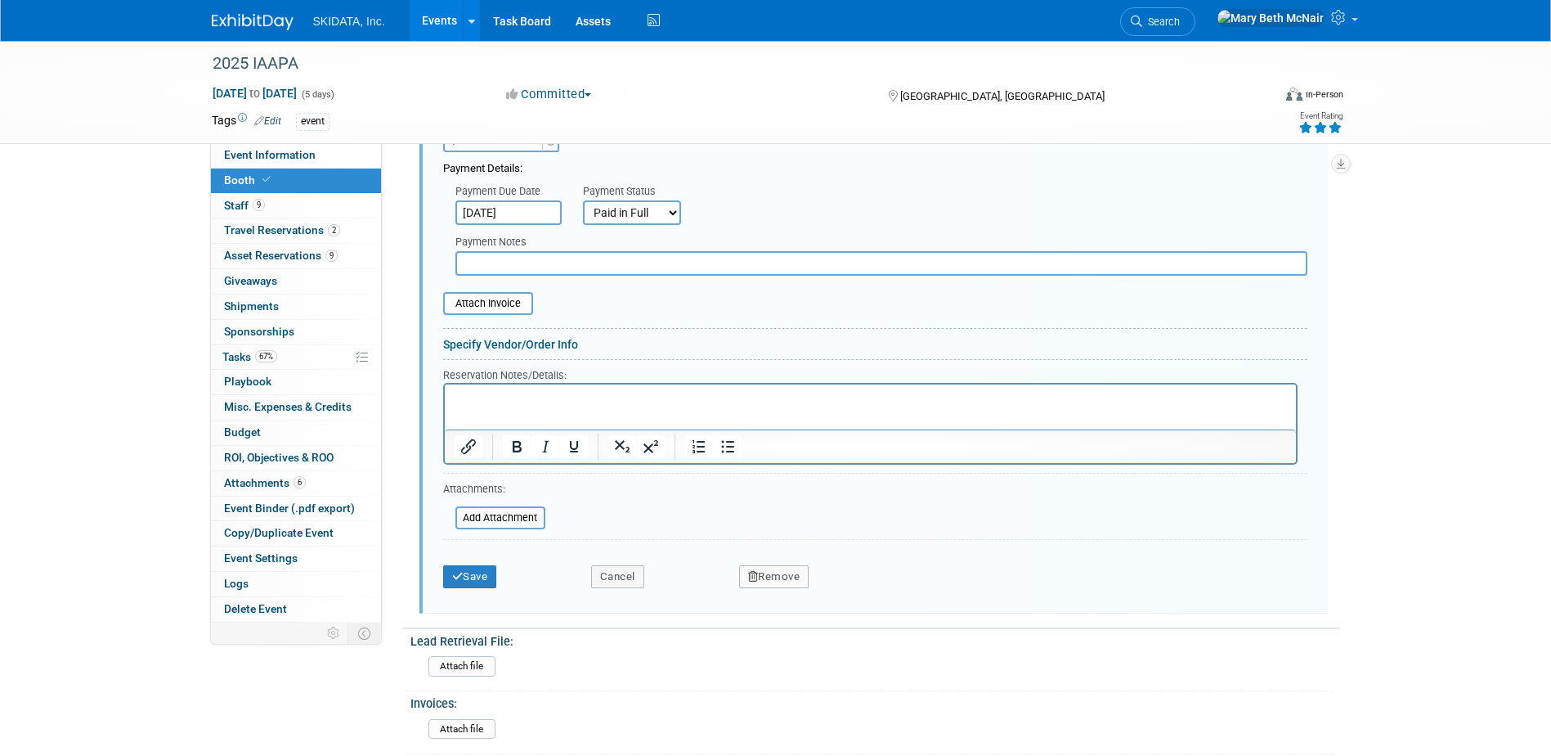
click at [459, 339] on link "Specify Vendor/Order Info" at bounding box center [510, 344] width 135 height 13
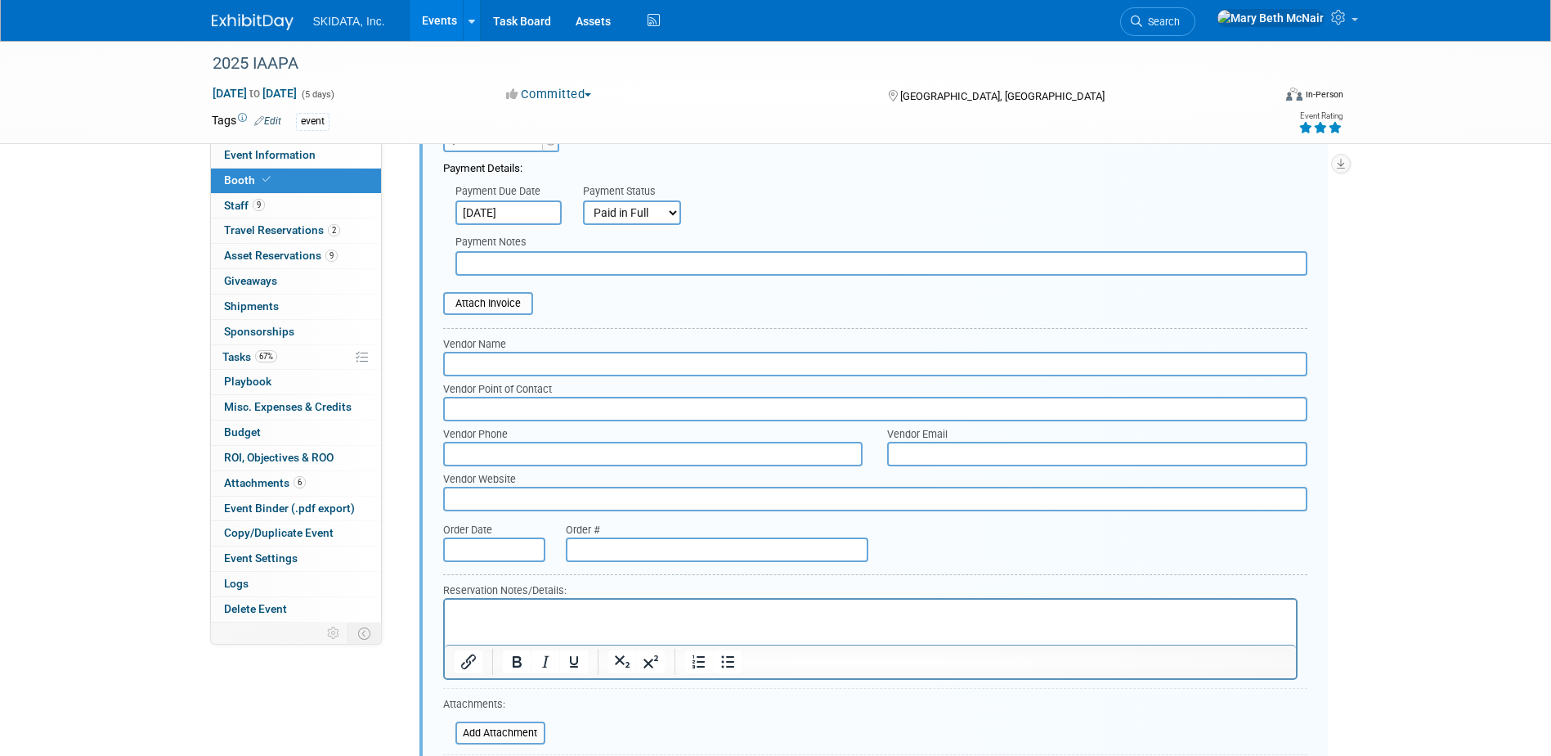
click at [471, 359] on input "text" at bounding box center [875, 364] width 864 height 25
type input "PlusLead"
click at [474, 603] on html at bounding box center [869, 610] width 851 height 22
drag, startPoint x: 620, startPoint y: 630, endPoint x: 449, endPoint y: 635, distance: 171.0
click at [449, 635] on html "License Code PTFXGRNH LICENSES FOR 3 DEVICES PLUS" at bounding box center [869, 617] width 851 height 37
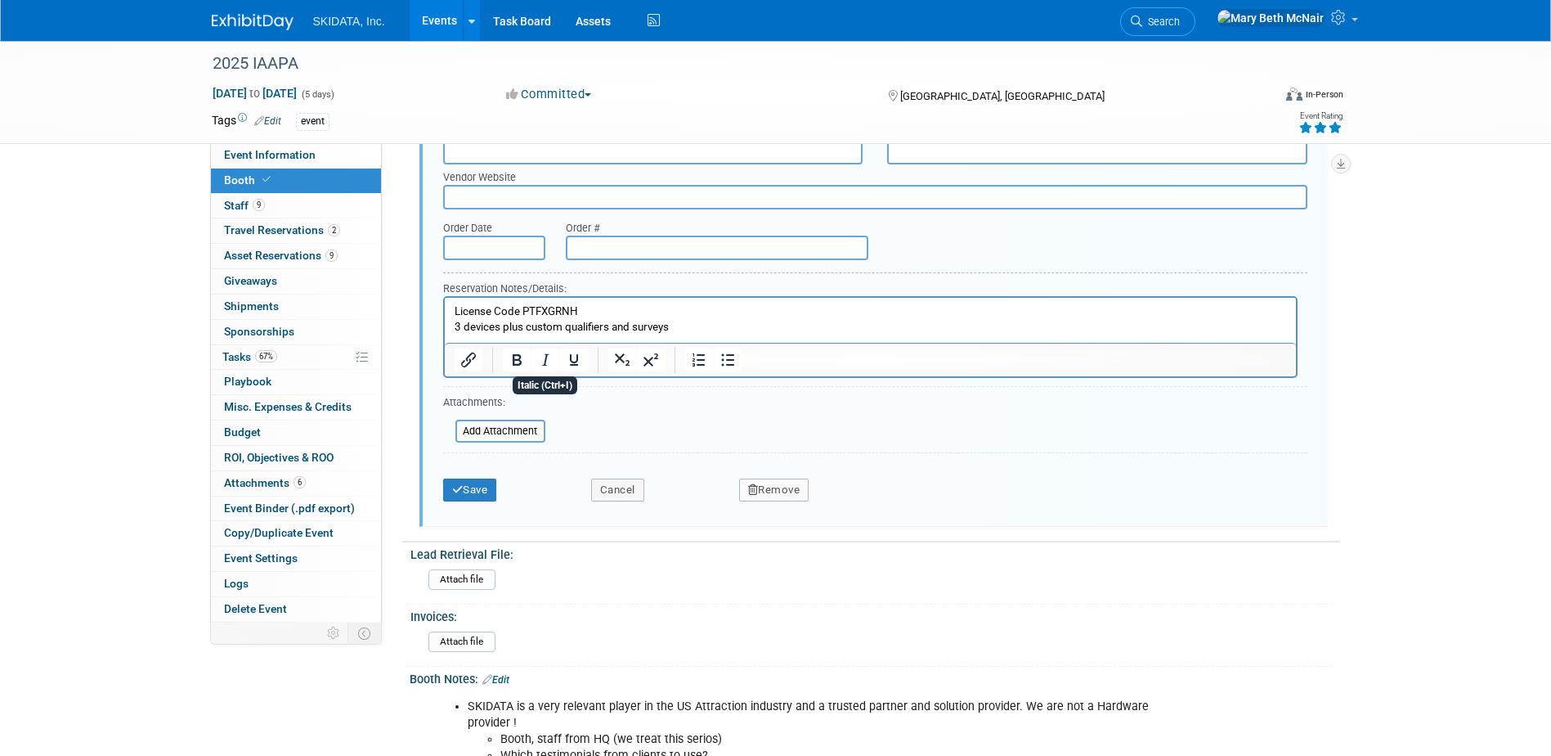
scroll to position [939, 0]
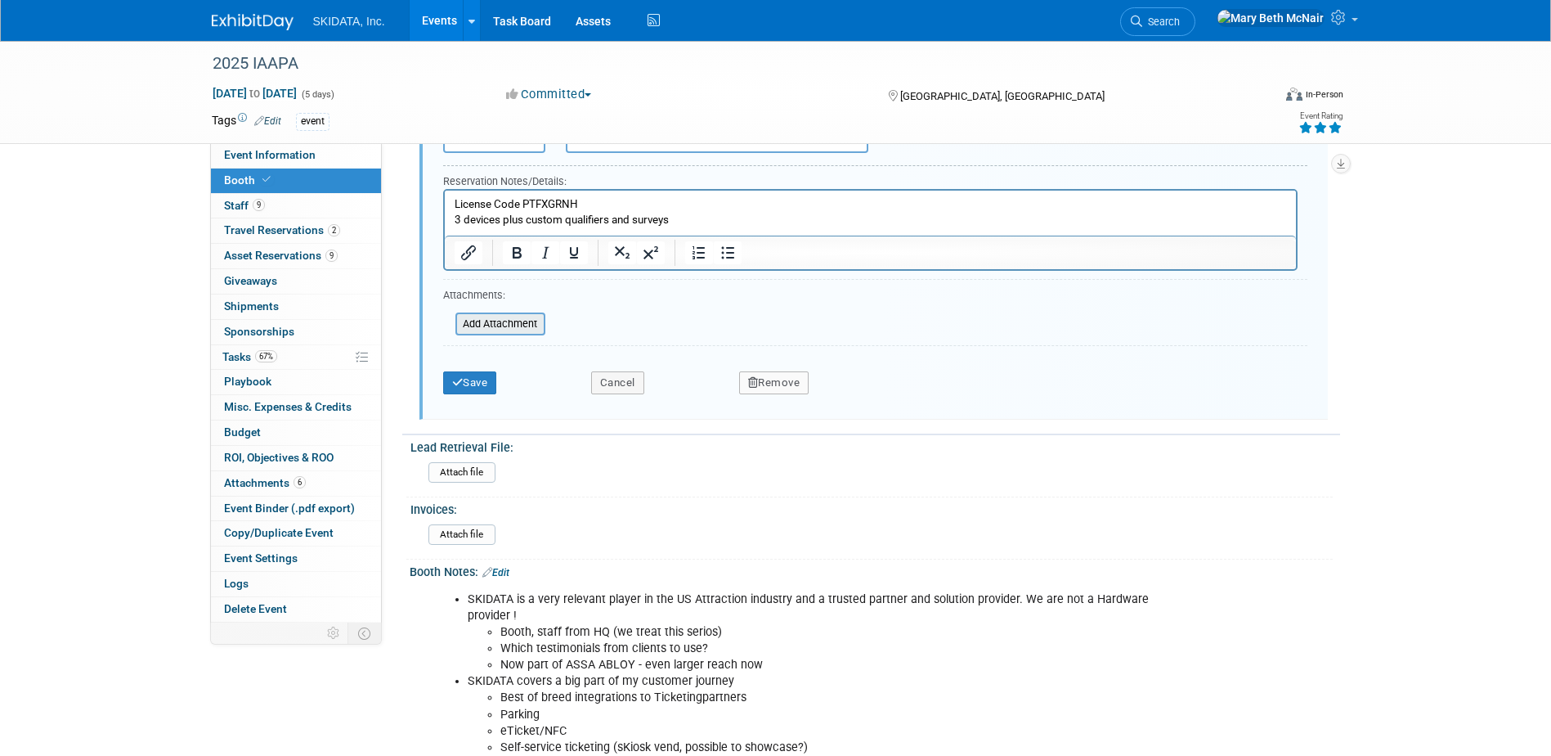
click at [485, 333] on input "file" at bounding box center [446, 324] width 195 height 20
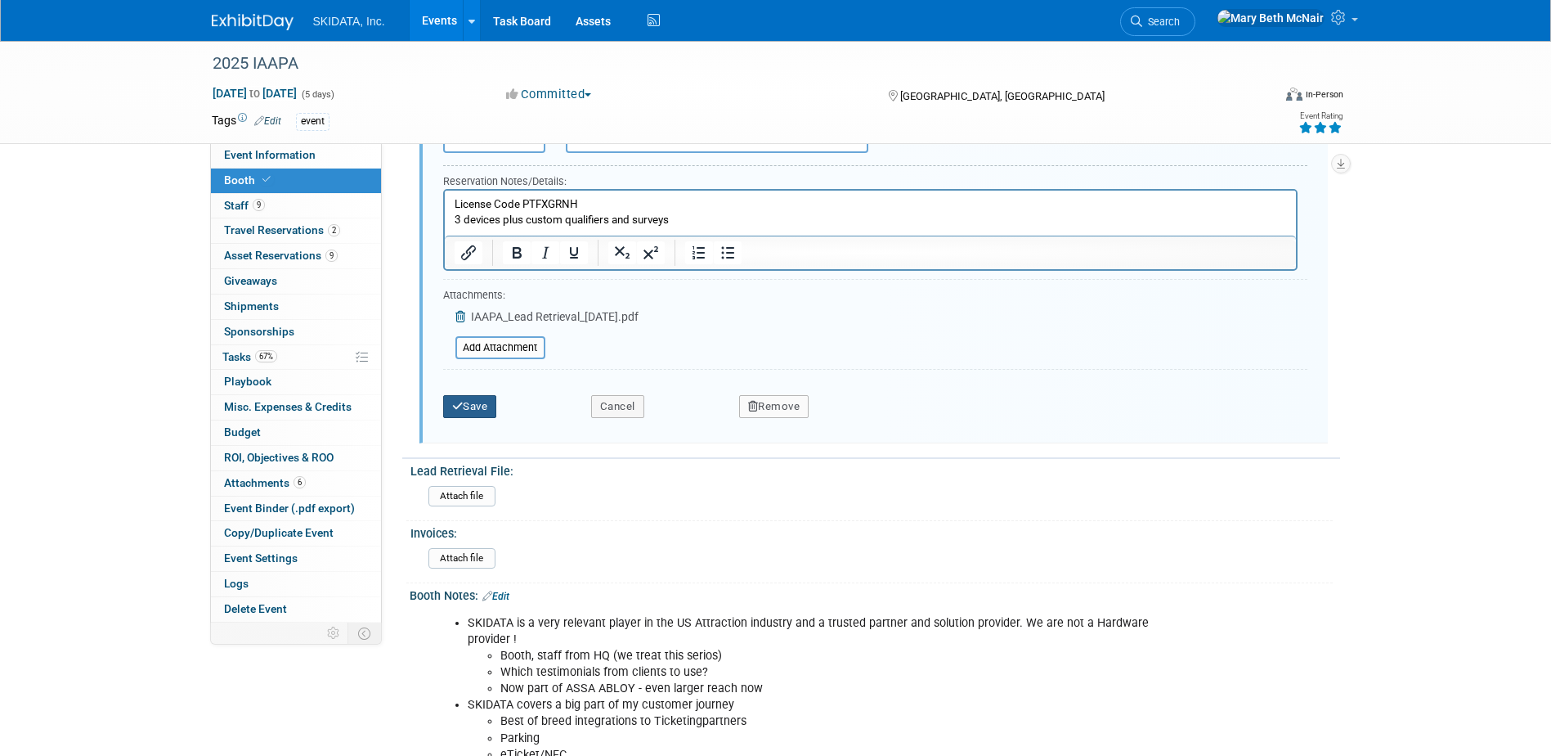
click at [491, 409] on button "Save" at bounding box center [470, 406] width 54 height 23
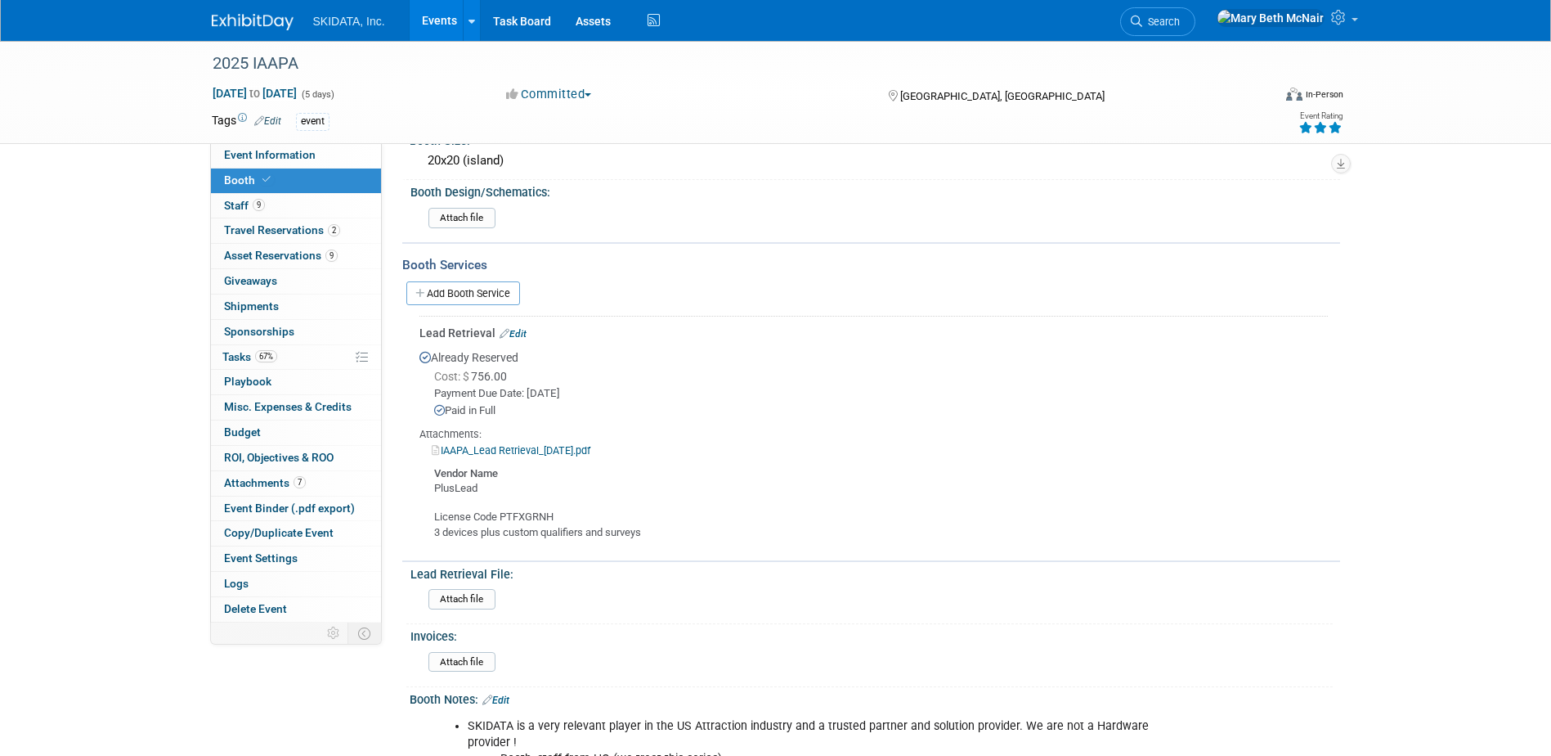
scroll to position [146, 0]
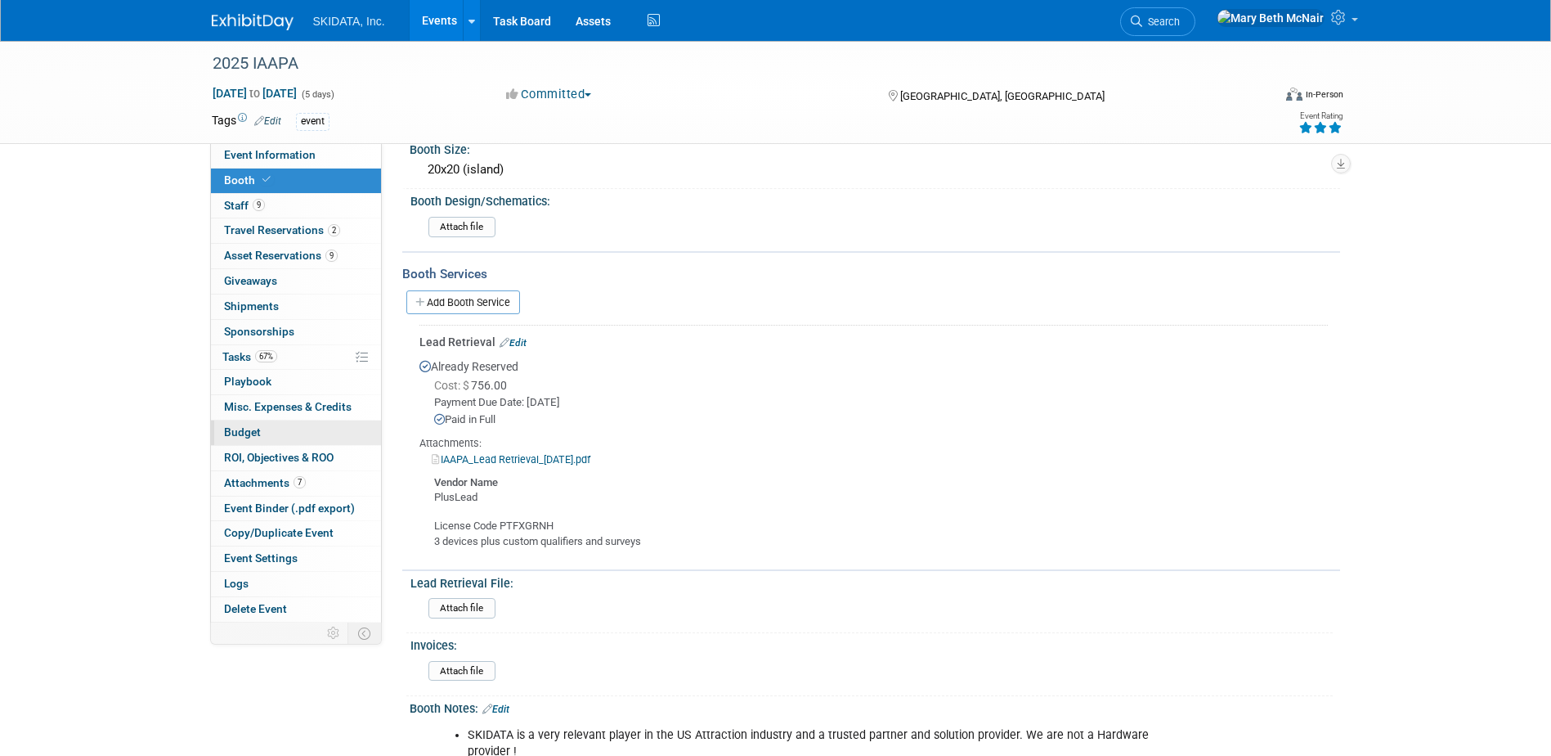
click at [245, 433] on span "Budget" at bounding box center [242, 431] width 37 height 13
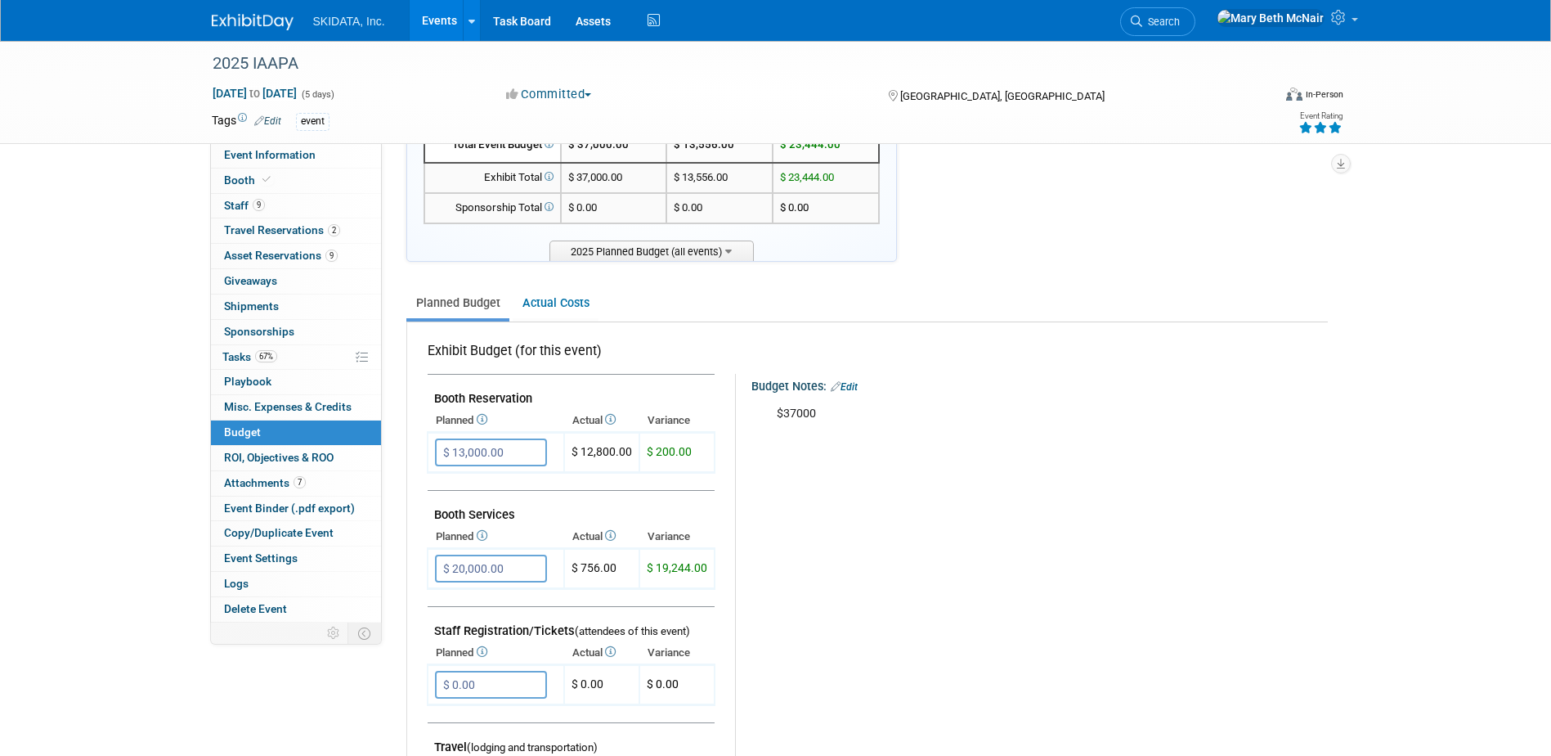
scroll to position [0, 0]
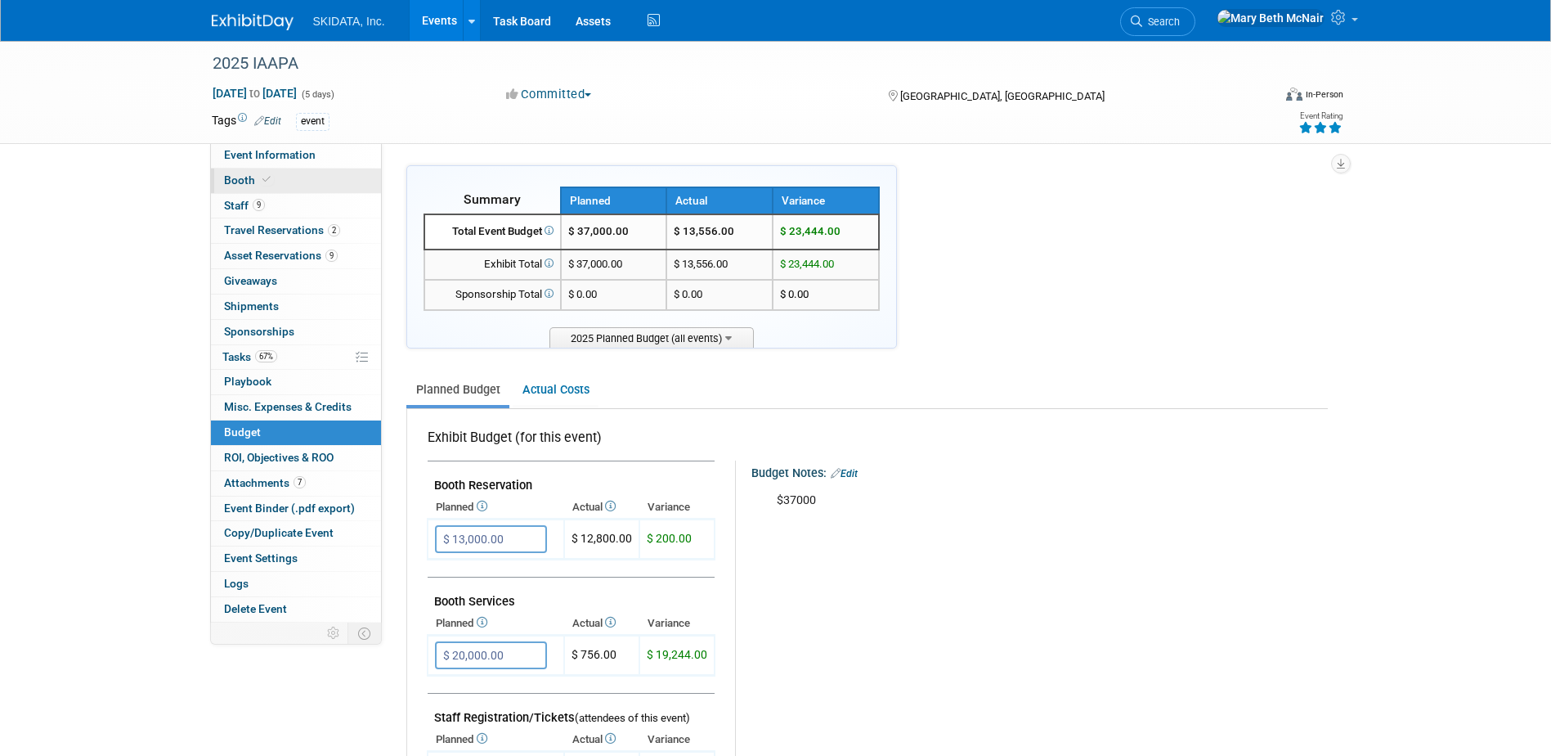
click at [244, 179] on span "Booth" at bounding box center [249, 179] width 50 height 13
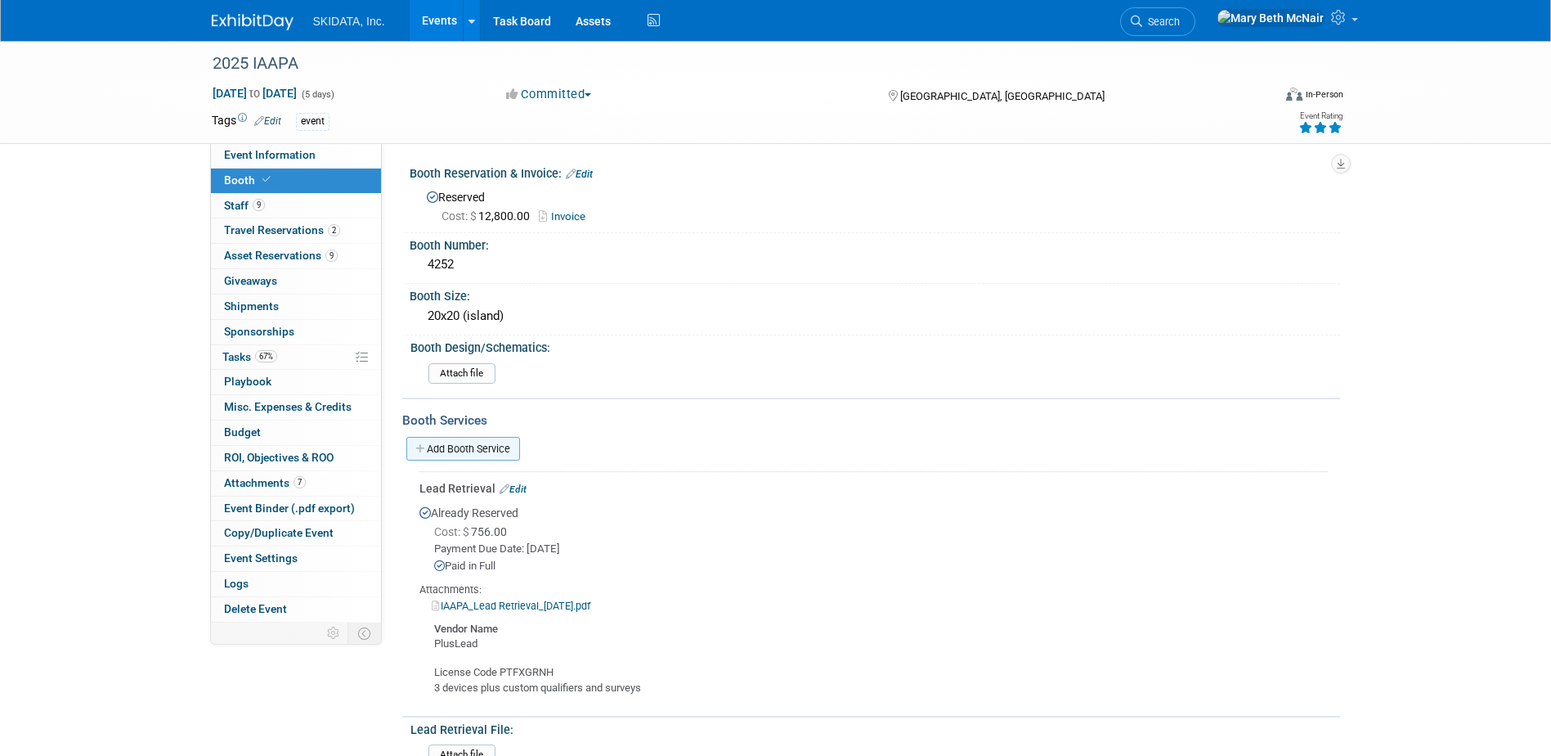
click at [473, 443] on link "Add Booth Service" at bounding box center [463, 449] width 114 height 24
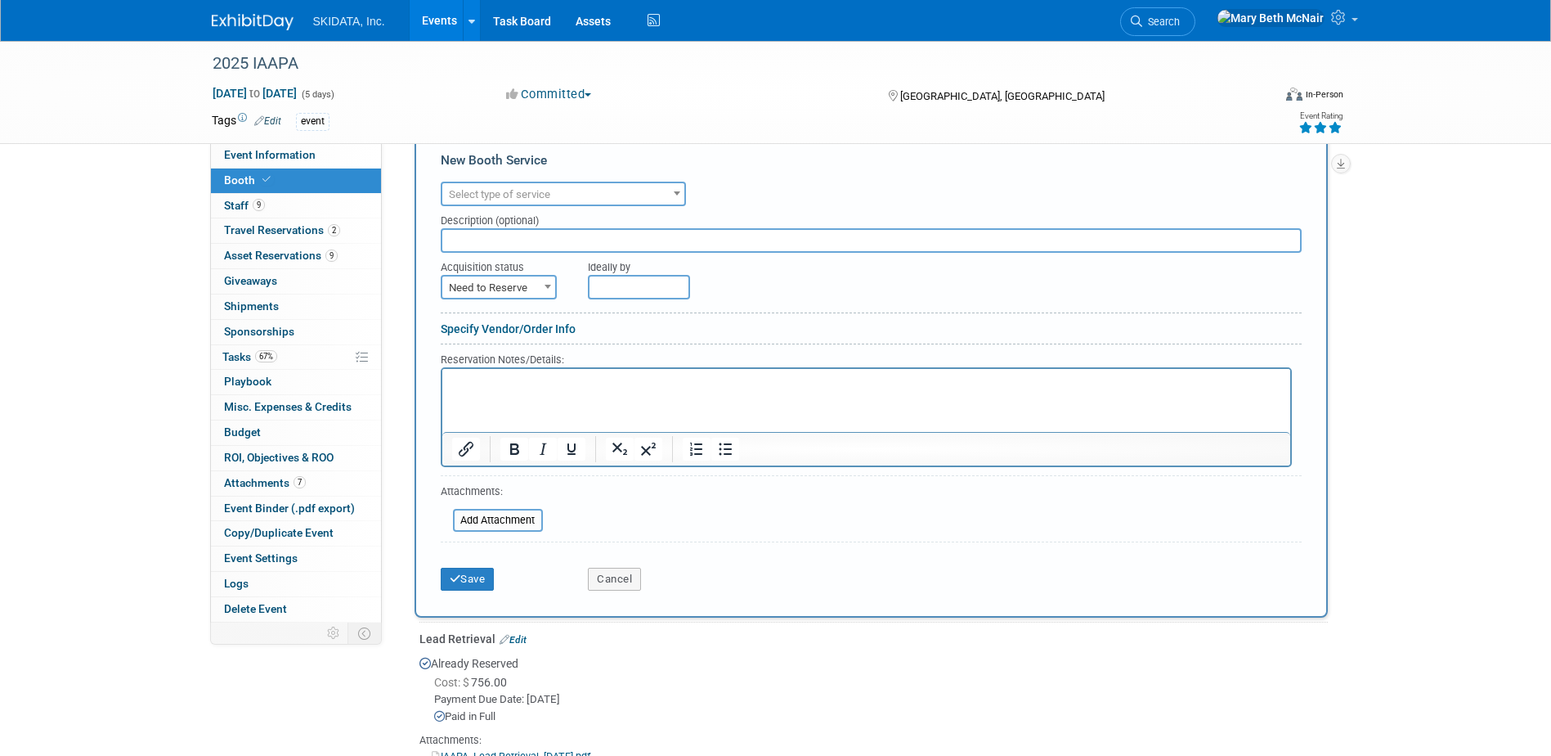
scroll to position [164, 0]
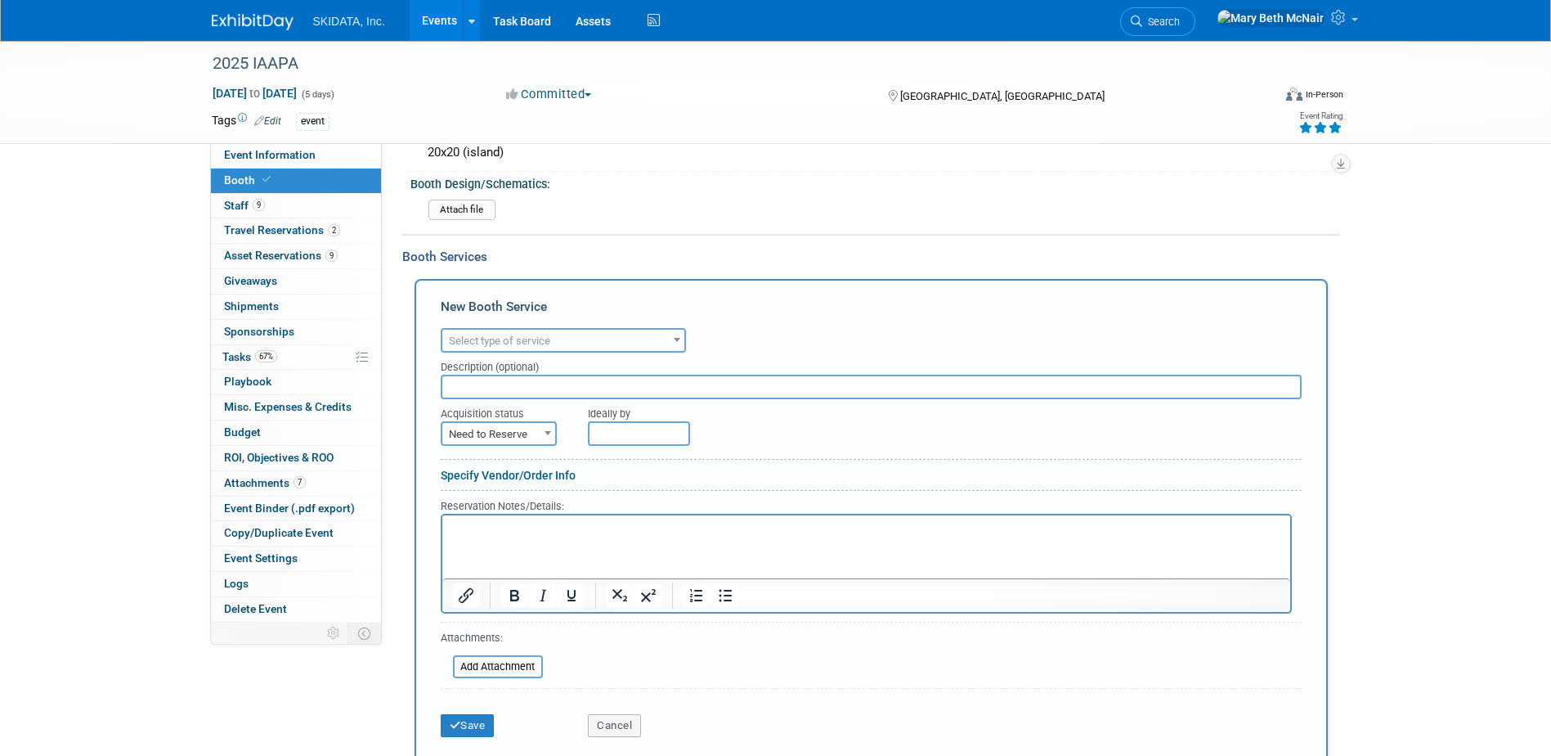
click at [669, 337] on span at bounding box center [677, 339] width 16 height 21
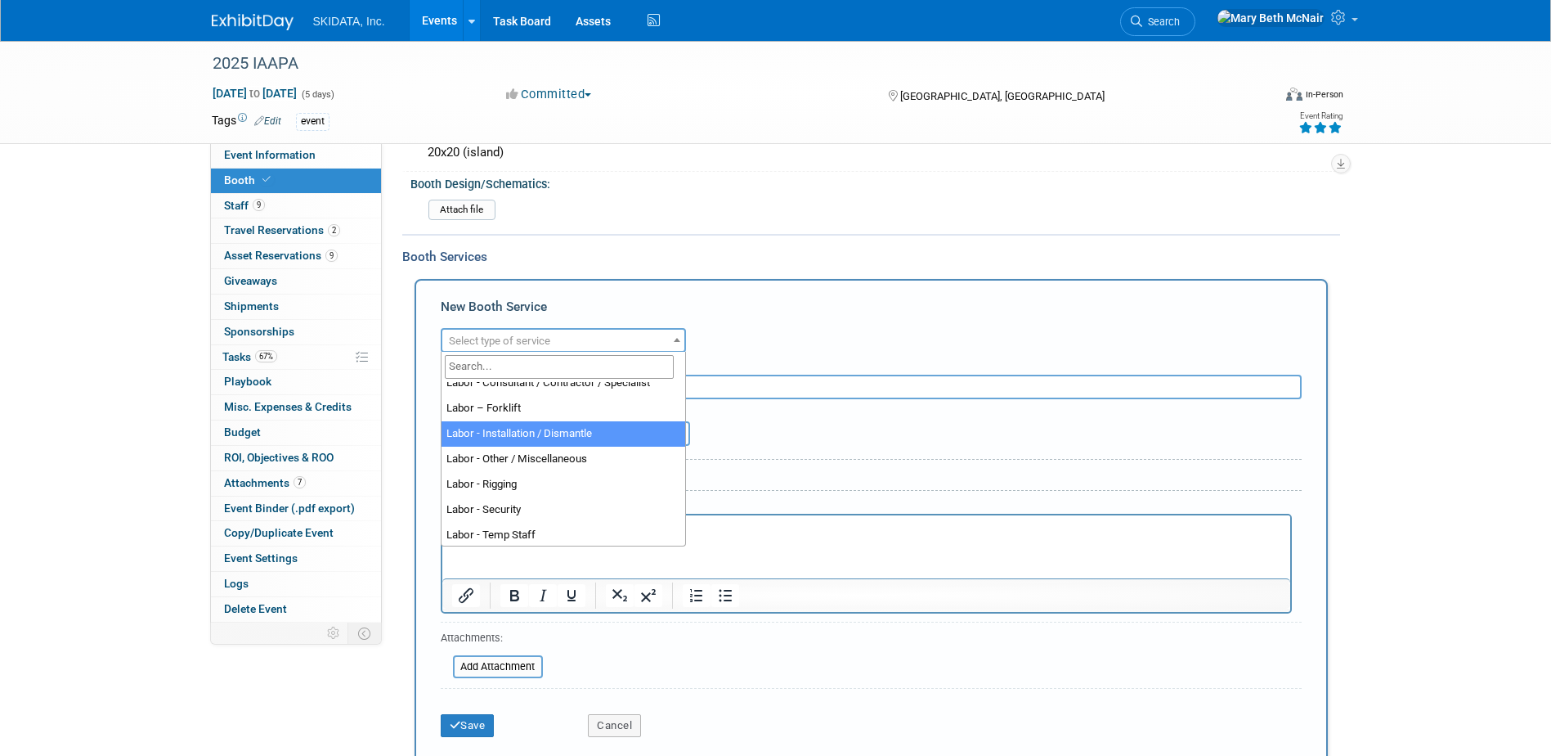
select select "11"
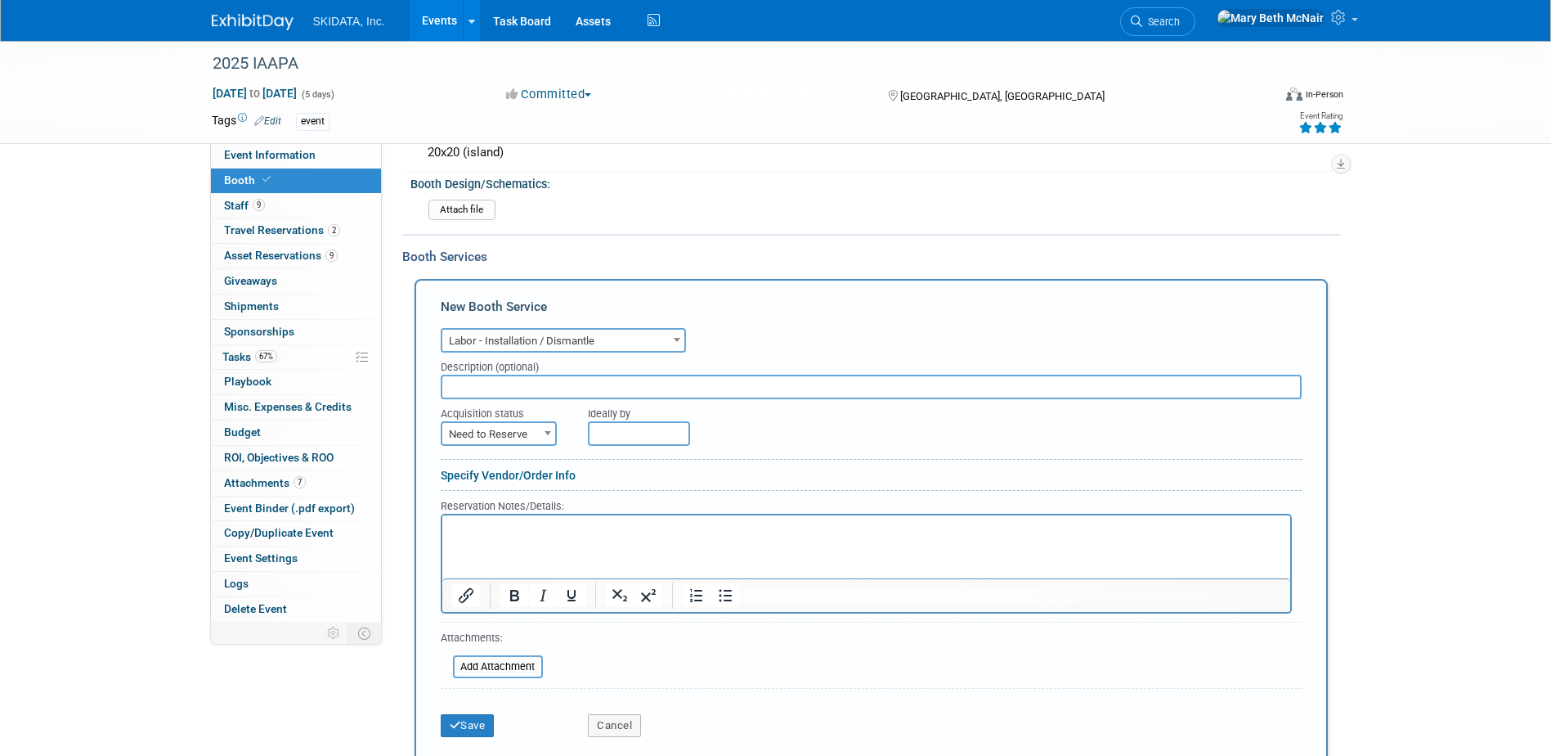
click at [540, 433] on span at bounding box center [548, 432] width 16 height 21
select select "2"
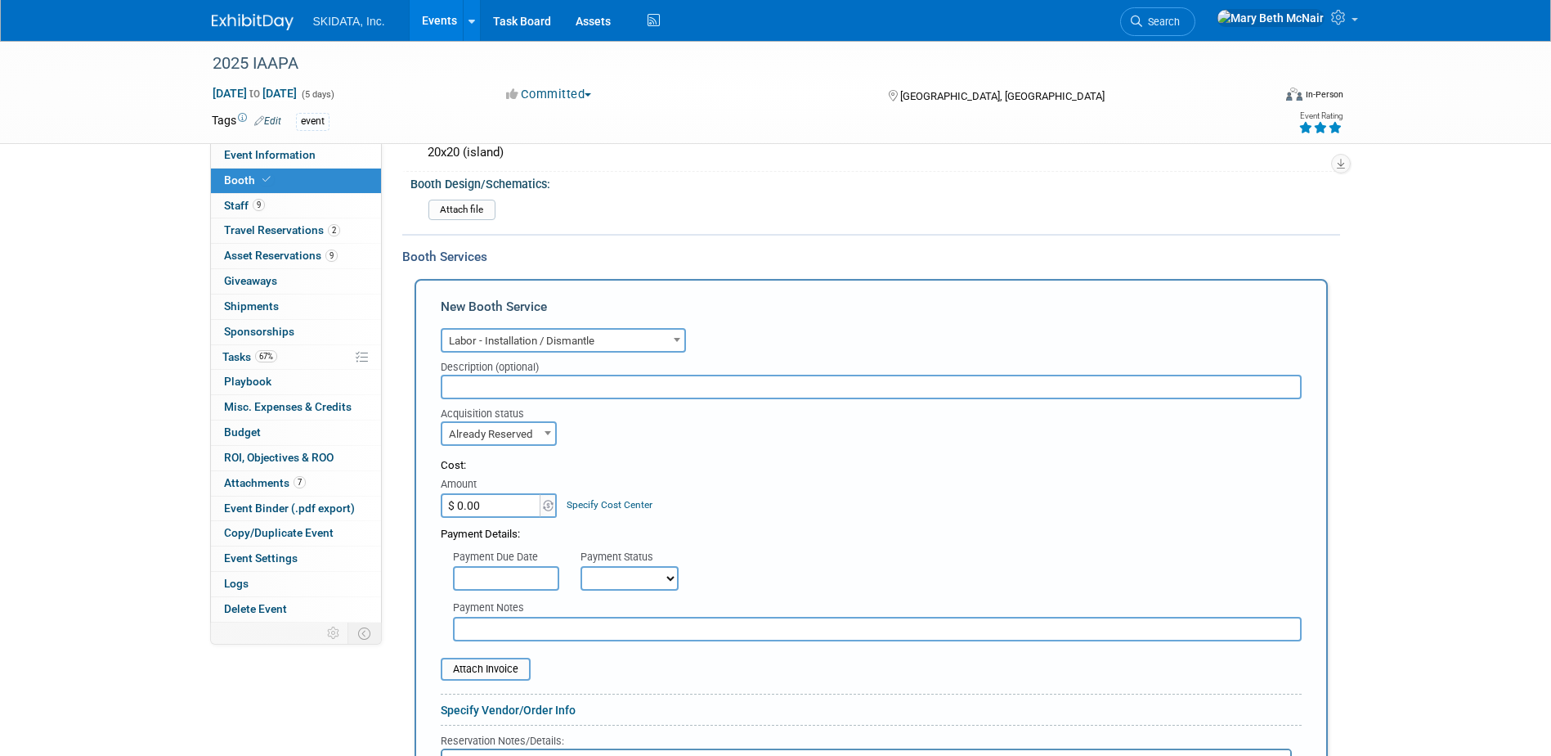
click at [517, 511] on input "$ 0.00" at bounding box center [492, 505] width 102 height 25
click at [1150, 436] on div "Acquisition status Need to Reserve Already Reserved Already Reserved Ideally by" at bounding box center [871, 422] width 886 height 47
type input "$ 9,025.00"
click at [500, 578] on input "text" at bounding box center [506, 578] width 106 height 25
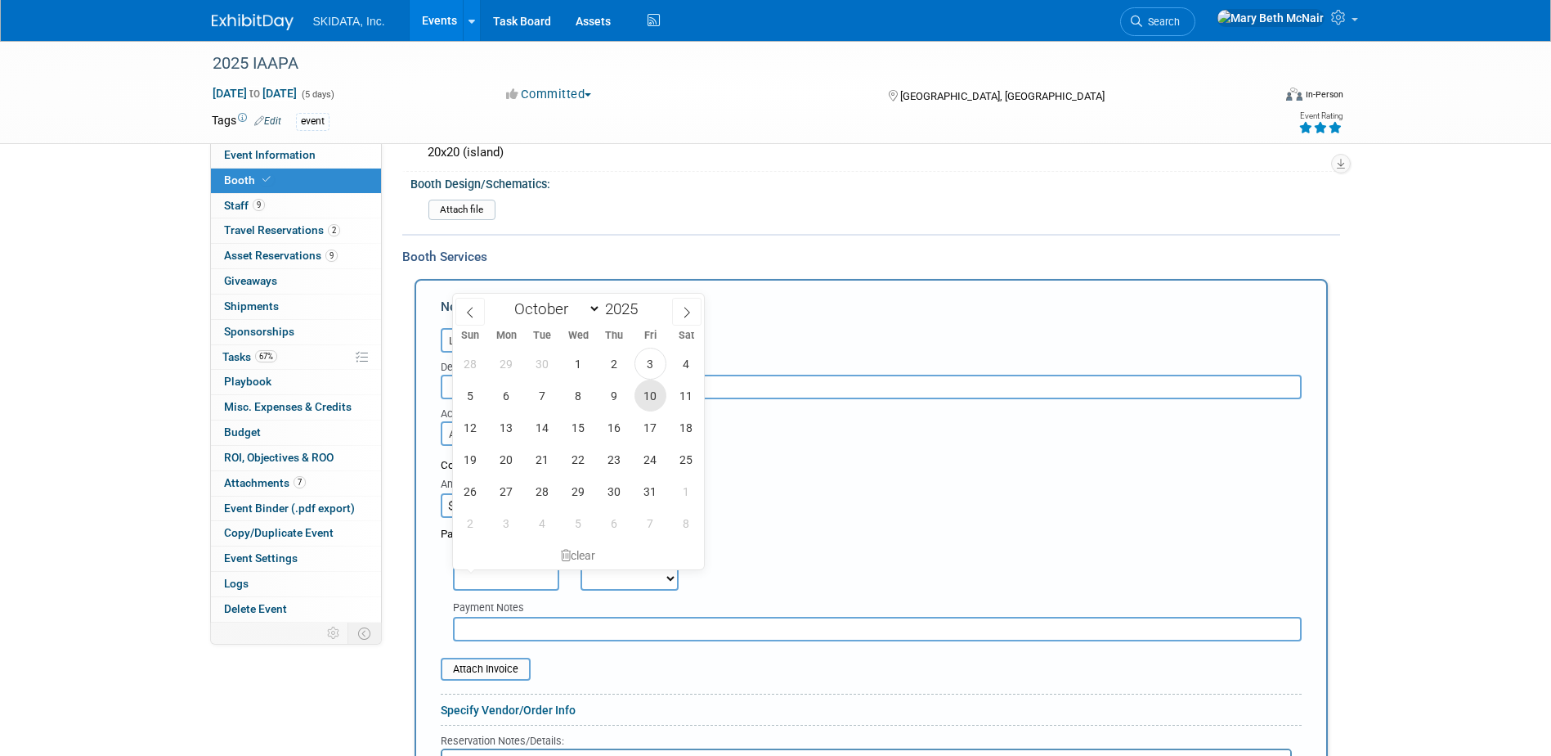
click at [655, 397] on span "10" at bounding box center [651, 395] width 32 height 32
type input "[DATE]"
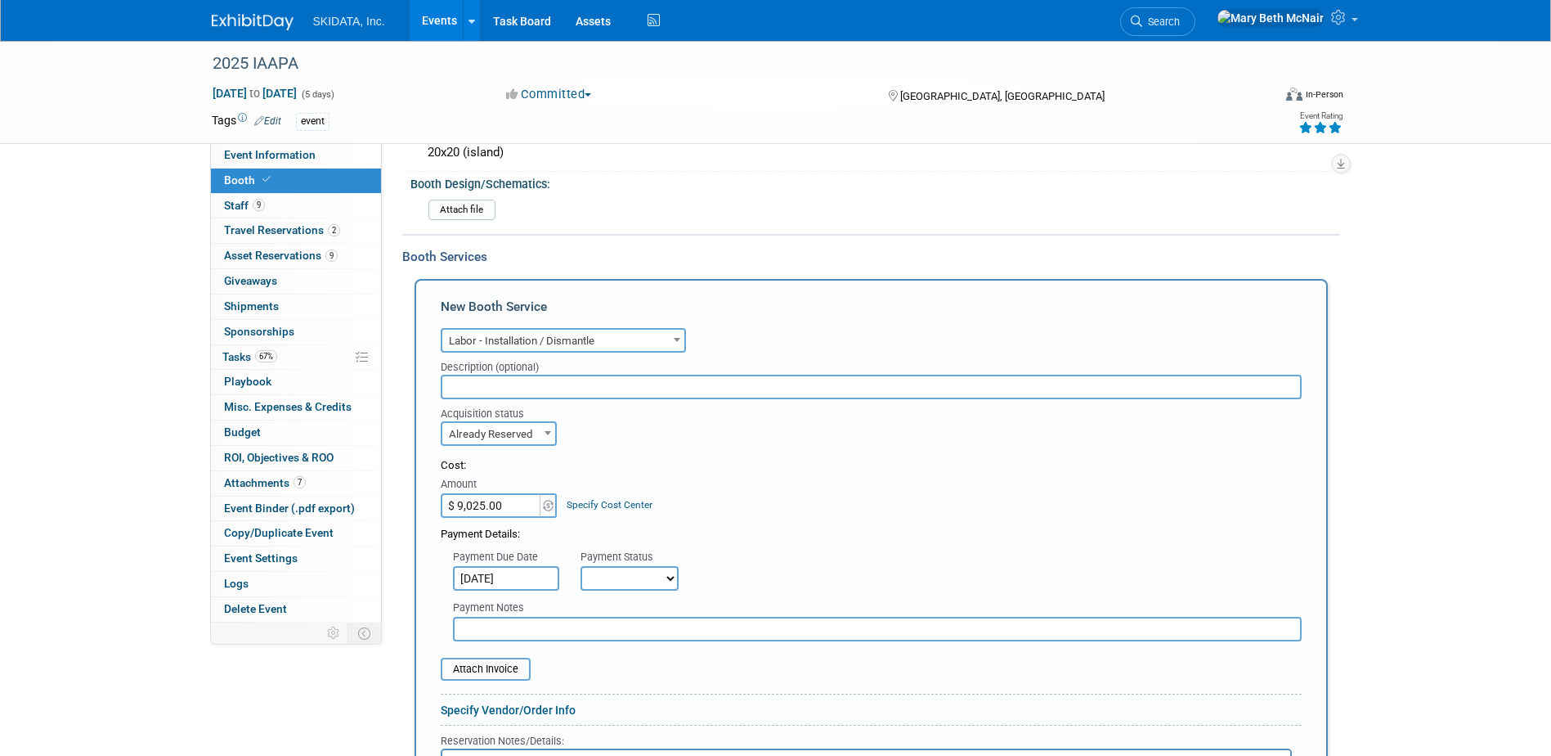
click at [636, 580] on select "Not Paid Yet Partially Paid Paid in Full" at bounding box center [630, 578] width 98 height 25
select select "3"
click at [581, 566] on select "Not Paid Yet Partially Paid Paid in Full" at bounding box center [630, 578] width 98 height 25
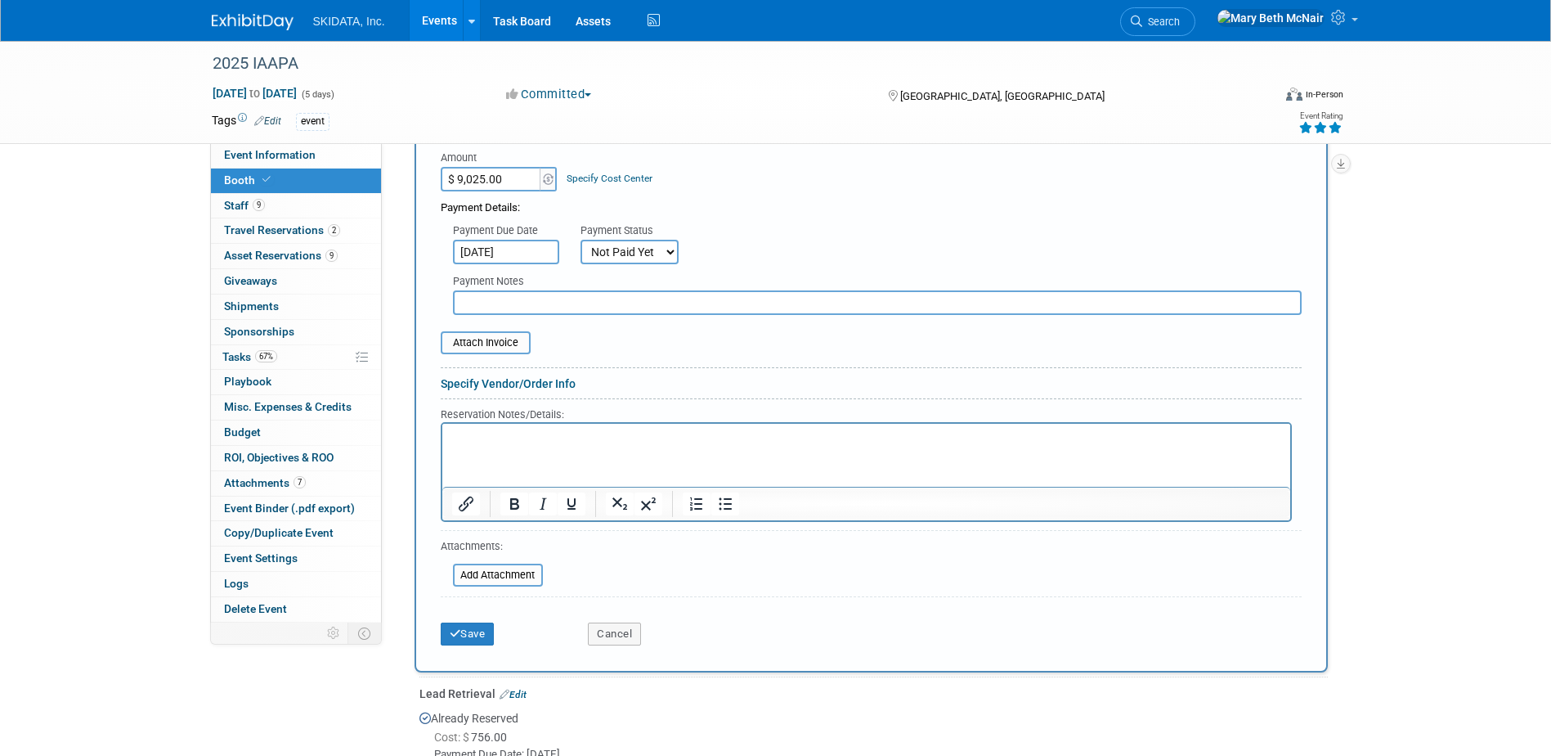
scroll to position [491, 0]
click at [501, 384] on link "Specify Vendor/Order Info" at bounding box center [508, 382] width 135 height 13
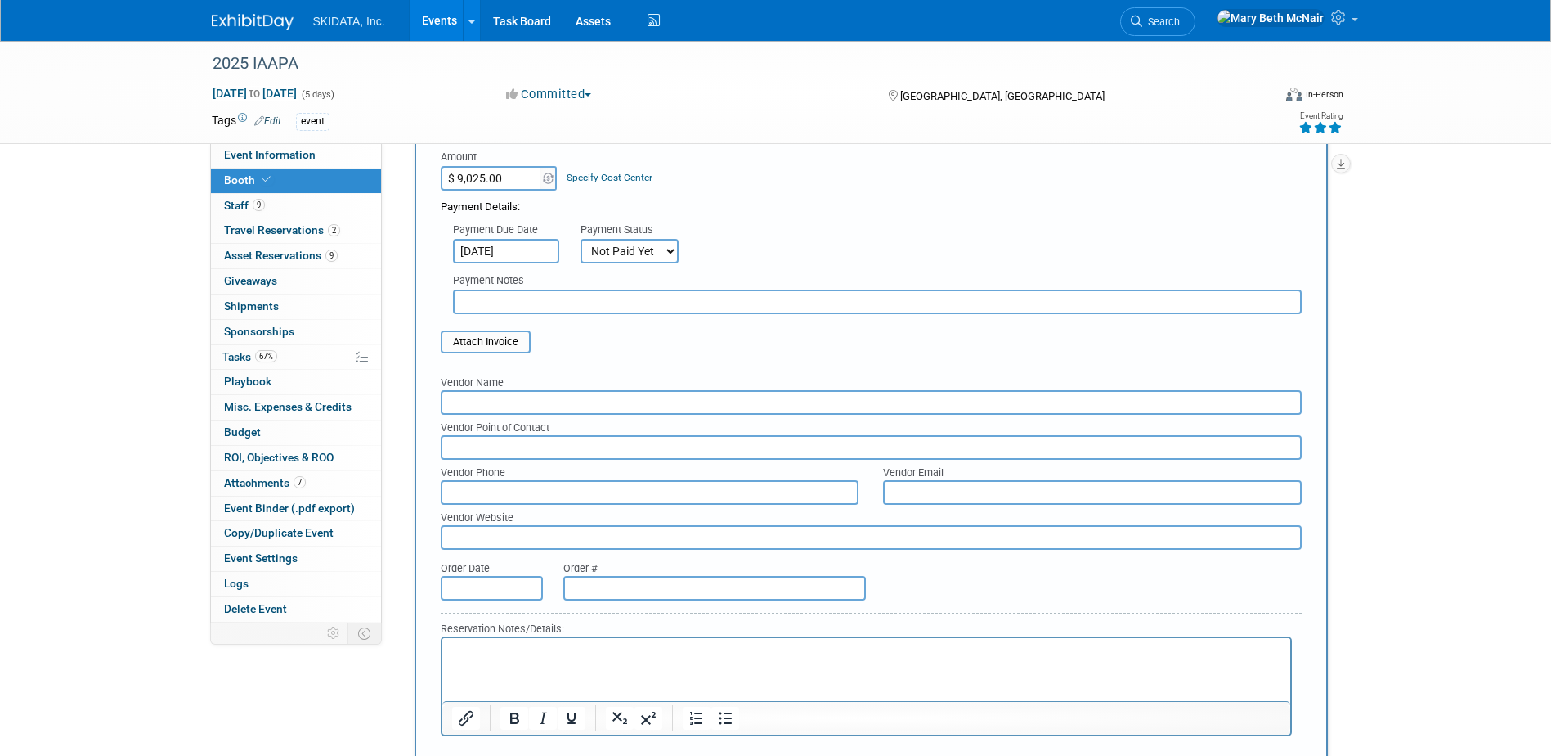
click at [500, 408] on input "text" at bounding box center [871, 402] width 861 height 25
type input "Skyline"
click at [520, 652] on p "Rich Text Area. Press ALT-0 for help." at bounding box center [865, 652] width 829 height 16
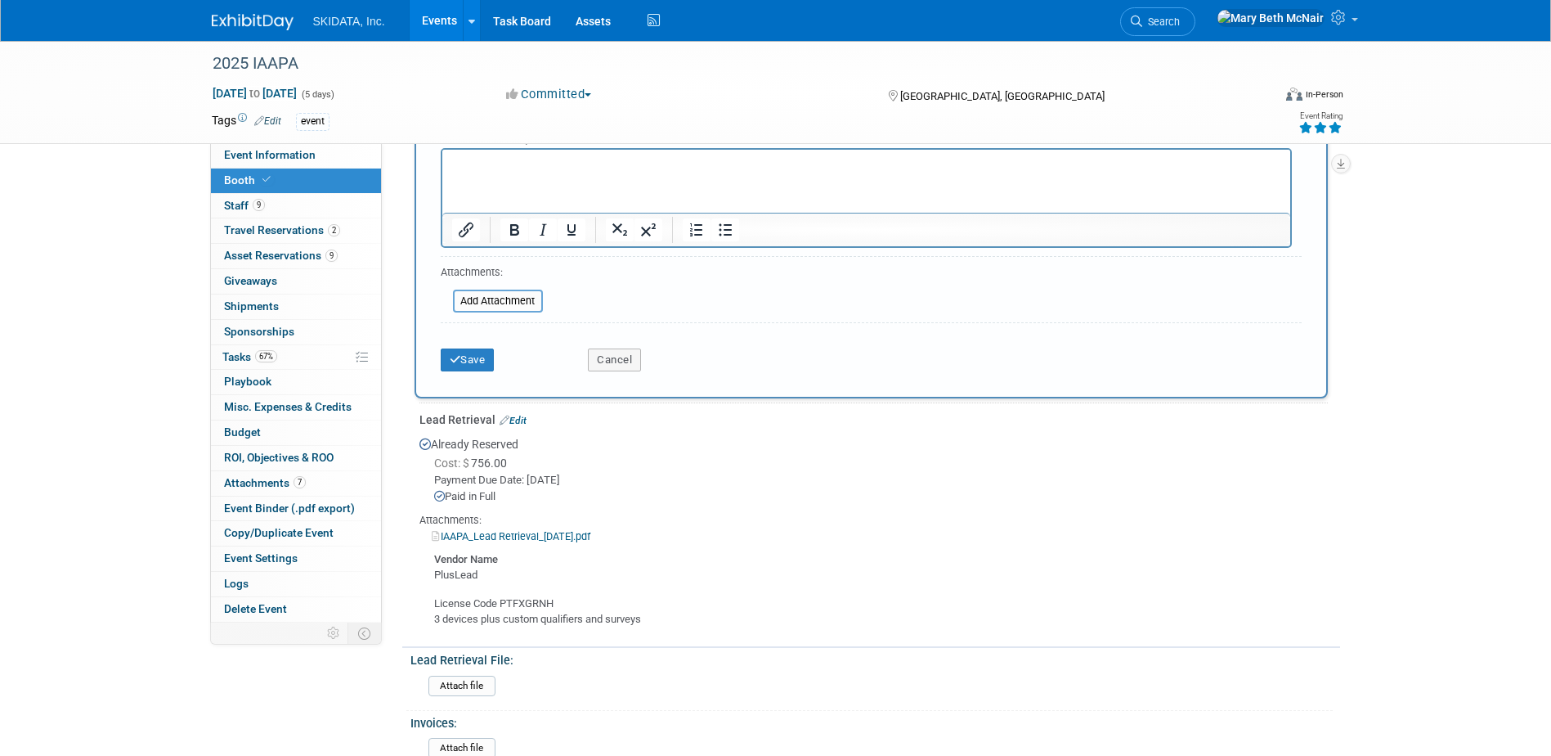
scroll to position [981, 0]
click at [490, 293] on input "file" at bounding box center [444, 299] width 195 height 20
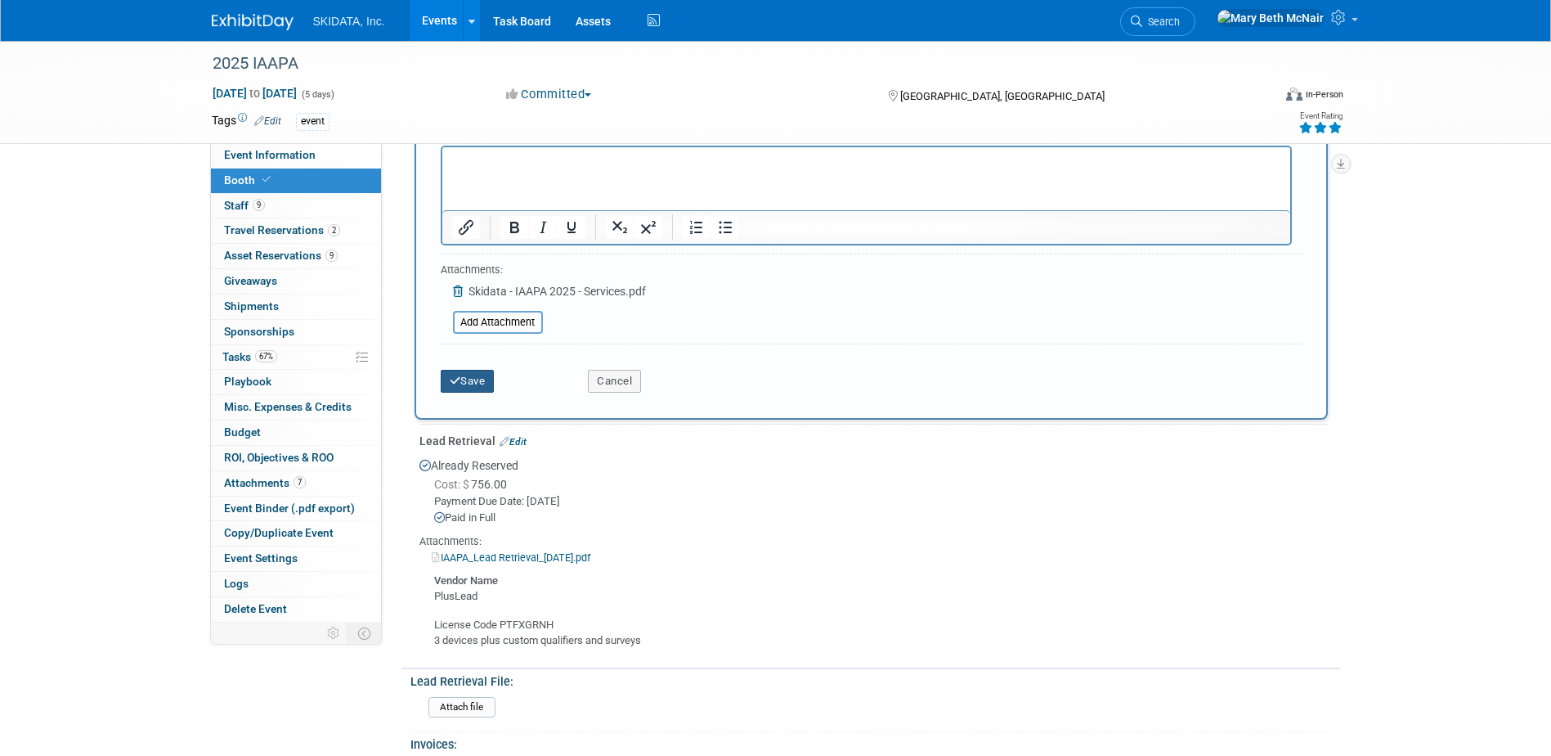
click at [455, 379] on icon "submit" at bounding box center [455, 380] width 11 height 11
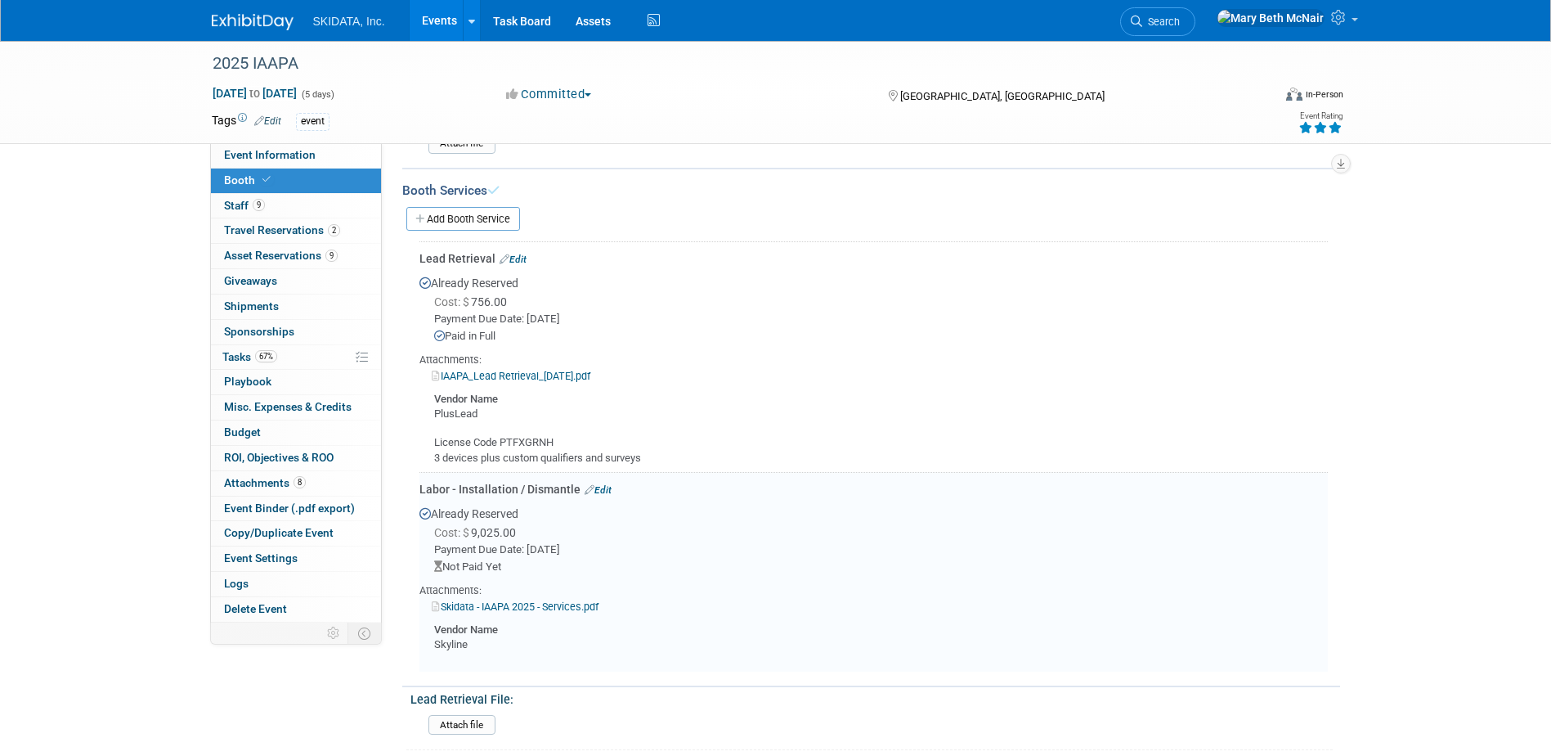
scroll to position [201, 0]
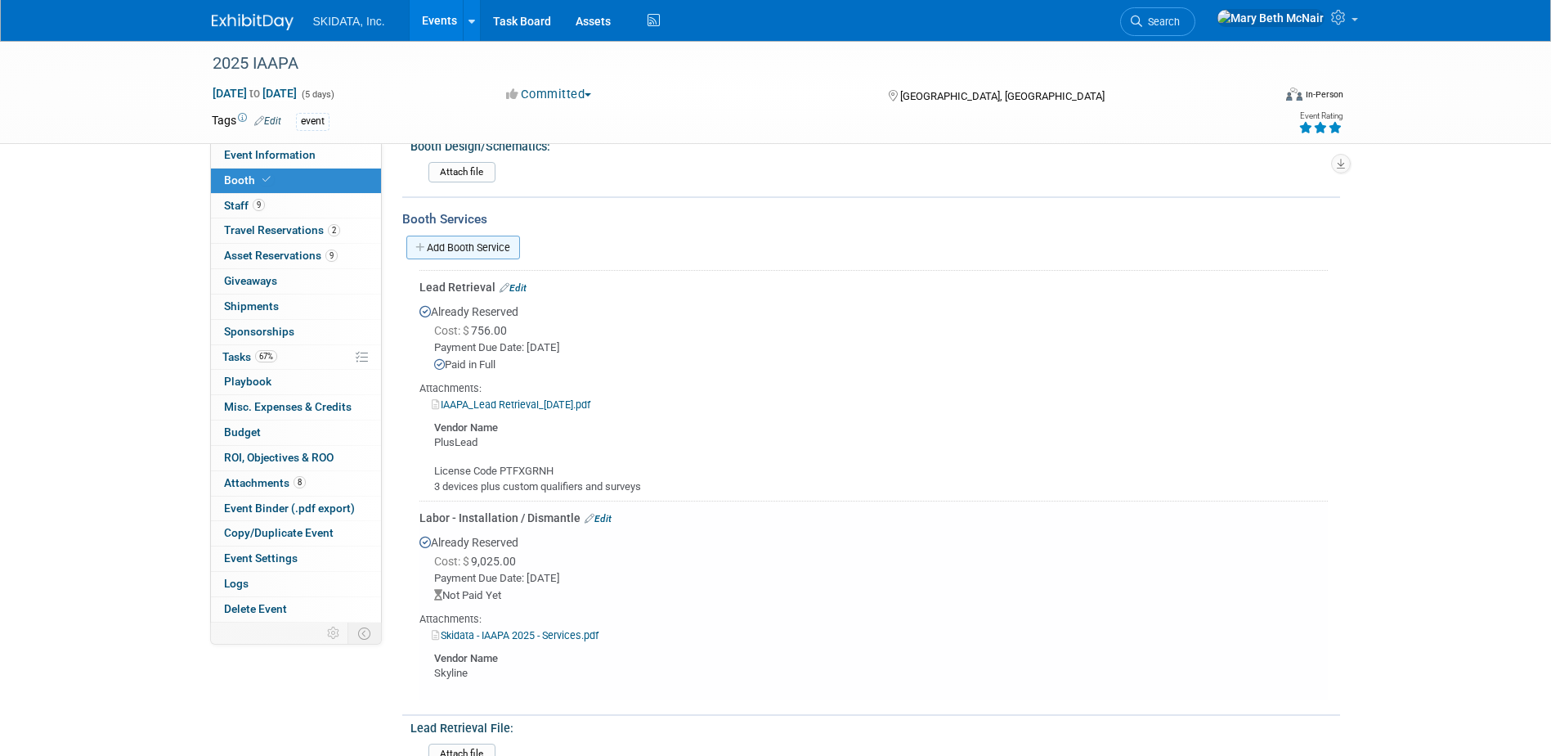
click at [433, 244] on link "Add Booth Service" at bounding box center [463, 248] width 114 height 24
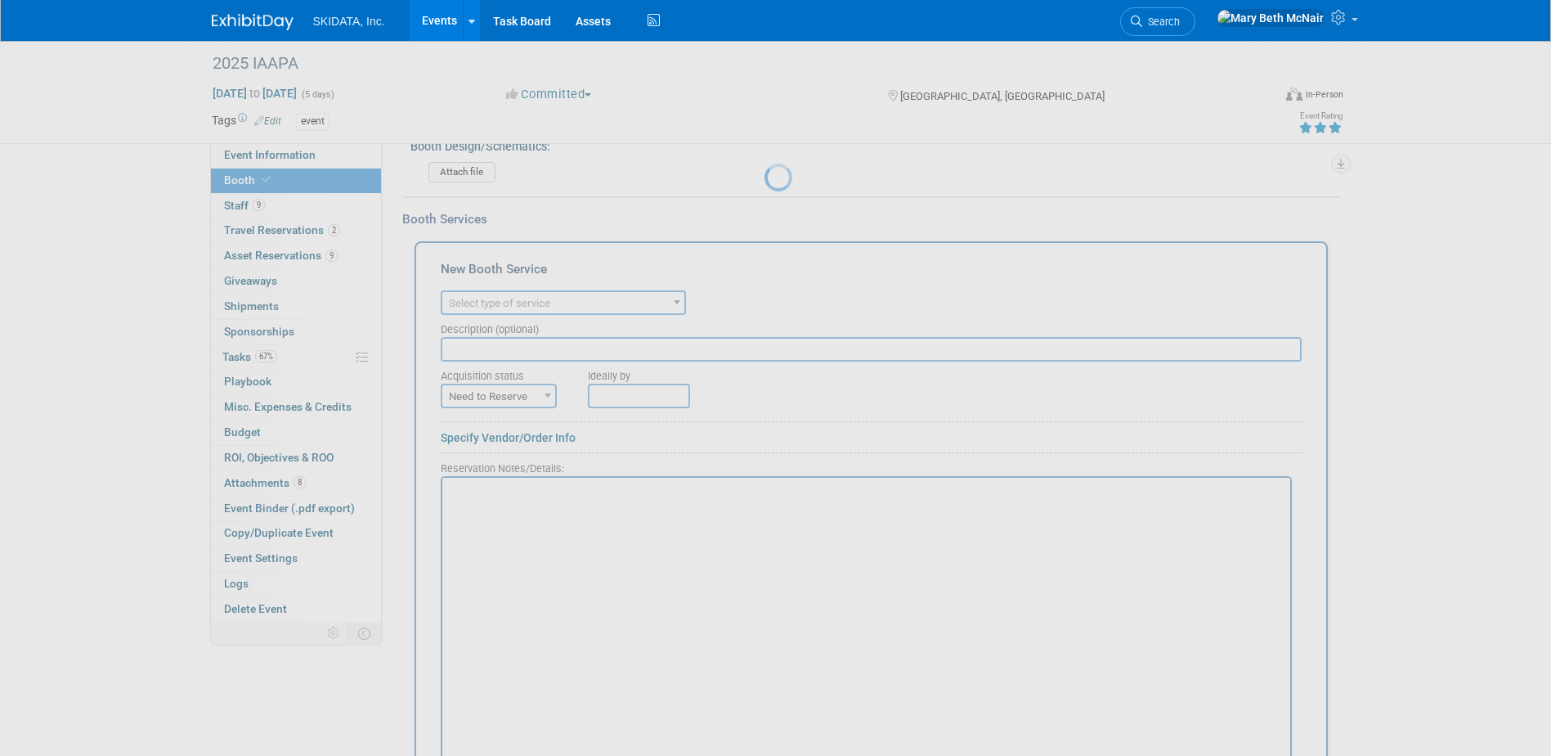
scroll to position [0, 0]
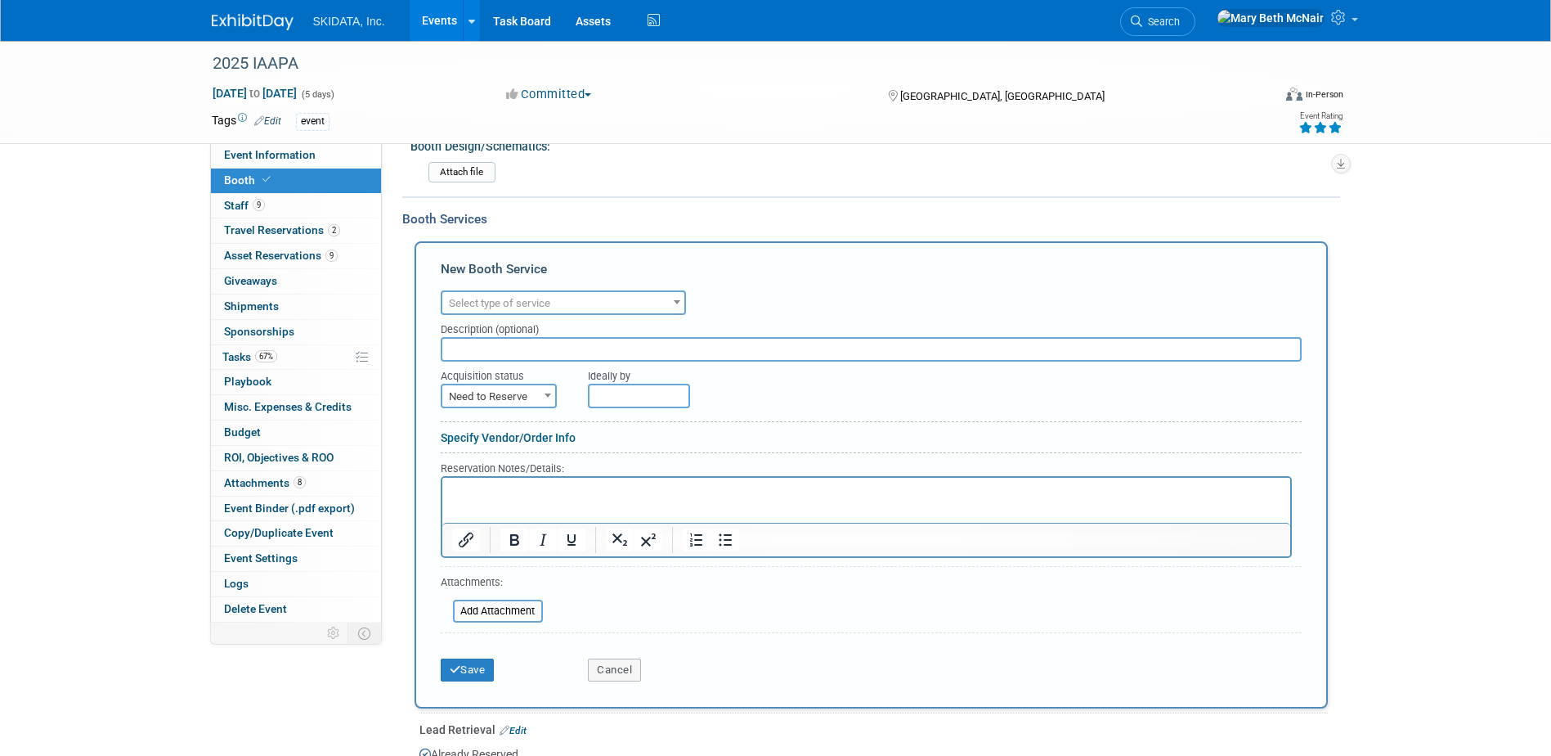
click at [474, 303] on span "Select type of service" at bounding box center [499, 303] width 101 height 12
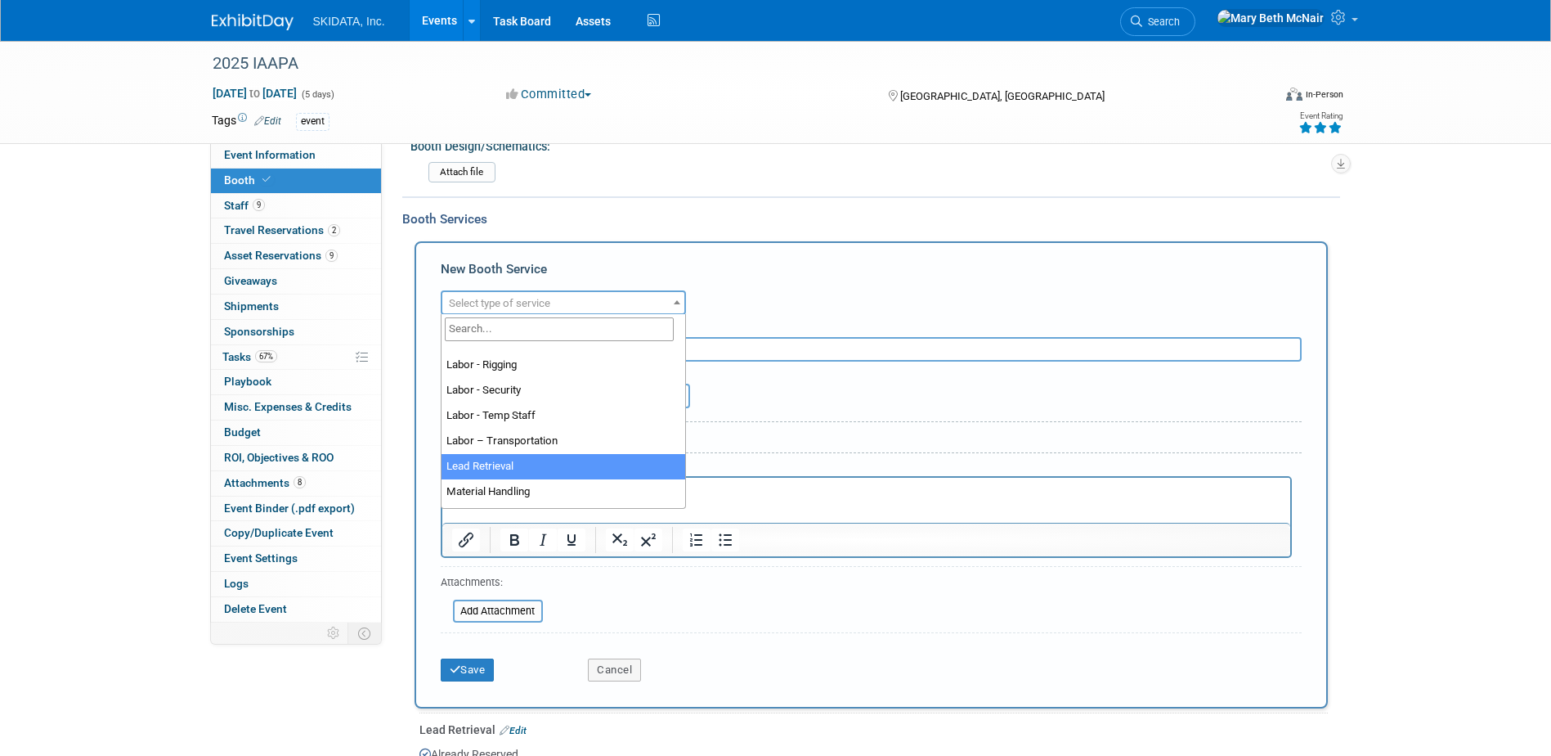
scroll to position [164, 0]
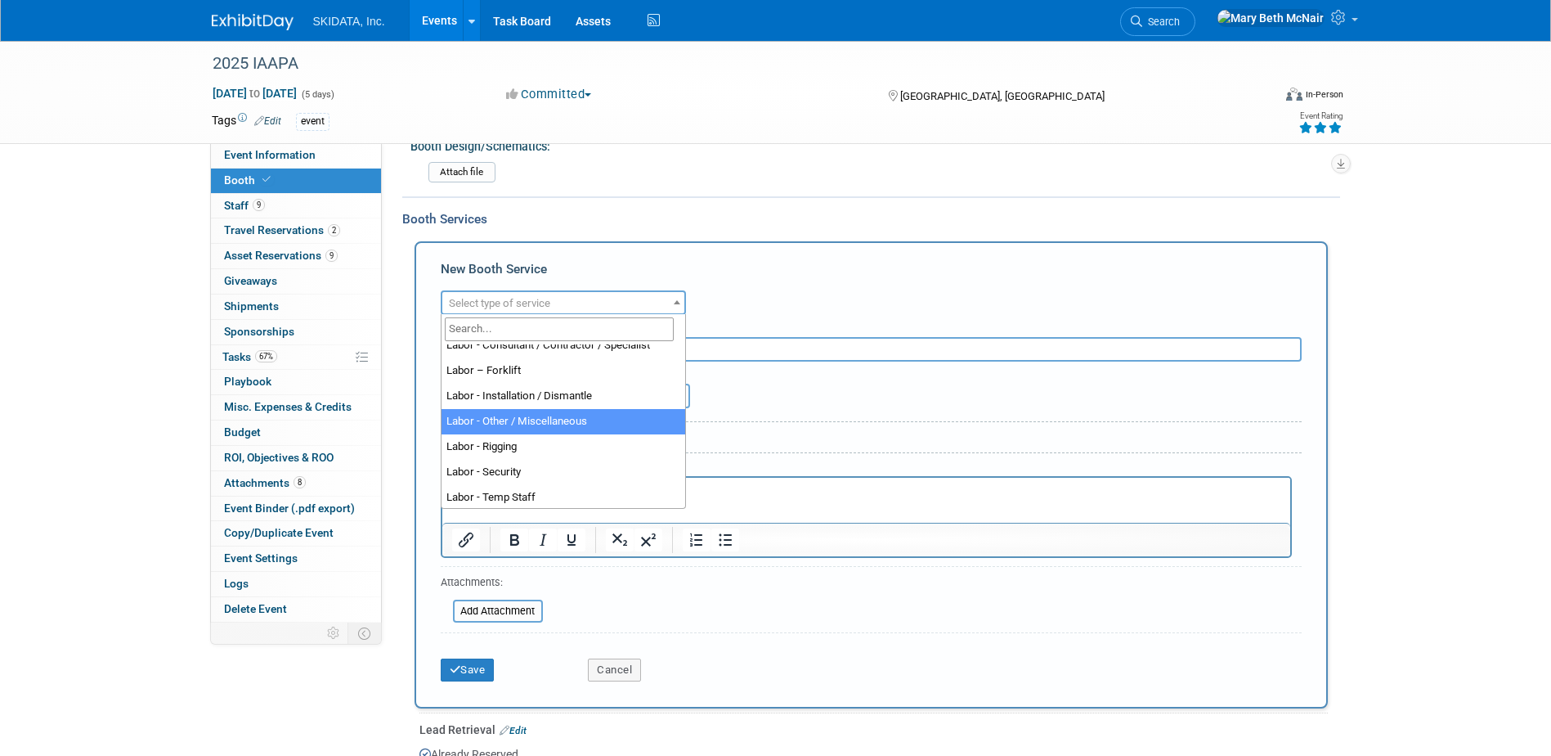
select select "19"
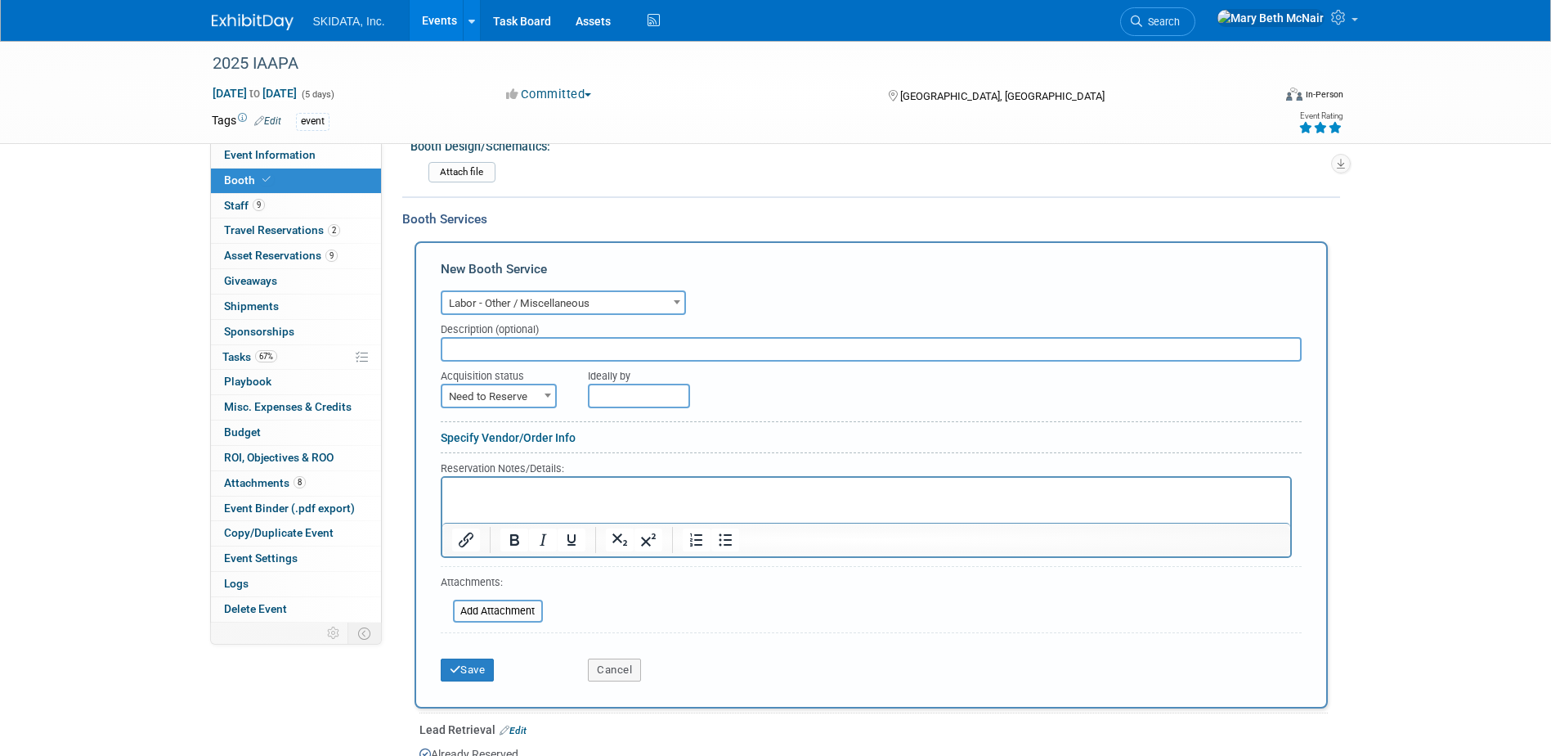
click at [518, 348] on input "text" at bounding box center [871, 349] width 861 height 25
type input "B"
type input "Asset inspections"
click at [524, 388] on span "Need to Reserve" at bounding box center [498, 396] width 113 height 23
select select "2"
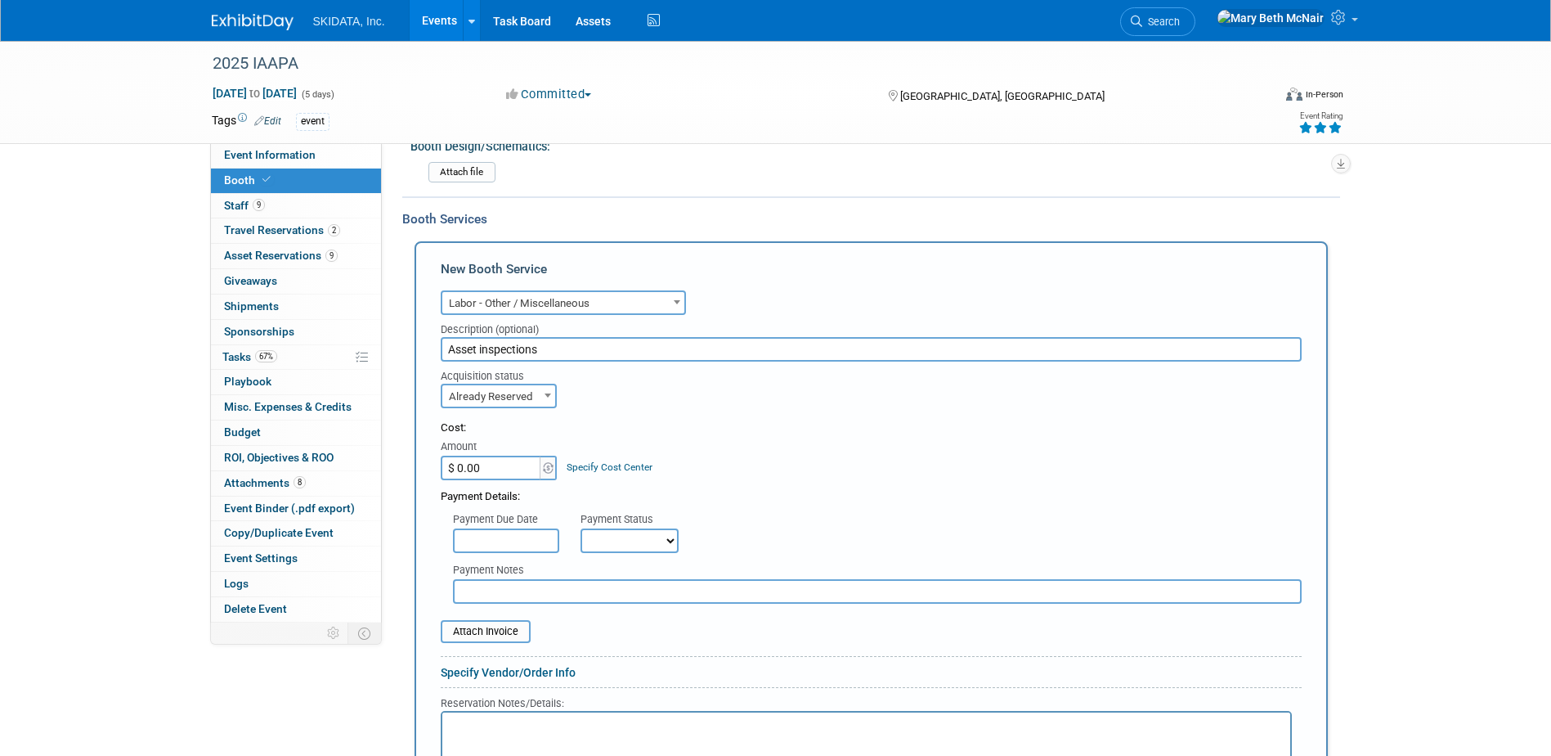
click at [533, 467] on input "$ 0.00" at bounding box center [492, 467] width 102 height 25
click at [788, 464] on div "Cost: Amount $ 0.00 Specify Cost Center Cost Center -- Not Specified --" at bounding box center [871, 450] width 861 height 60
click at [484, 464] on input "$ 0.00" at bounding box center [492, 467] width 102 height 25
type input "$ 3,000.00"
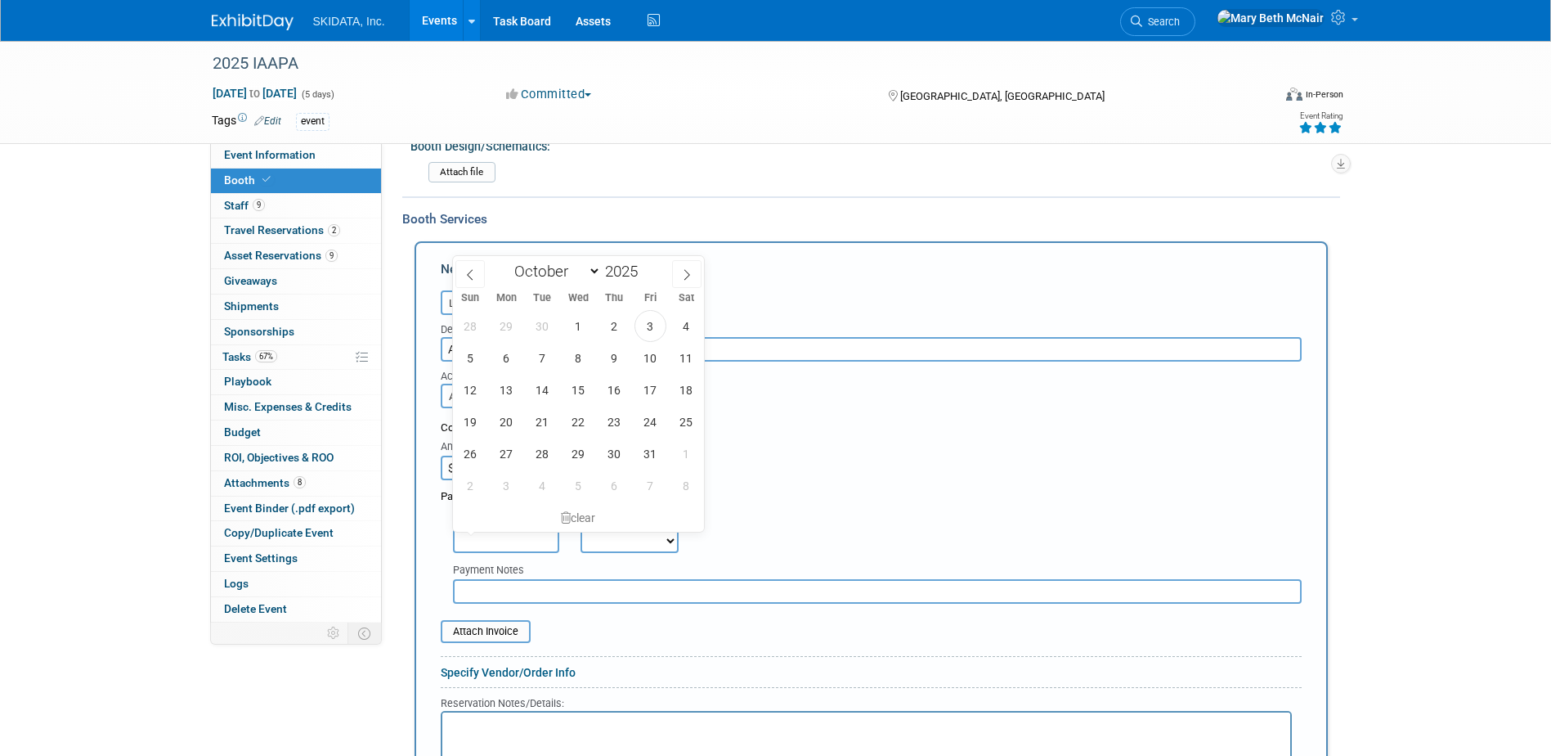
click at [505, 535] on input "text" at bounding box center [506, 540] width 106 height 25
click at [654, 356] on span "10" at bounding box center [651, 358] width 32 height 32
type input "[DATE]"
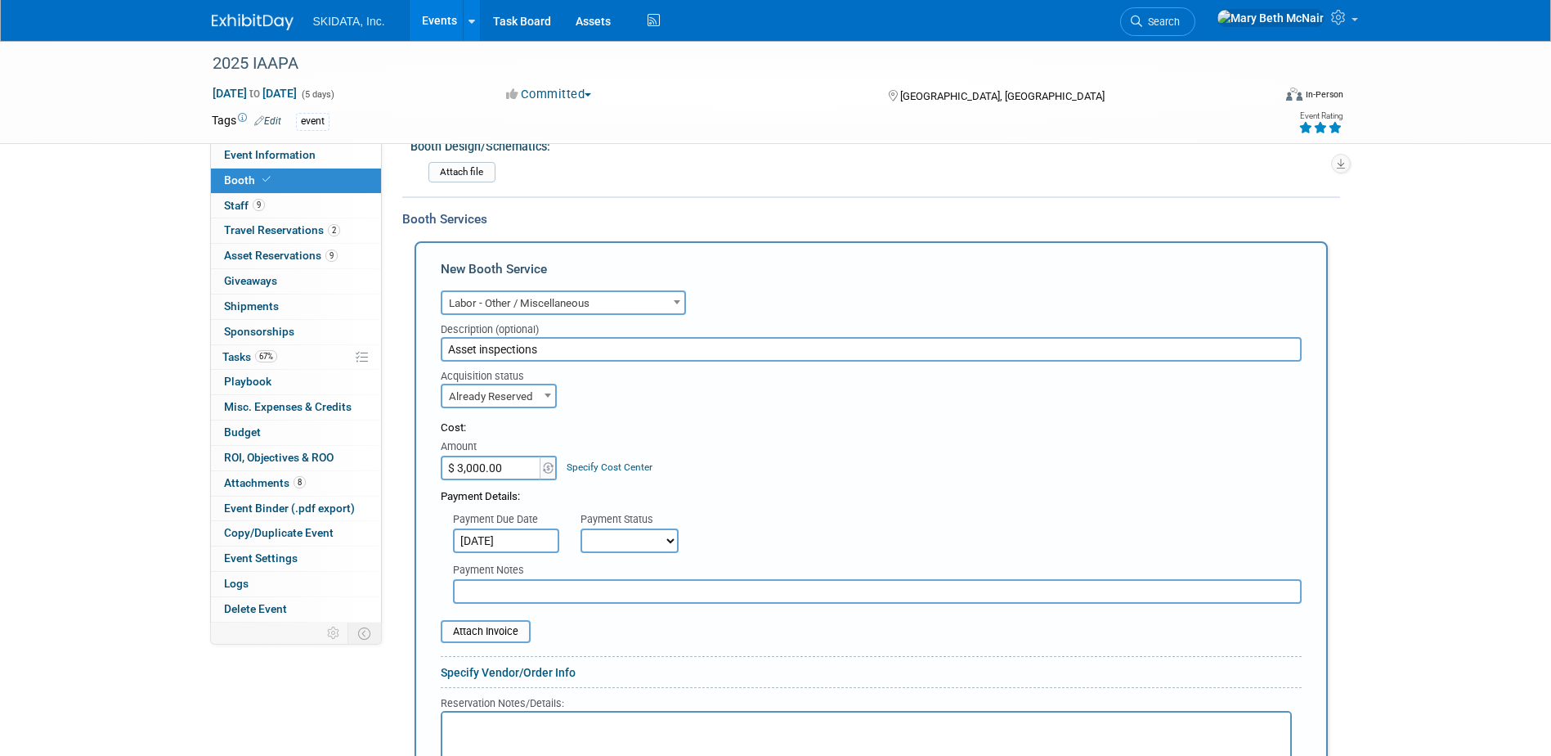
click at [625, 541] on select "Not Paid Yet Partially Paid Paid in Full" at bounding box center [630, 540] width 98 height 25
select select "3"
click at [581, 528] on select "Not Paid Yet Partially Paid Paid in Full" at bounding box center [630, 540] width 98 height 25
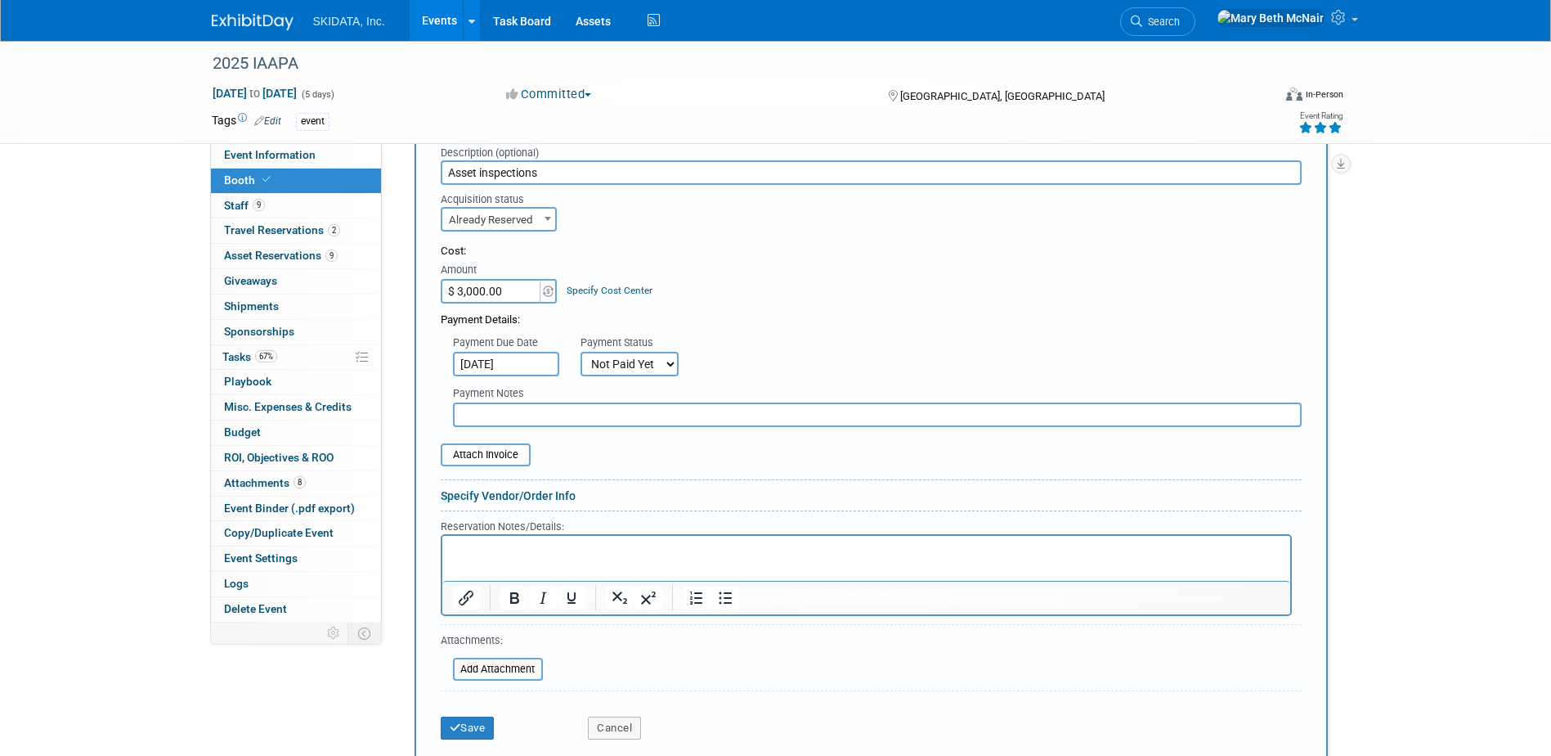
scroll to position [528, 0]
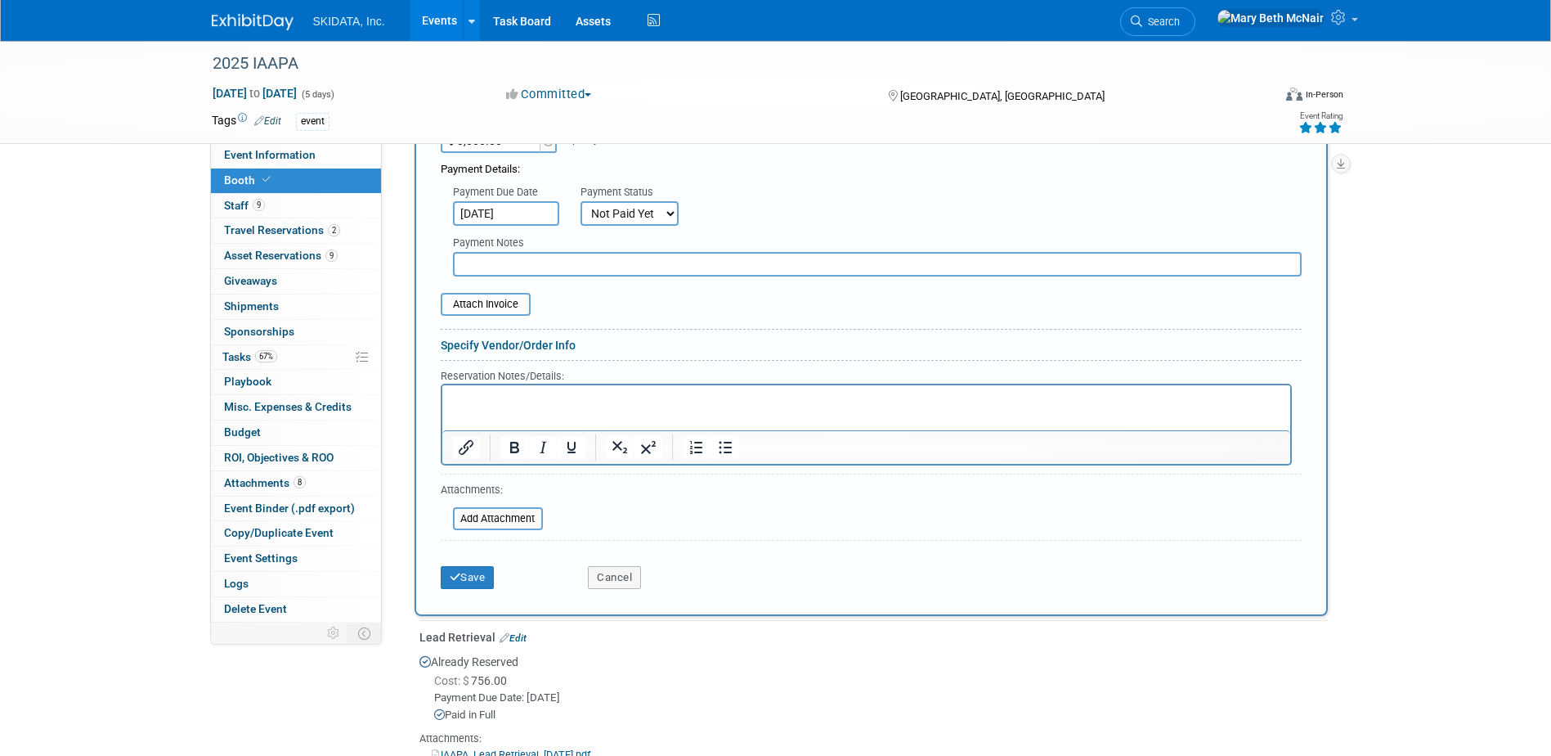
click at [455, 342] on link "Specify Vendor/Order Info" at bounding box center [508, 345] width 135 height 13
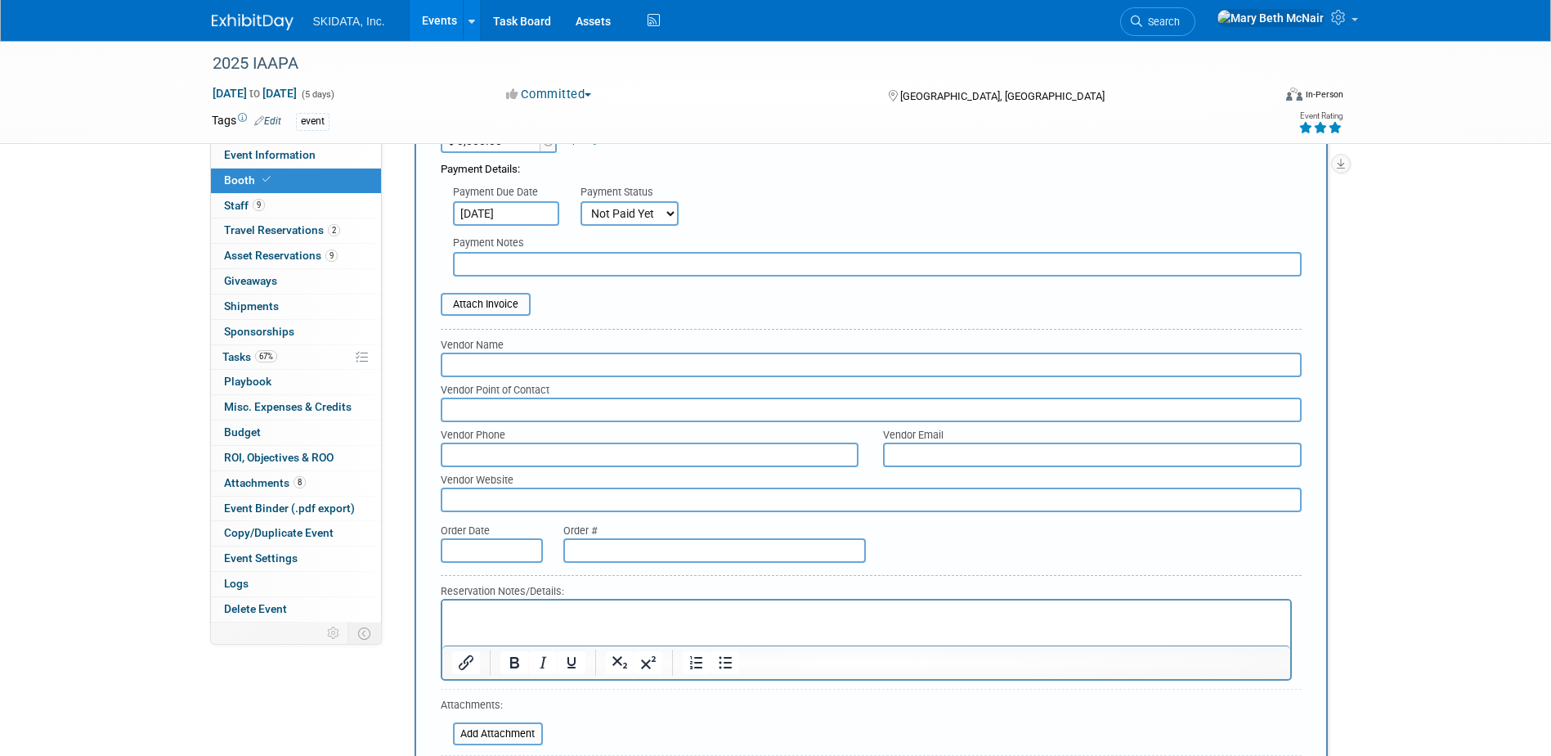
click at [460, 357] on input "text" at bounding box center [871, 364] width 861 height 25
type input "Skyline"
click at [491, 730] on input "file" at bounding box center [444, 734] width 195 height 20
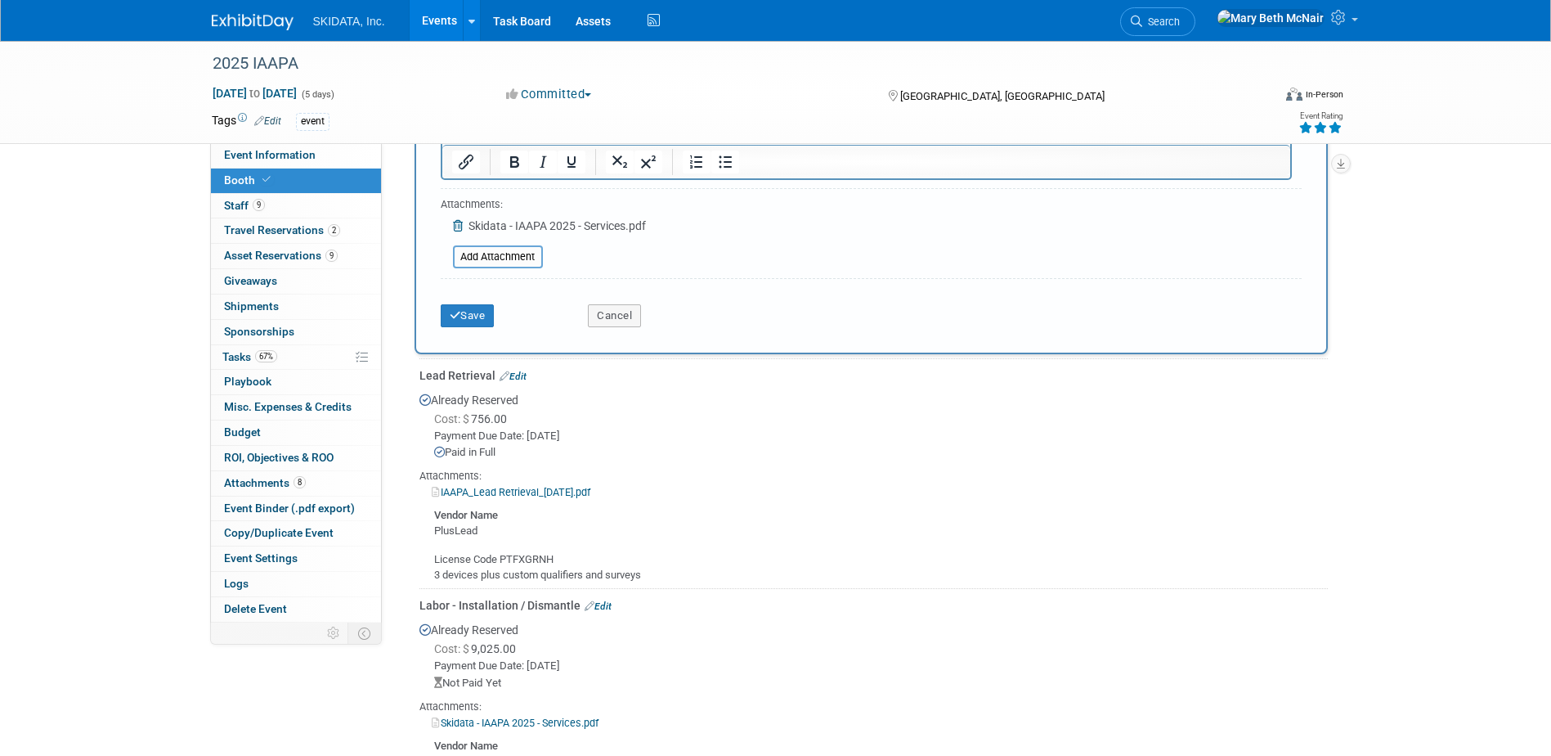
scroll to position [1101, 0]
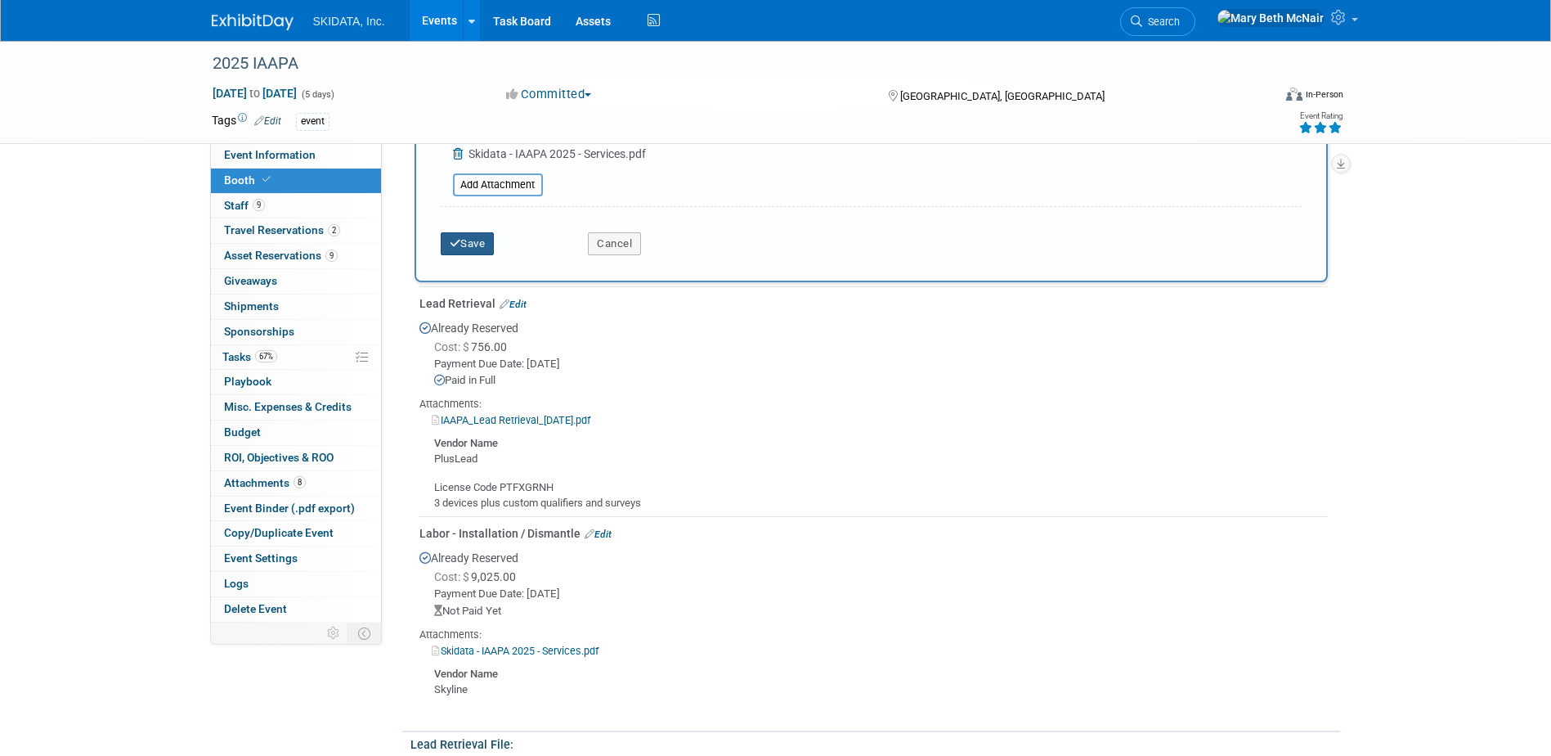
click at [446, 236] on button "Save" at bounding box center [468, 243] width 54 height 23
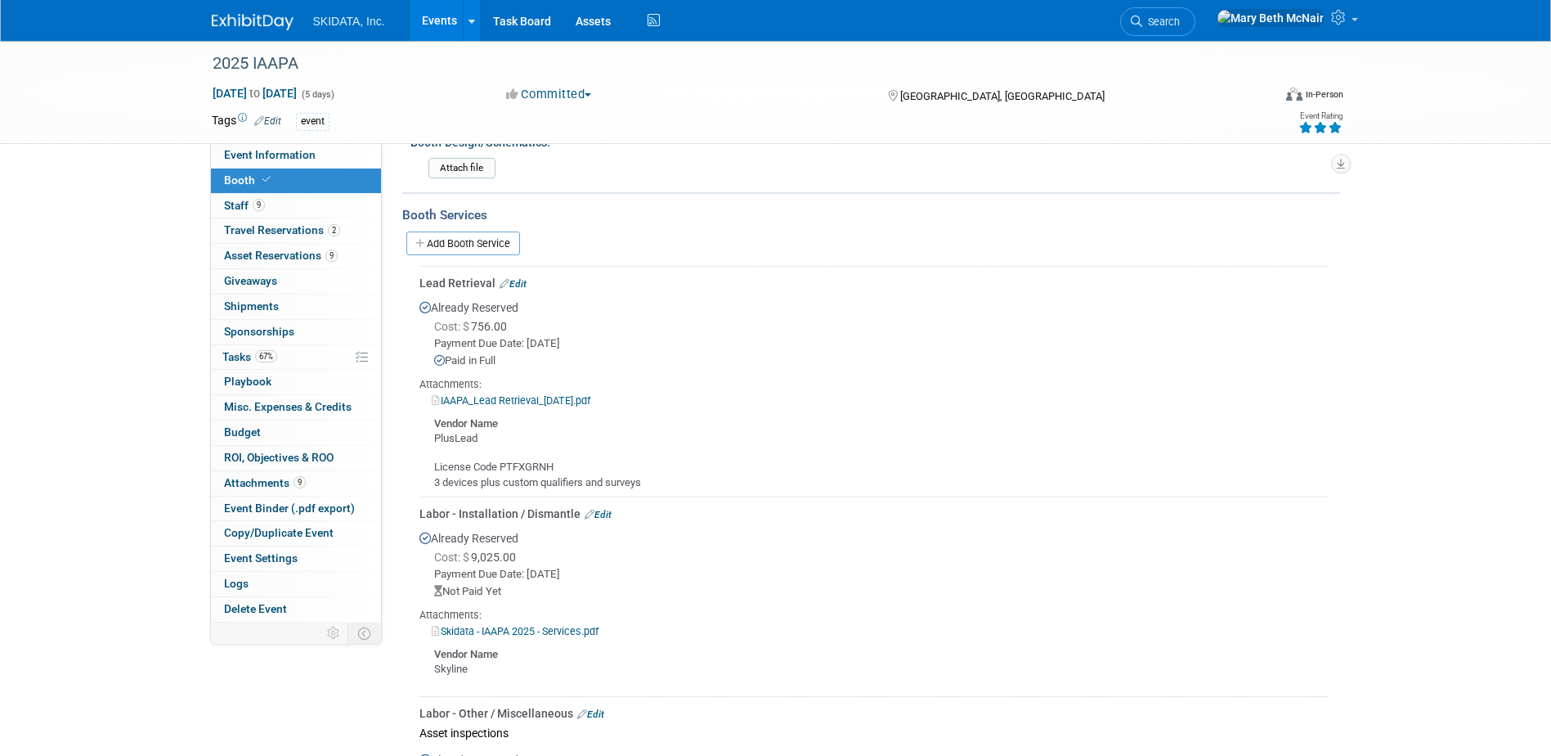
scroll to position [156, 0]
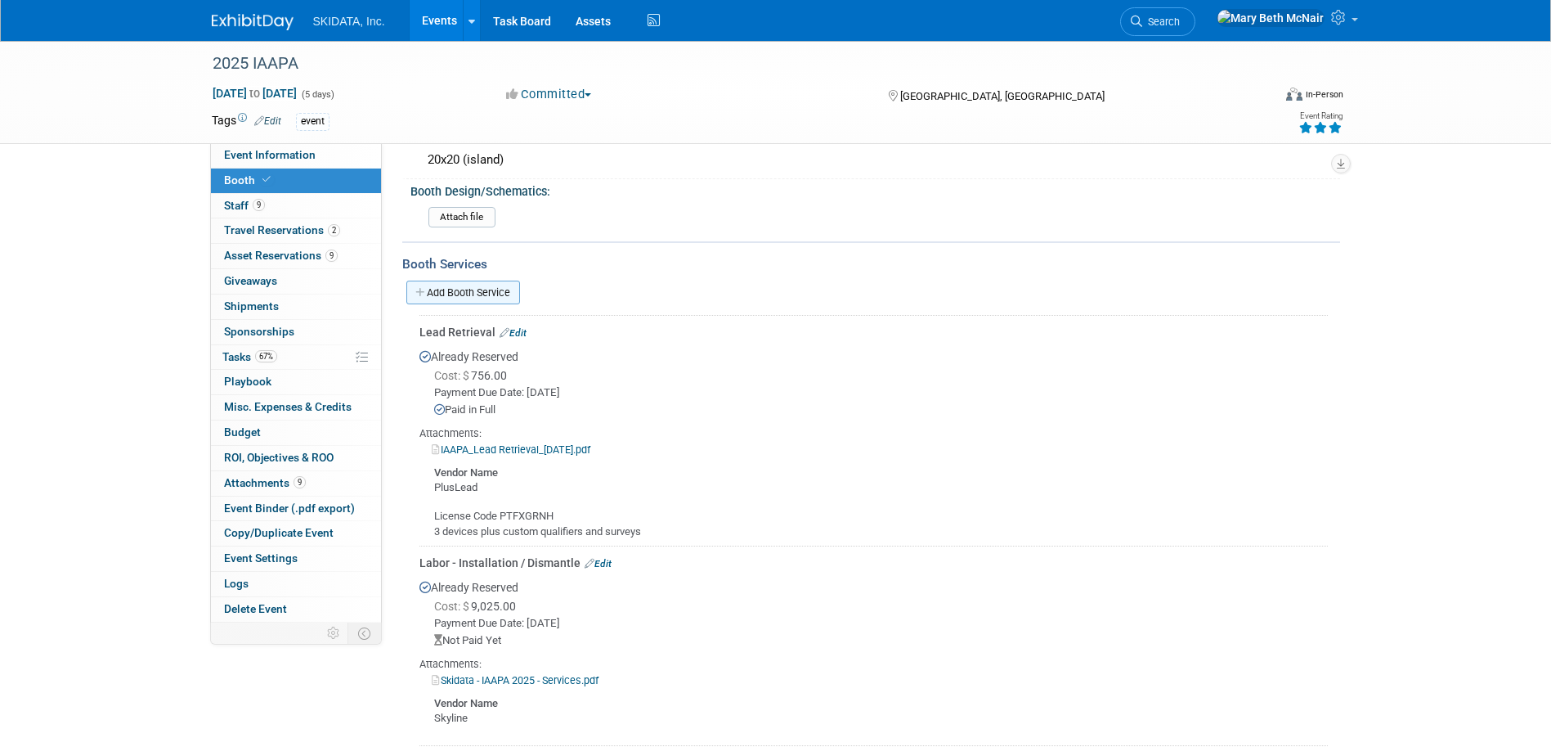
click at [460, 293] on link "Add Booth Service" at bounding box center [463, 292] width 114 height 24
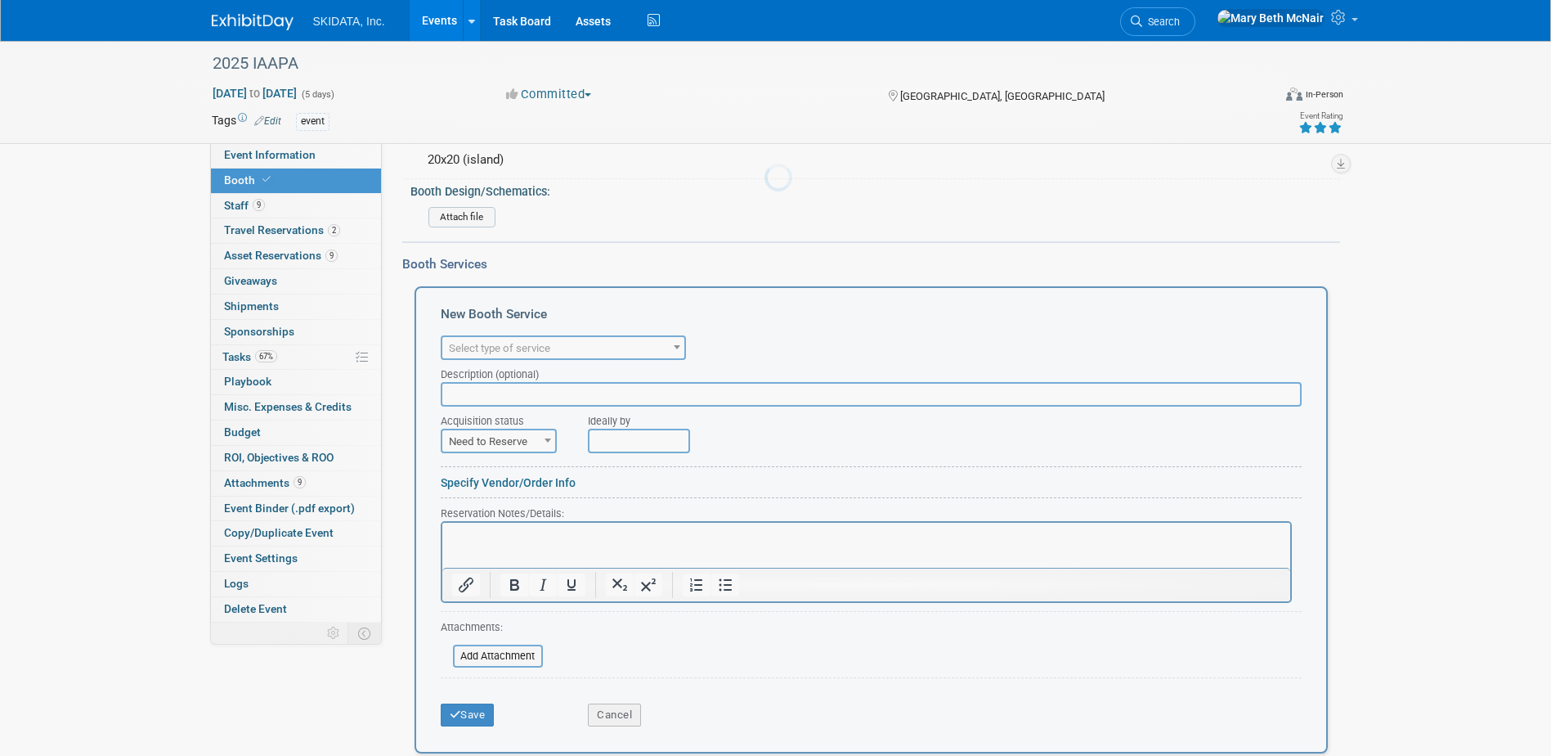
scroll to position [0, 0]
click at [503, 337] on span "Select type of service" at bounding box center [563, 348] width 242 height 23
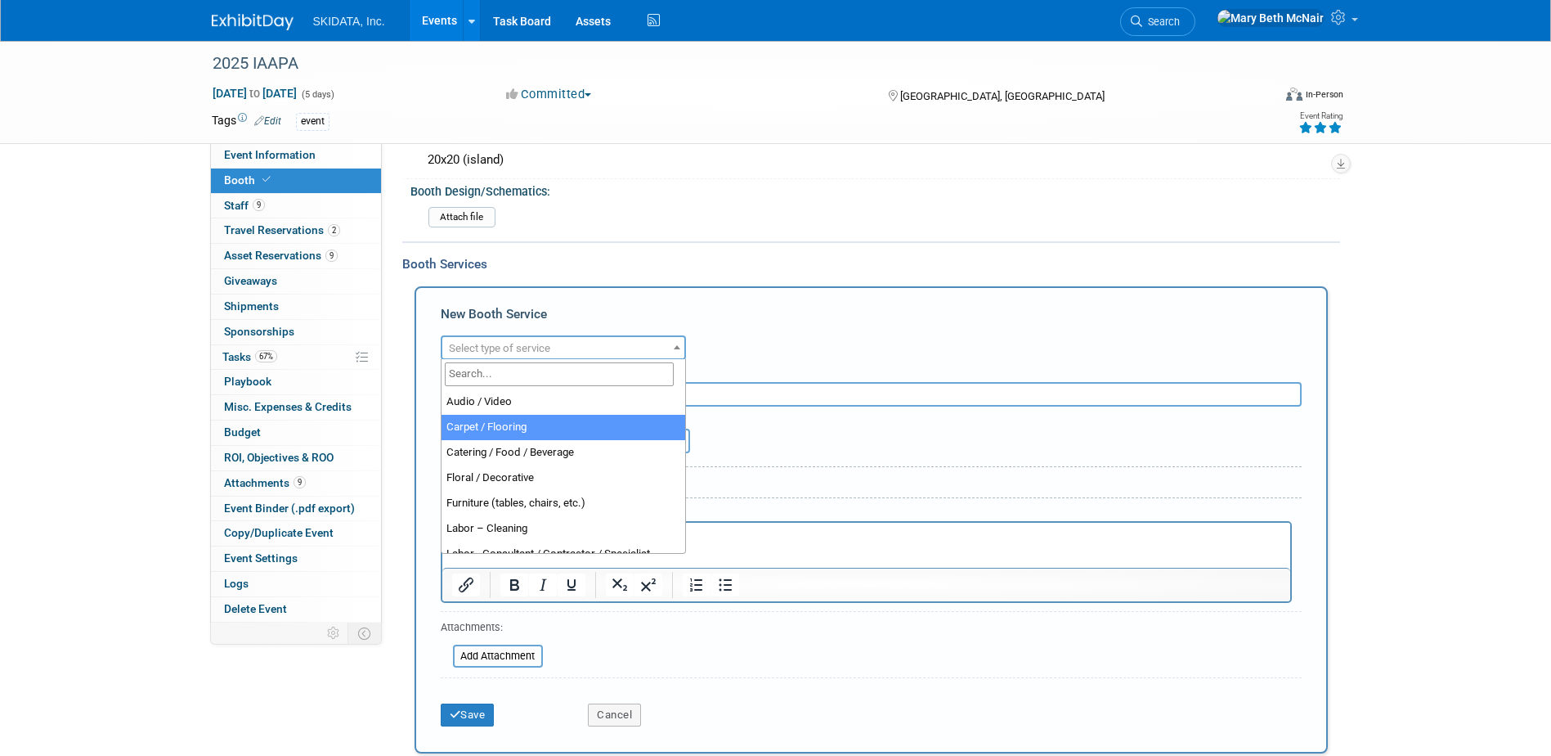
select select "4"
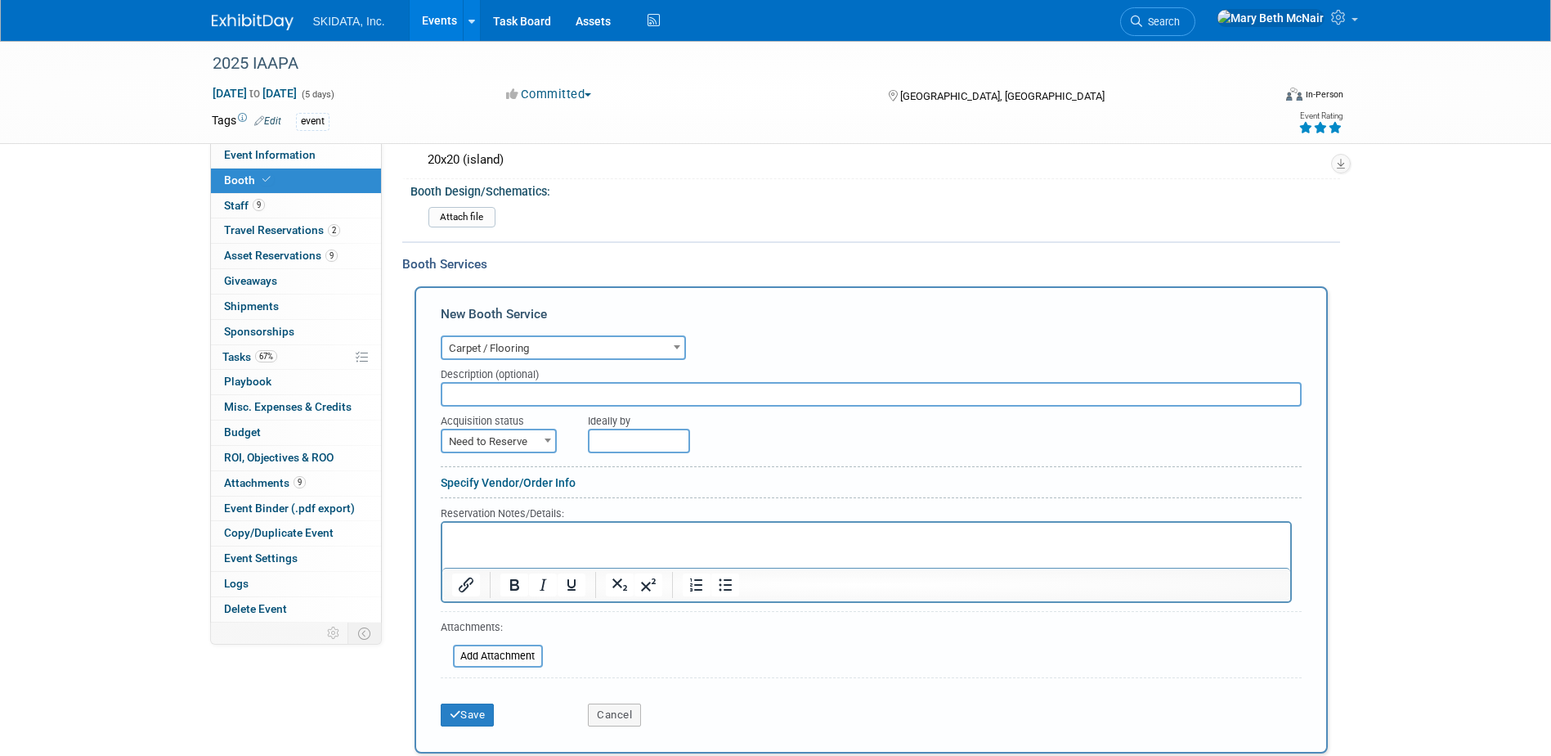
click at [540, 442] on span at bounding box center [548, 439] width 16 height 21
select select "2"
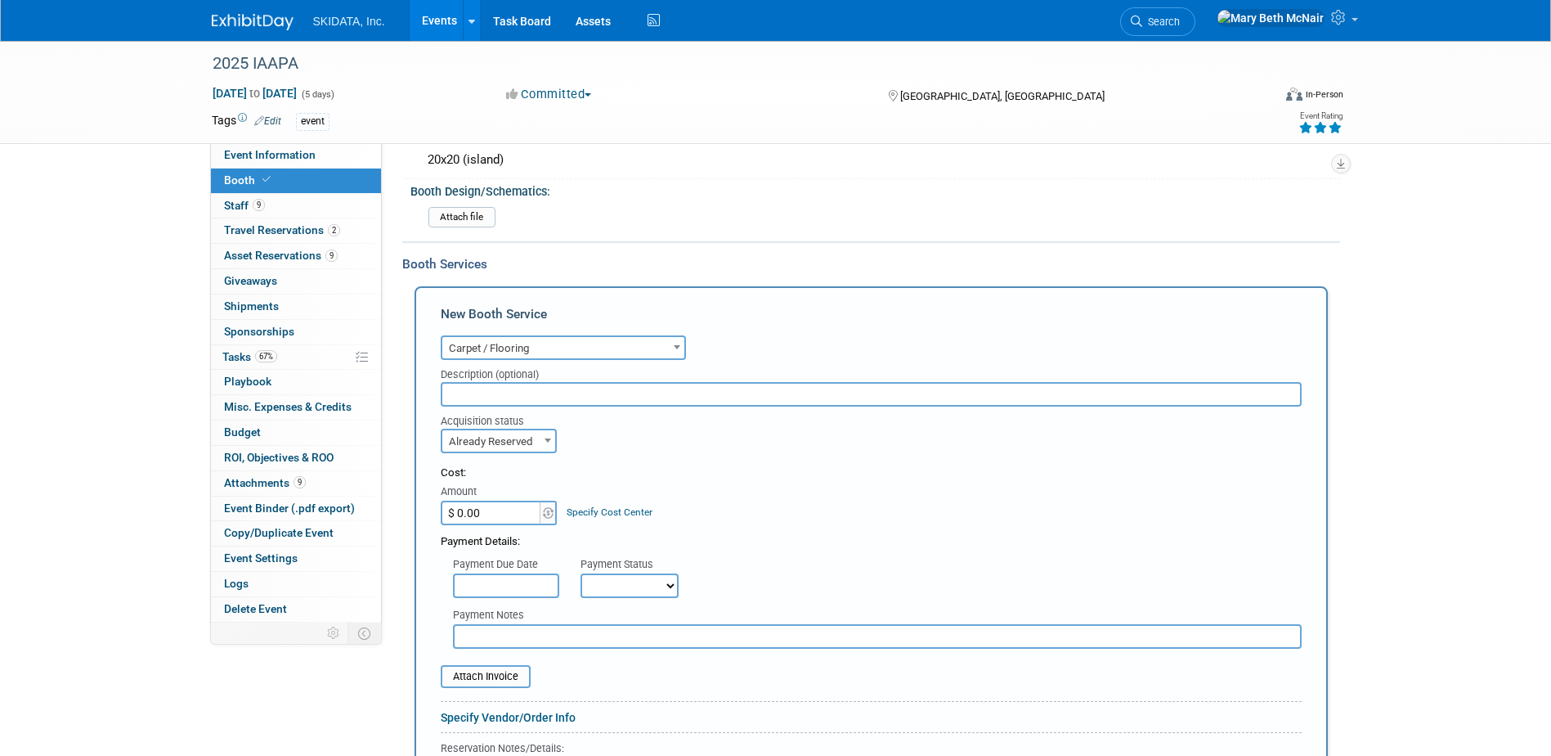
click at [492, 516] on input "$ 0.00" at bounding box center [492, 512] width 102 height 25
type input "$ 2,169.60"
click at [527, 585] on input "text" at bounding box center [506, 585] width 106 height 25
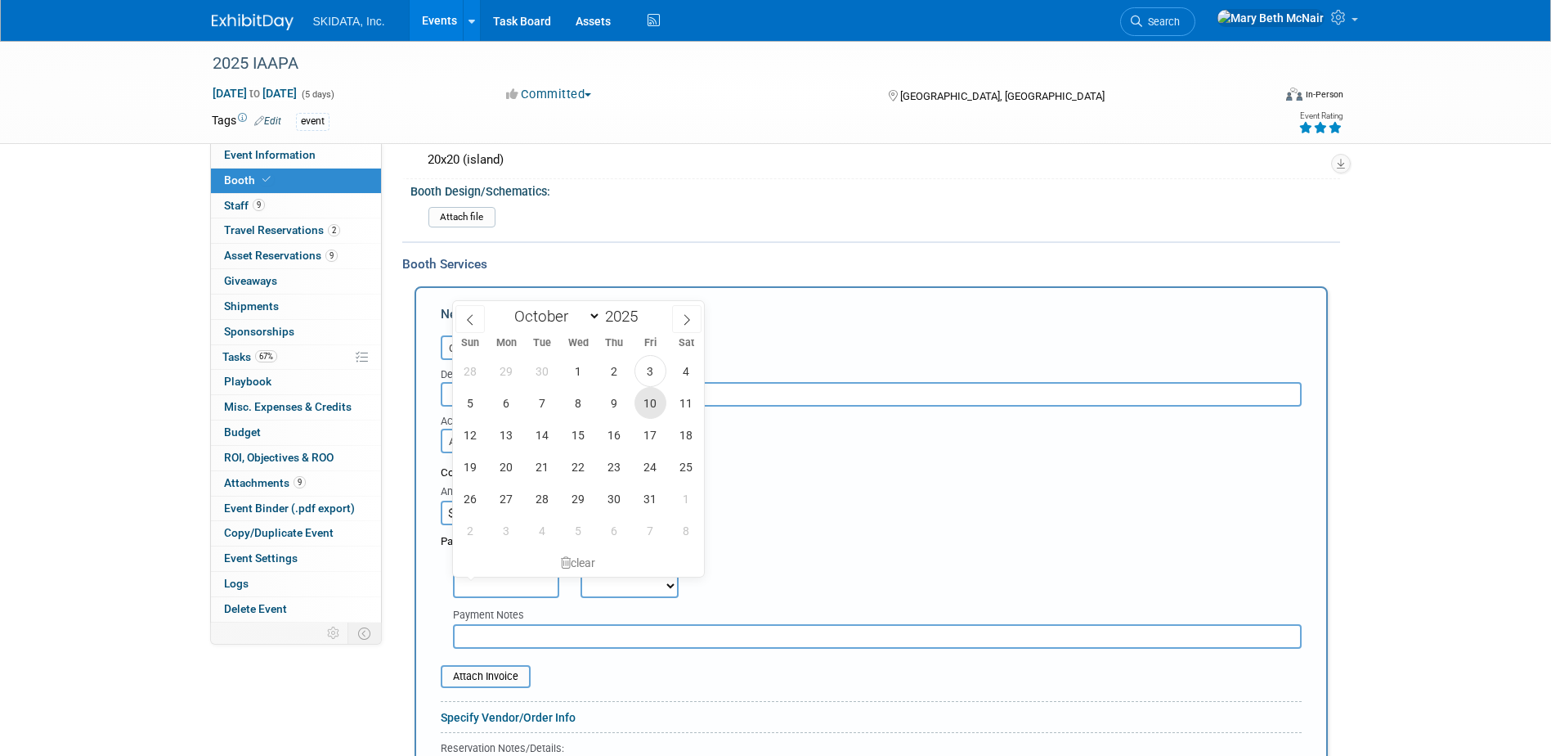
click at [655, 402] on span "10" at bounding box center [651, 403] width 32 height 32
type input "[DATE]"
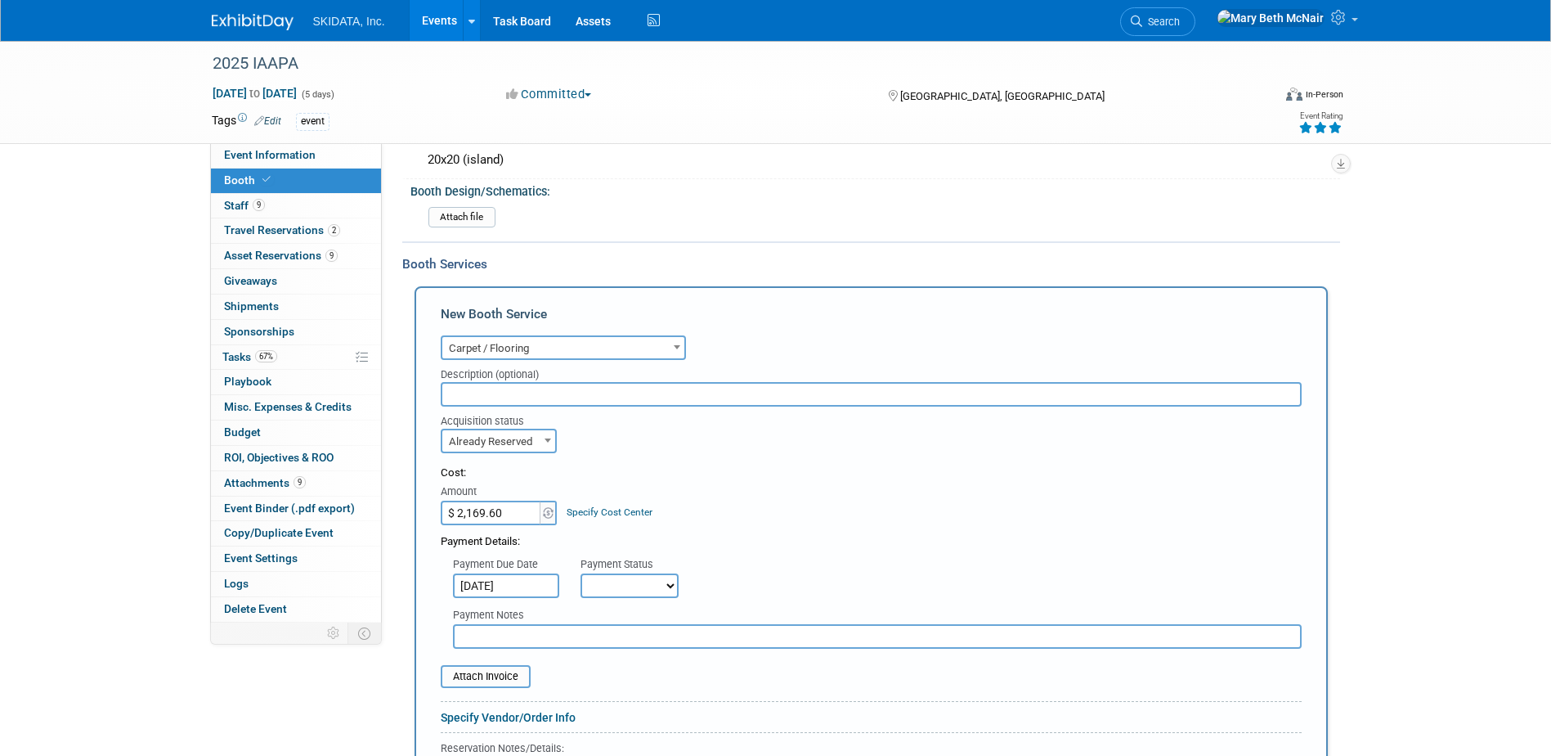
click at [652, 582] on select "Not Paid Yet Partially Paid Paid in Full" at bounding box center [630, 585] width 98 height 25
select select "3"
click at [581, 573] on select "Not Paid Yet Partially Paid Paid in Full" at bounding box center [630, 585] width 98 height 25
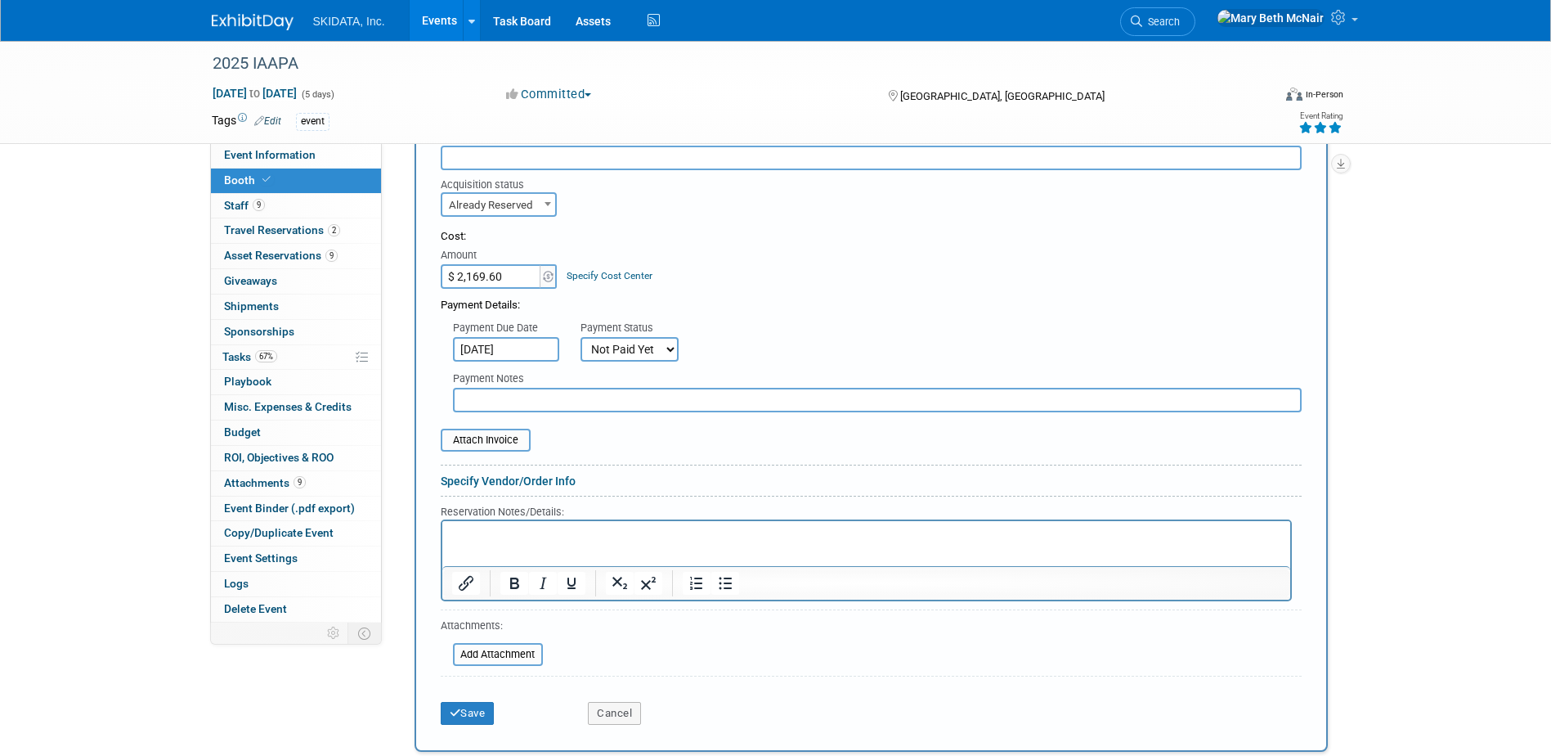
scroll to position [402, 0]
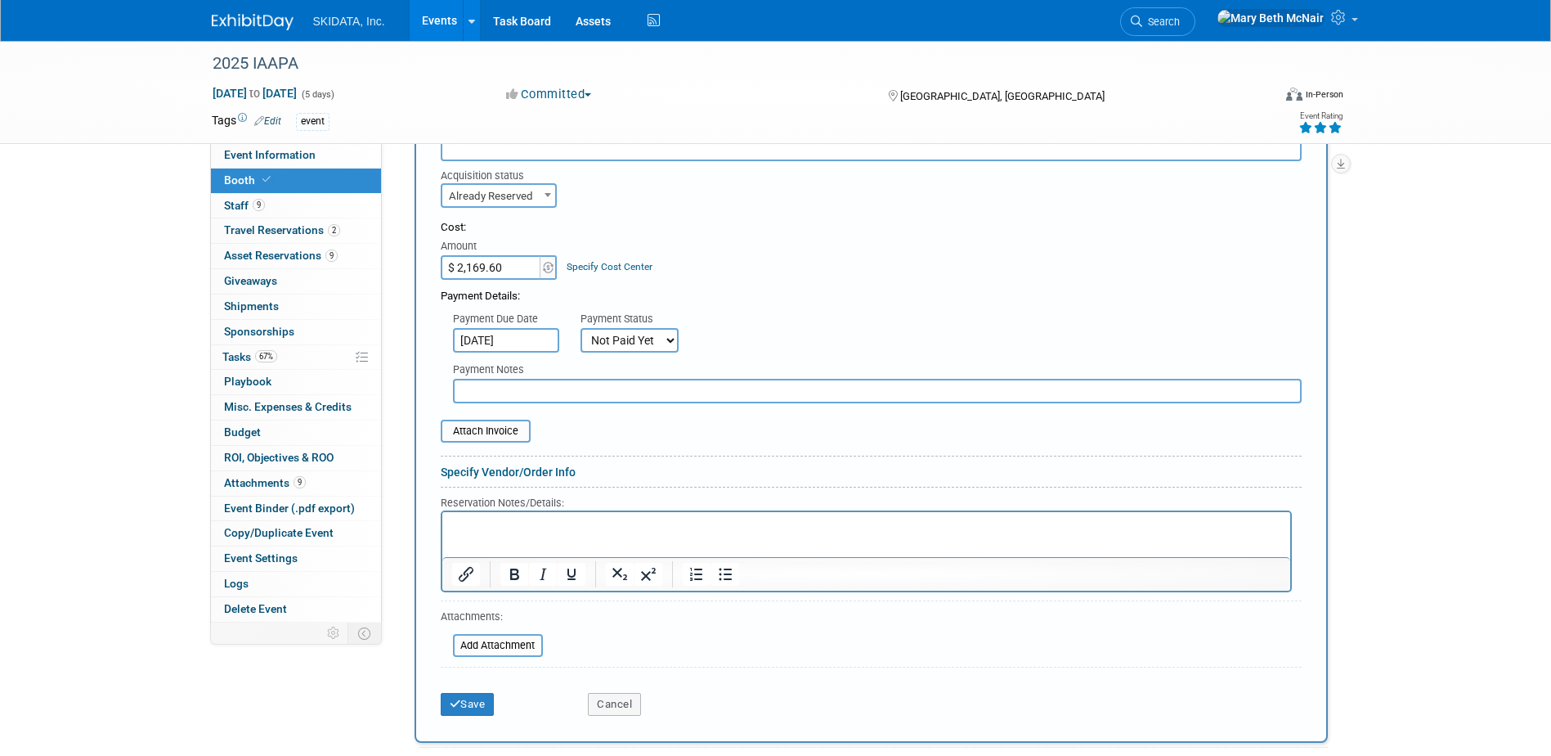
click at [504, 469] on link "Specify Vendor/Order Info" at bounding box center [508, 471] width 135 height 13
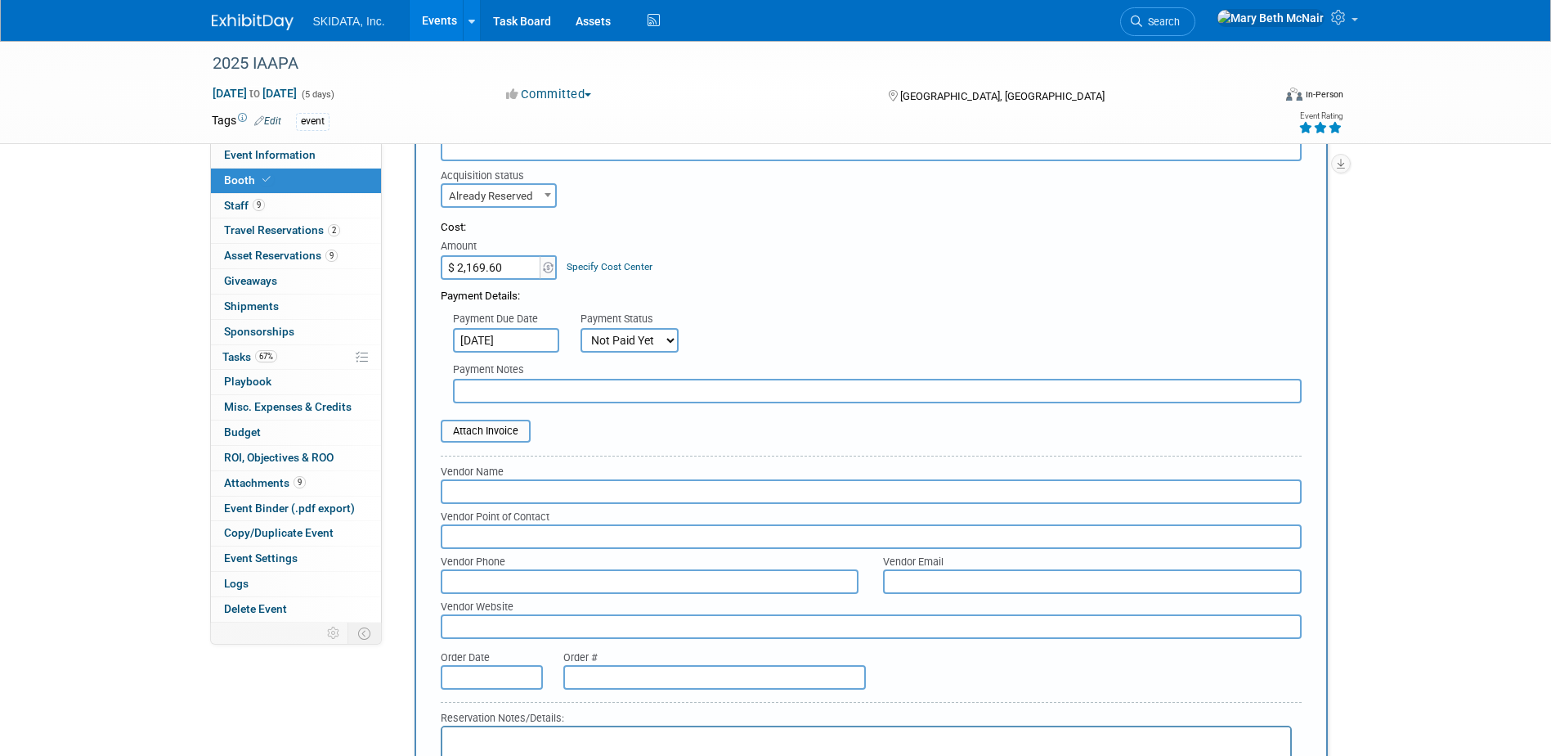
click at [484, 499] on input "text" at bounding box center [871, 491] width 861 height 25
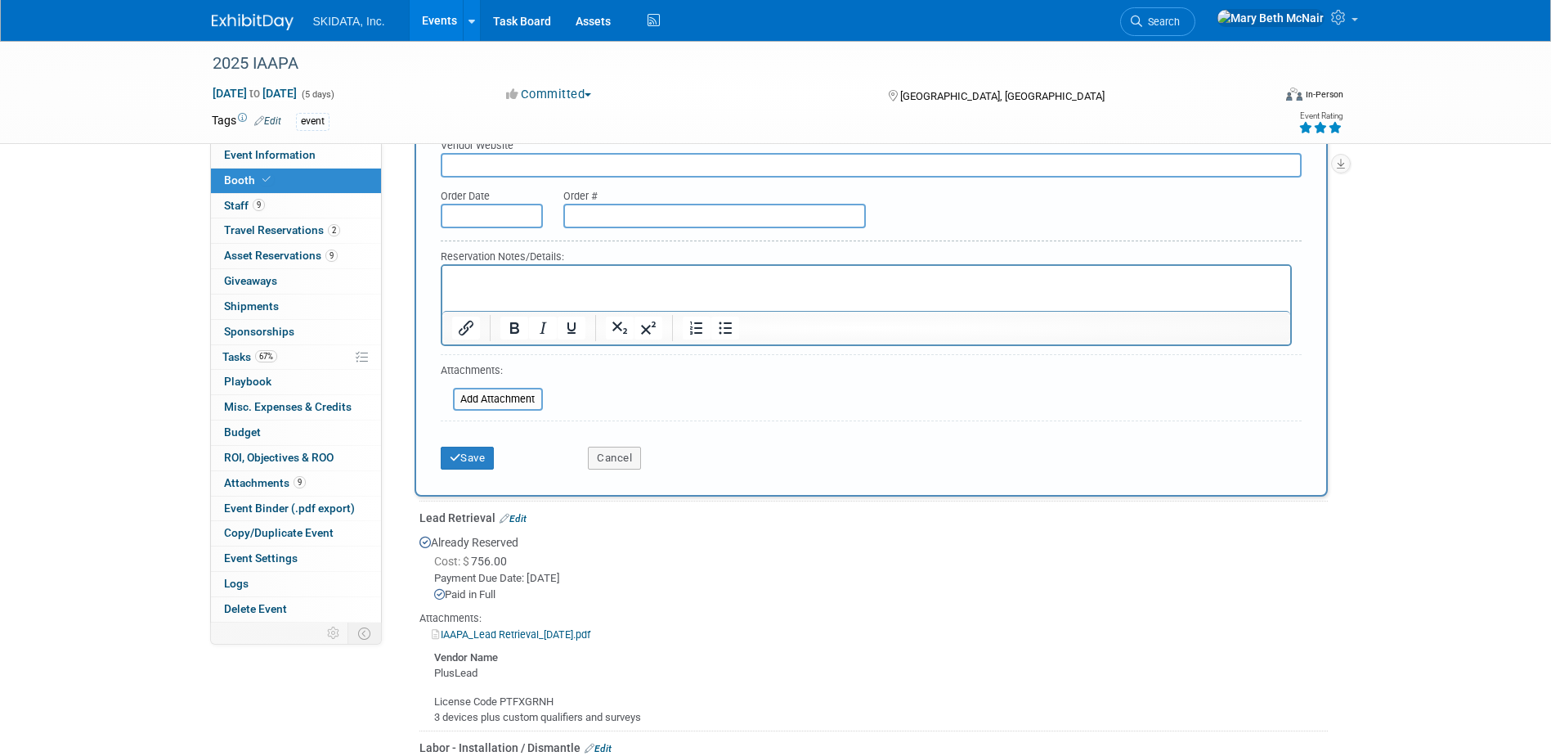
scroll to position [892, 0]
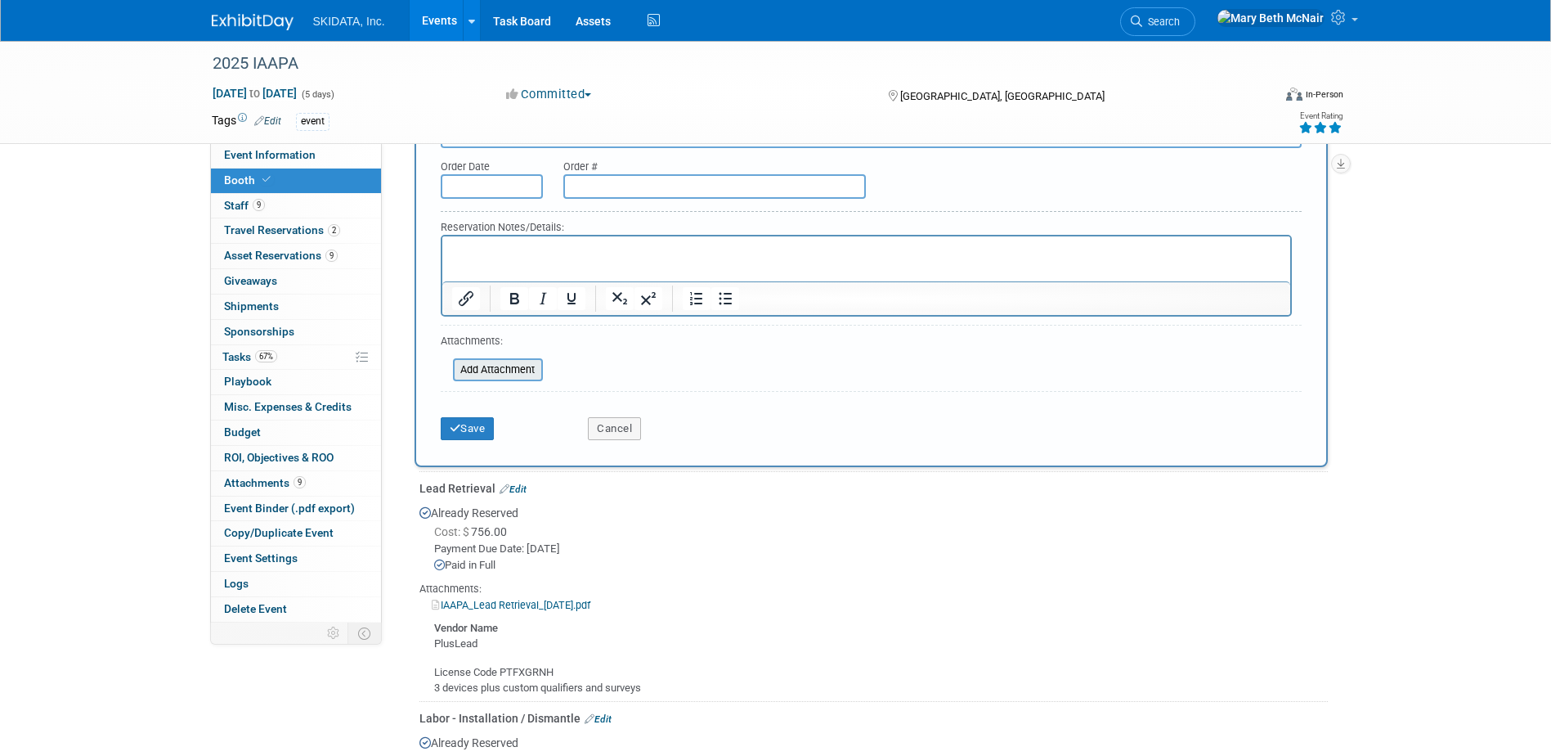
type input "Skyline"
click at [468, 372] on input "file" at bounding box center [444, 370] width 195 height 20
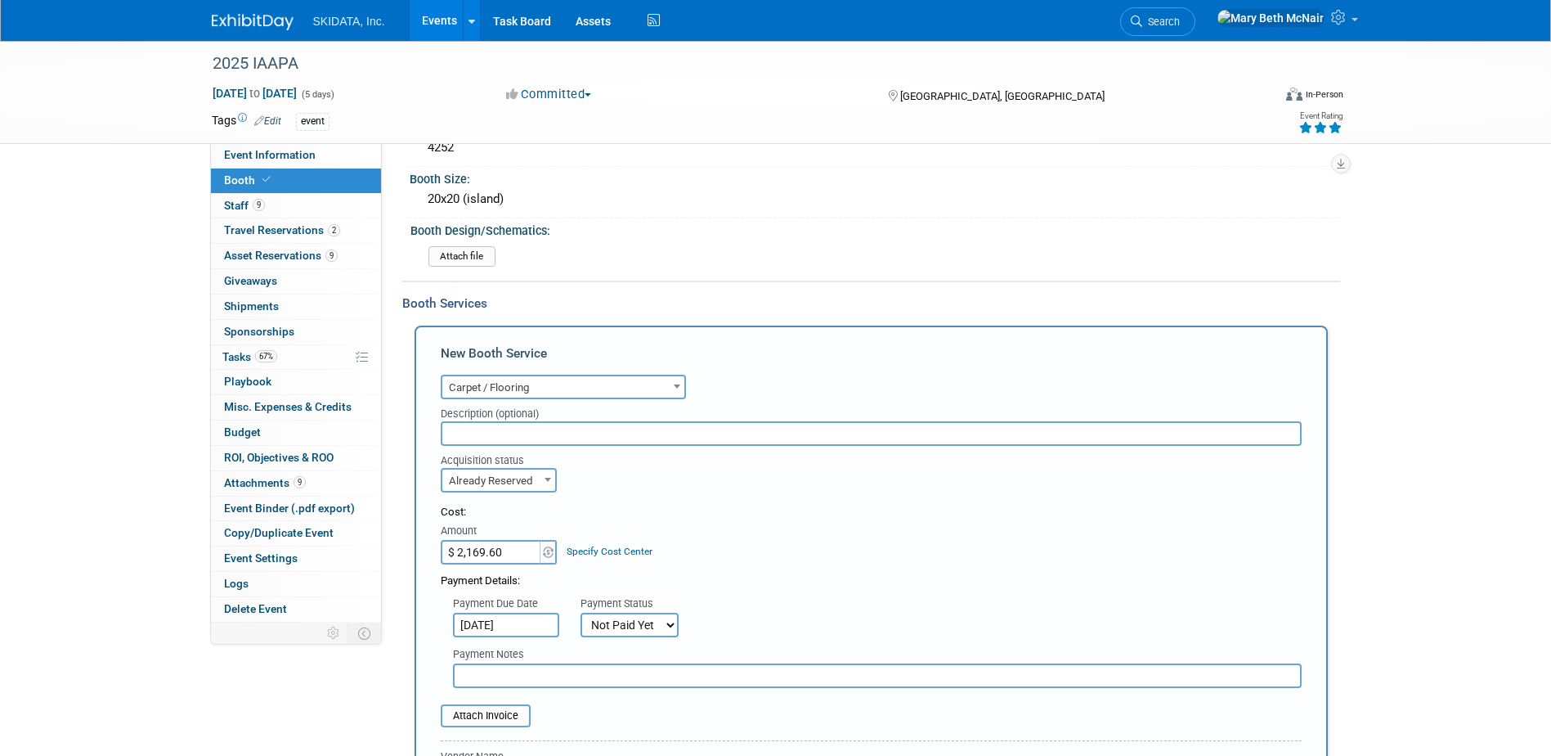
scroll to position [0, 0]
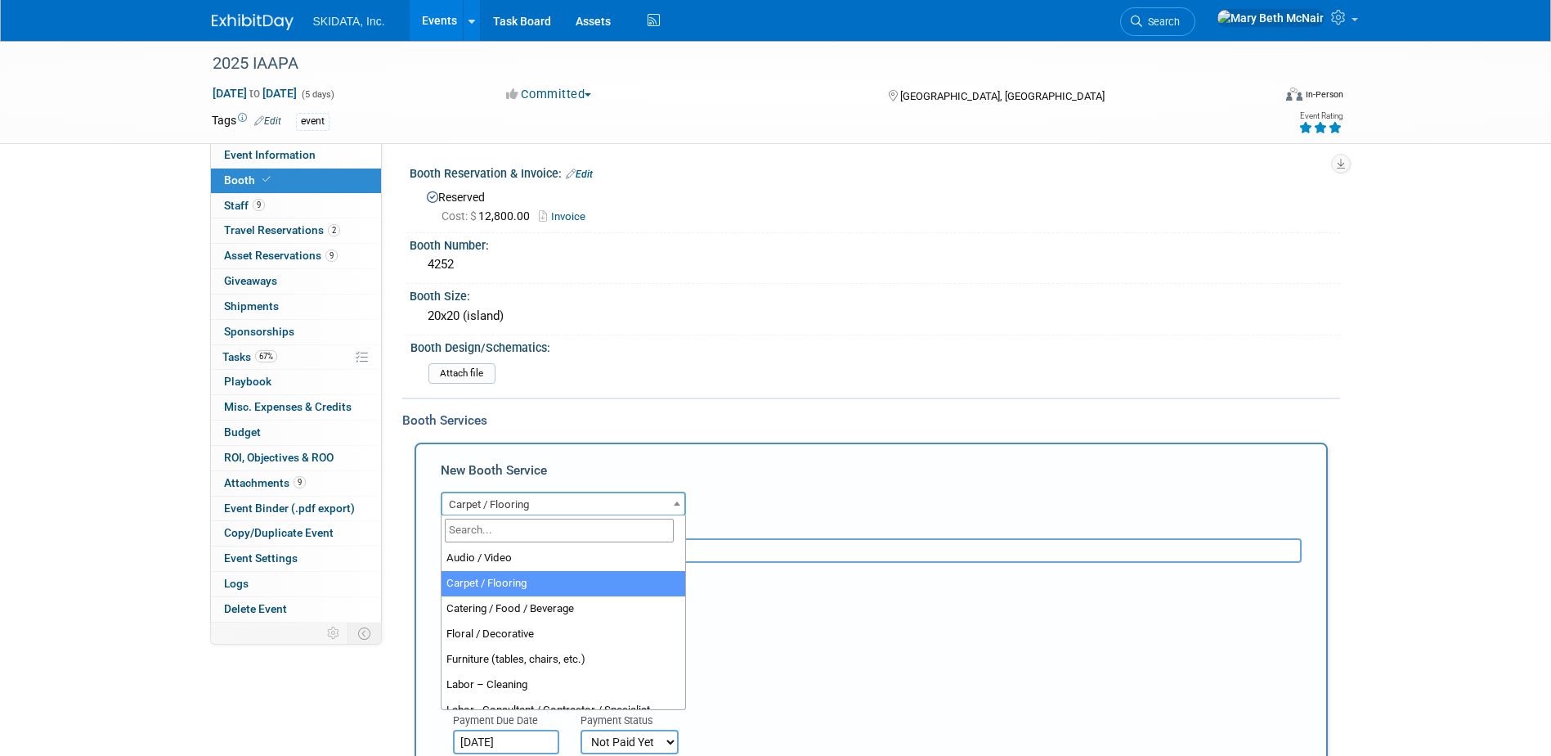
click at [545, 501] on span "Carpet / Flooring" at bounding box center [563, 504] width 242 height 23
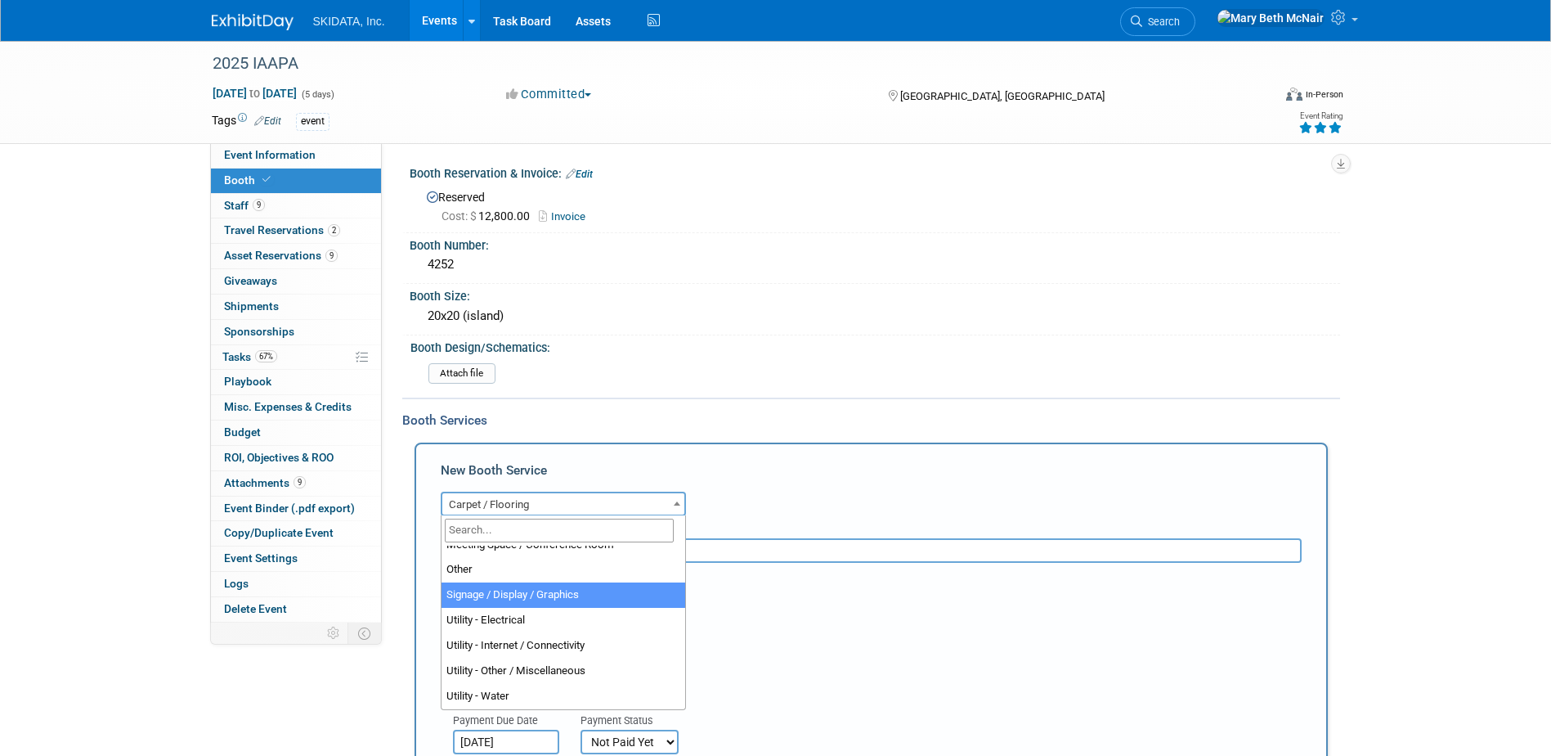
scroll to position [337, 0]
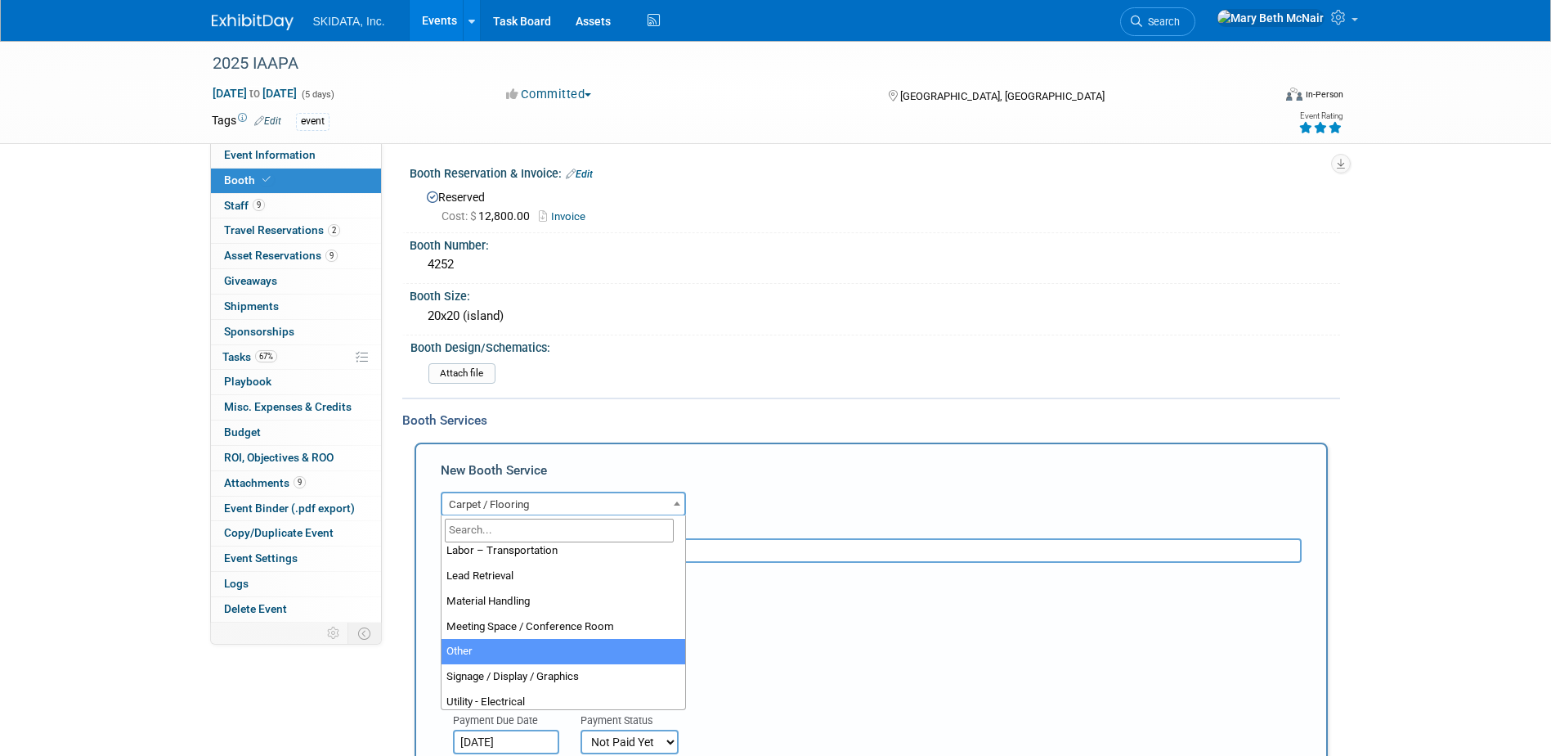
select select "1"
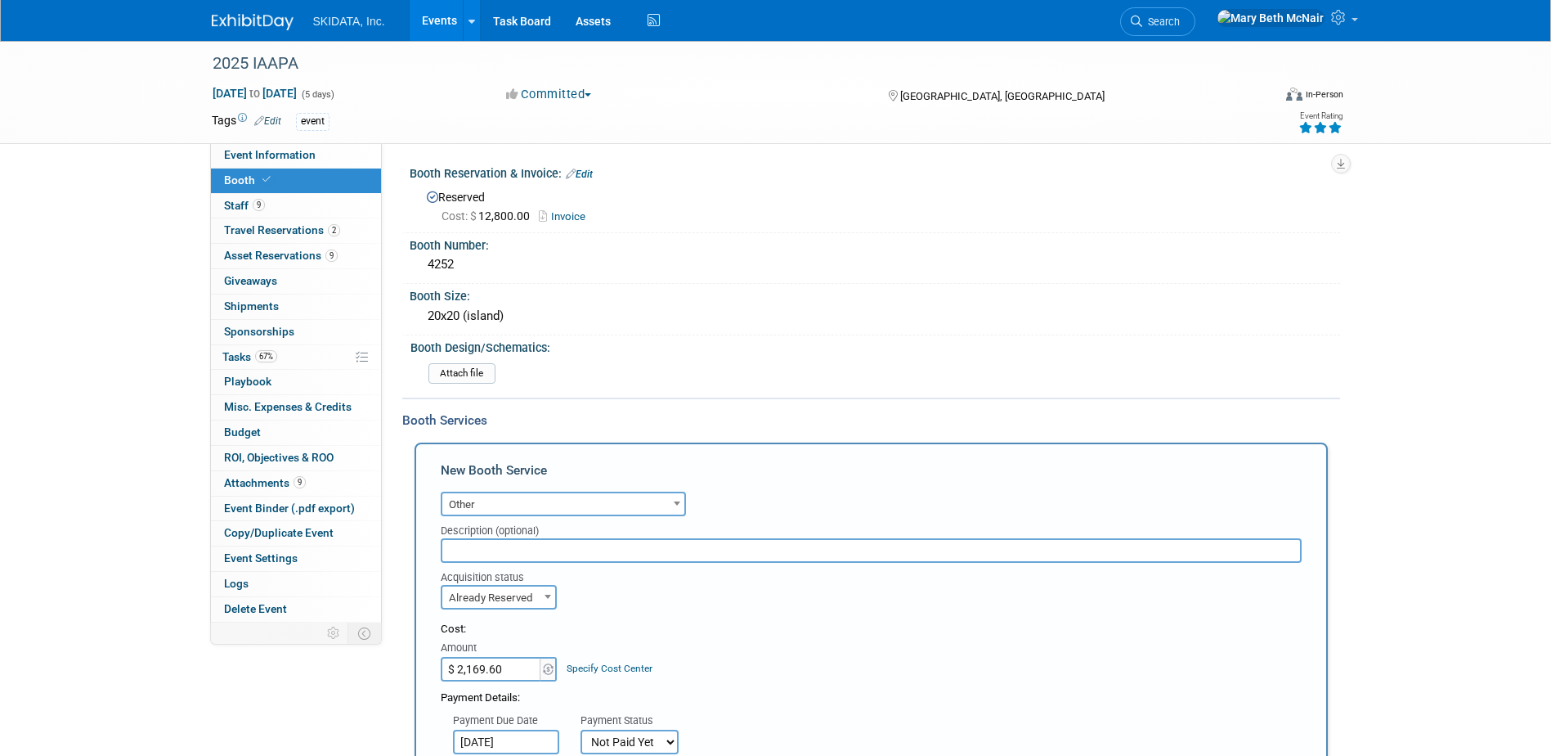
click at [510, 550] on input "text" at bounding box center [871, 550] width 861 height 25
click at [499, 673] on input "$ 2,169.60" at bounding box center [492, 669] width 102 height 25
click at [585, 557] on input "Booth Rental" at bounding box center [871, 550] width 861 height 25
click at [533, 549] on input "Booth Rental & services" at bounding box center [871, 550] width 861 height 25
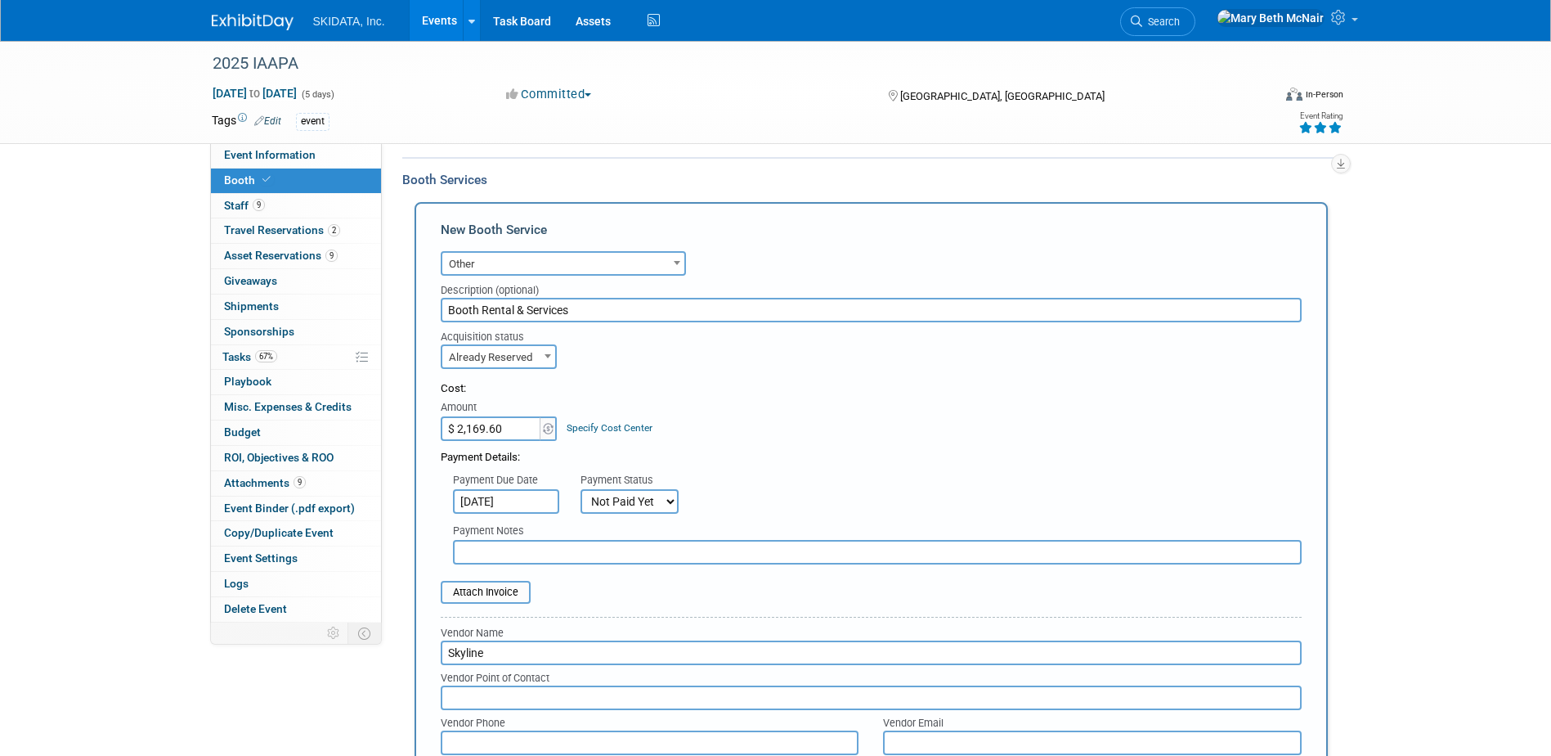
scroll to position [245, 0]
type input "Booth Rental & Services"
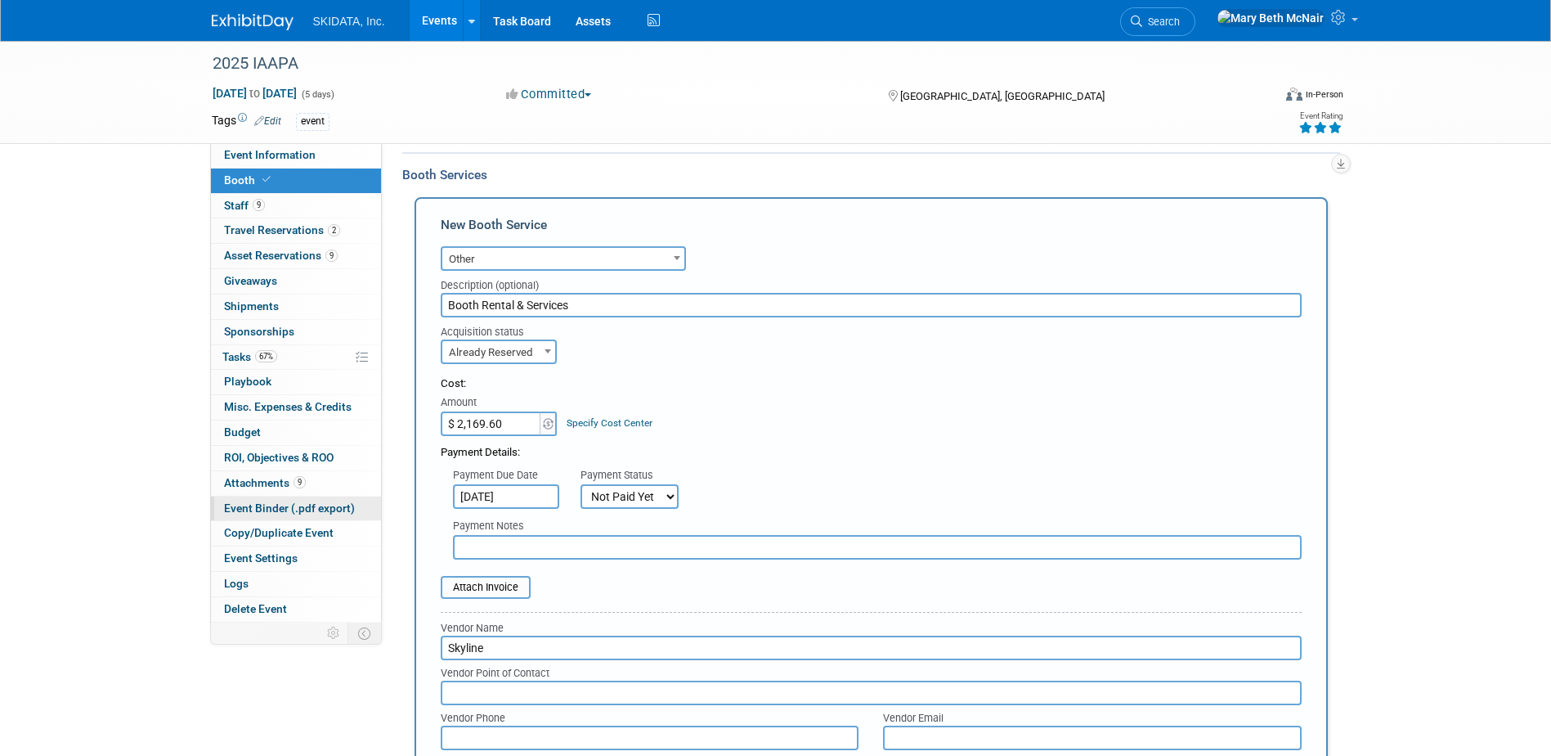
type input "$"
click at [498, 433] on input "$ 0.00" at bounding box center [492, 423] width 102 height 25
drag, startPoint x: 496, startPoint y: 428, endPoint x: 388, endPoint y: 395, distance: 112.8
type input "$ 25,078.98"
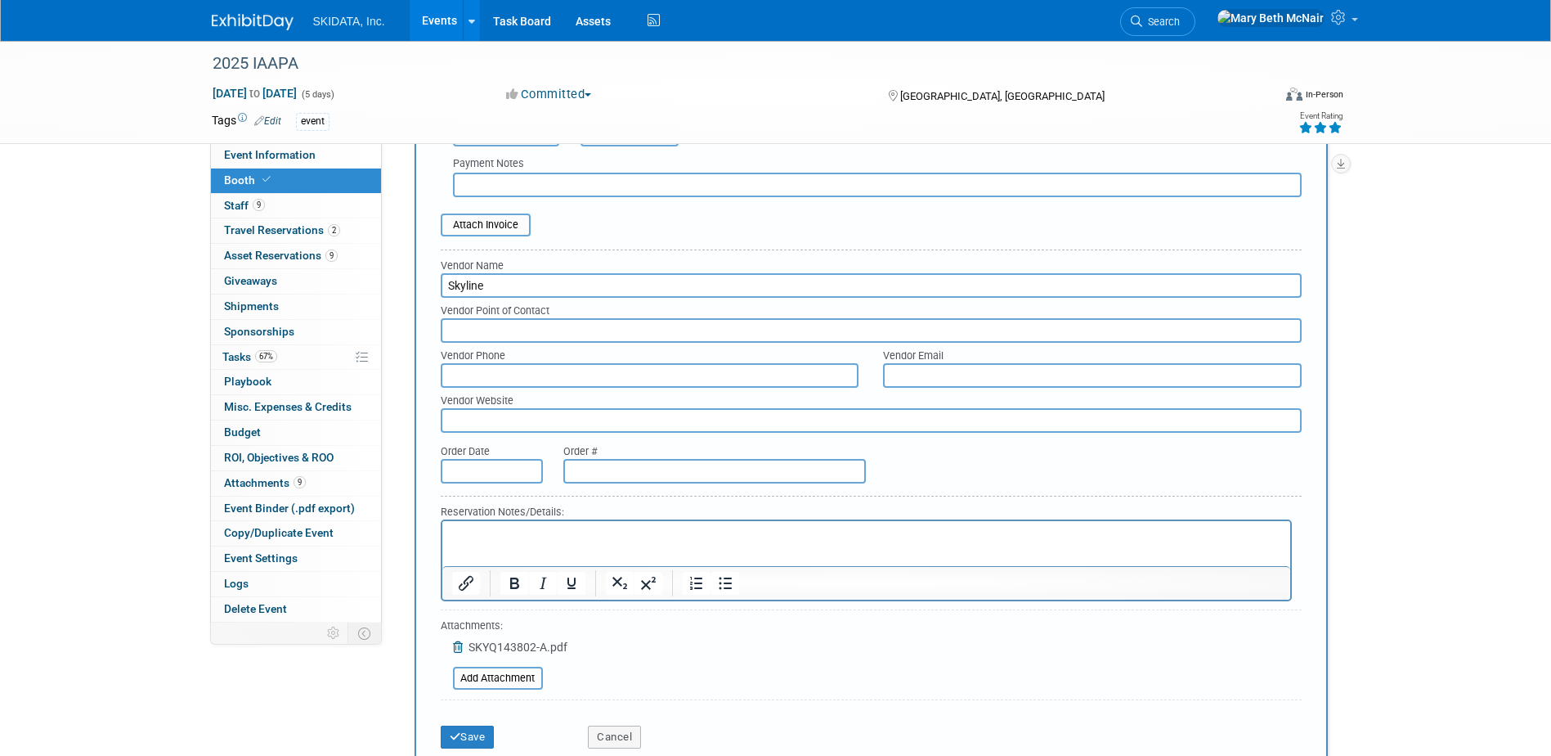
scroll to position [654, 0]
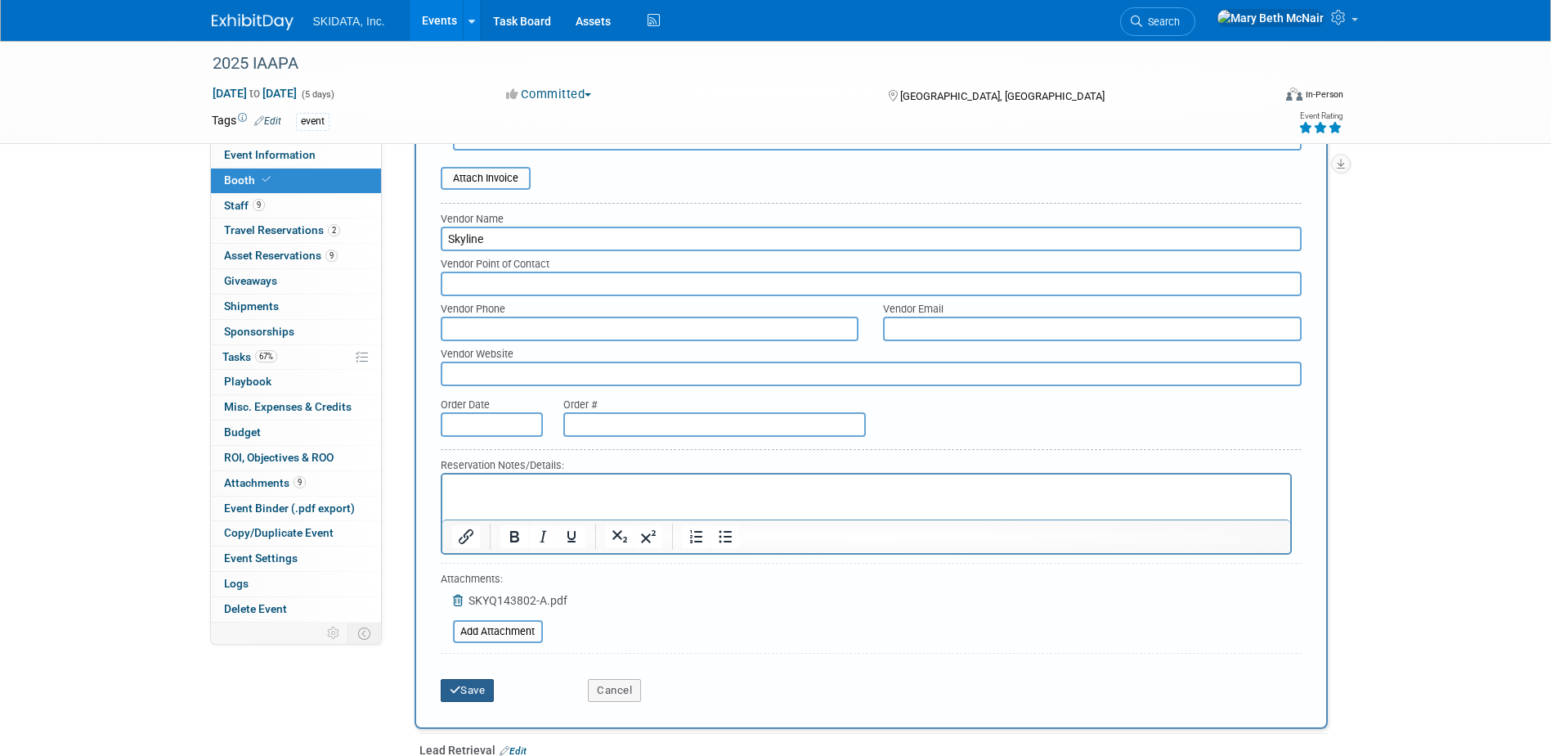
click at [473, 688] on button "Save" at bounding box center [468, 690] width 54 height 23
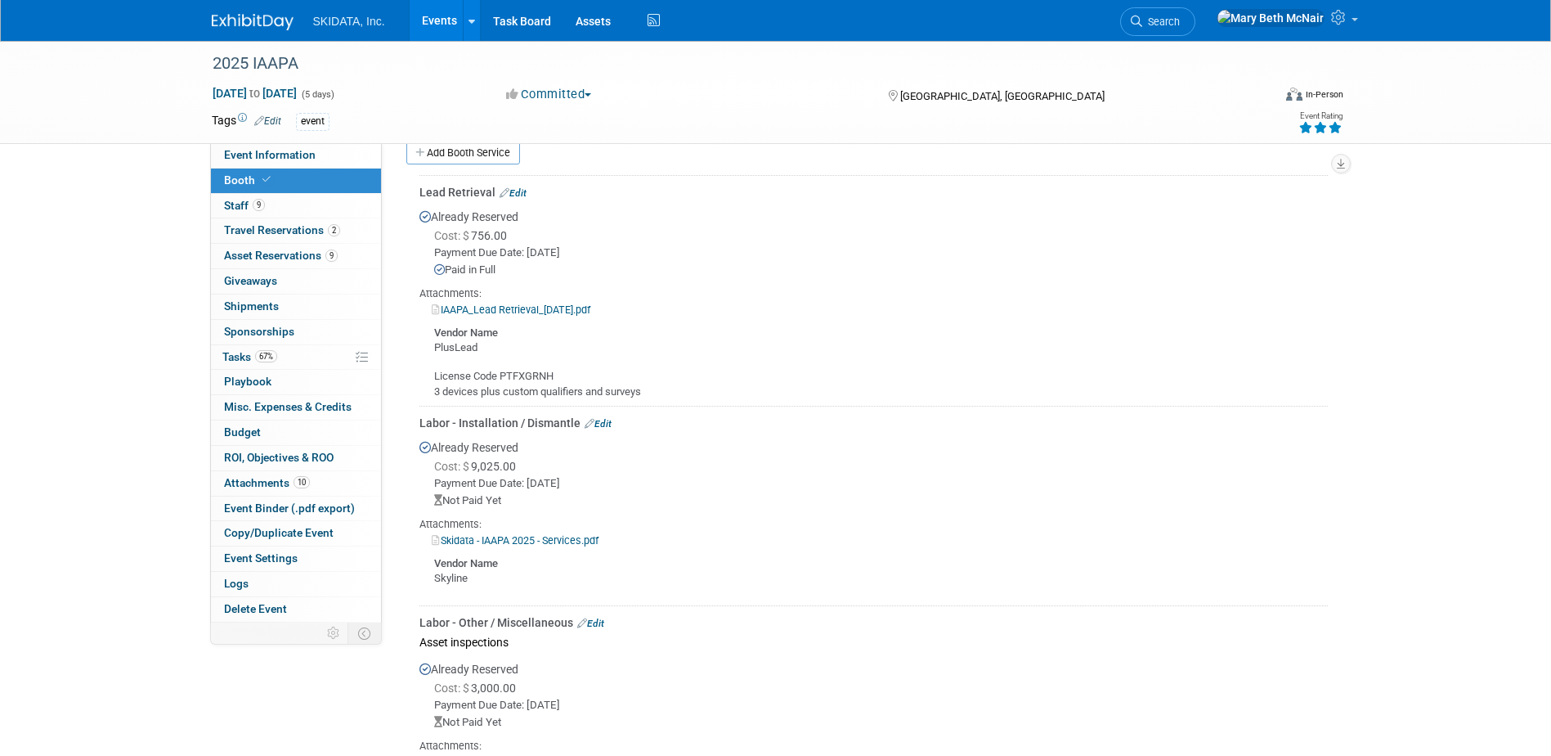
scroll to position [378, 0]
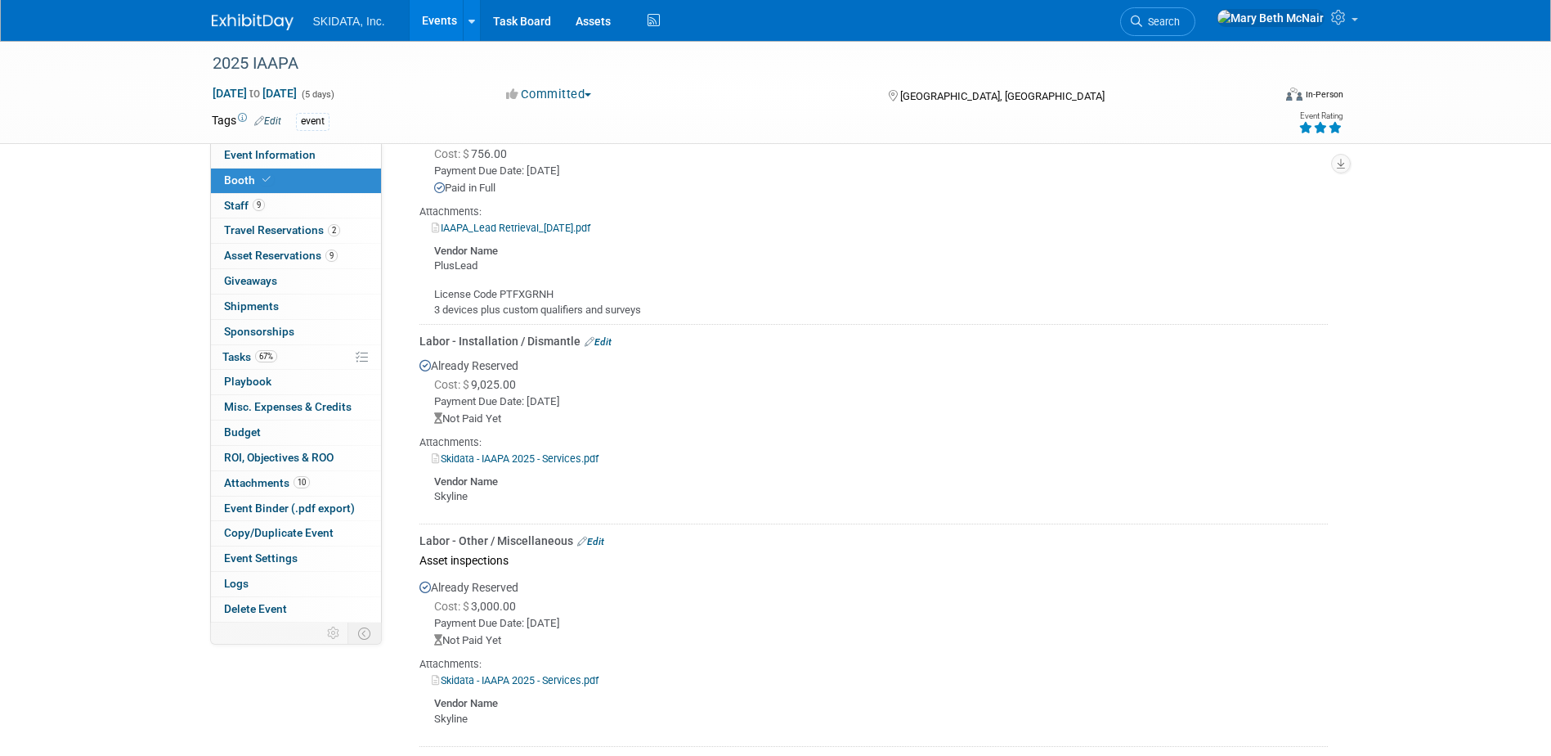
click at [598, 340] on link "Edit" at bounding box center [598, 341] width 27 height 11
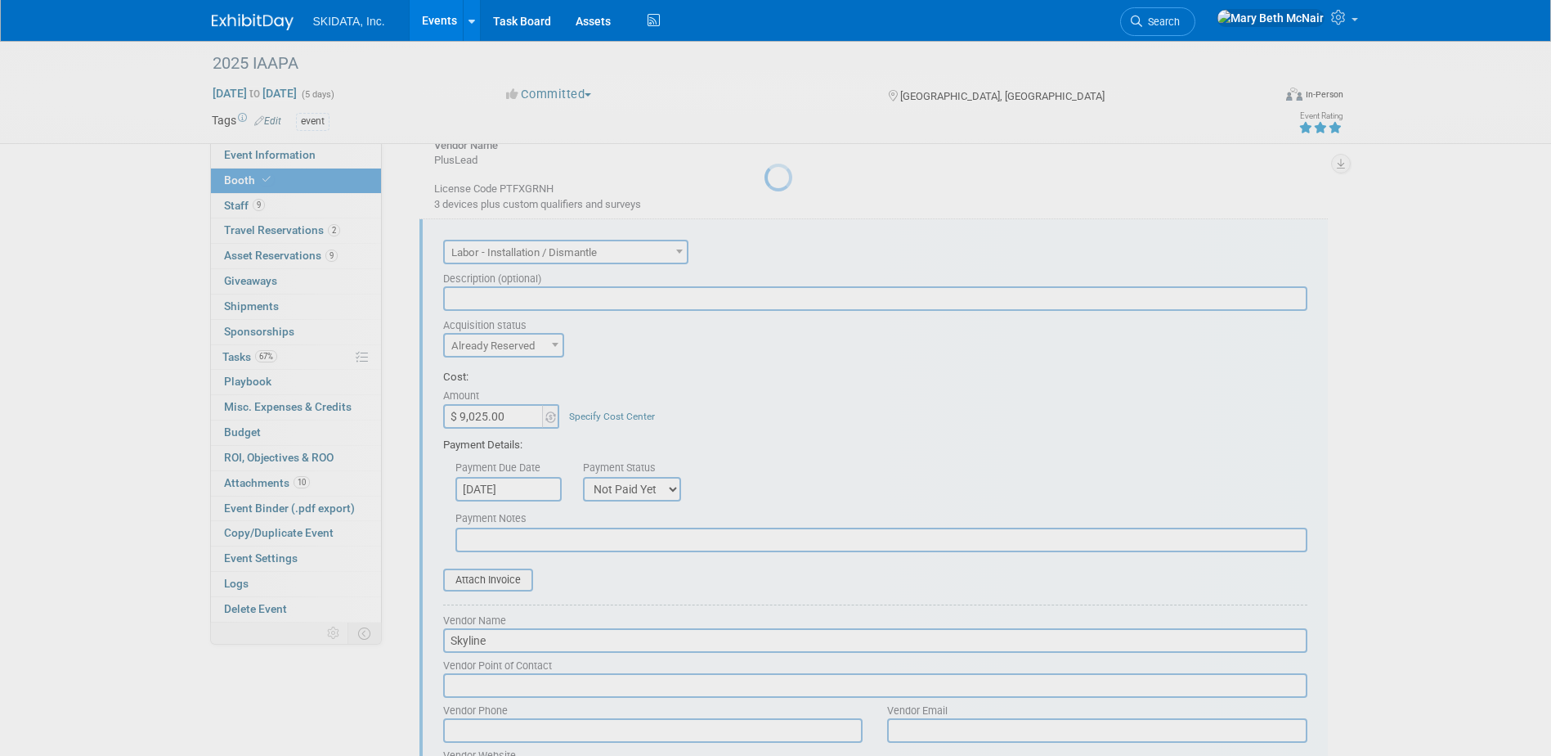
scroll to position [515, 0]
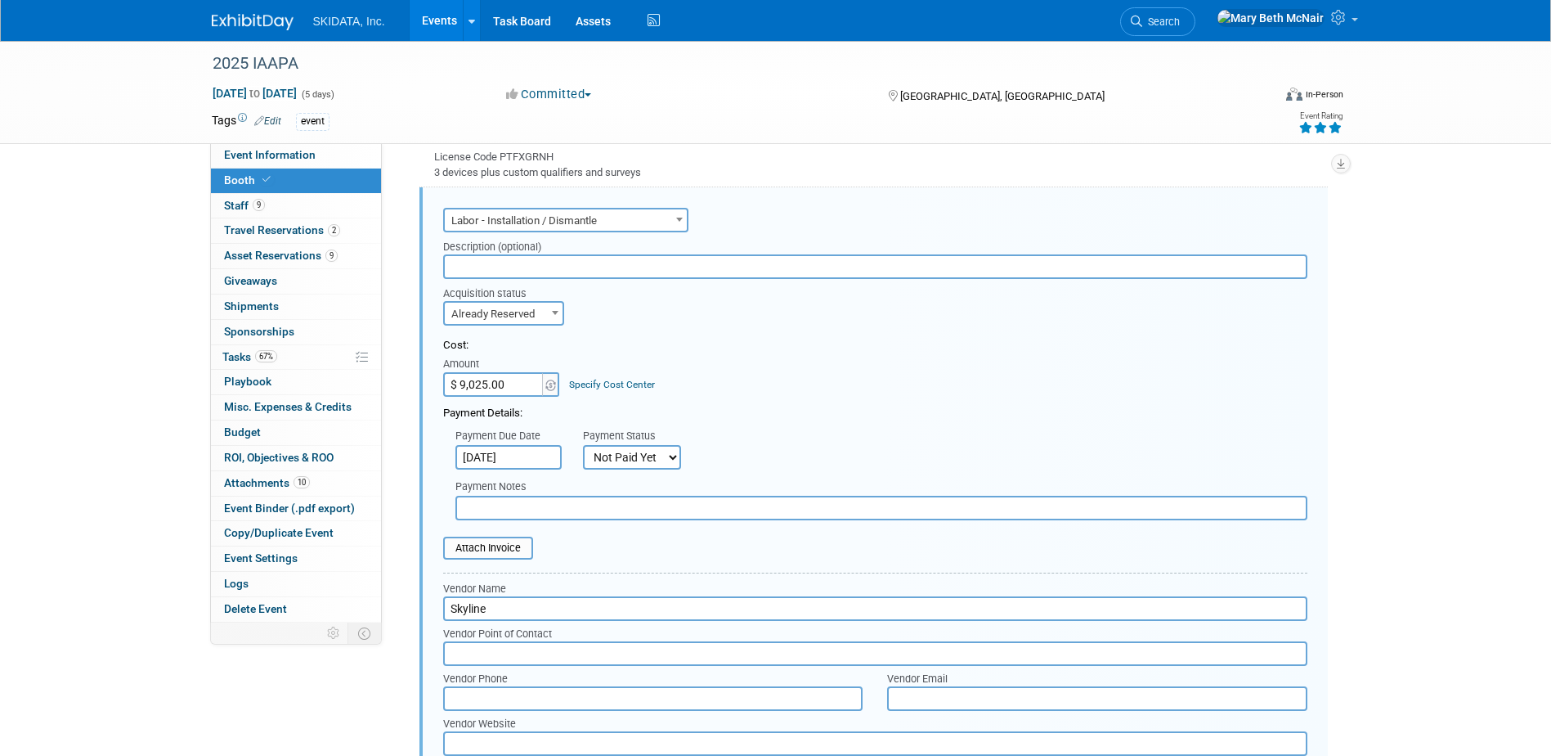
click at [508, 267] on input "text" at bounding box center [875, 266] width 864 height 25
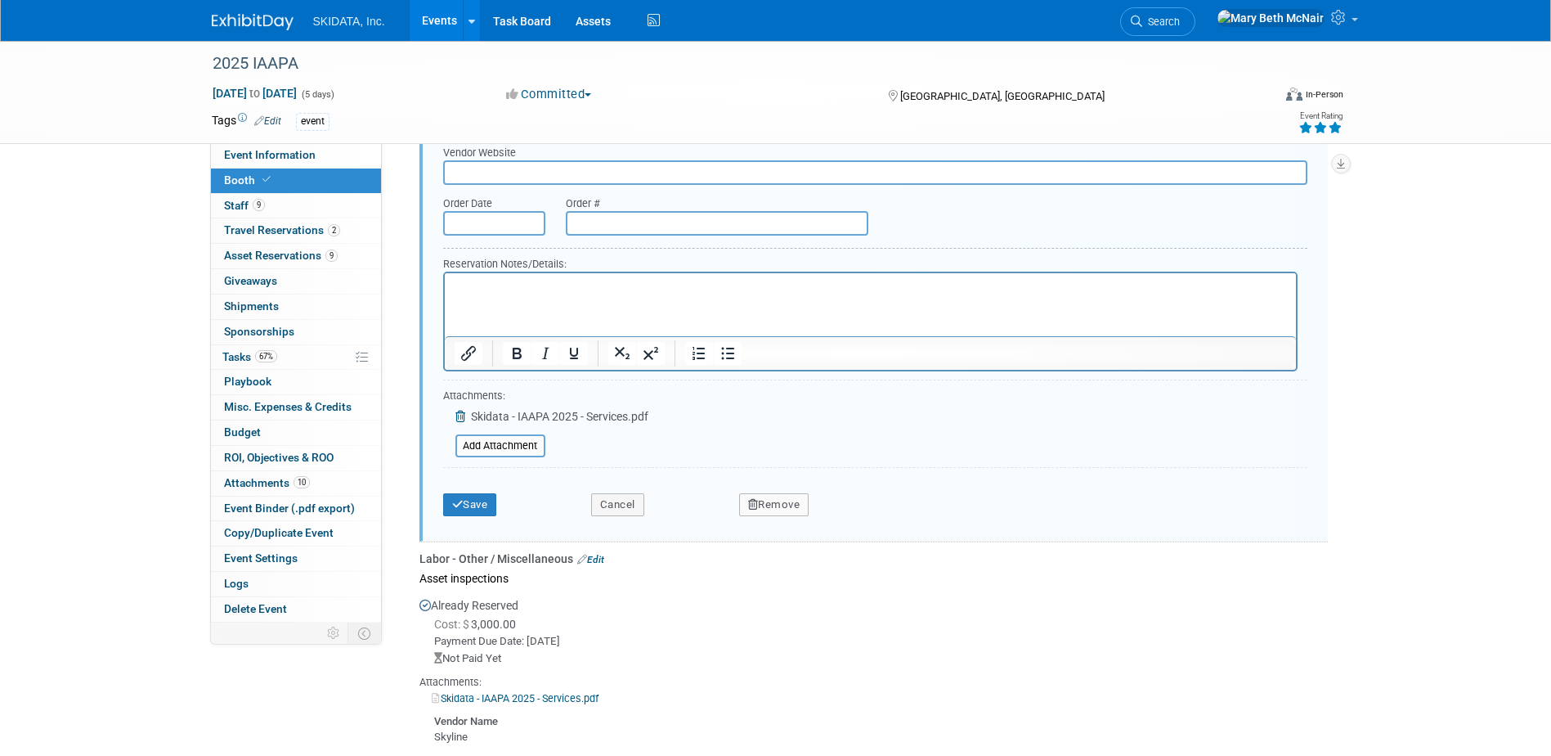
scroll to position [1169, 0]
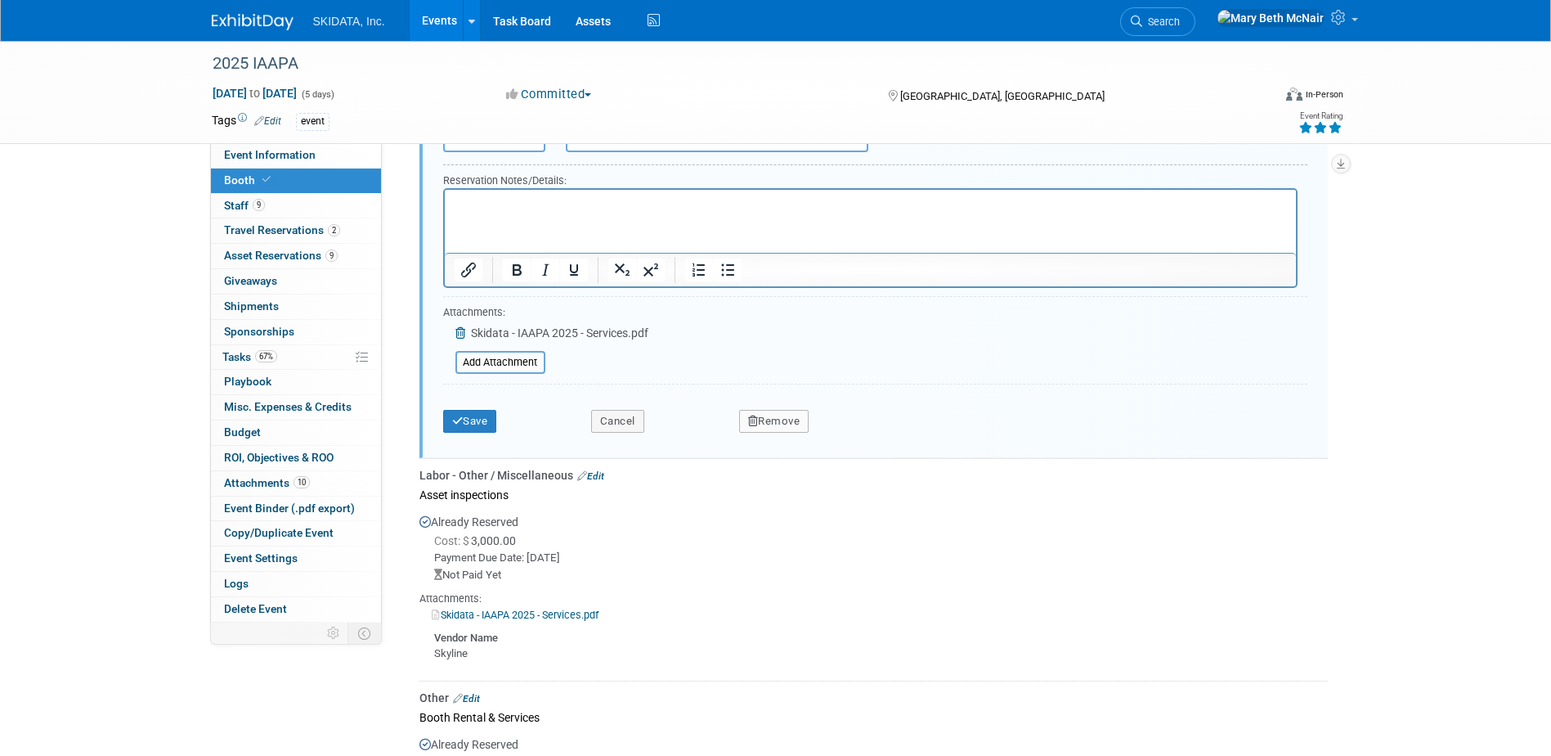
type input "including asset inspections"
click at [527, 609] on link "Skidata - IAAPA 2025 - Services.pdf" at bounding box center [515, 614] width 167 height 12
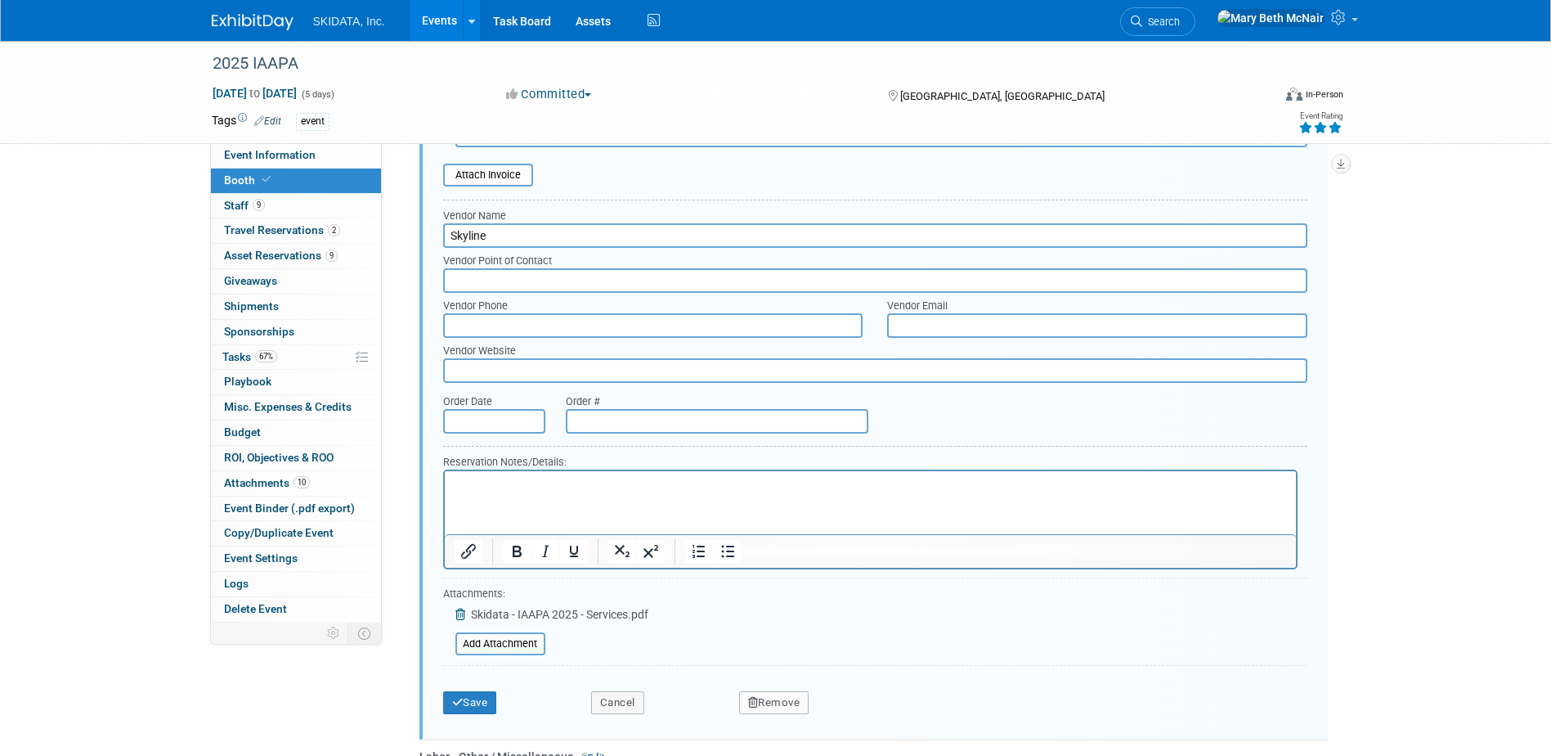
scroll to position [924, 0]
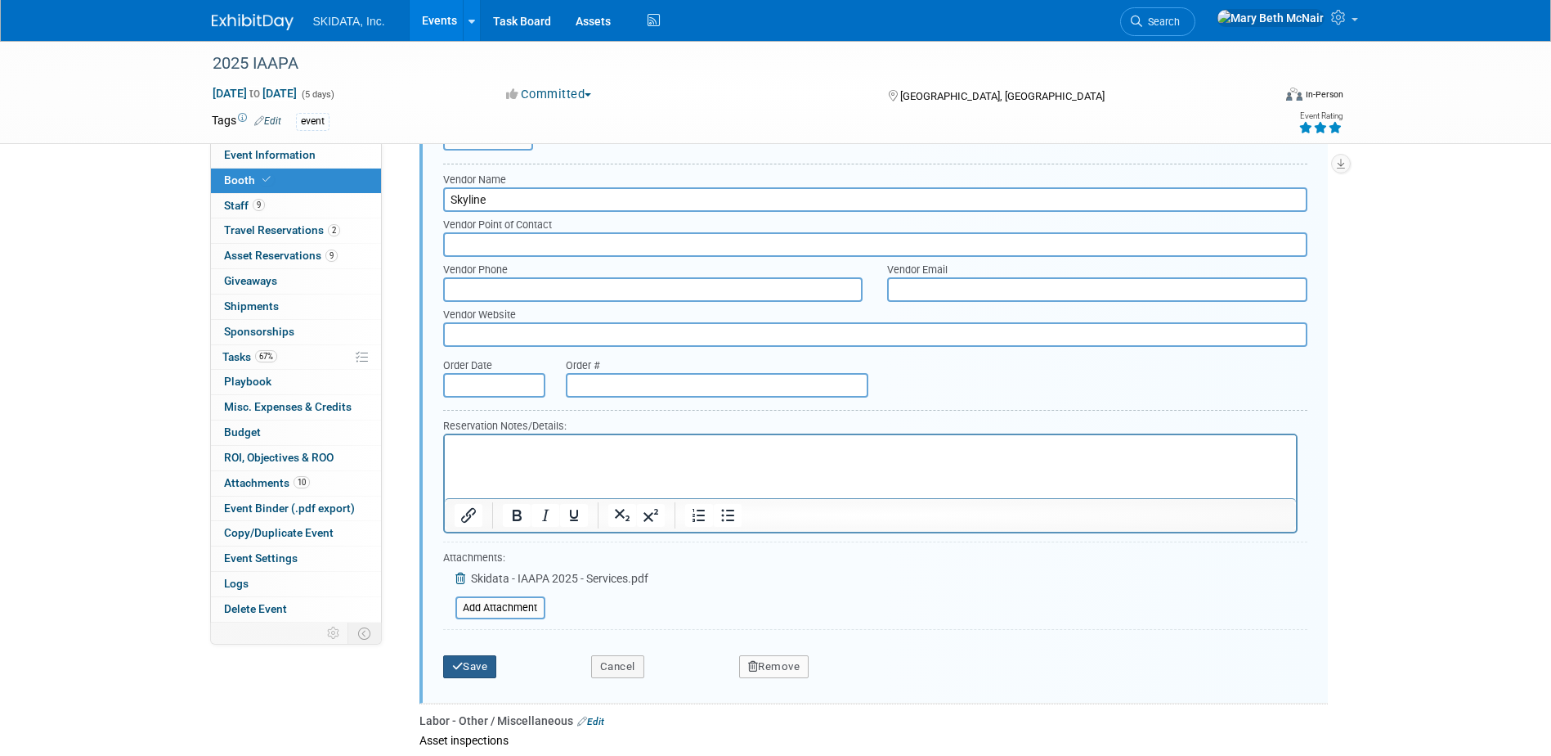
type input "$ 12,025.00"
click at [483, 662] on button "Save" at bounding box center [470, 666] width 54 height 23
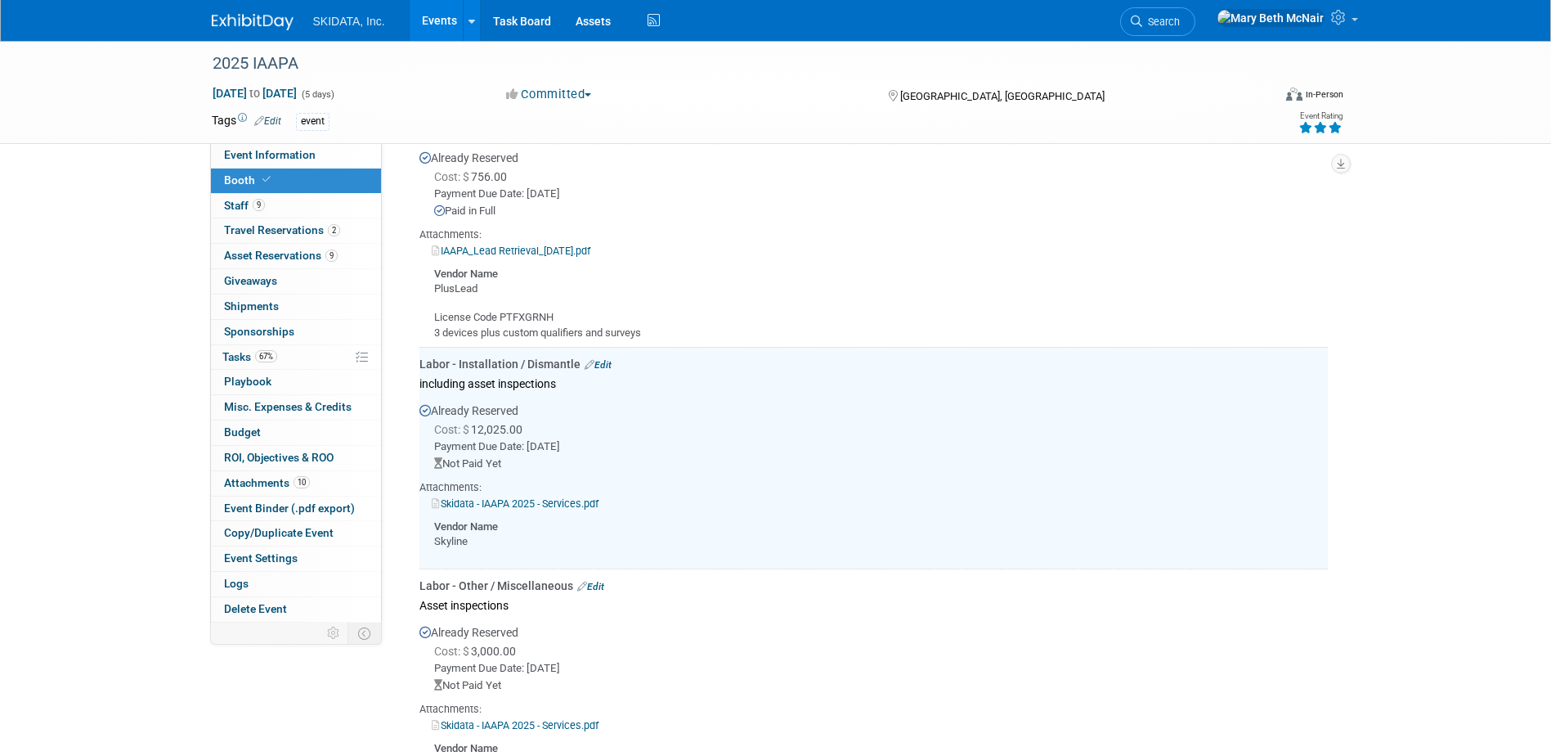
scroll to position [352, 0]
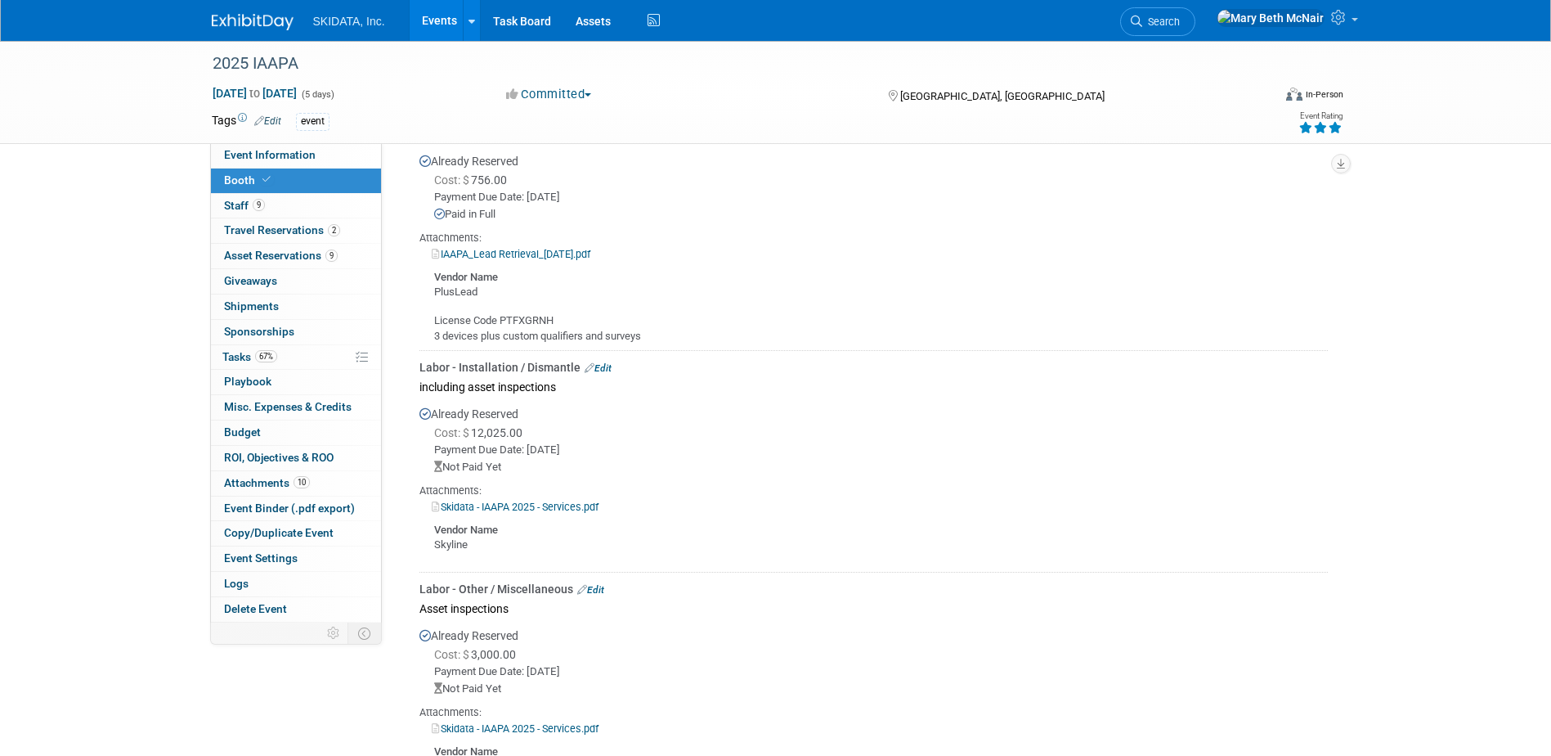
click at [600, 584] on link "Edit" at bounding box center [590, 589] width 27 height 11
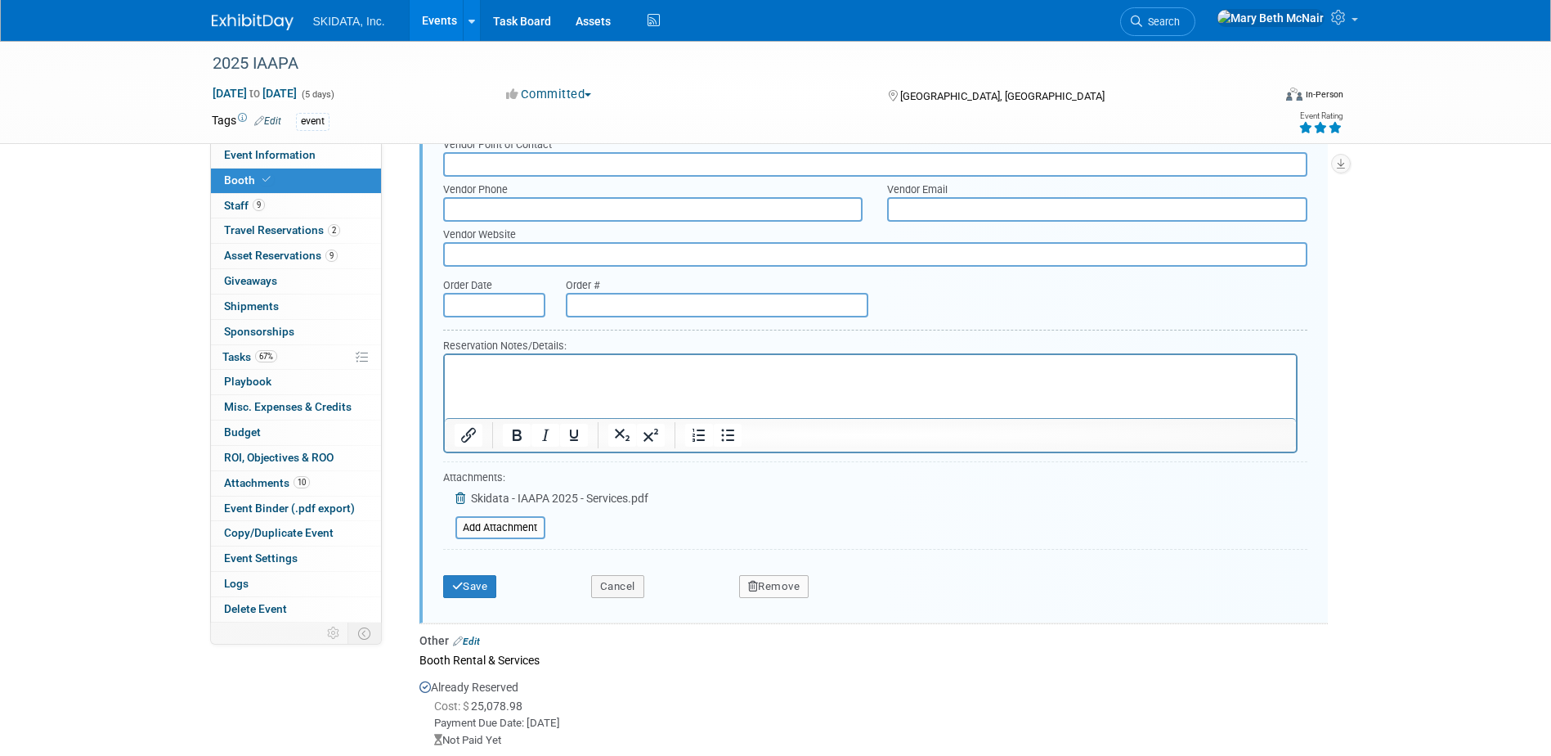
scroll to position [1228, 0]
click at [739, 586] on button "Remove" at bounding box center [774, 584] width 70 height 23
click at [857, 598] on icon at bounding box center [854, 598] width 10 height 9
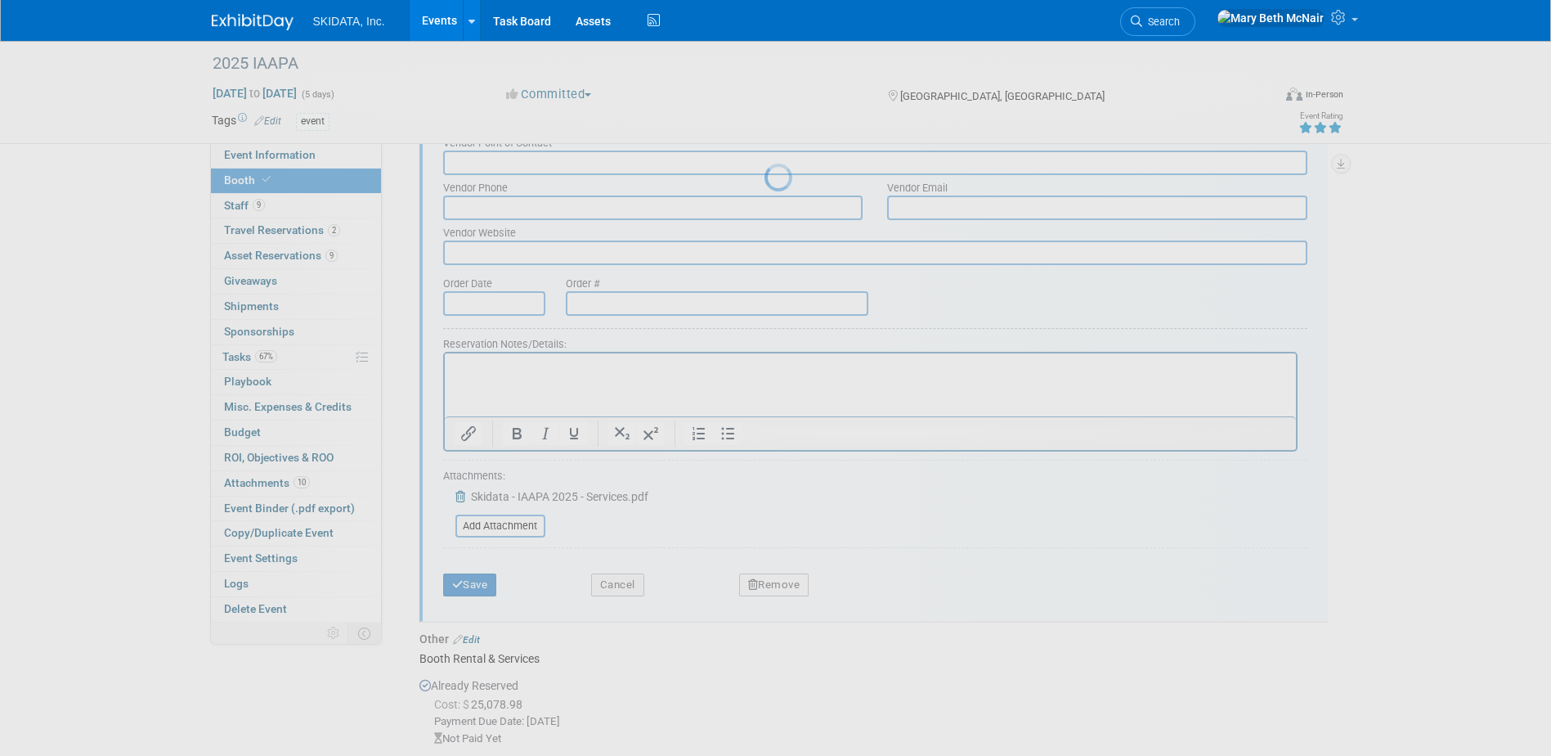
scroll to position [1163, 0]
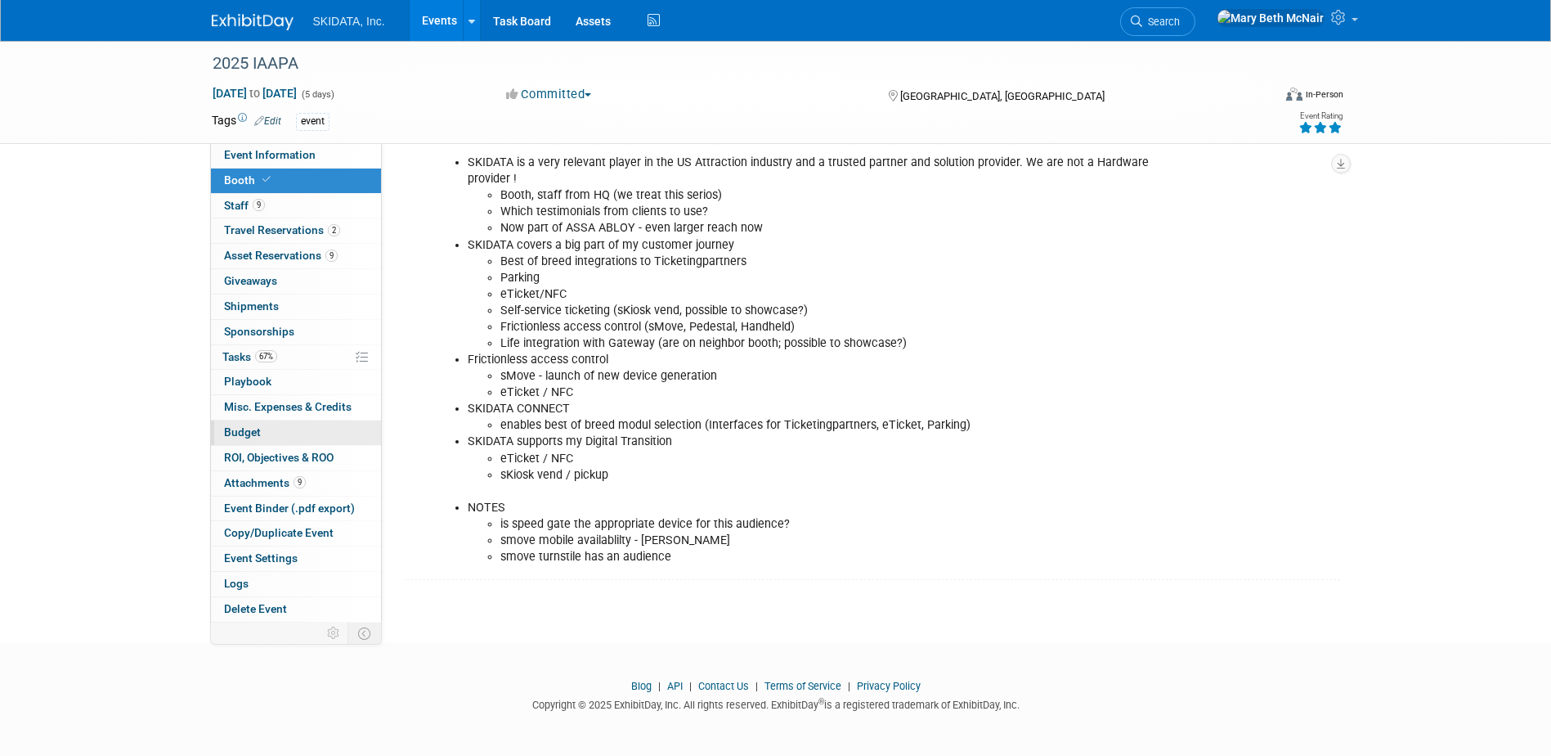
click at [231, 433] on span "Budget" at bounding box center [242, 431] width 37 height 13
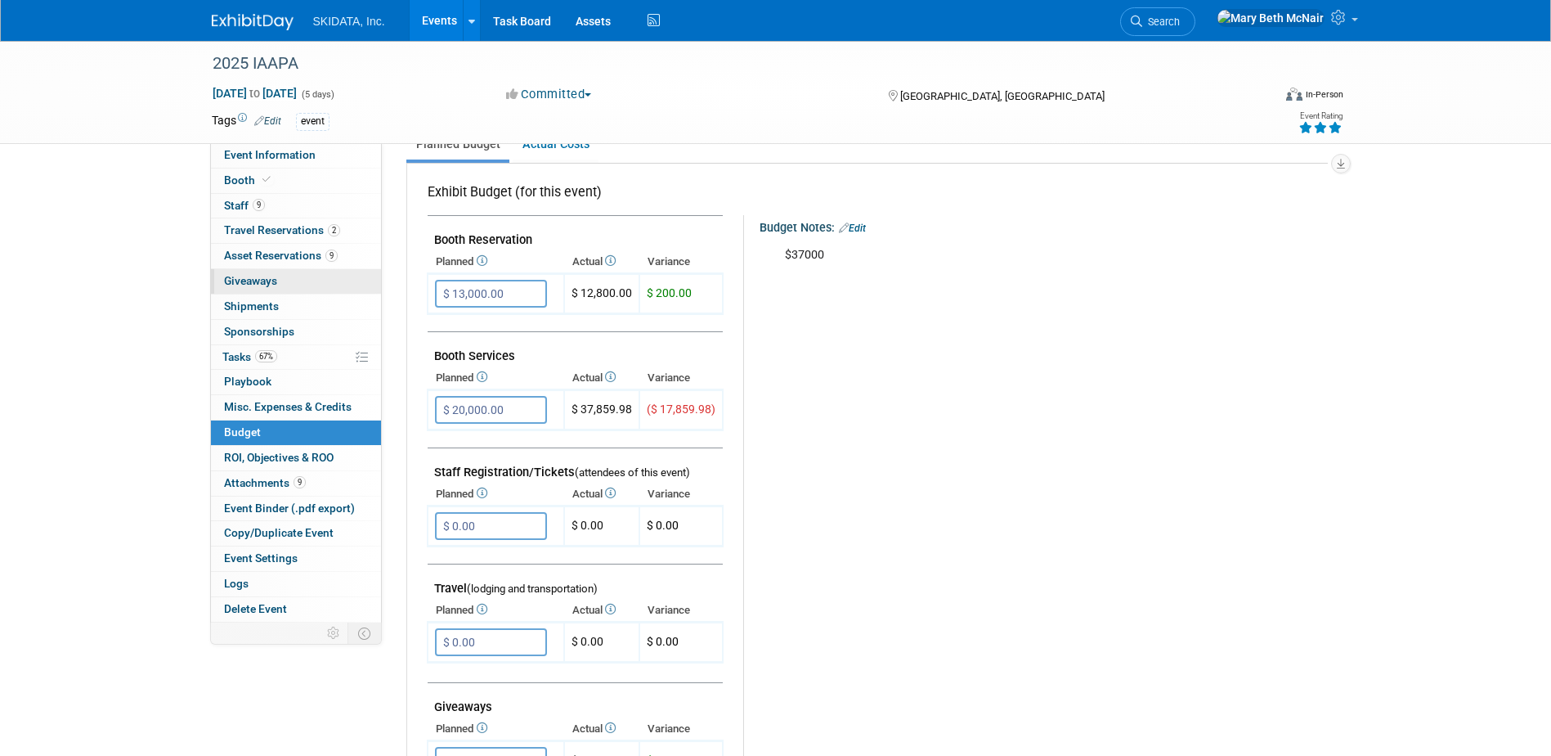
scroll to position [0, 0]
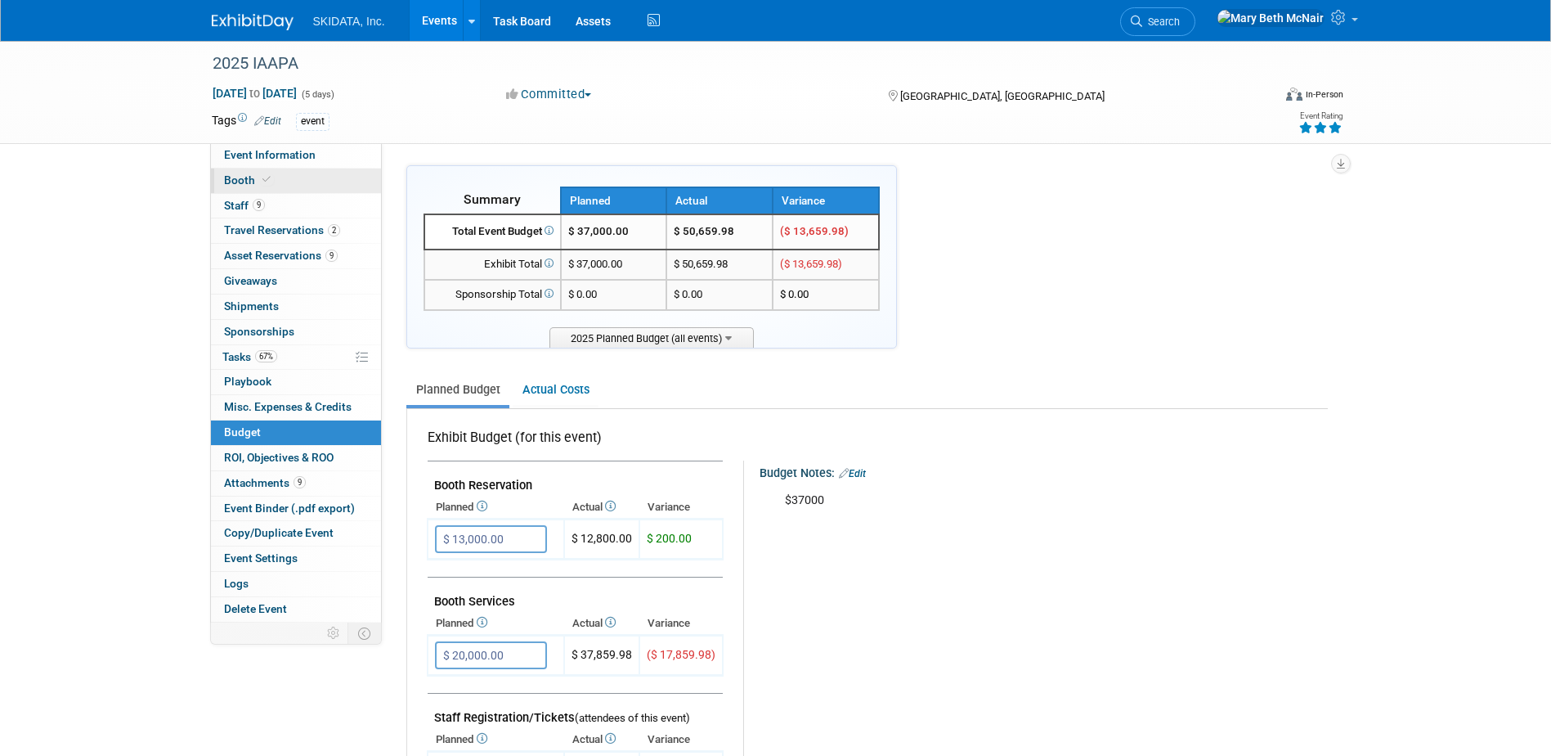
click at [239, 182] on span "Booth" at bounding box center [249, 179] width 50 height 13
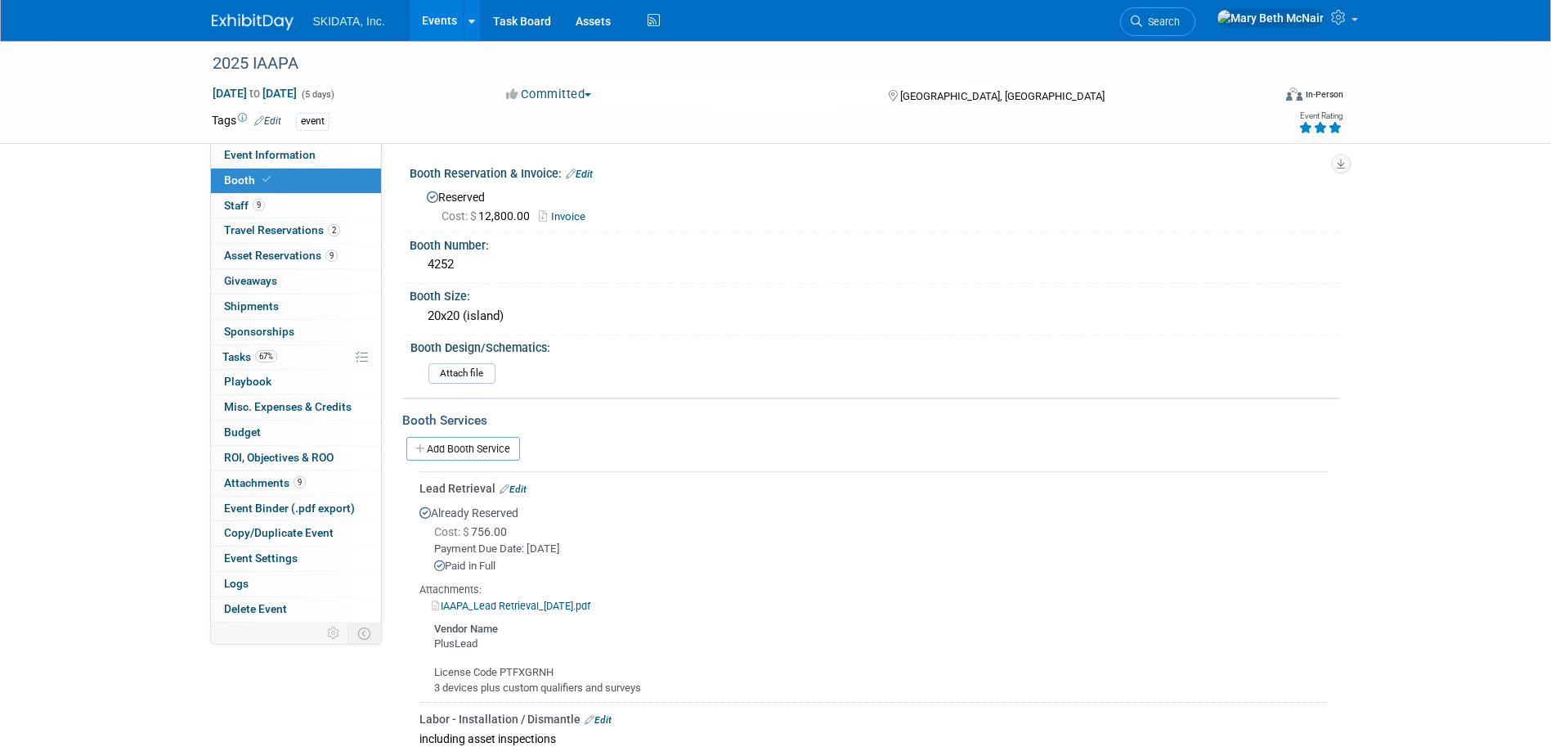
click at [566, 216] on link "Invoice" at bounding box center [566, 216] width 55 height 12
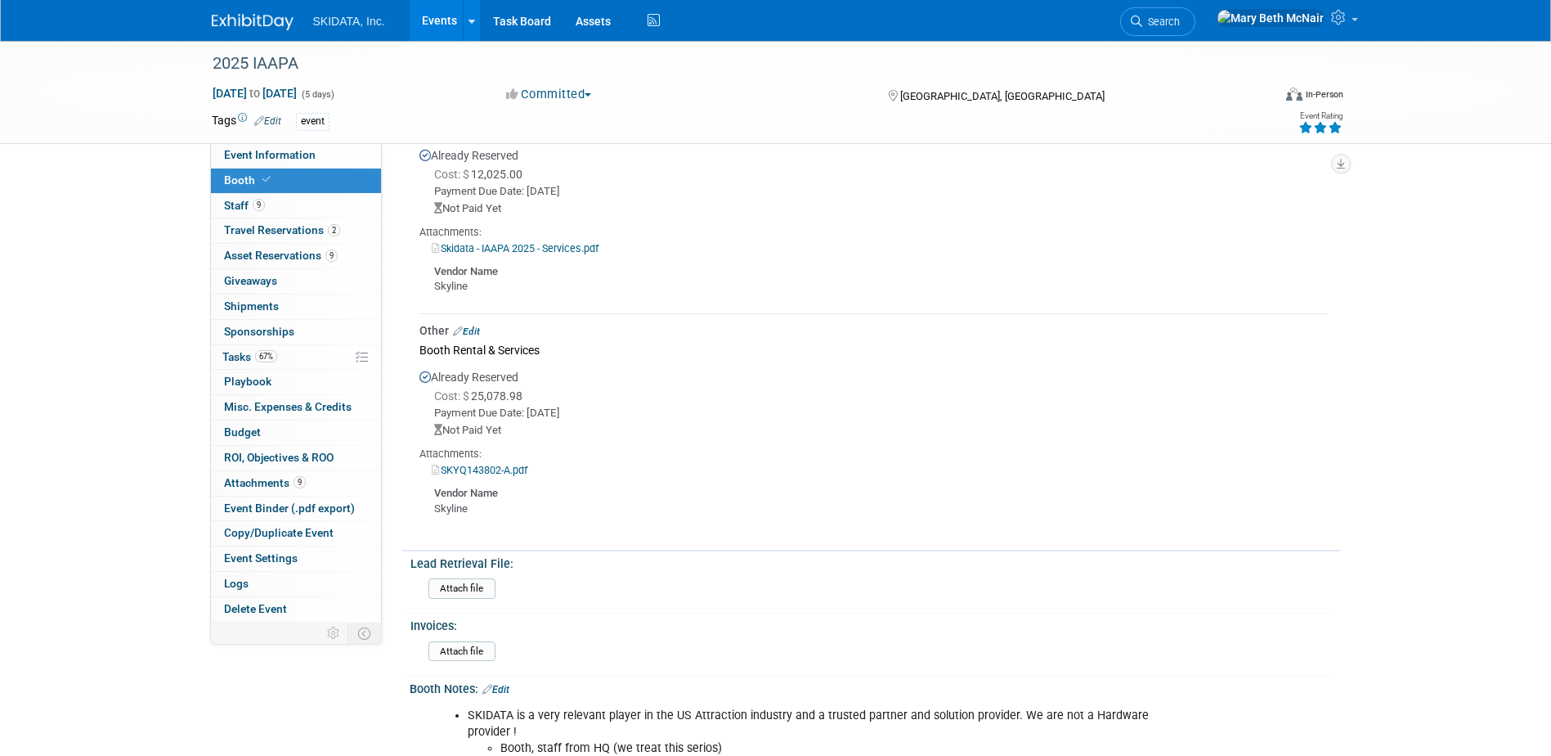
scroll to position [654, 0]
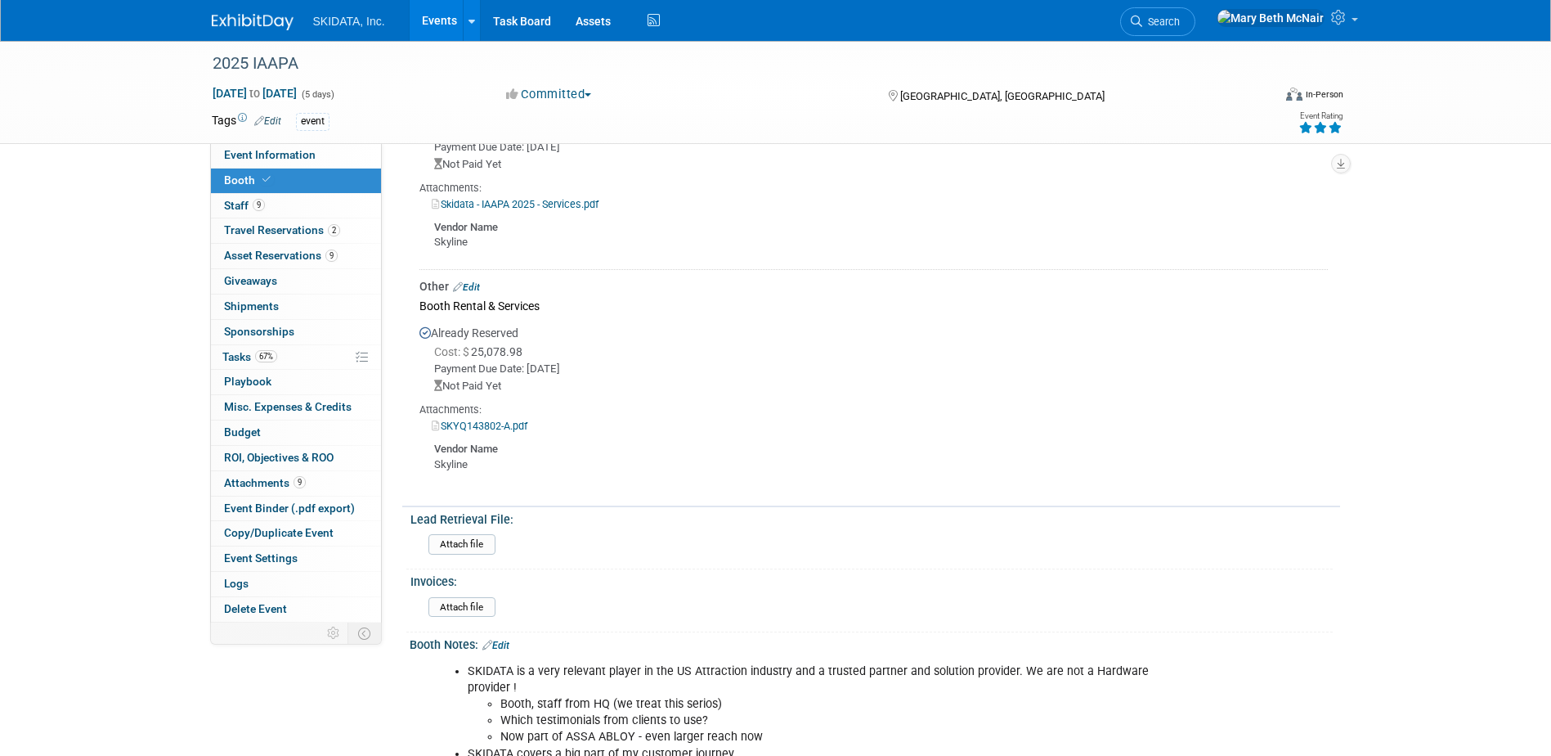
click at [470, 282] on link "Edit" at bounding box center [466, 286] width 27 height 11
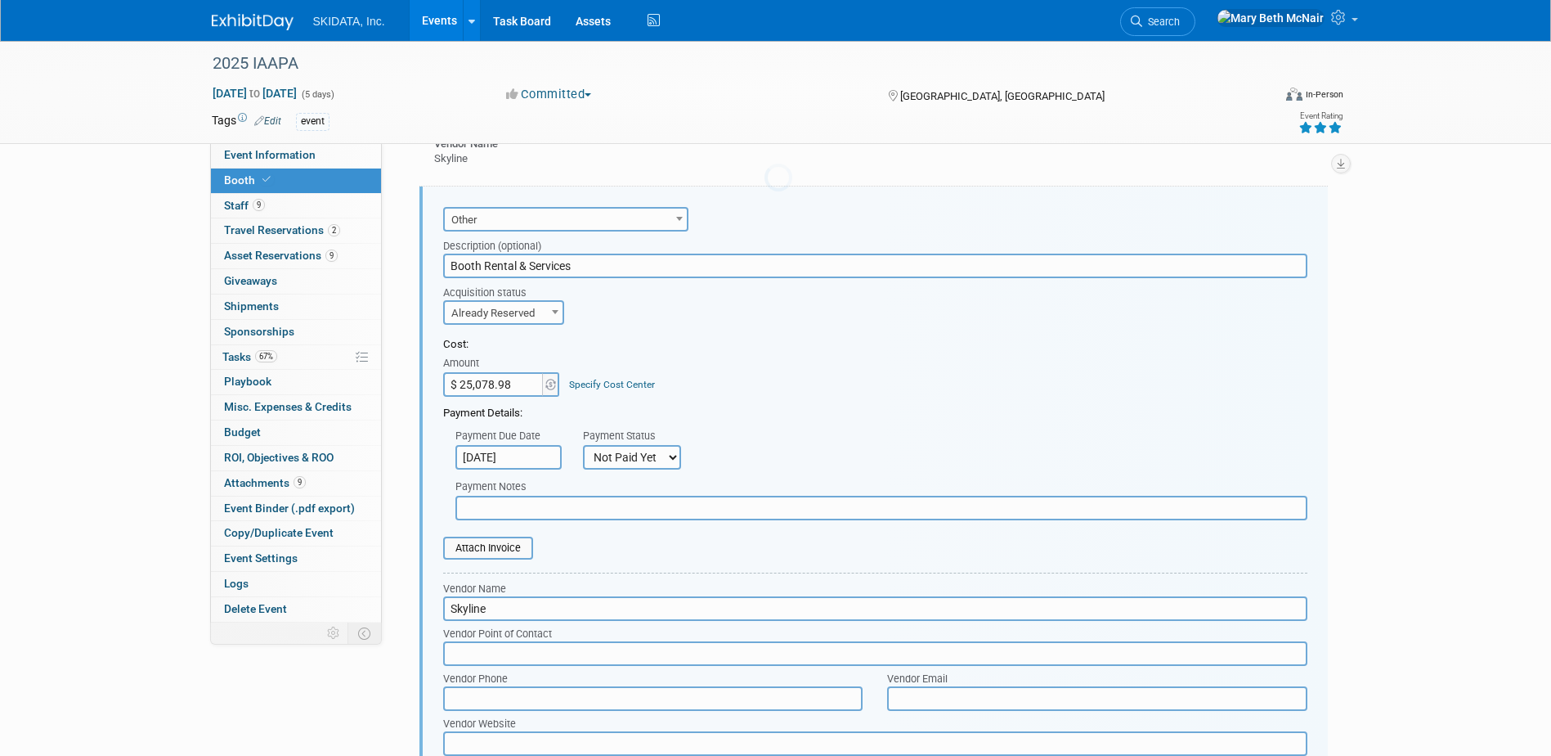
scroll to position [0, 0]
click at [527, 375] on input "$ 25,078.98" at bounding box center [494, 384] width 102 height 25
type input "$ 29,176.04"
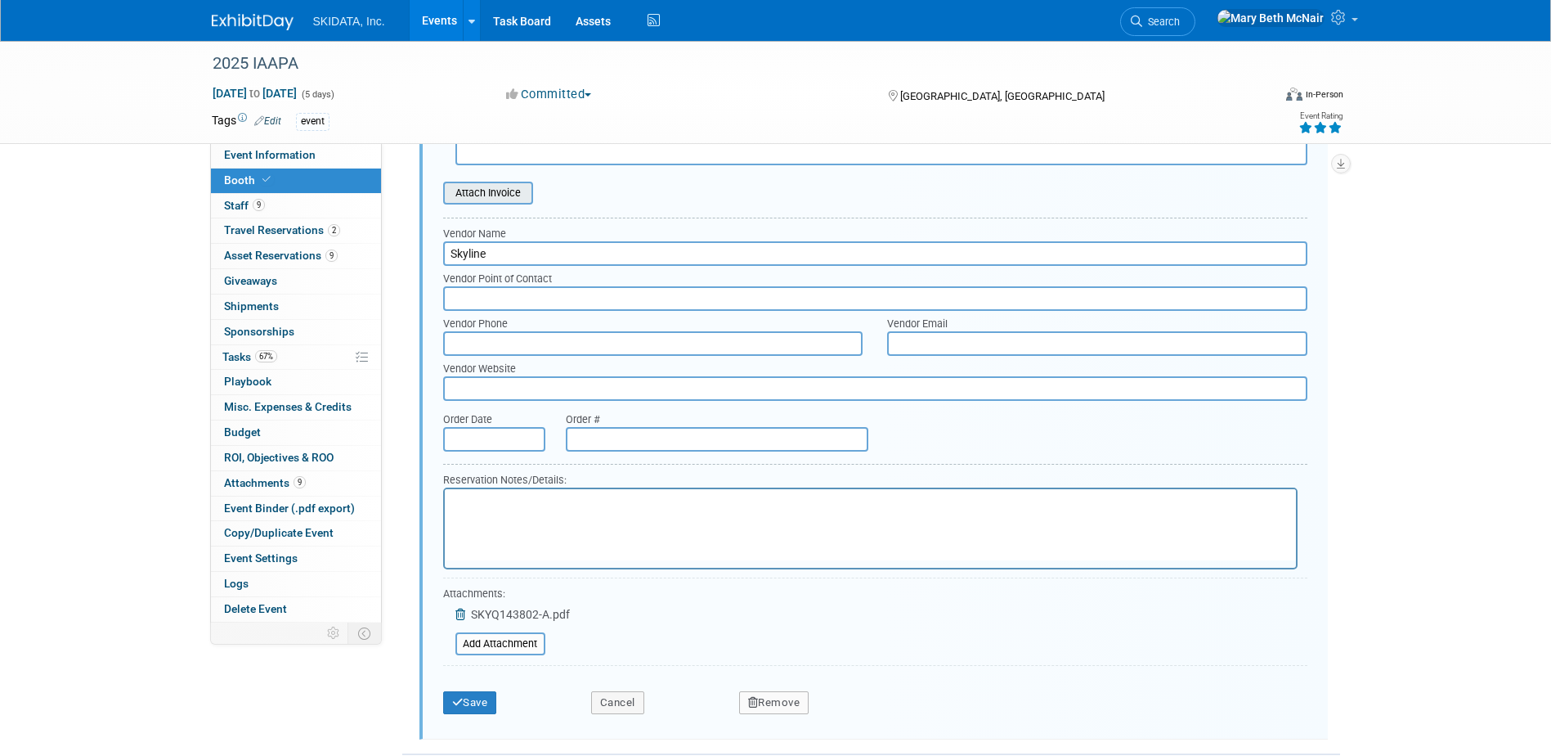
scroll to position [1146, 0]
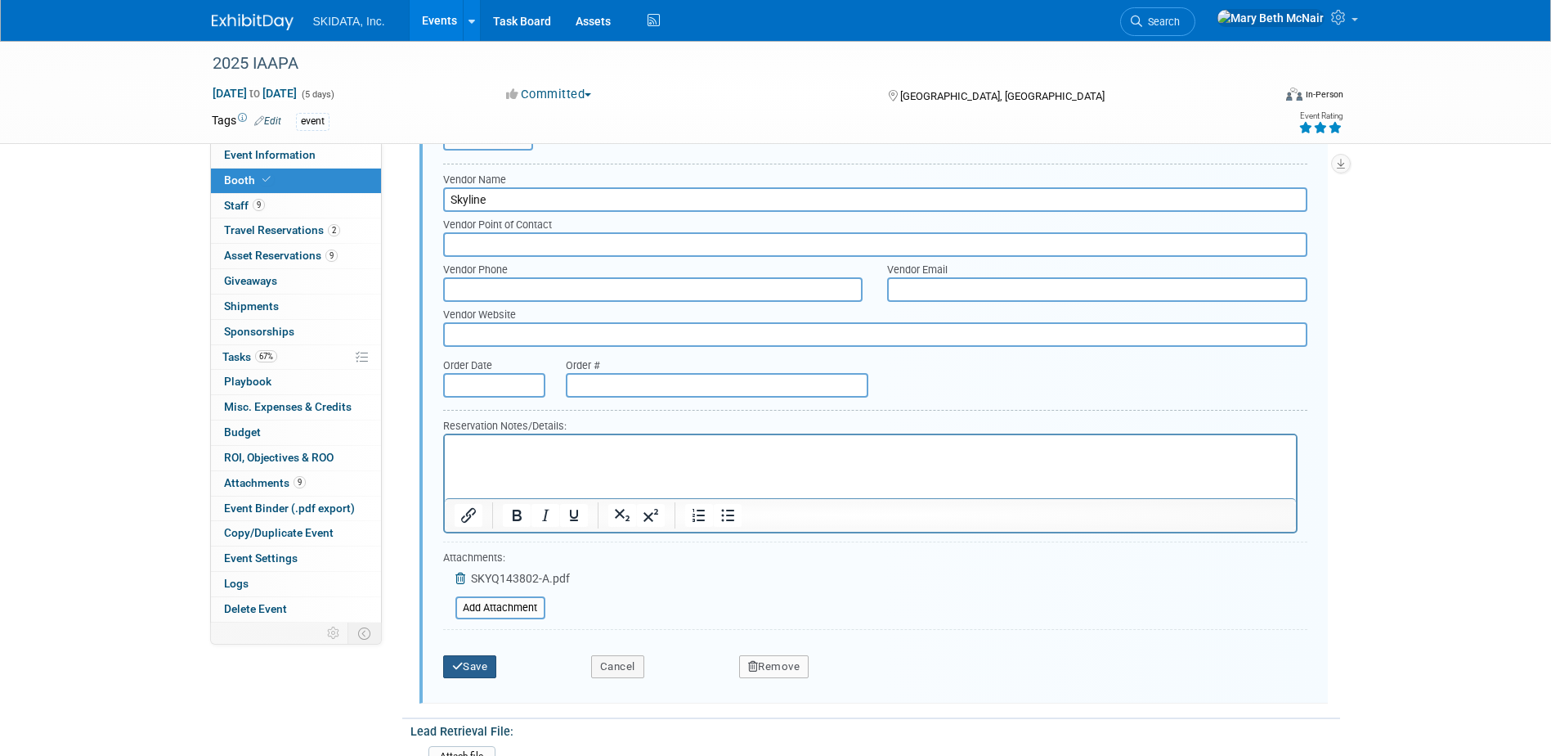
click at [488, 662] on button "Save" at bounding box center [470, 666] width 54 height 23
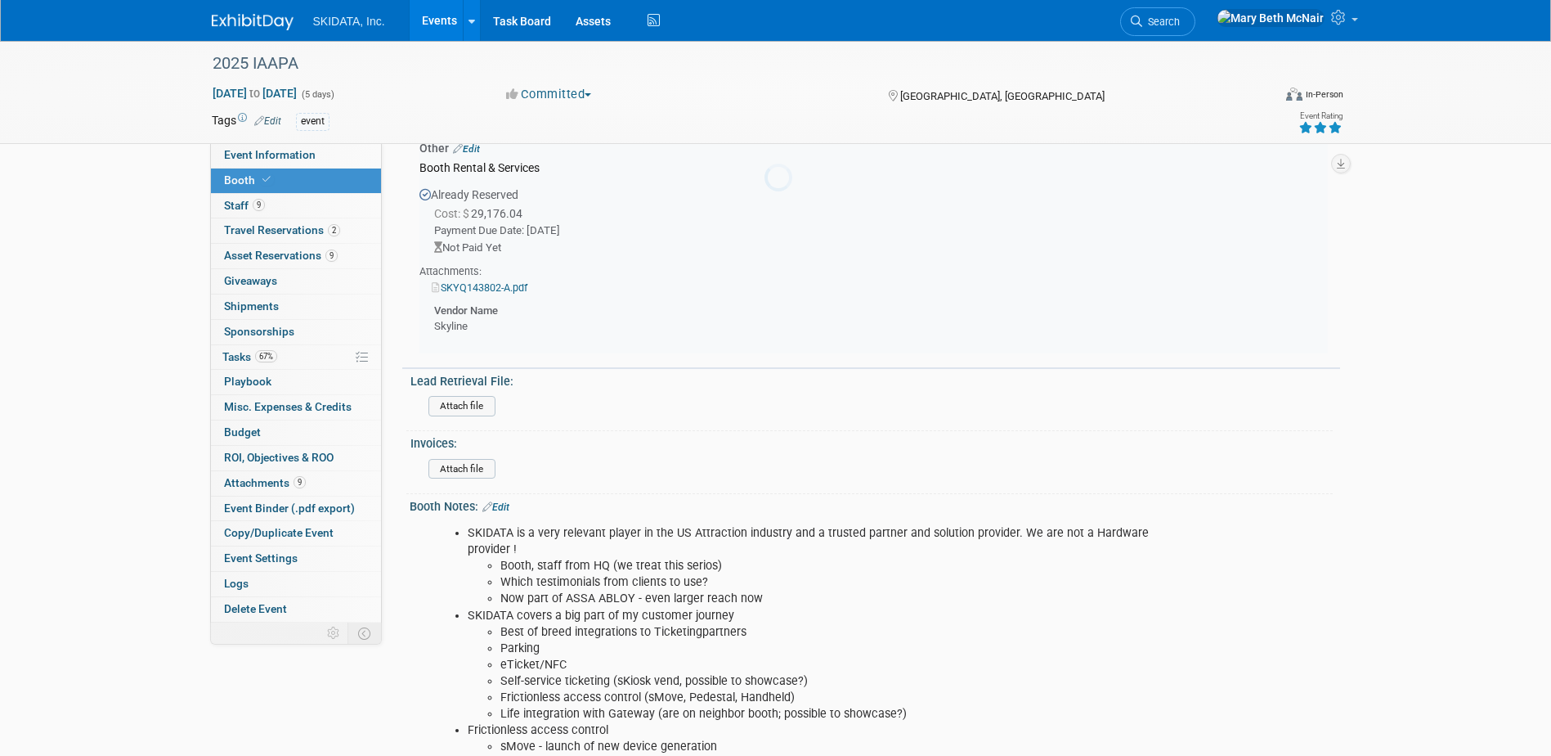
scroll to position [738, 0]
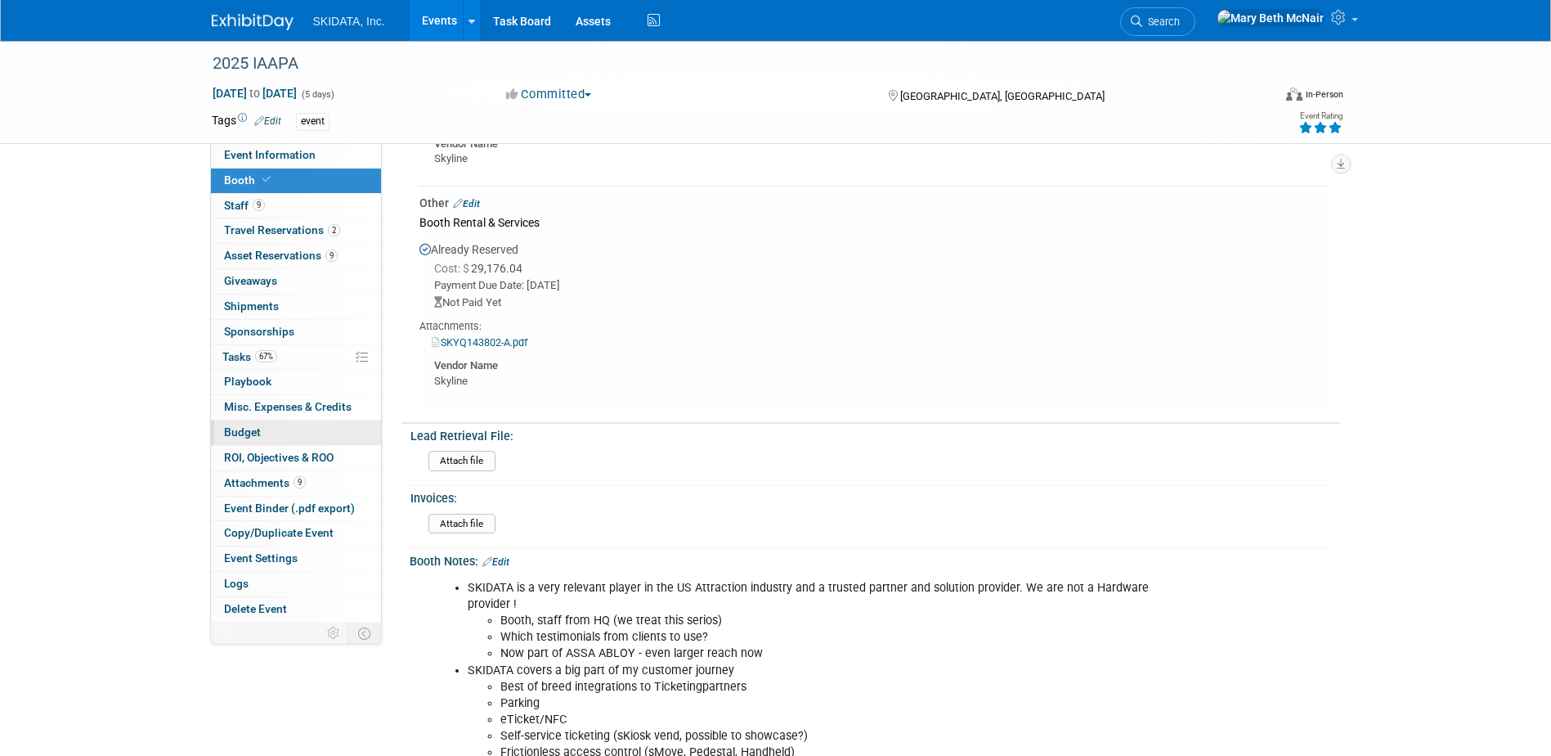
click at [240, 436] on span "Budget" at bounding box center [242, 431] width 37 height 13
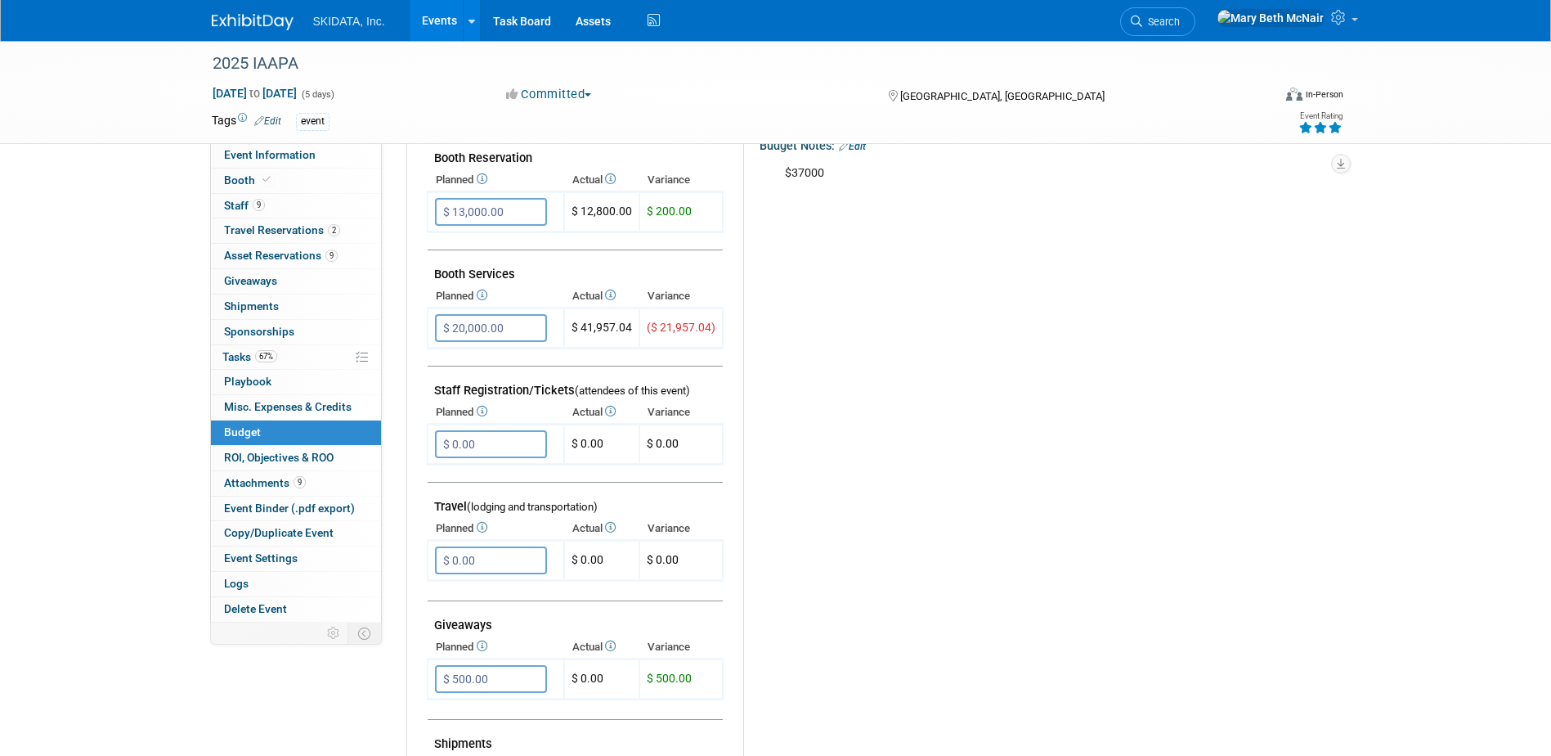
scroll to position [0, 0]
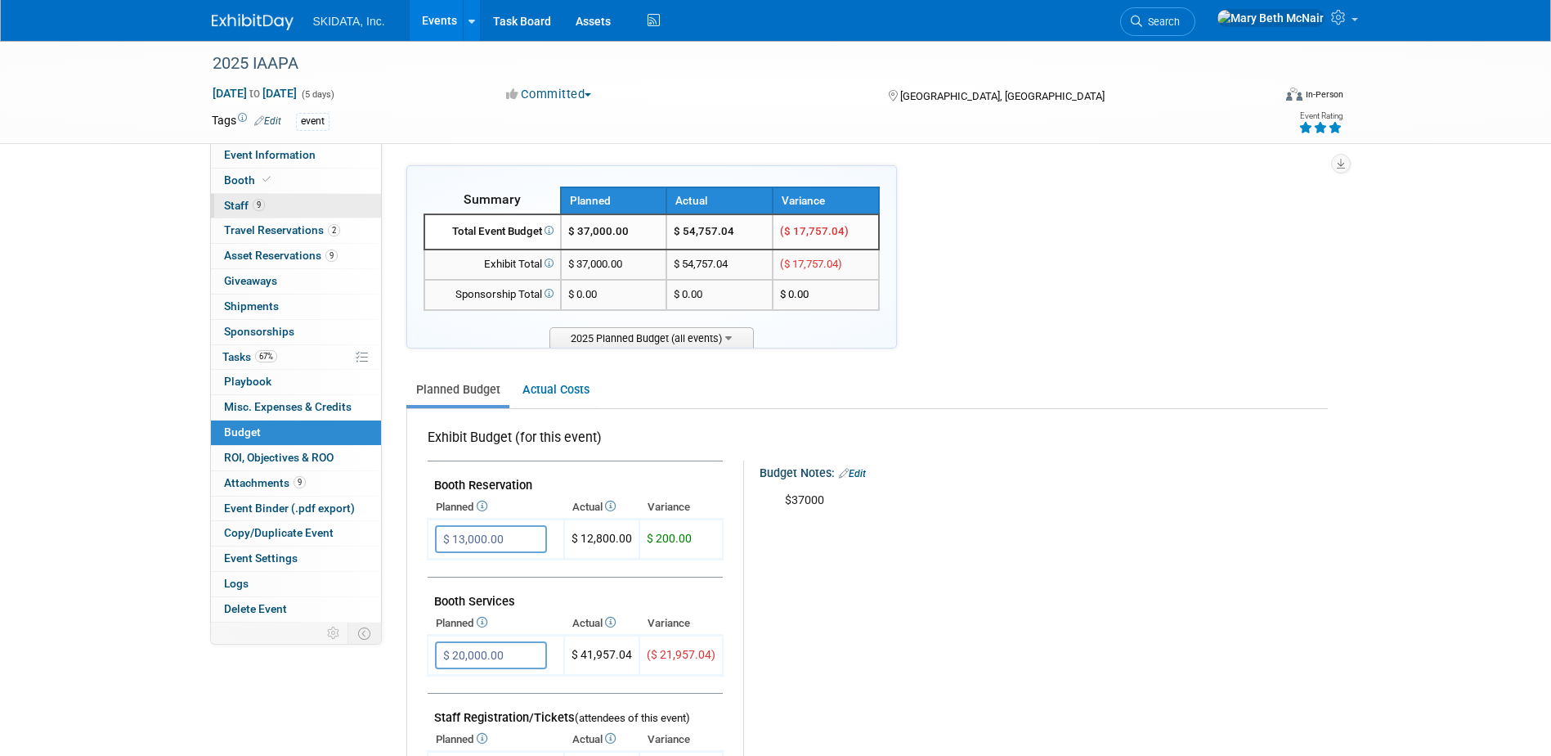
click at [240, 204] on span "Staff 9" at bounding box center [244, 205] width 41 height 13
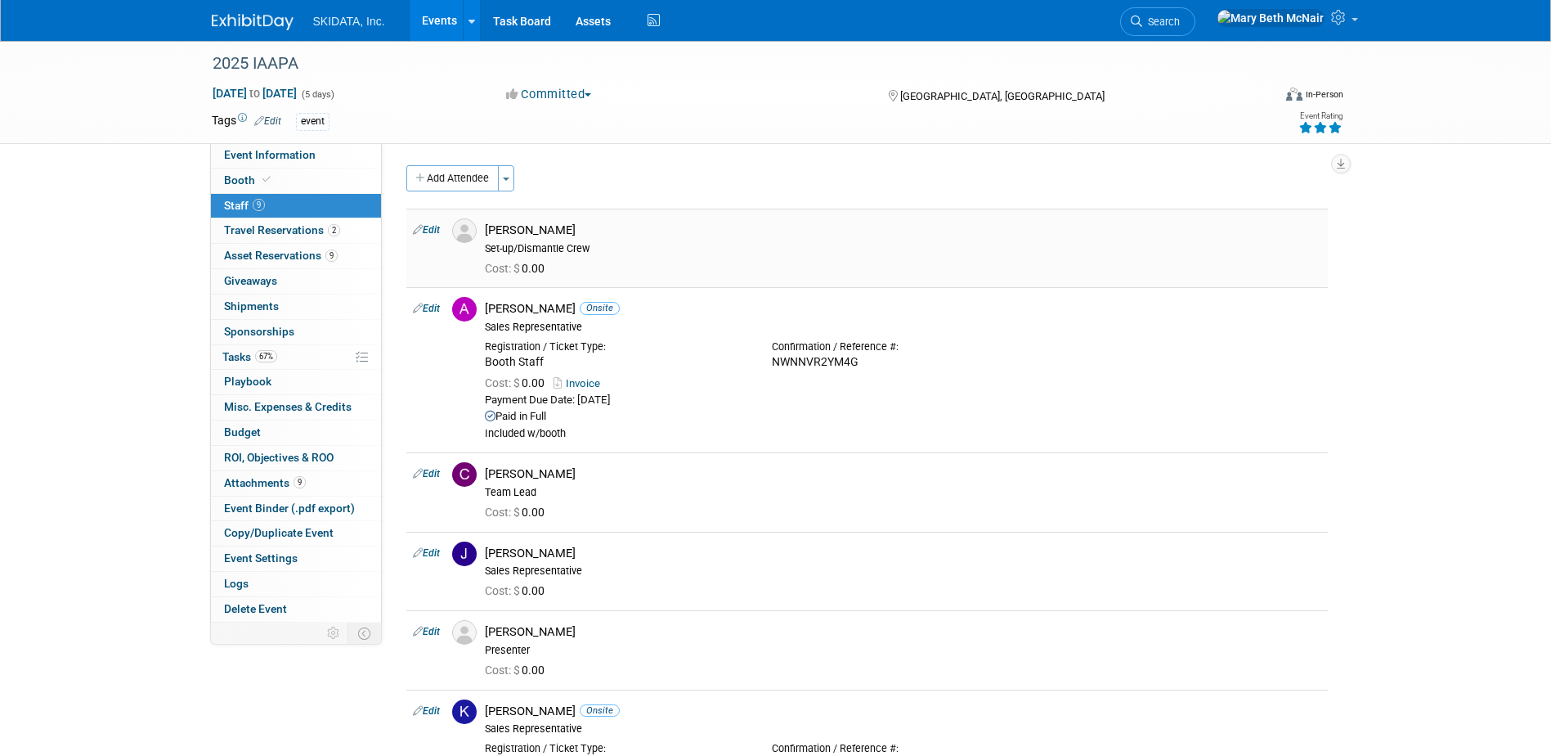
click at [437, 229] on link "Edit" at bounding box center [426, 229] width 27 height 11
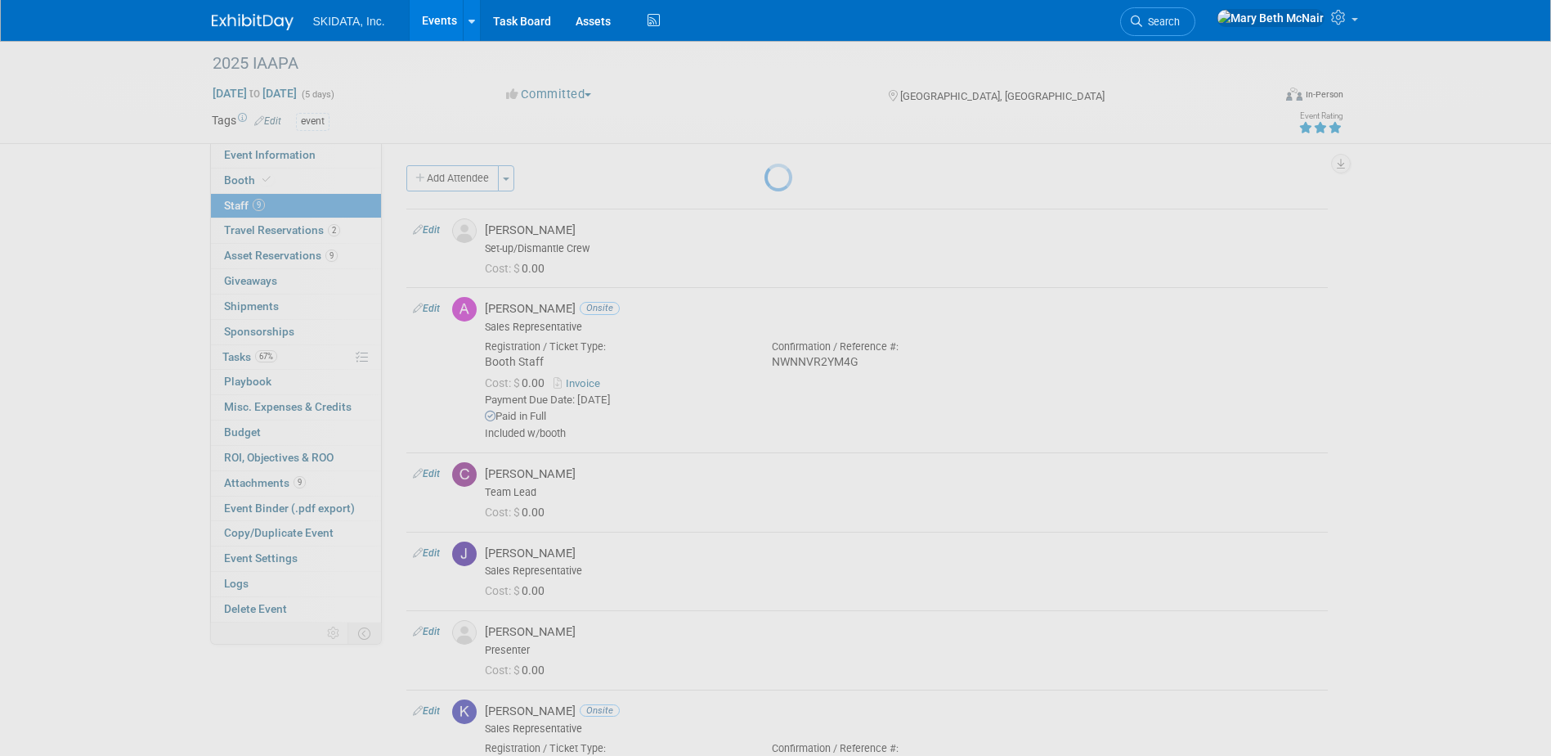
select select "be3e0f7c-1604-4c24-87c6-b855bbc69b53"
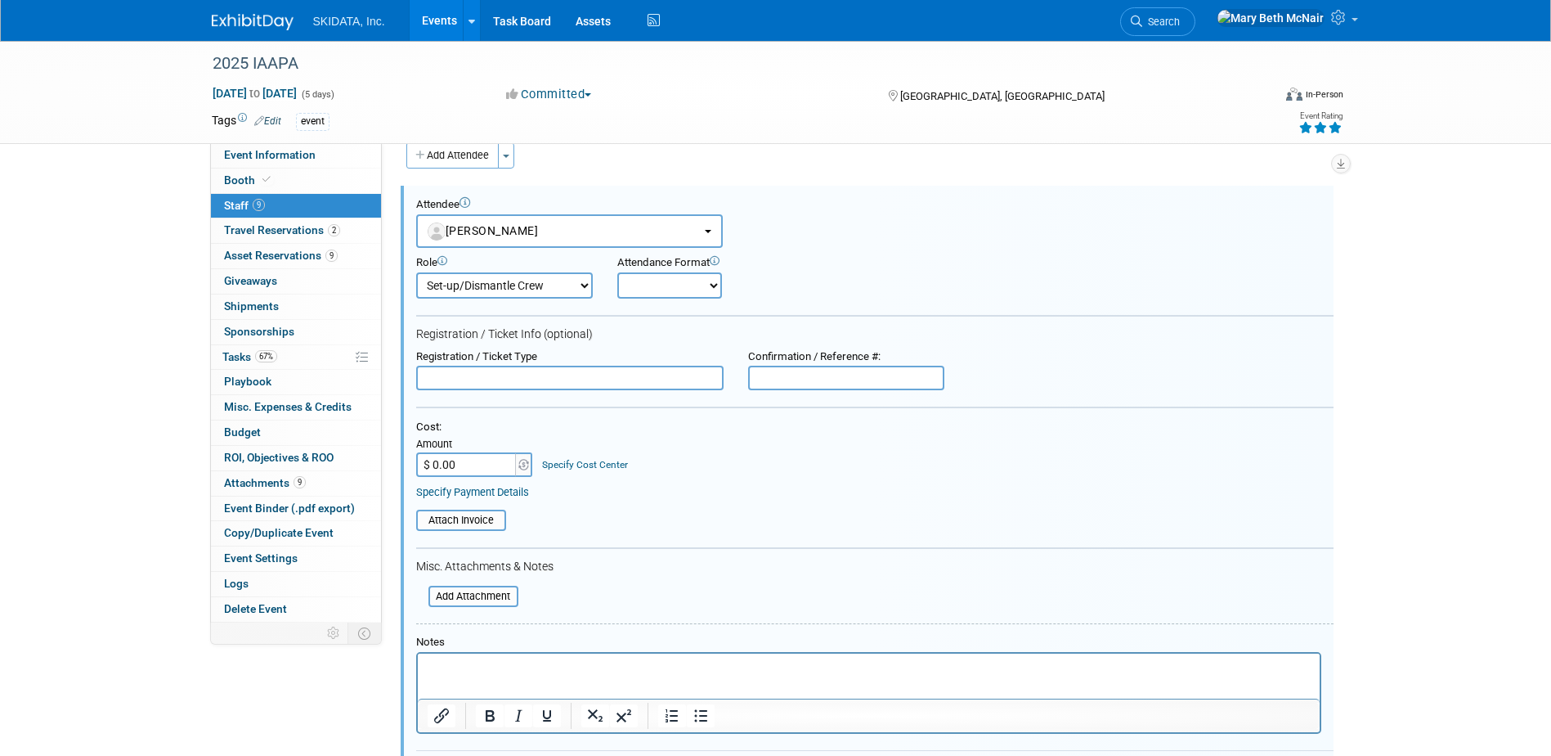
click at [794, 388] on input "text" at bounding box center [846, 378] width 196 height 25
paste input "QLNDVRMKQL7"
type input "QLNDVRMKQL7"
click at [575, 379] on input "text" at bounding box center [569, 378] width 307 height 25
type input "Booth Staff"
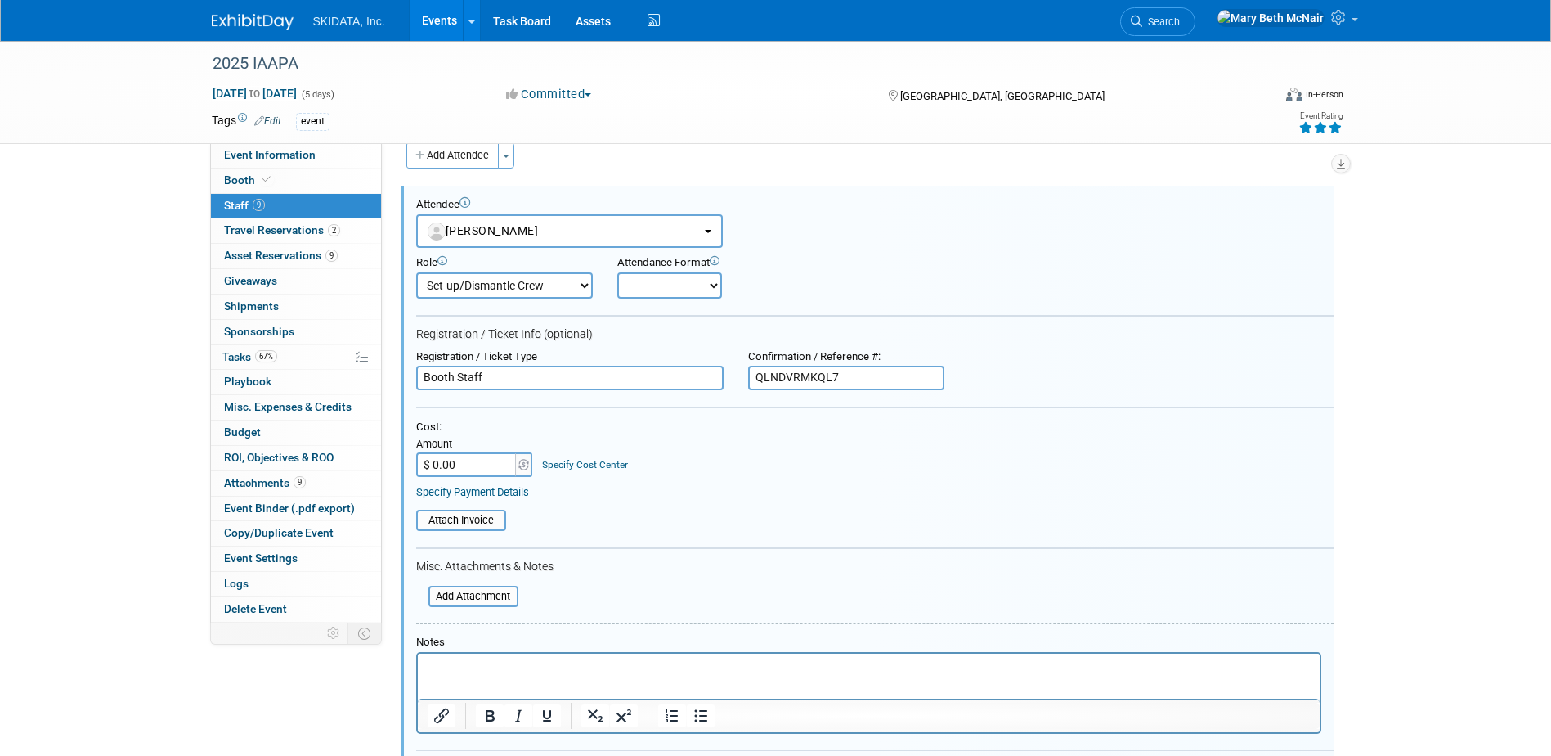
click at [512, 497] on link "Specify Payment Details" at bounding box center [472, 492] width 113 height 12
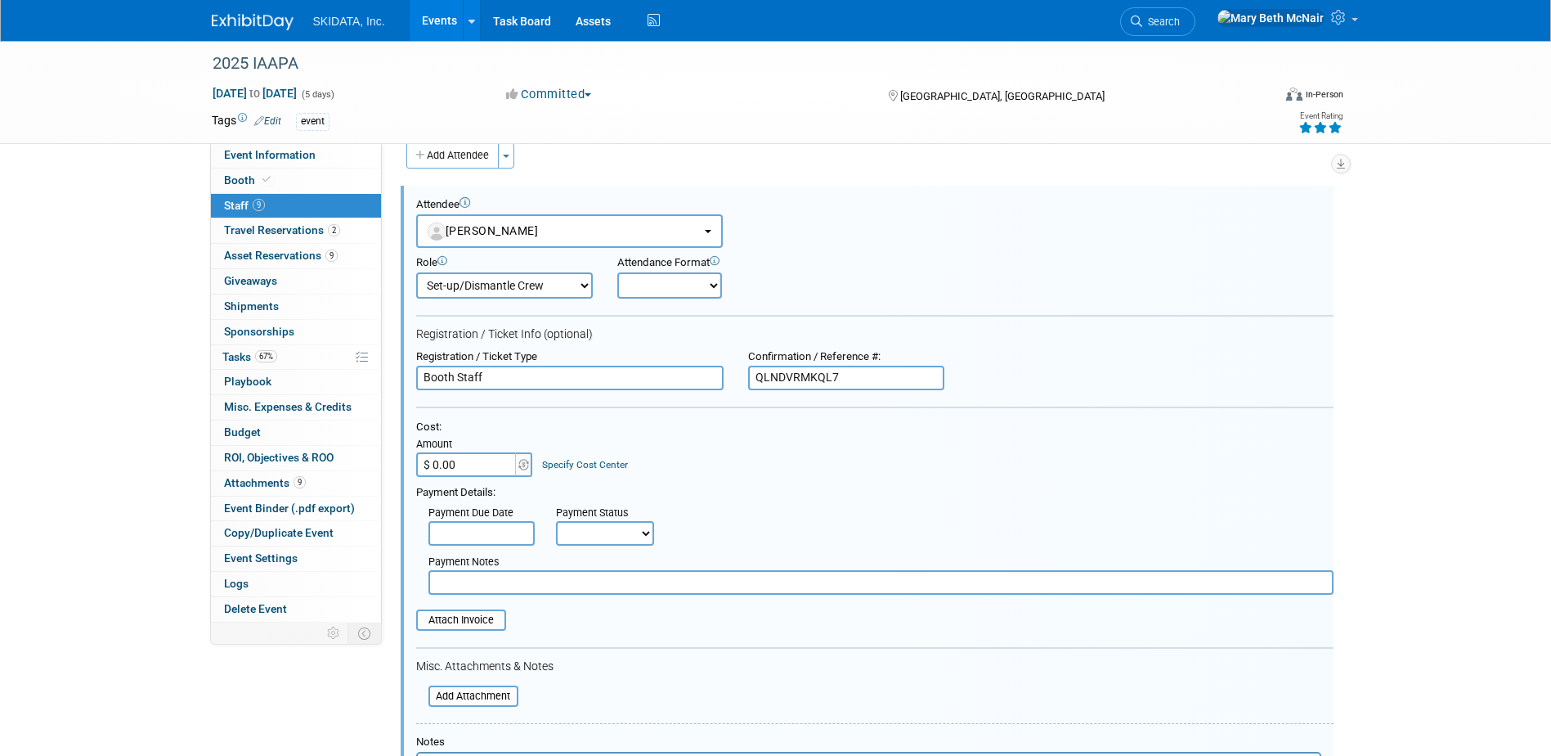
click at [496, 531] on input "text" at bounding box center [481, 533] width 106 height 25
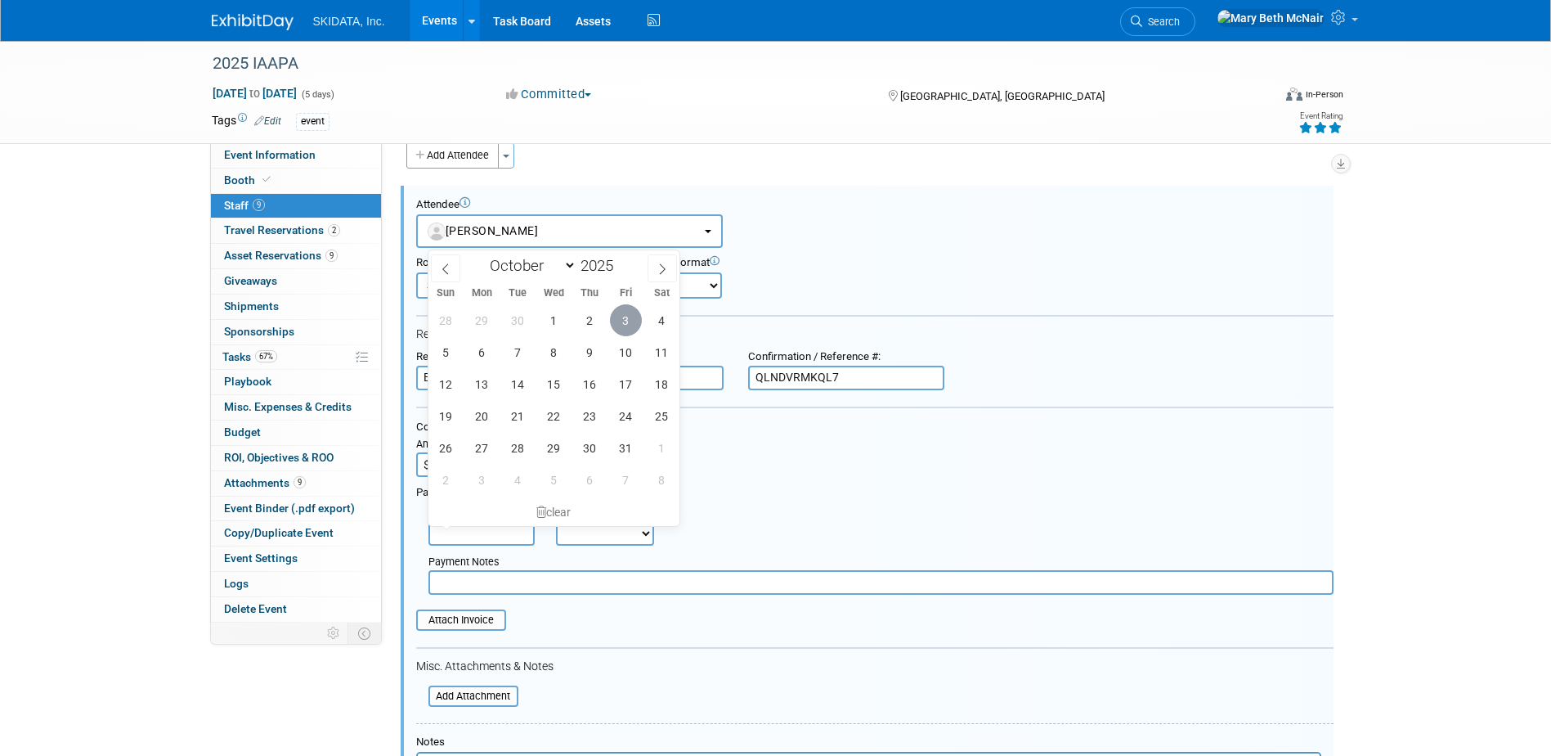
click at [621, 328] on span "3" at bounding box center [626, 320] width 32 height 32
type input "[DATE]"
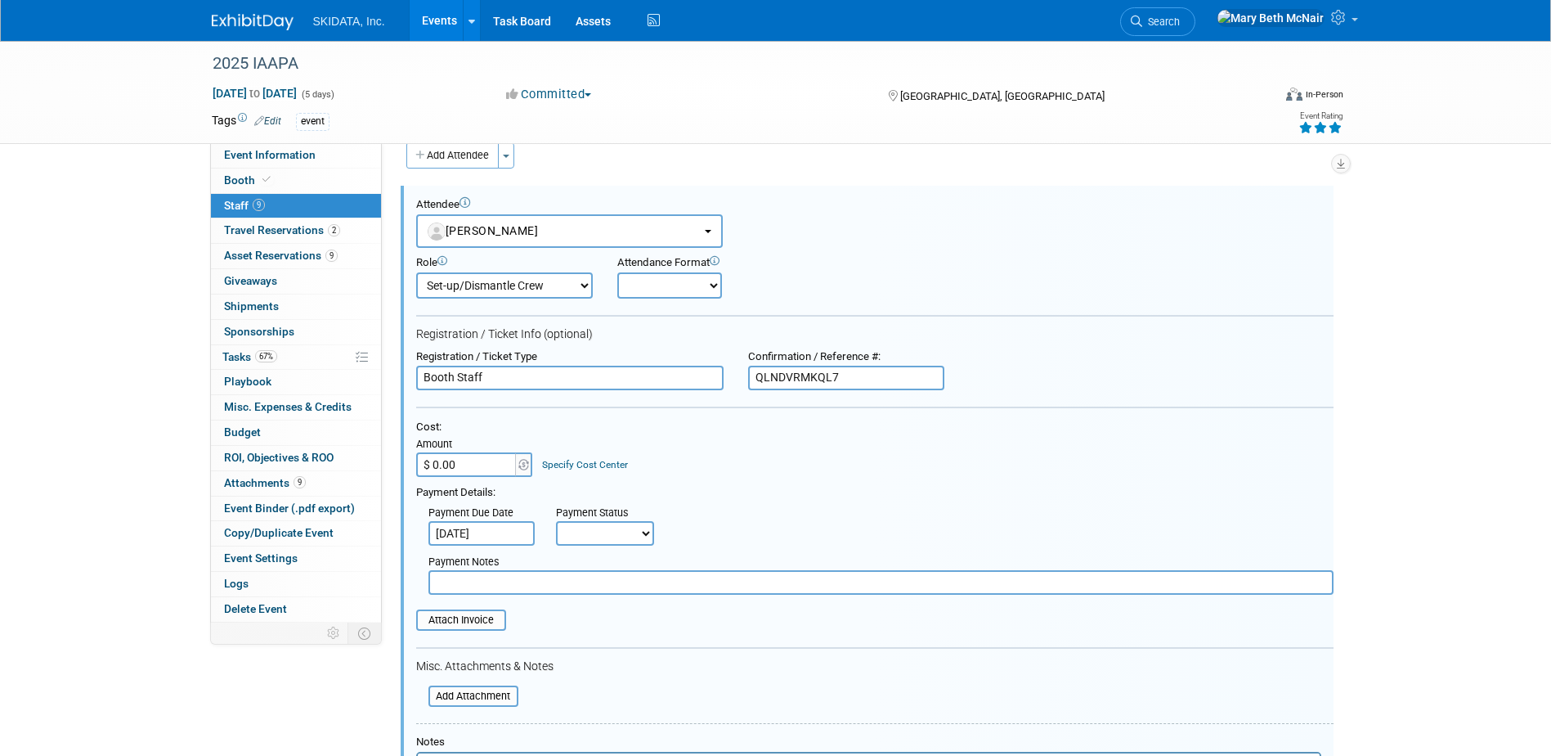
click at [585, 529] on select "Not Paid Yet Partially Paid Paid in Full" at bounding box center [605, 533] width 98 height 25
select select "1"
click at [556, 521] on select "Not Paid Yet Partially Paid Paid in Full" at bounding box center [605, 533] width 98 height 25
click at [534, 582] on input "text" at bounding box center [880, 582] width 905 height 25
type input "included w/booth"
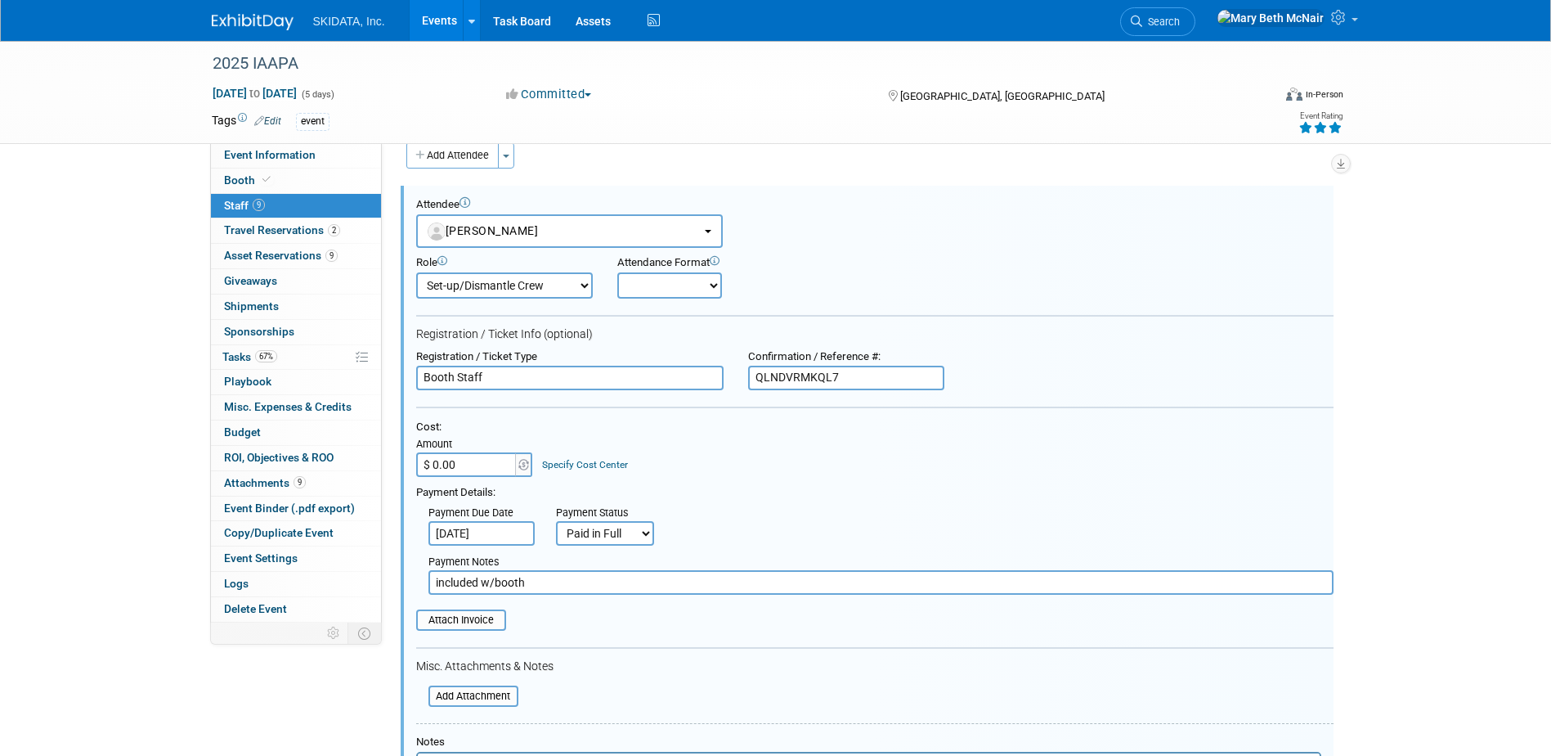
click at [652, 294] on select "Onsite Remote" at bounding box center [669, 285] width 105 height 26
select select "1"
click at [617, 272] on select "Onsite Remote" at bounding box center [669, 285] width 105 height 26
click at [476, 626] on input "file" at bounding box center [407, 620] width 195 height 18
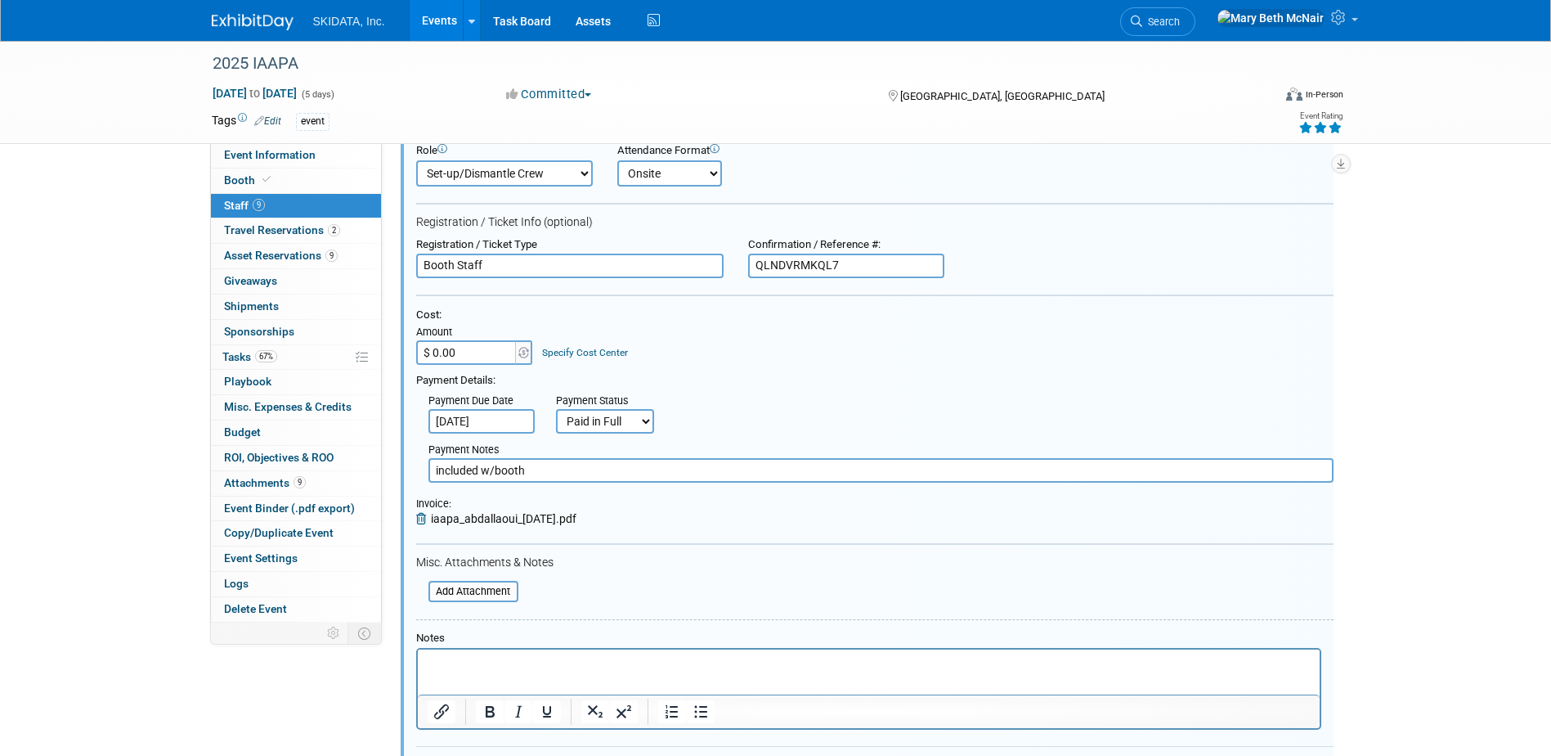
scroll to position [268, 0]
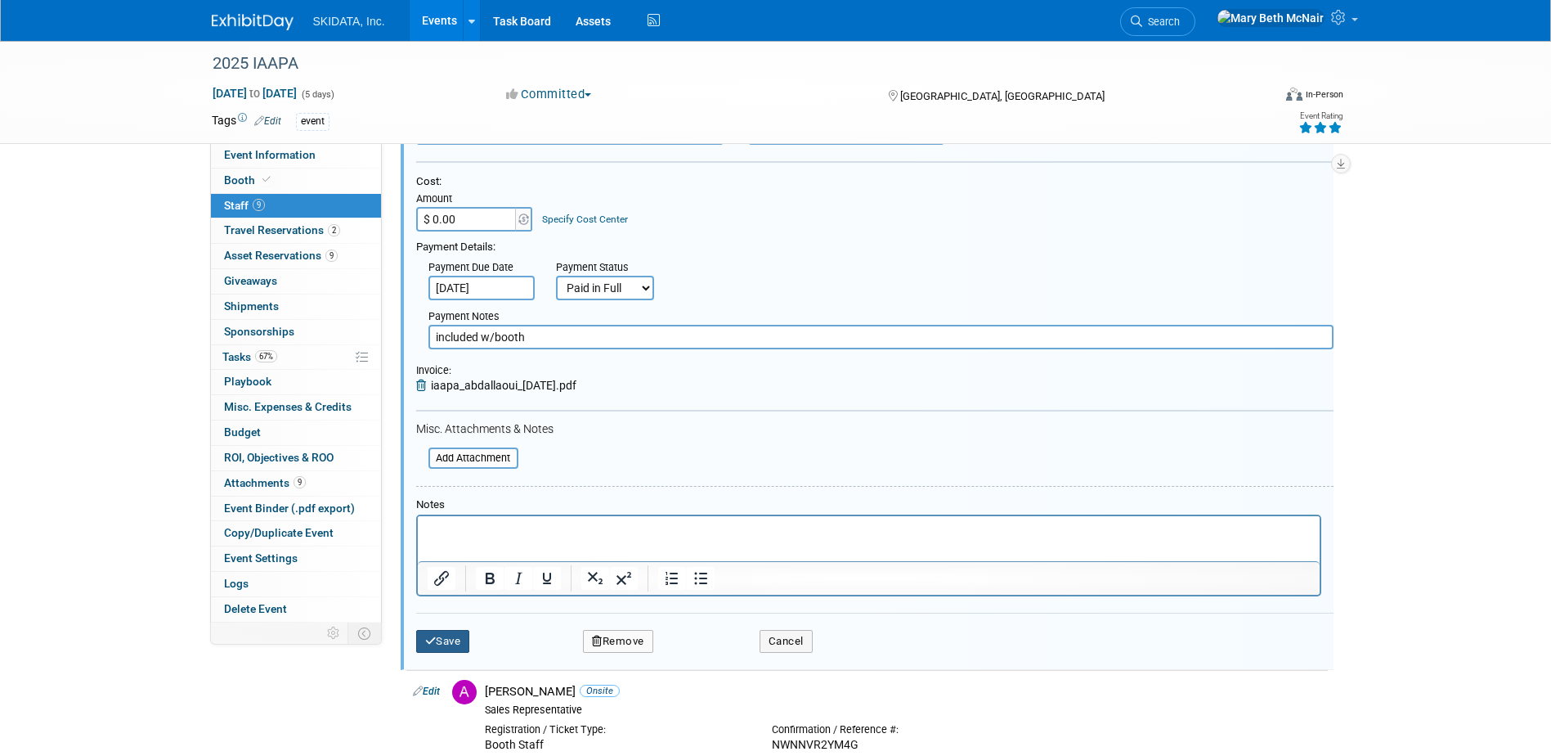
click at [460, 641] on button "Save" at bounding box center [443, 641] width 54 height 23
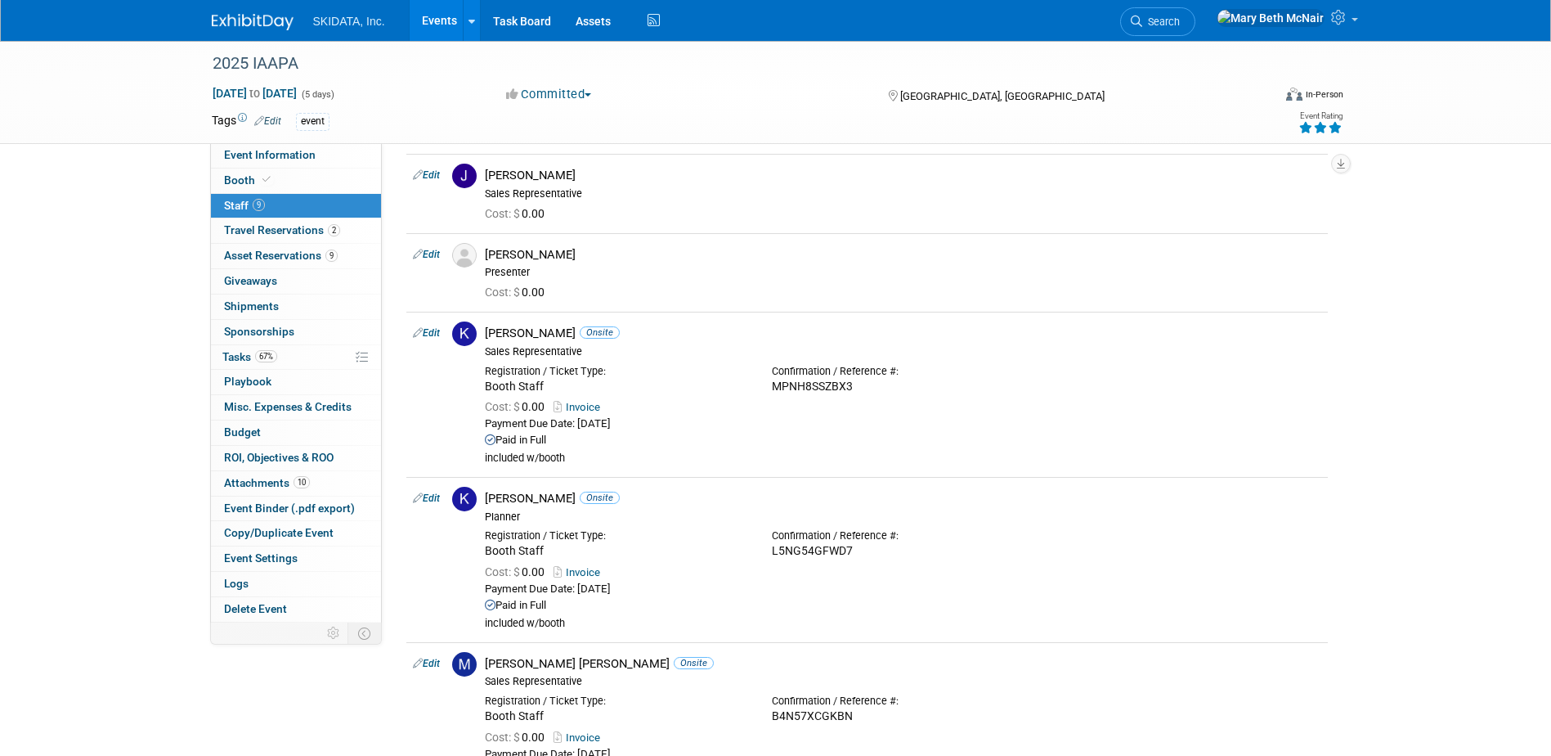
scroll to position [0, 0]
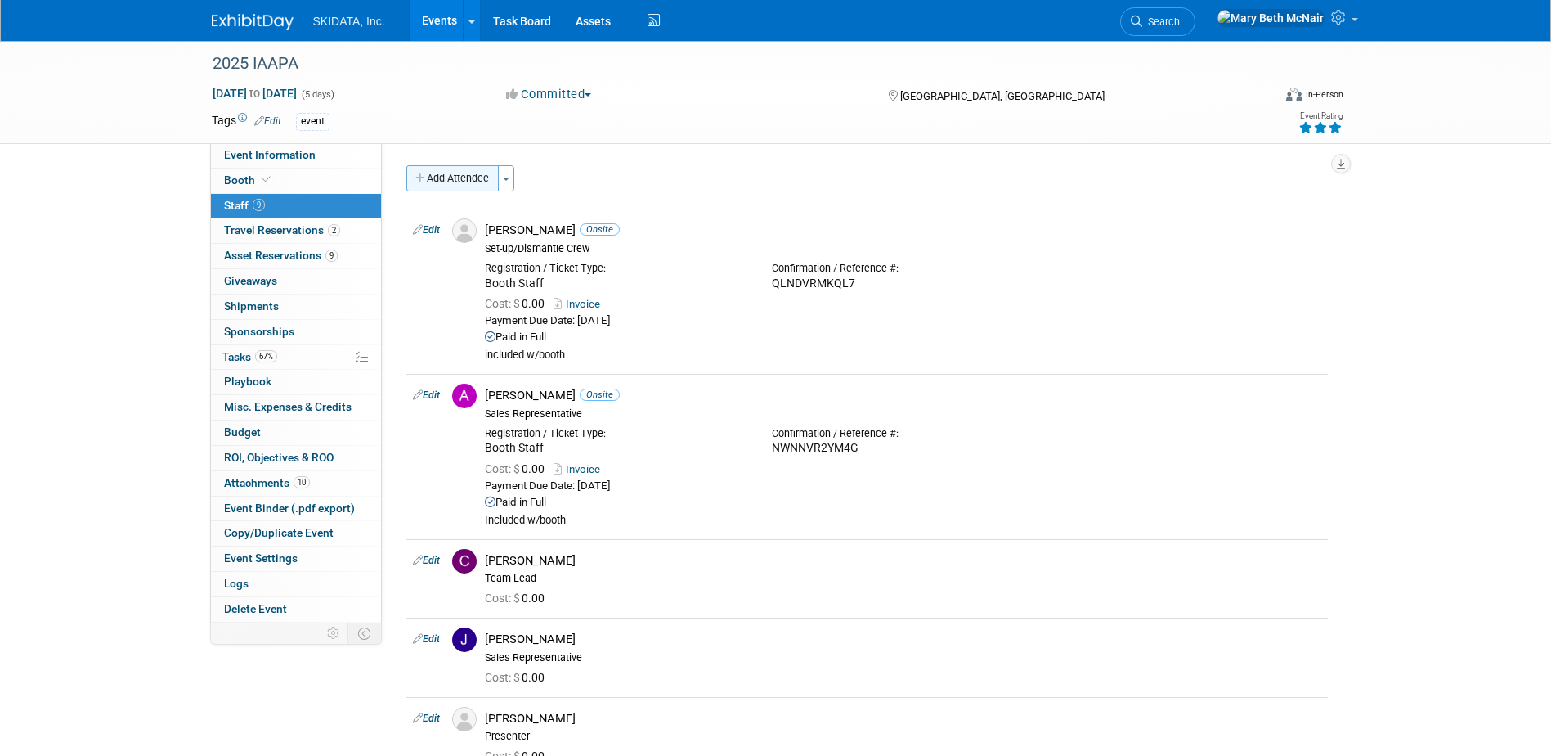
click at [468, 182] on button "Add Attendee" at bounding box center [452, 178] width 92 height 26
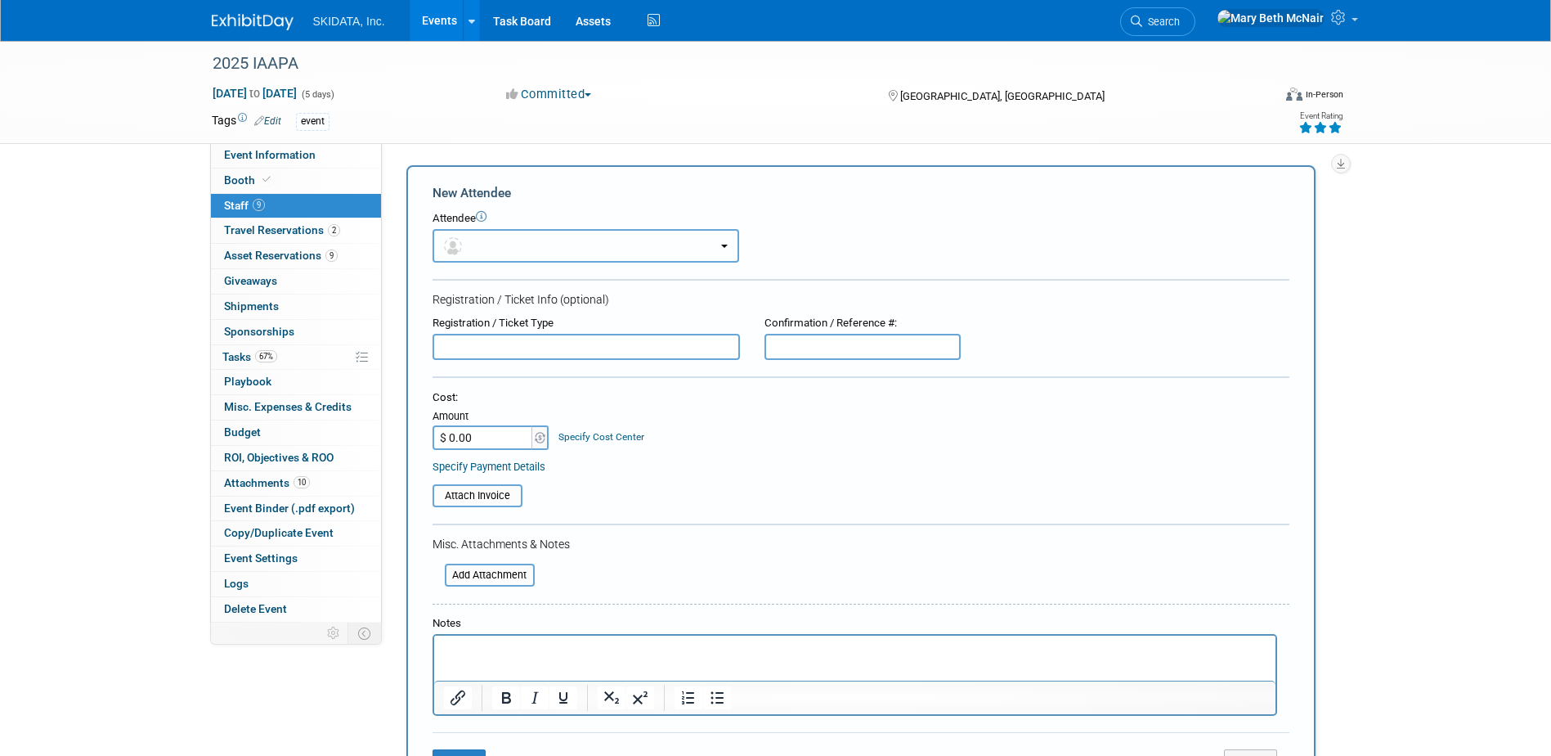
click at [480, 246] on button "button" at bounding box center [586, 246] width 307 height 34
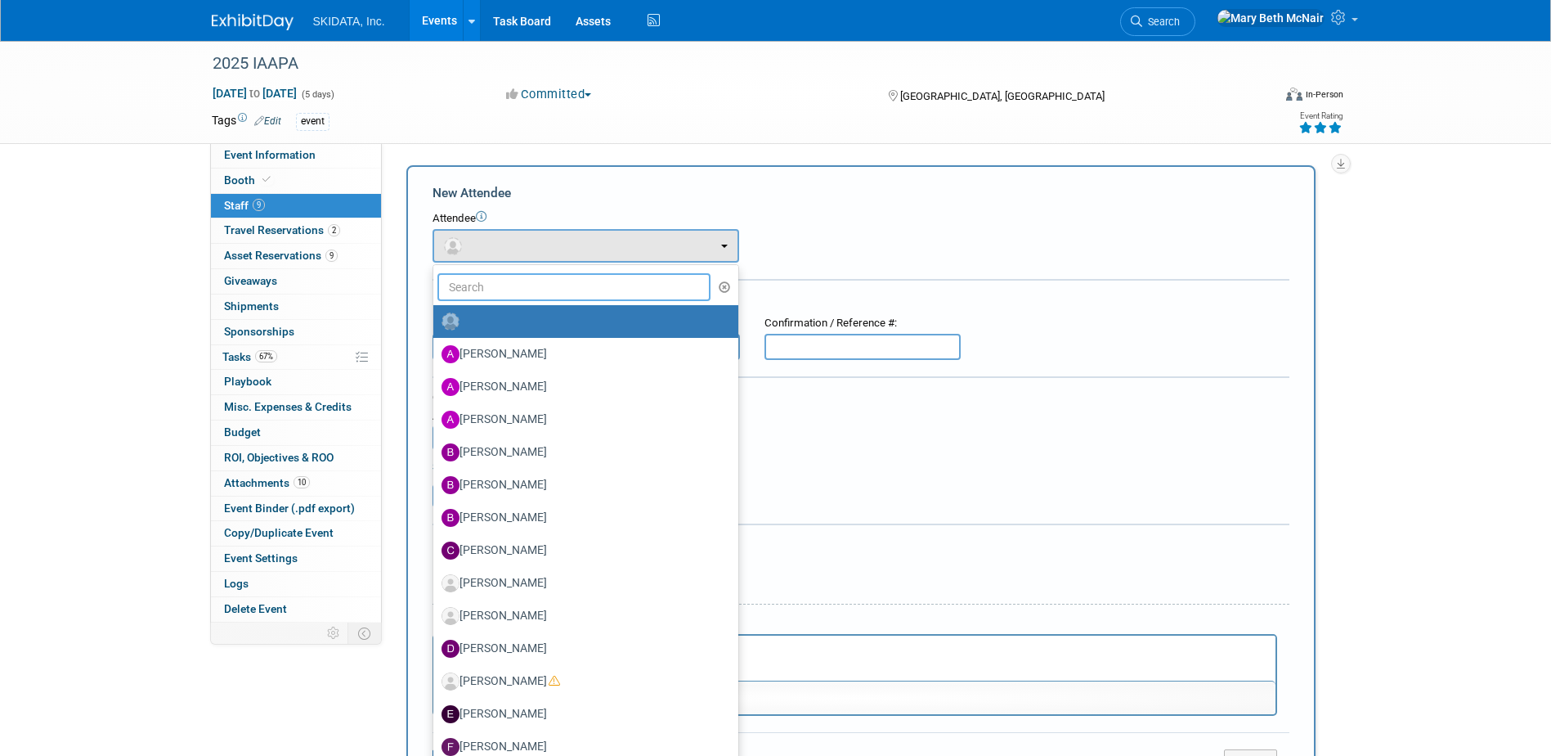
click at [481, 289] on input "text" at bounding box center [574, 287] width 274 height 28
type input "ce"
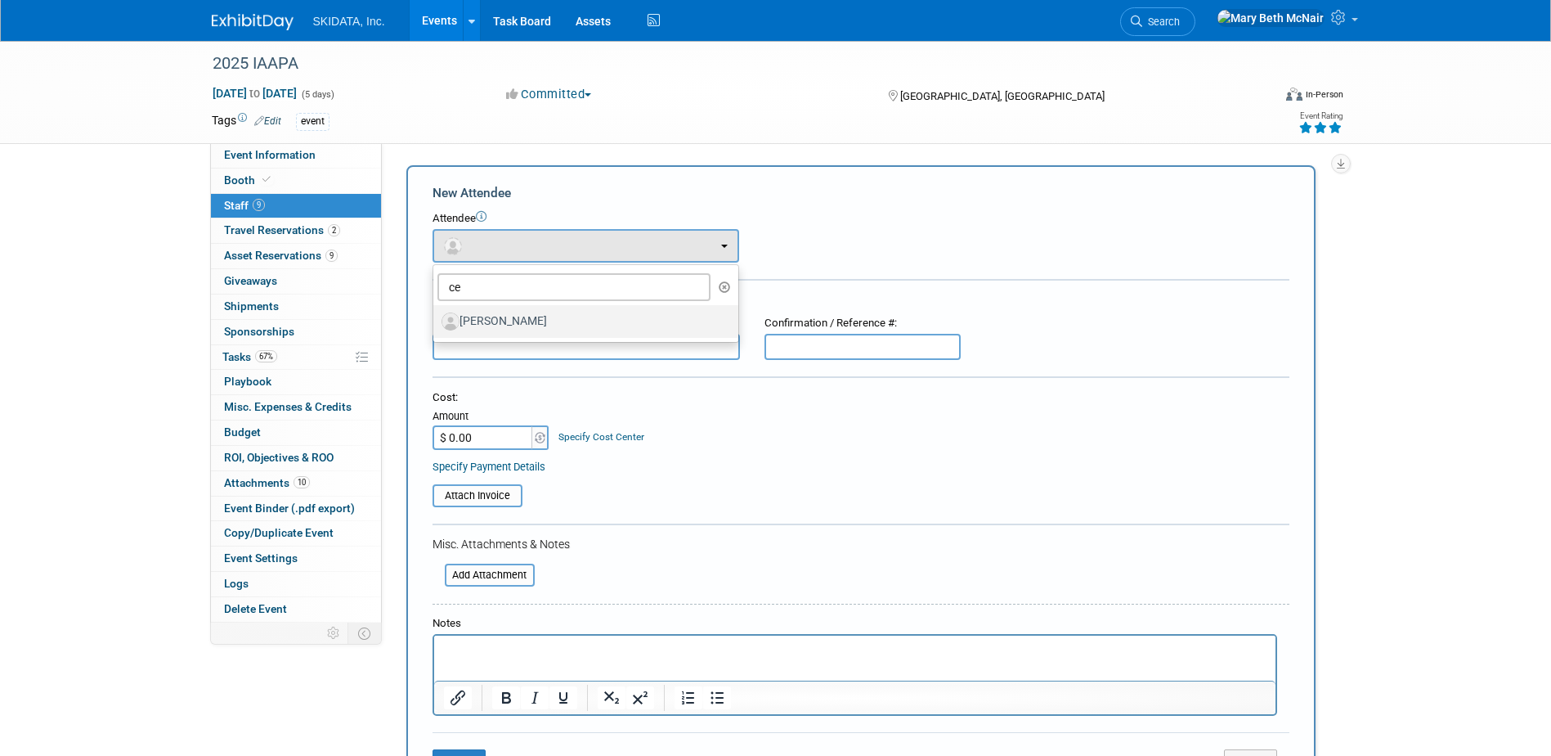
click at [480, 327] on label "[PERSON_NAME]" at bounding box center [582, 321] width 280 height 26
click at [436, 325] on input "[PERSON_NAME]" at bounding box center [430, 319] width 11 height 11
select select "1fb2cb43-39ef-4a7a-a172-fa66c485c783"
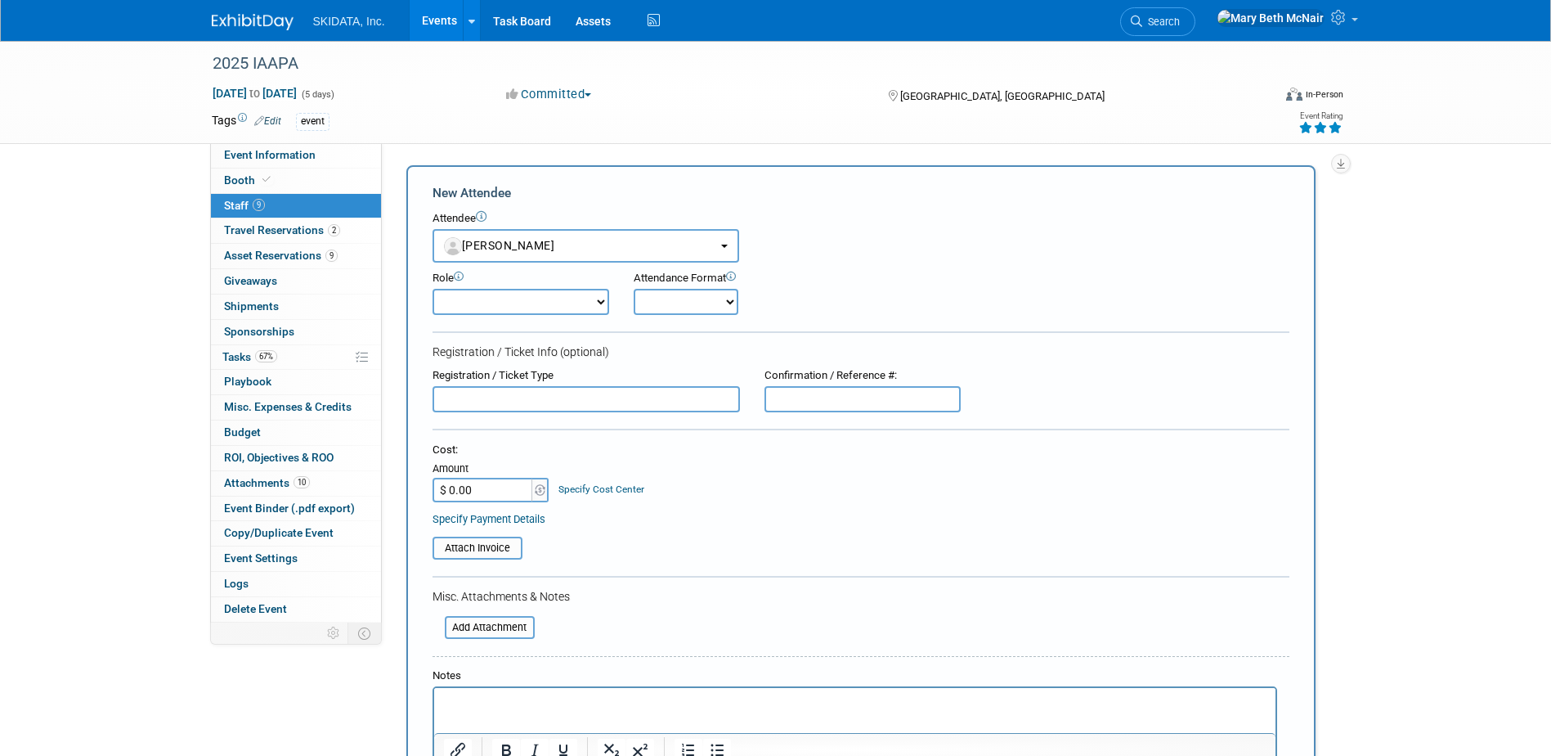
click at [505, 295] on select "Demonstrator Host Planner Presenter Pre-show Administration Sales Representative" at bounding box center [521, 302] width 177 height 26
select select "8"
click at [433, 289] on select "Demonstrator Host Planner Presenter Pre-show Administration Sales Representative" at bounding box center [521, 302] width 177 height 26
click at [674, 306] on select "Onsite Remote" at bounding box center [686, 302] width 105 height 26
select select "1"
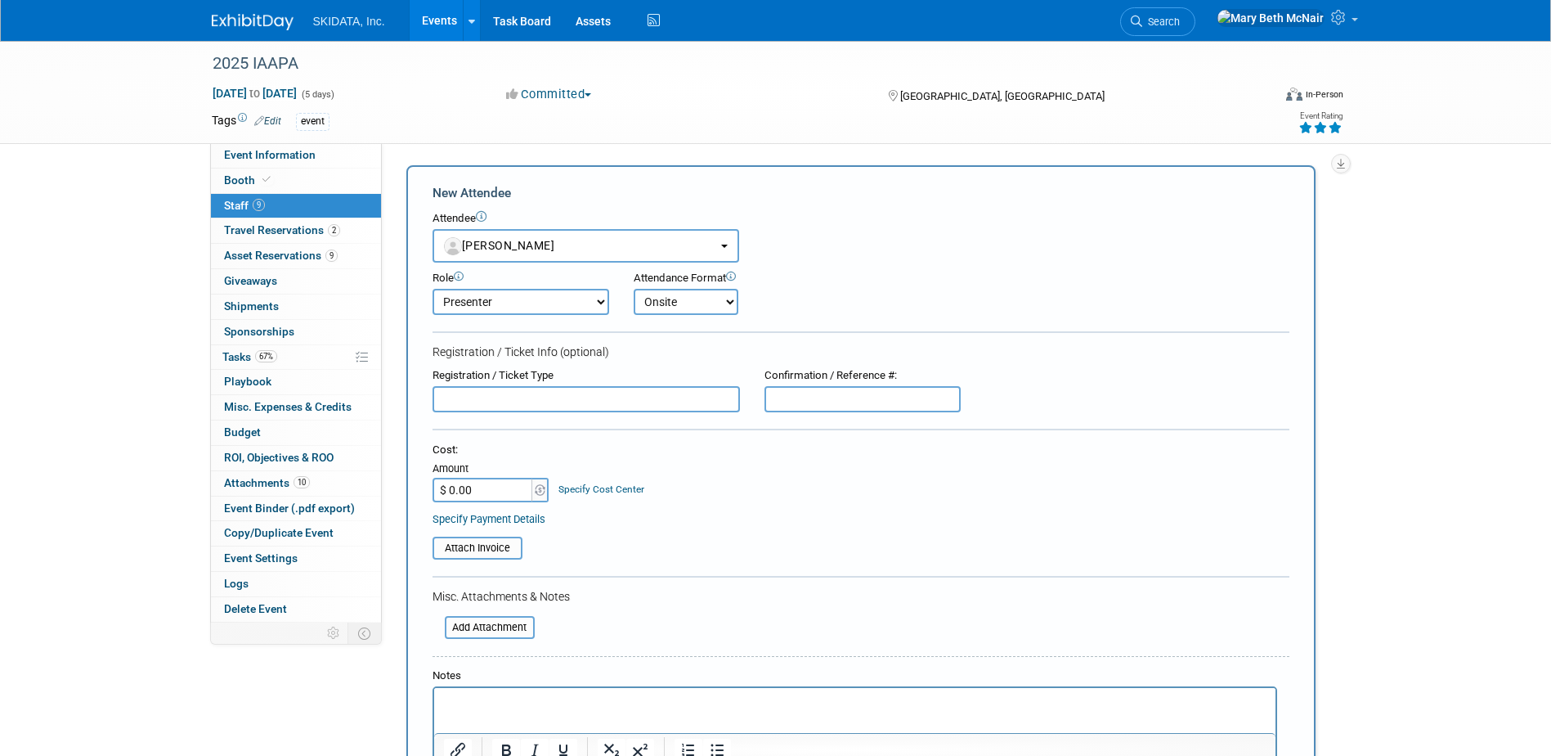
click at [634, 289] on select "Onsite Remote" at bounding box center [686, 302] width 105 height 26
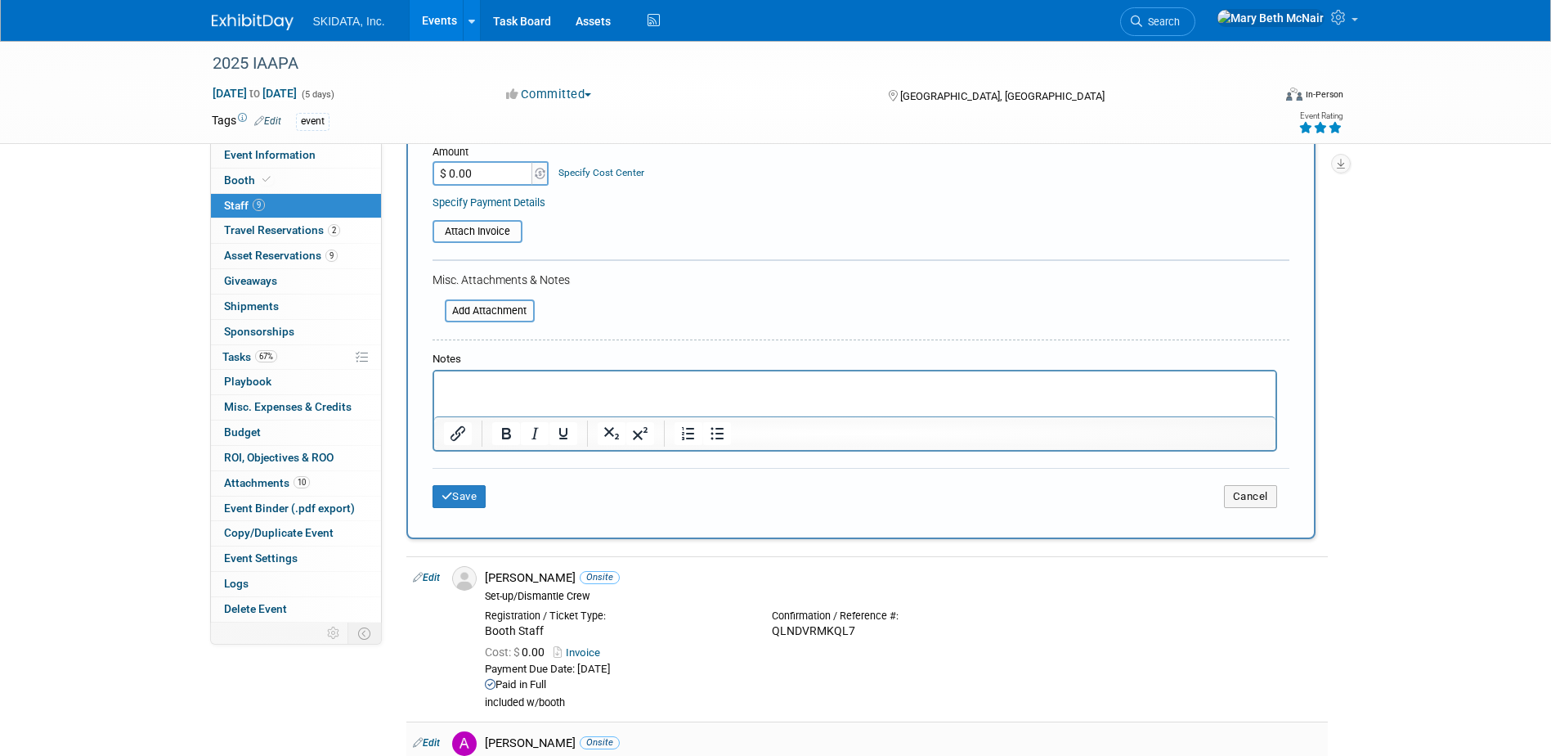
scroll to position [491, 0]
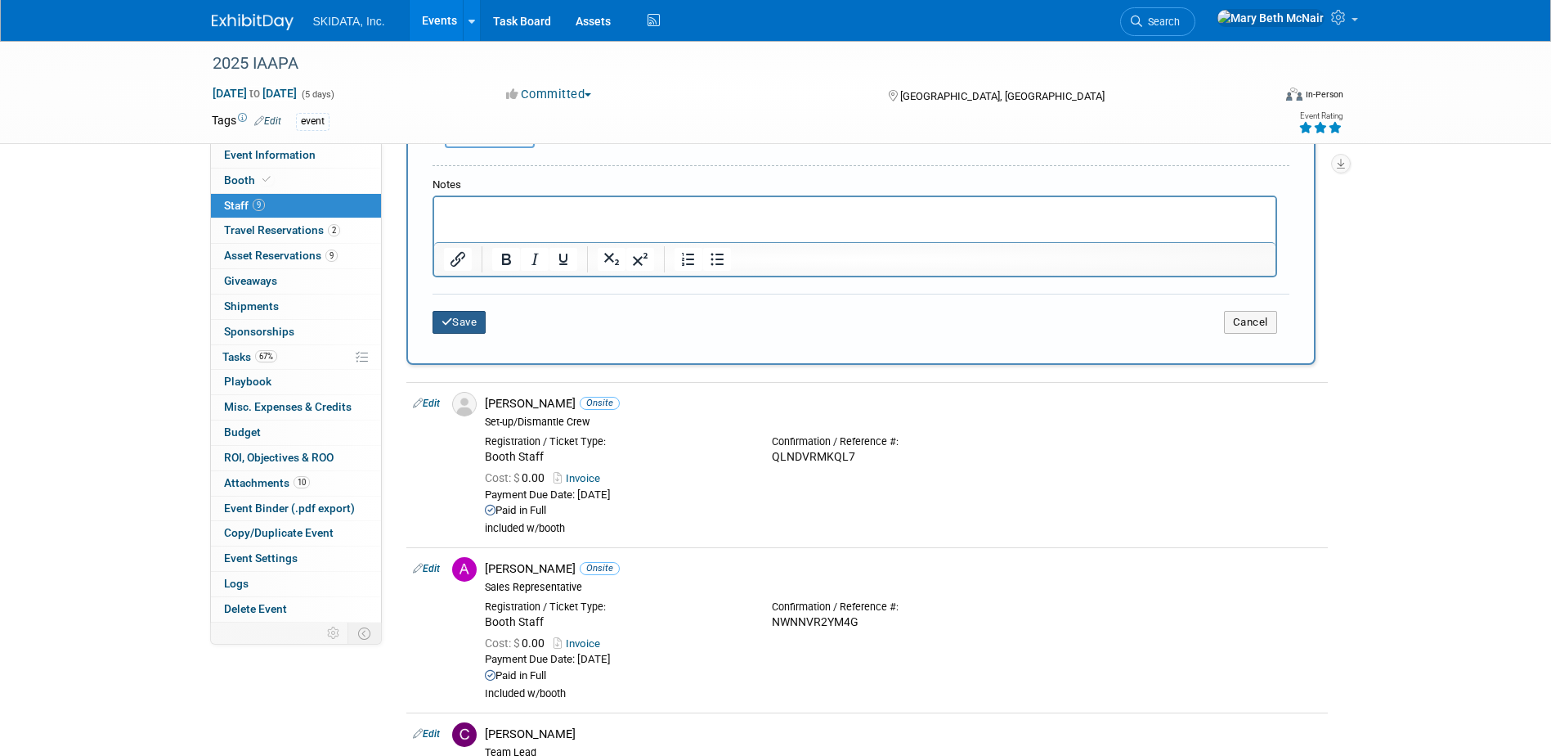
click at [455, 318] on button "Save" at bounding box center [460, 322] width 54 height 23
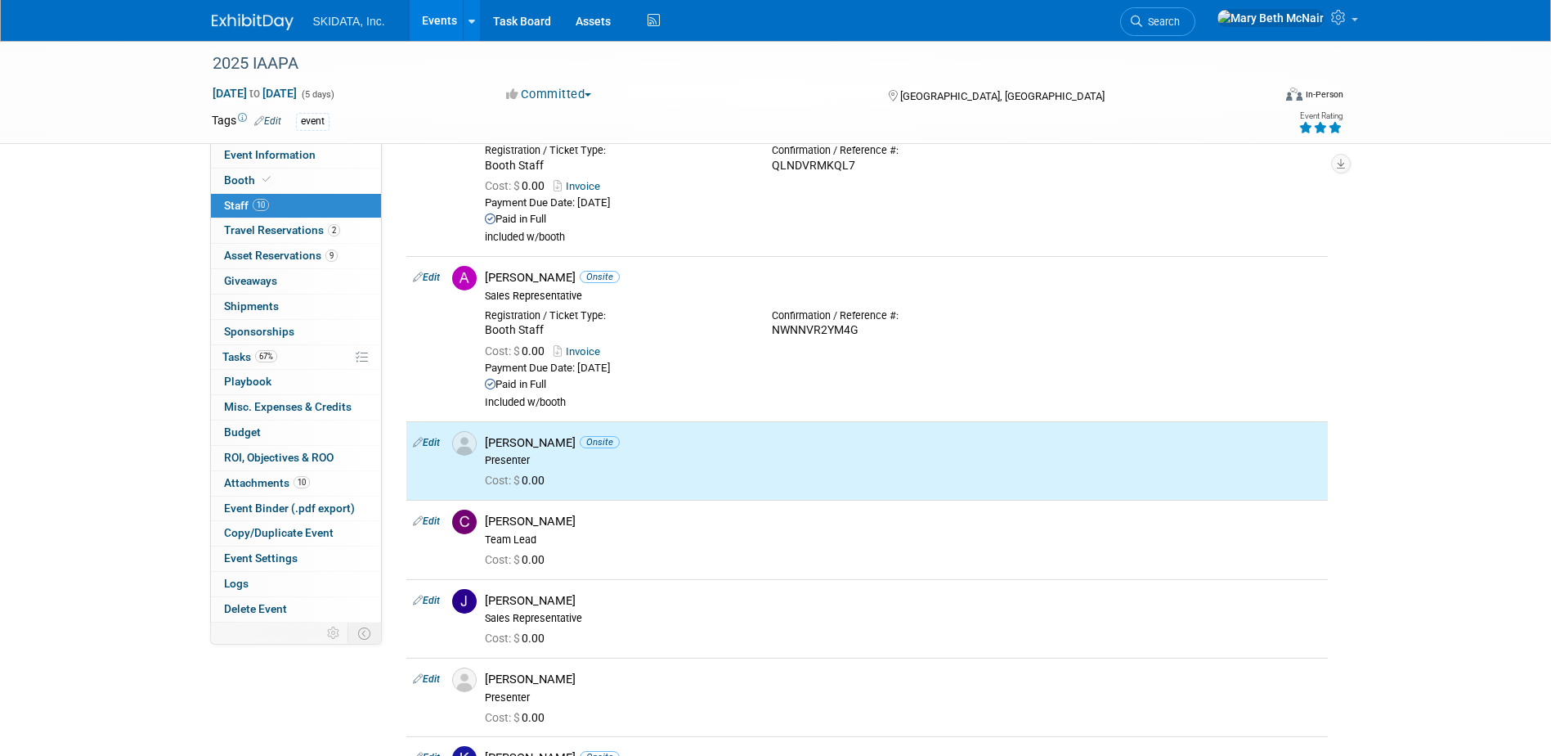
scroll to position [0, 0]
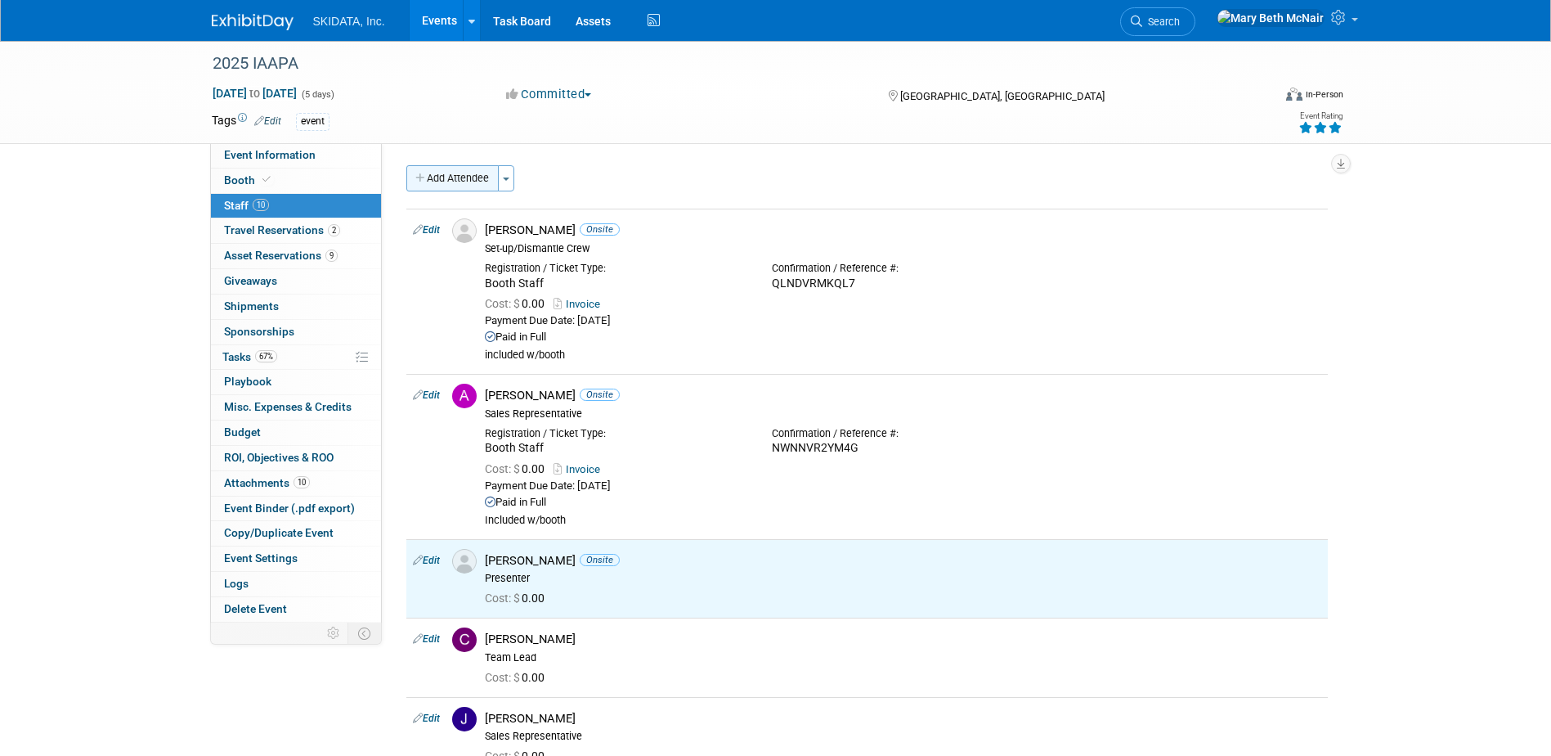
click at [469, 182] on button "Add Attendee" at bounding box center [452, 178] width 92 height 26
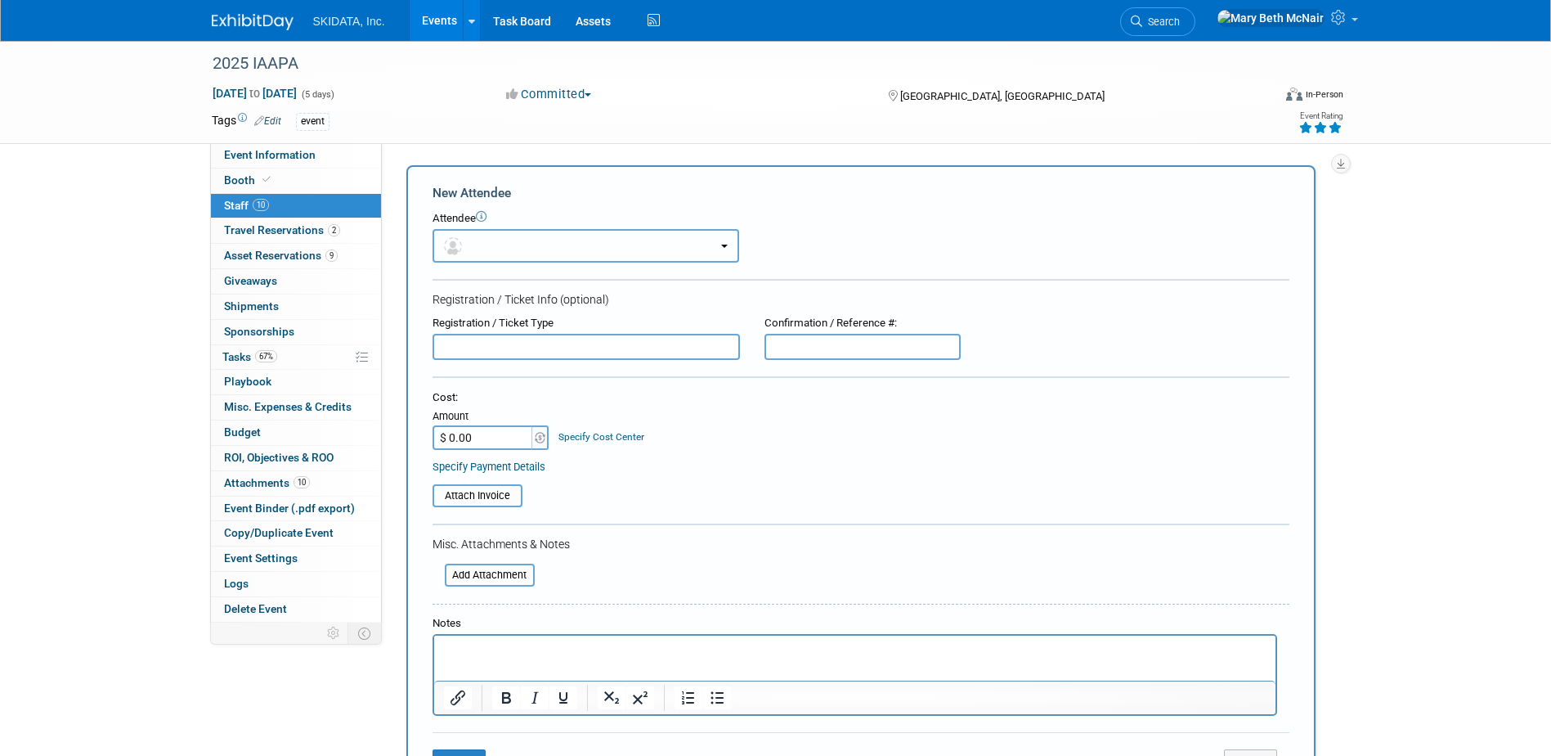
click at [503, 238] on button "button" at bounding box center [586, 246] width 307 height 34
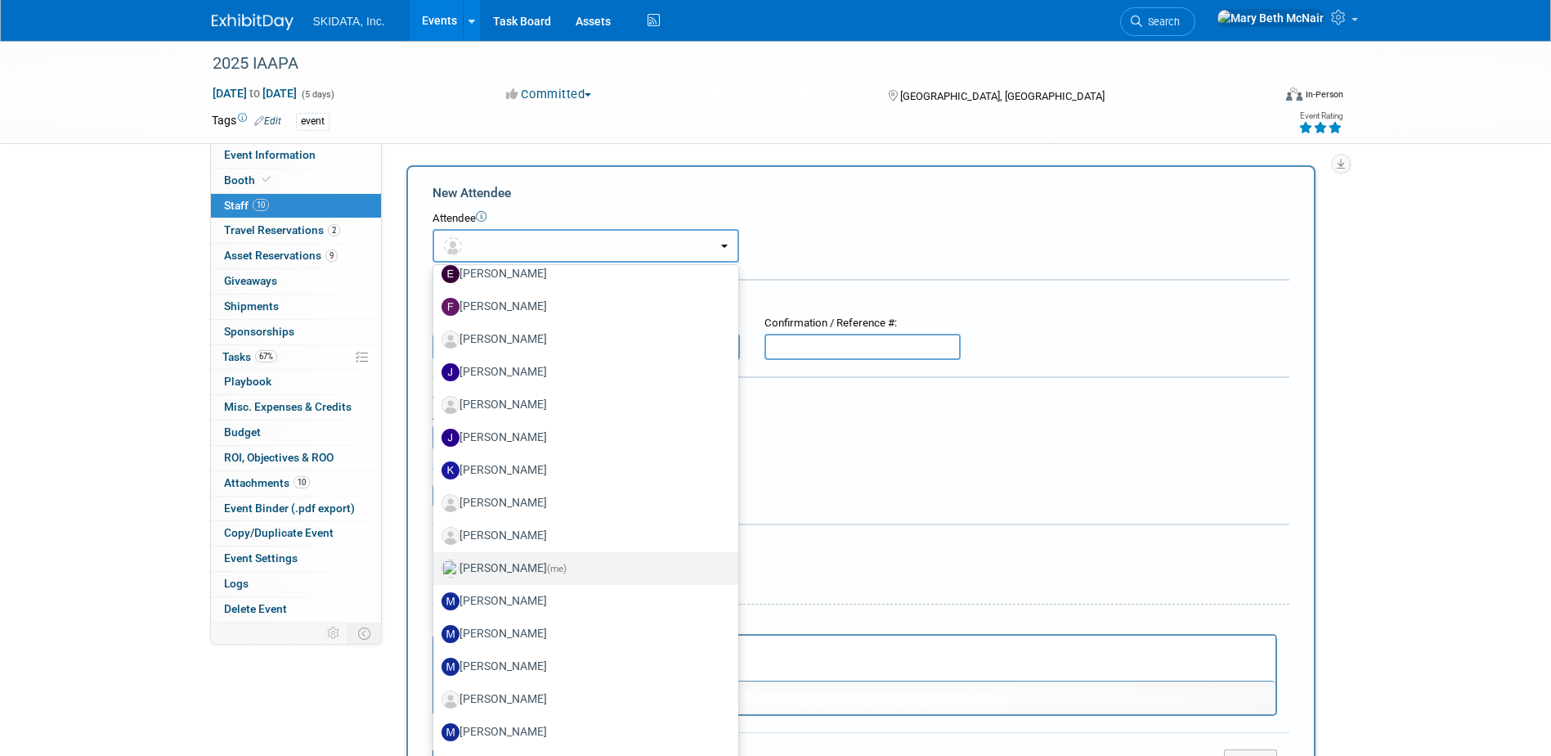
scroll to position [327, 0]
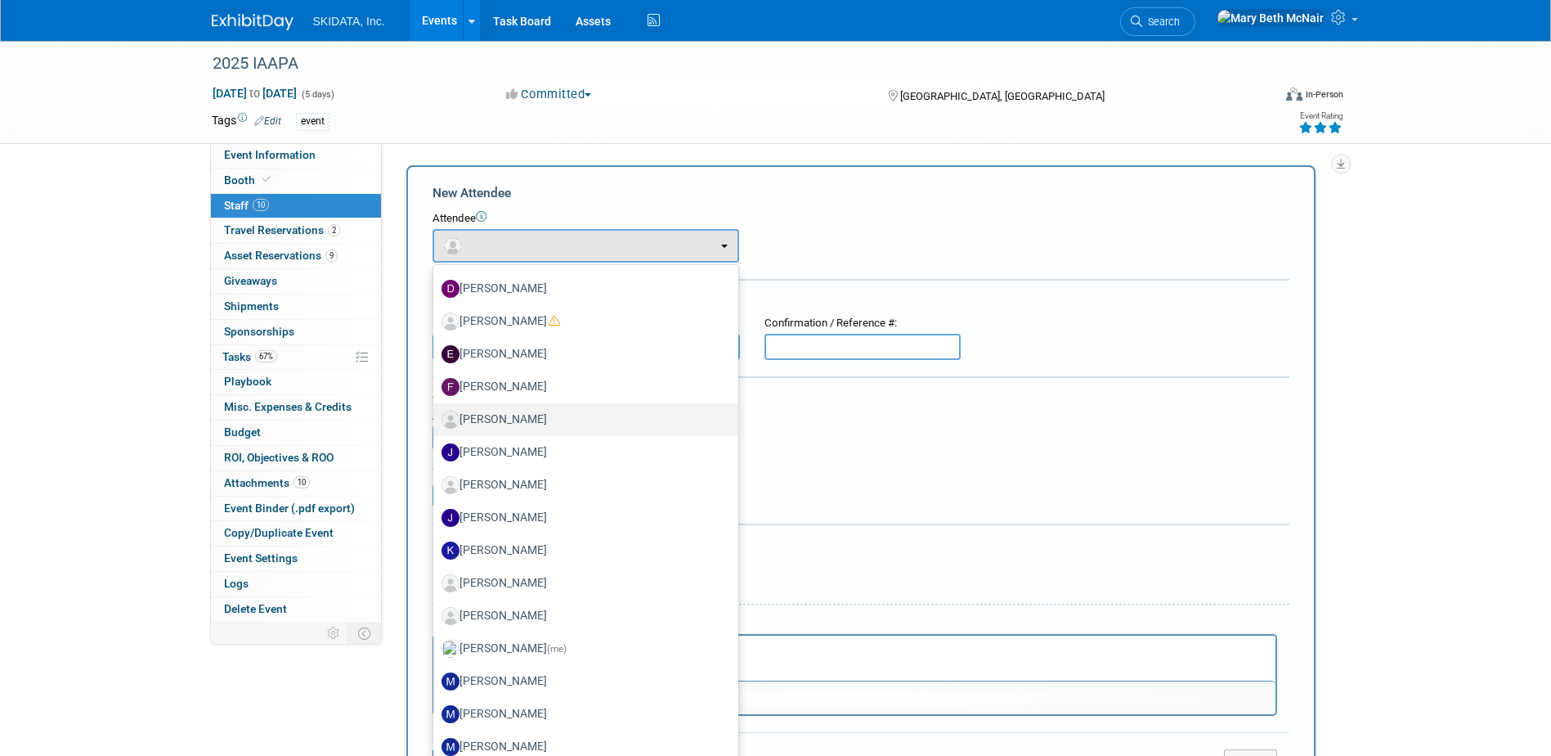
click at [491, 416] on label "[PERSON_NAME]" at bounding box center [582, 419] width 280 height 26
click at [436, 416] on input "[PERSON_NAME]" at bounding box center [430, 417] width 11 height 11
select select "0dd169da-2ae9-470d-bfc1-7cf375fcf82c"
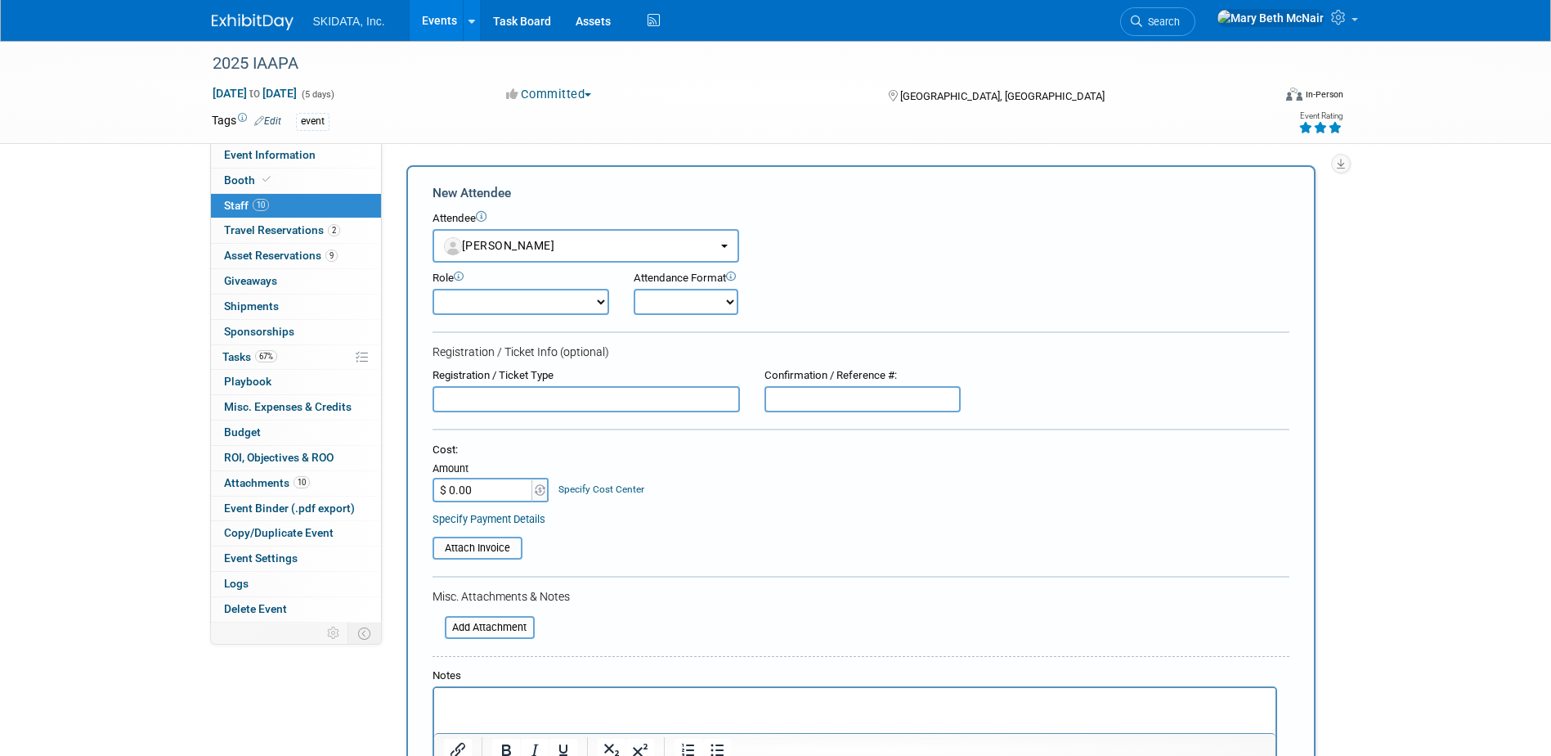
click at [601, 300] on select "Demonstrator Host Planner Presenter Pre-show Administration Sales Representative" at bounding box center [521, 302] width 177 height 26
select select "8"
click at [433, 289] on select "Demonstrator Host Planner Presenter Pre-show Administration Sales Representative" at bounding box center [521, 302] width 177 height 26
click at [637, 303] on select "Onsite Remote" at bounding box center [686, 302] width 105 height 26
select select "1"
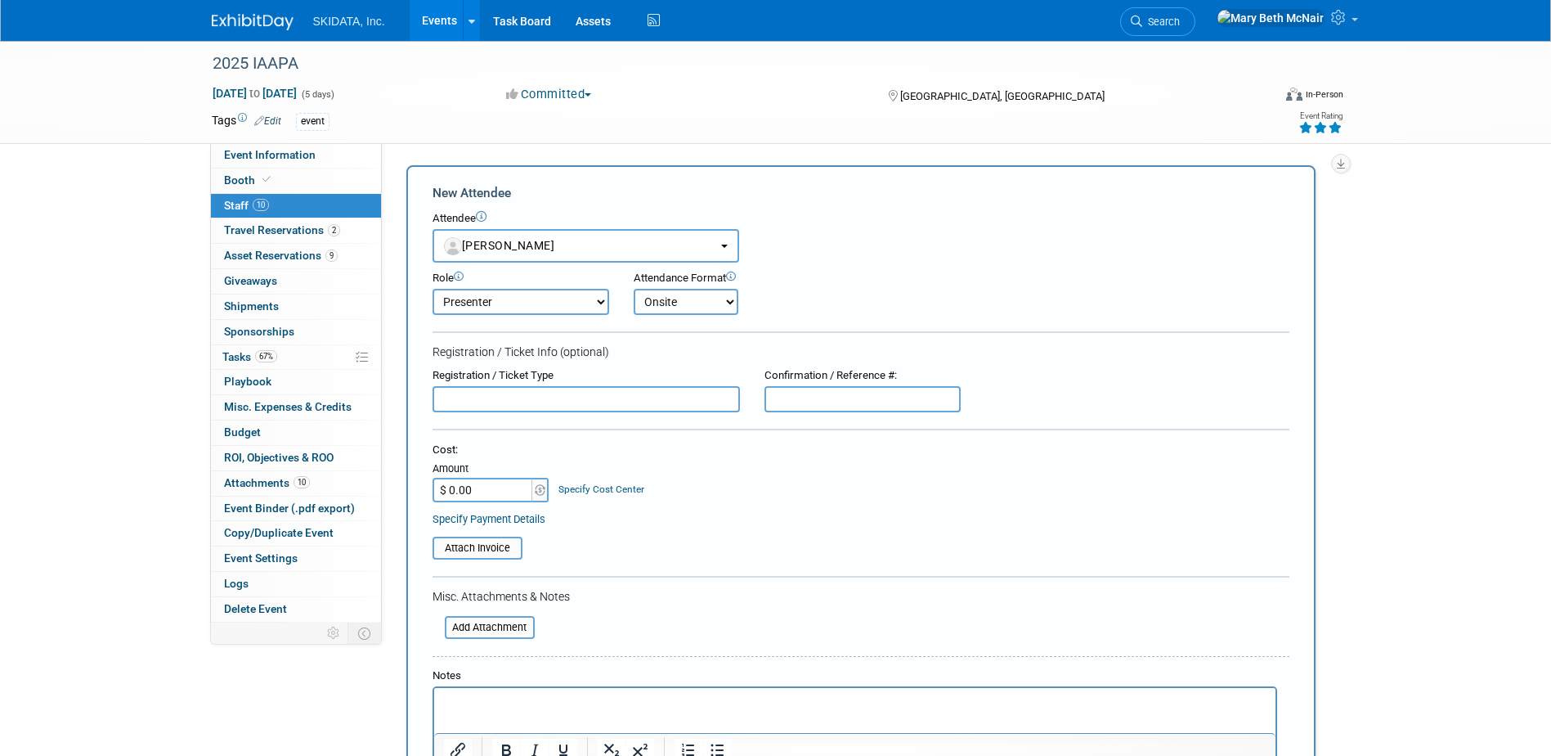
click at [634, 289] on select "Onsite Remote" at bounding box center [686, 302] width 105 height 26
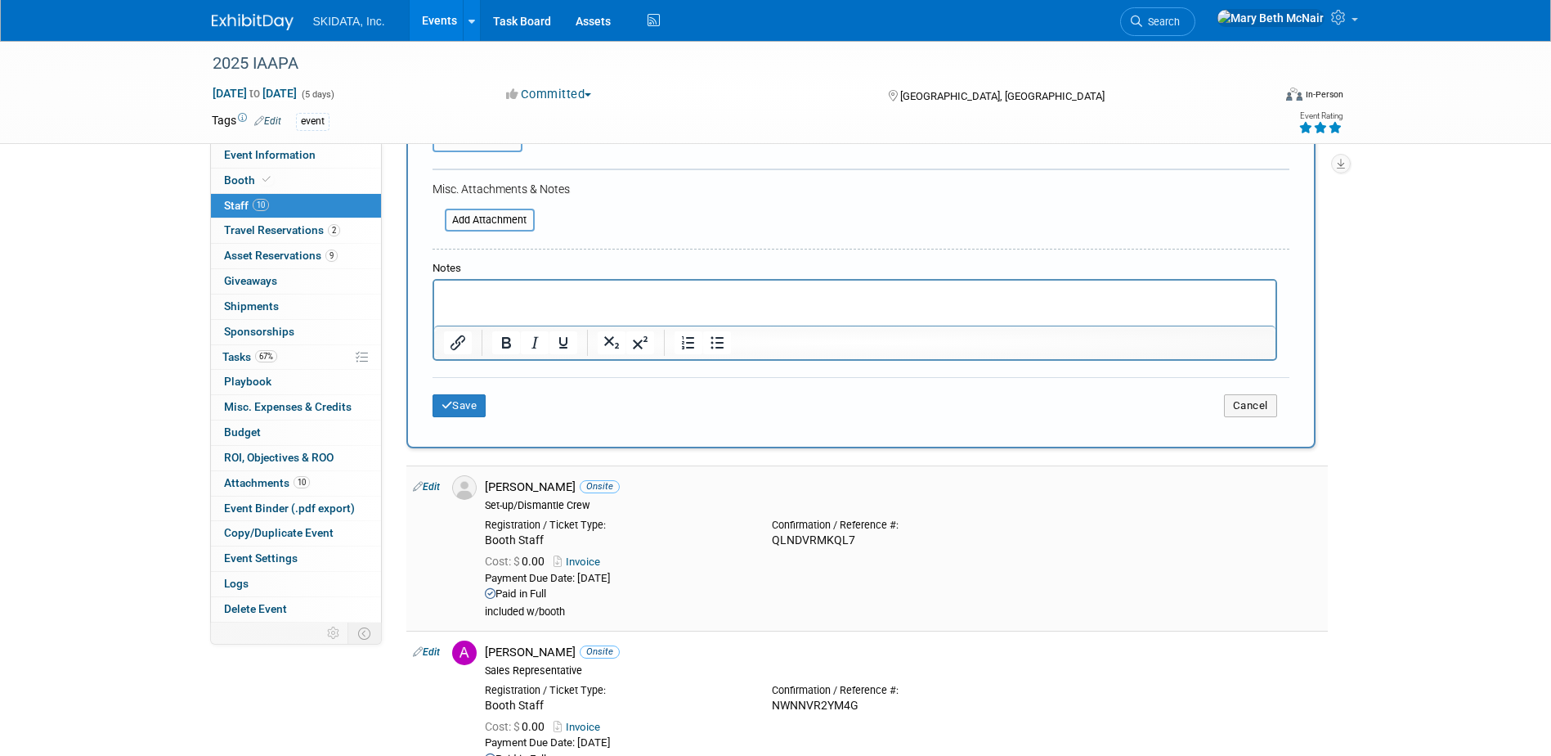
scroll to position [572, 0]
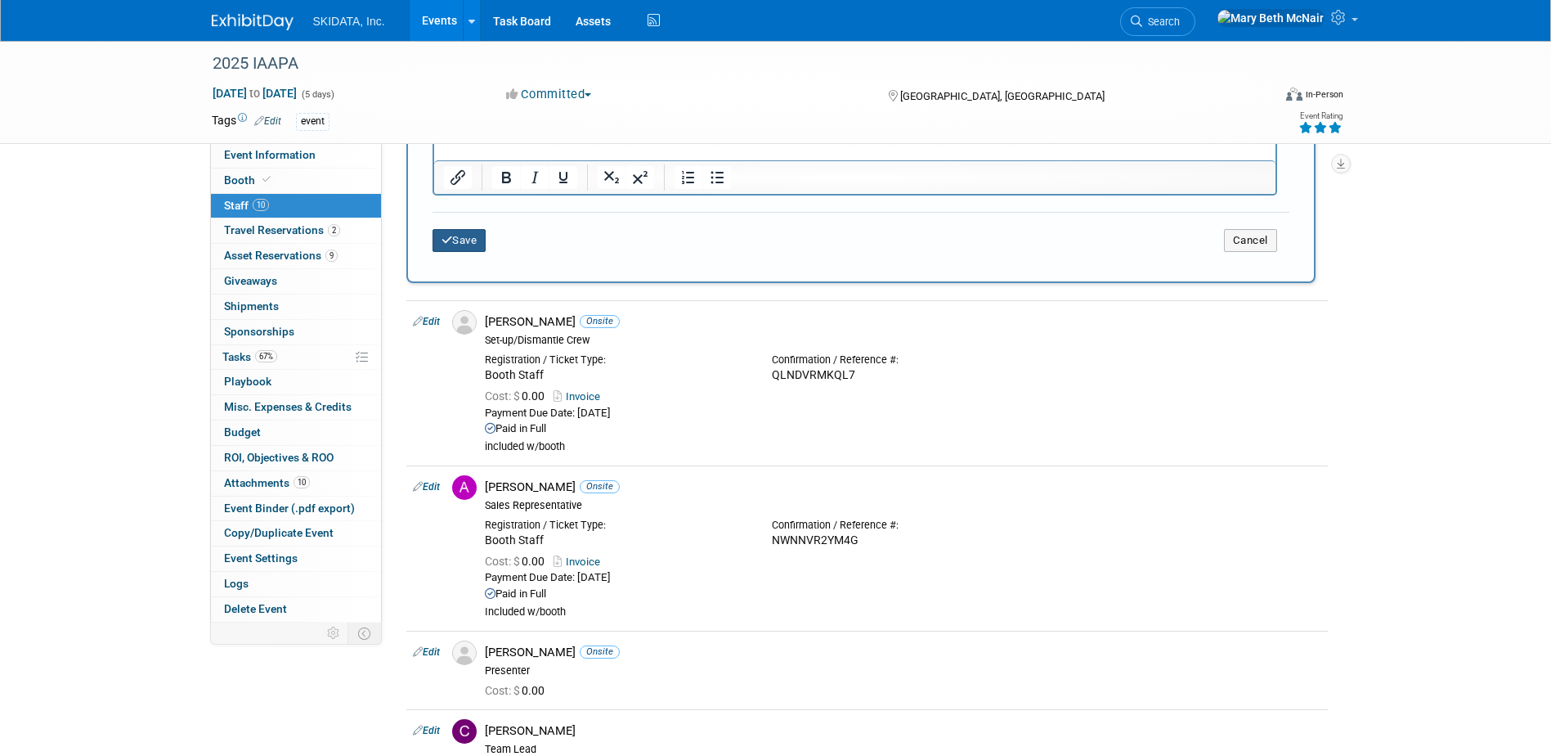
click at [466, 244] on button "Save" at bounding box center [460, 240] width 54 height 23
